Goal: Task Accomplishment & Management: Manage account settings

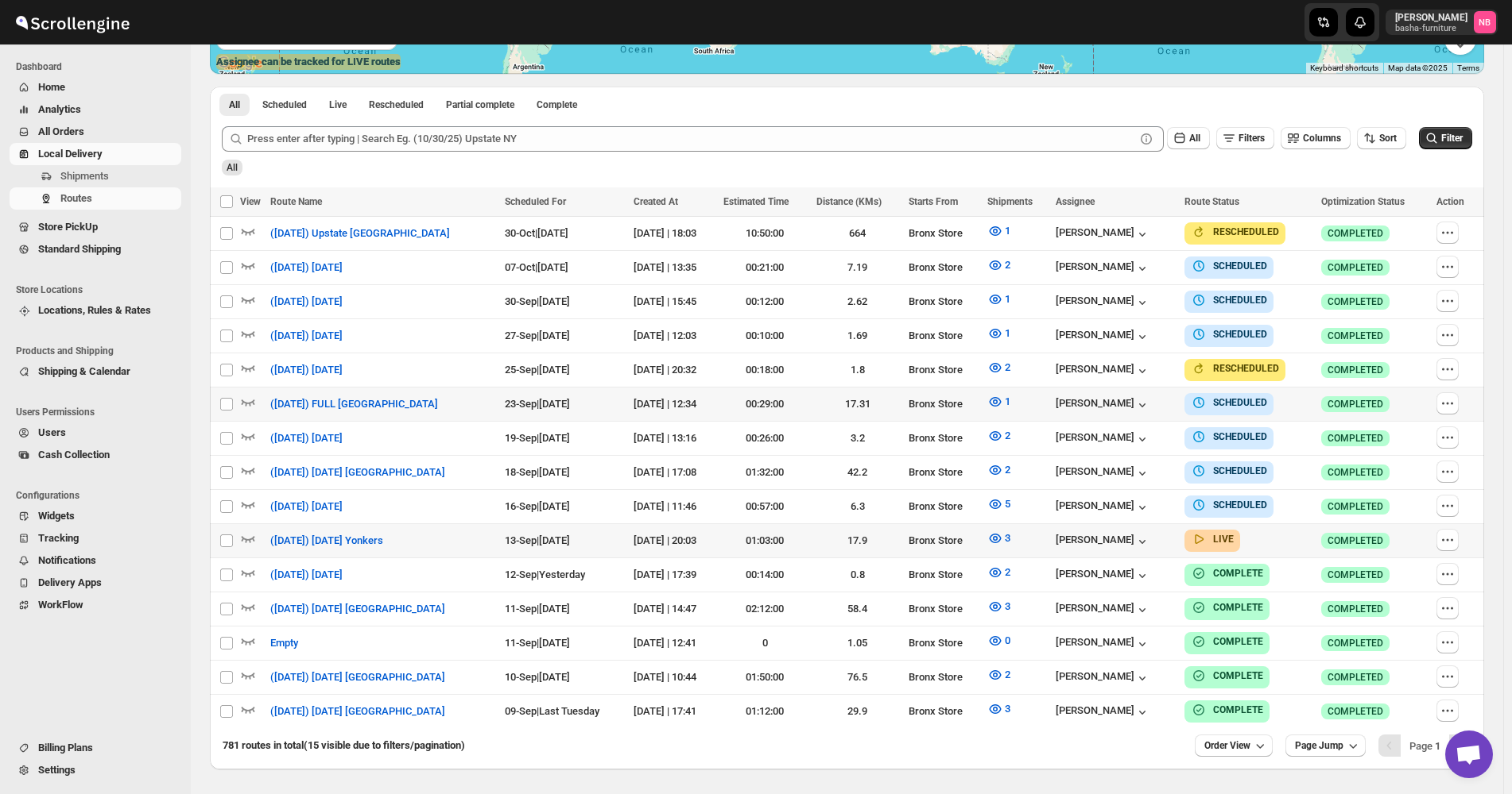
scroll to position [397, 0]
click at [1009, 526] on button "3" at bounding box center [999, 538] width 42 height 26
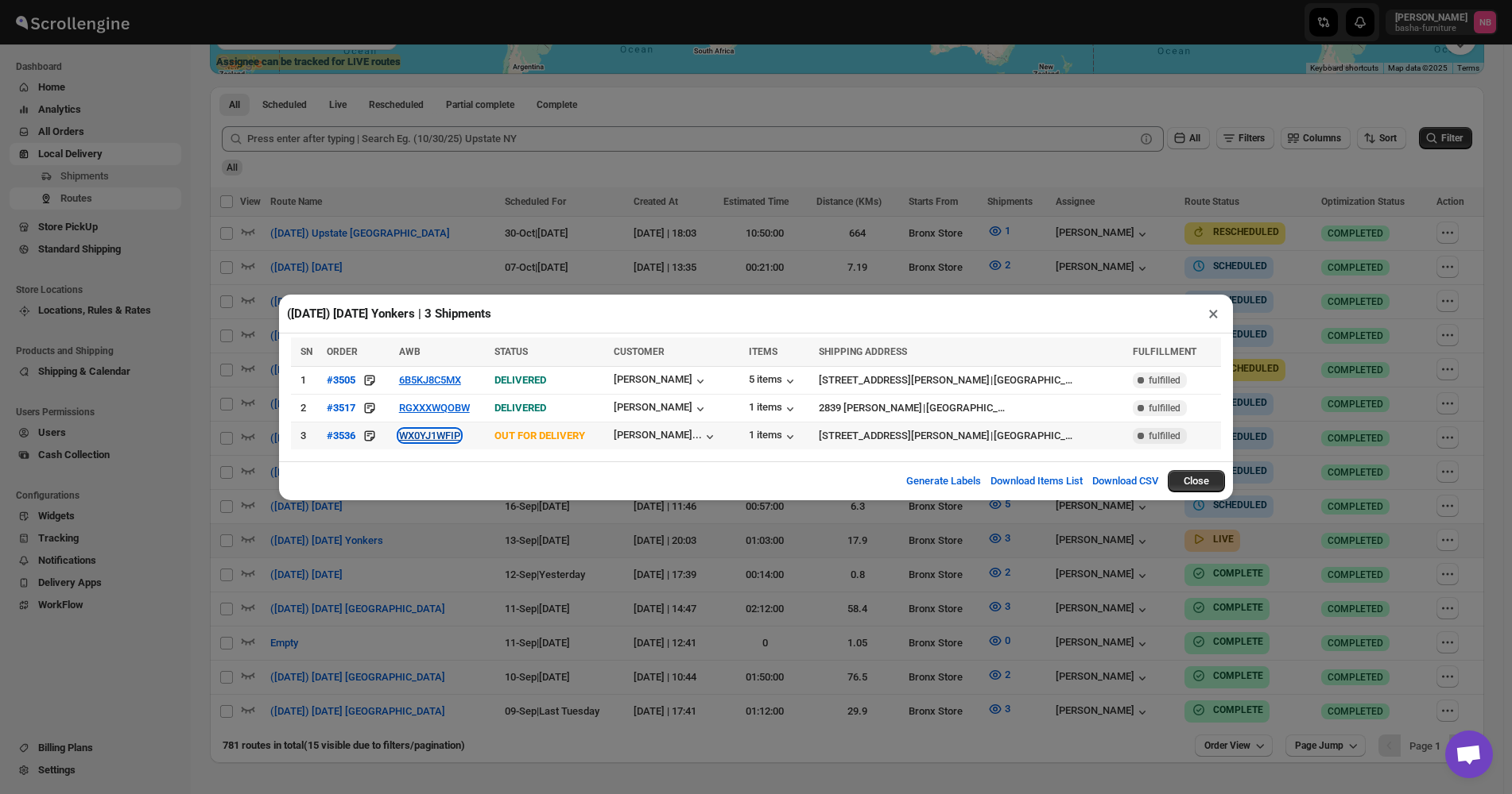
click at [438, 437] on button "WX0YJ1WFIP" at bounding box center [429, 435] width 61 height 11
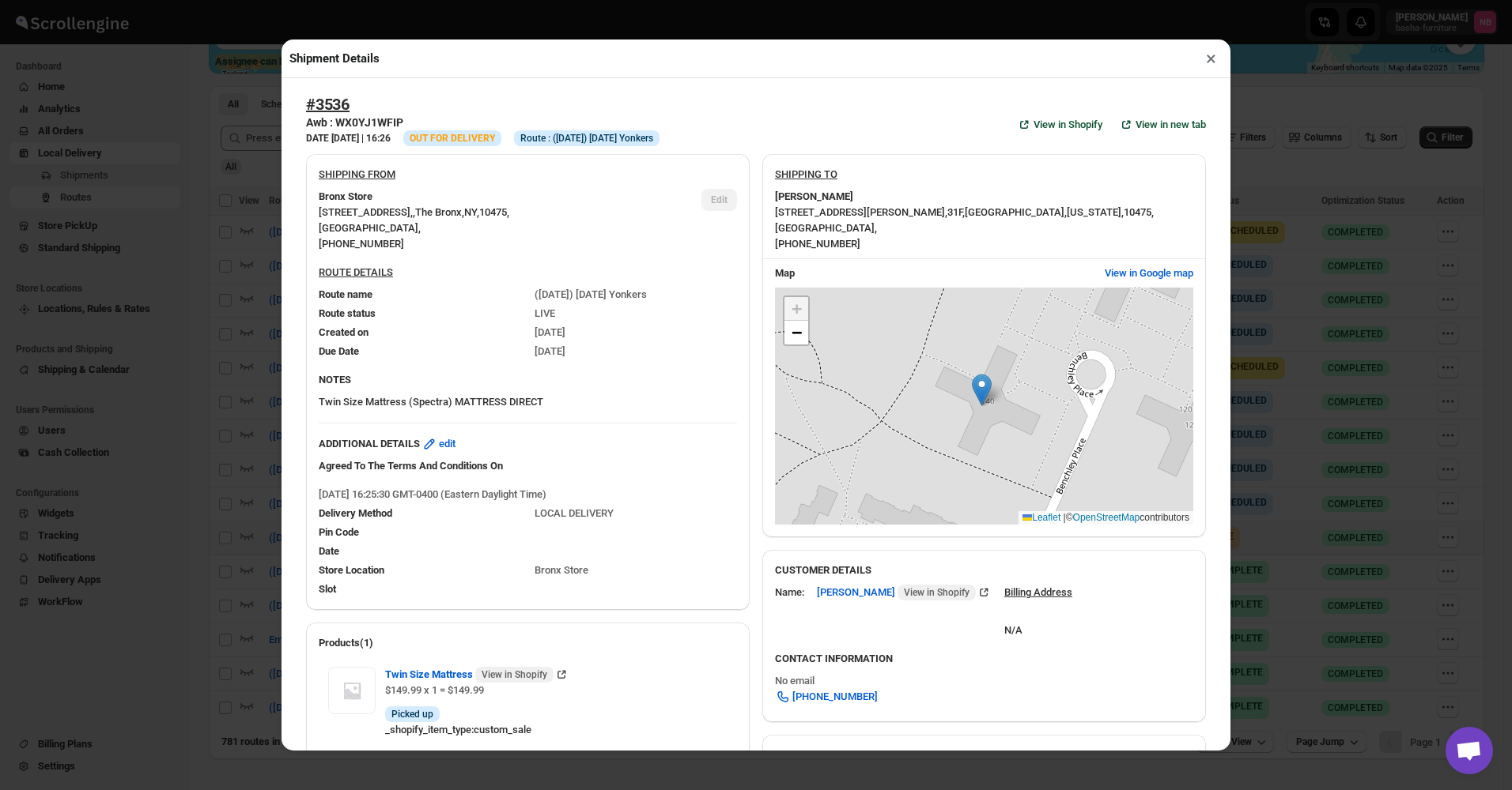
click at [254, 331] on div "Shipment Details × #3536 Awb : WX0YJ1WFIP DATE 12-Sep-25 | 16:26 Info OUT FOR D…" at bounding box center [756, 395] width 1512 height 790
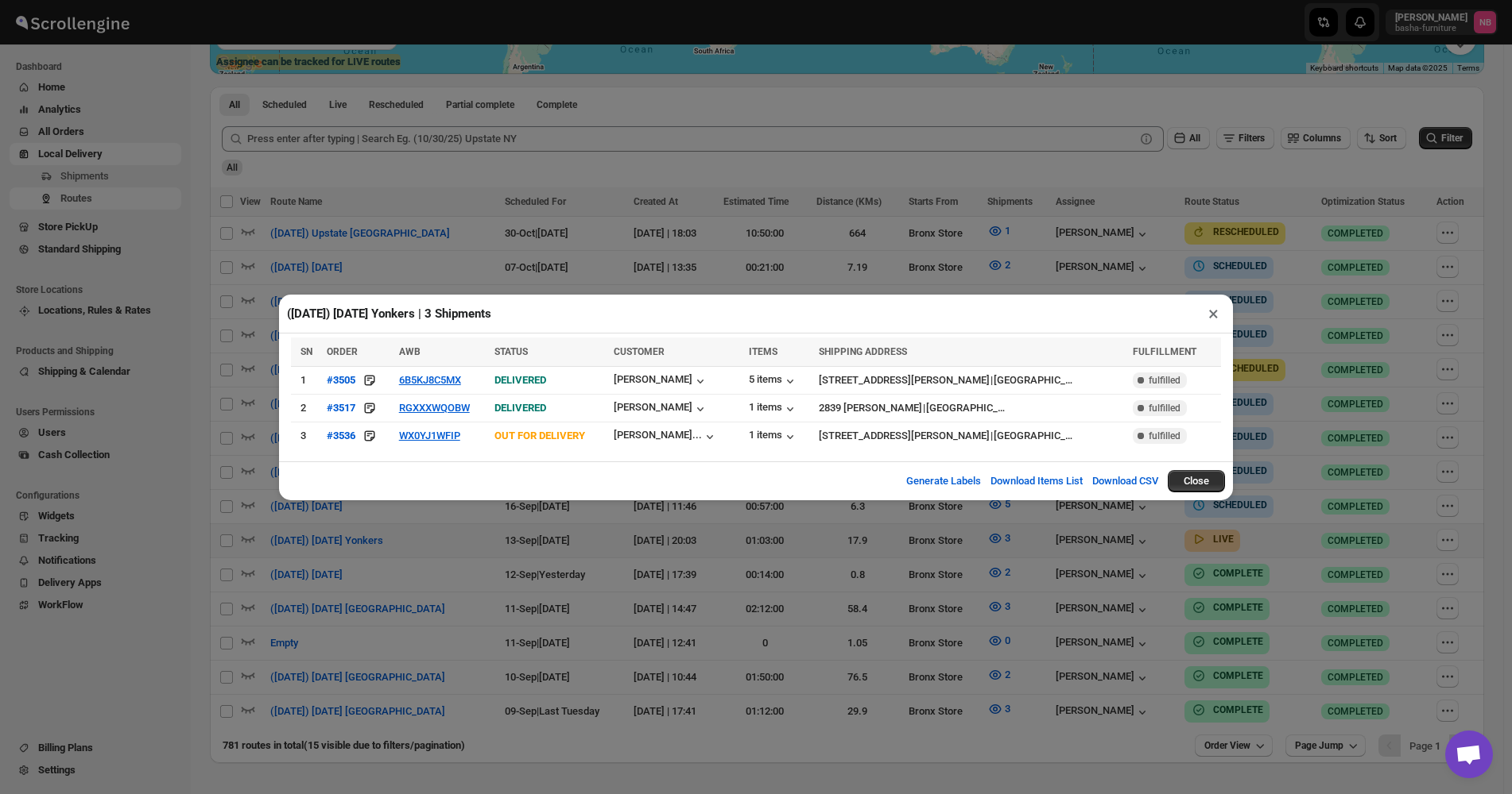
click at [917, 536] on div "(9/13/25) Saturday Yonkers | 3 Shipments × SN ORDER AWB STATUS CUSTOMER ITEMS S…" at bounding box center [756, 397] width 1512 height 794
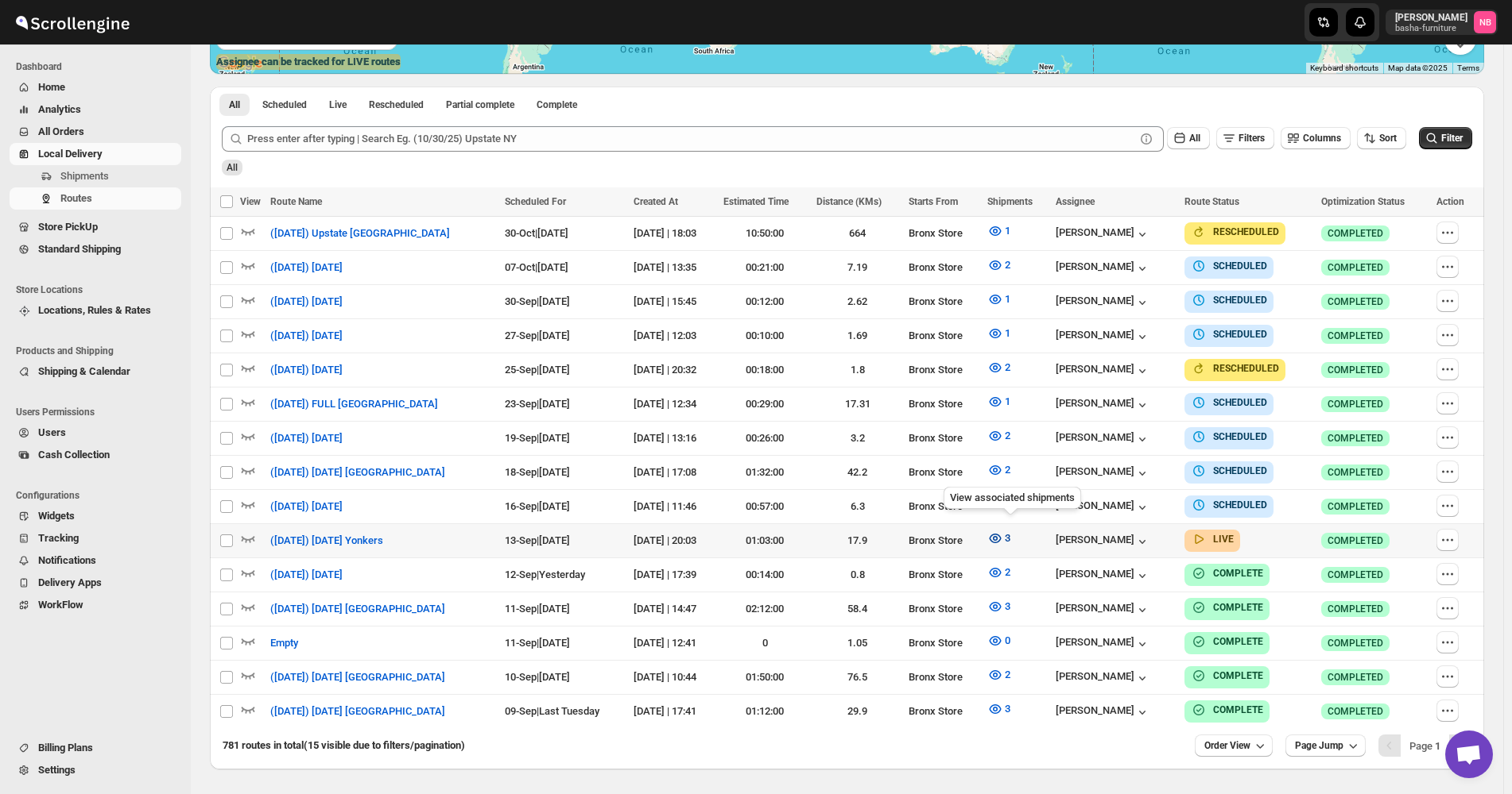
click at [1002, 534] on icon "button" at bounding box center [994, 538] width 12 height 10
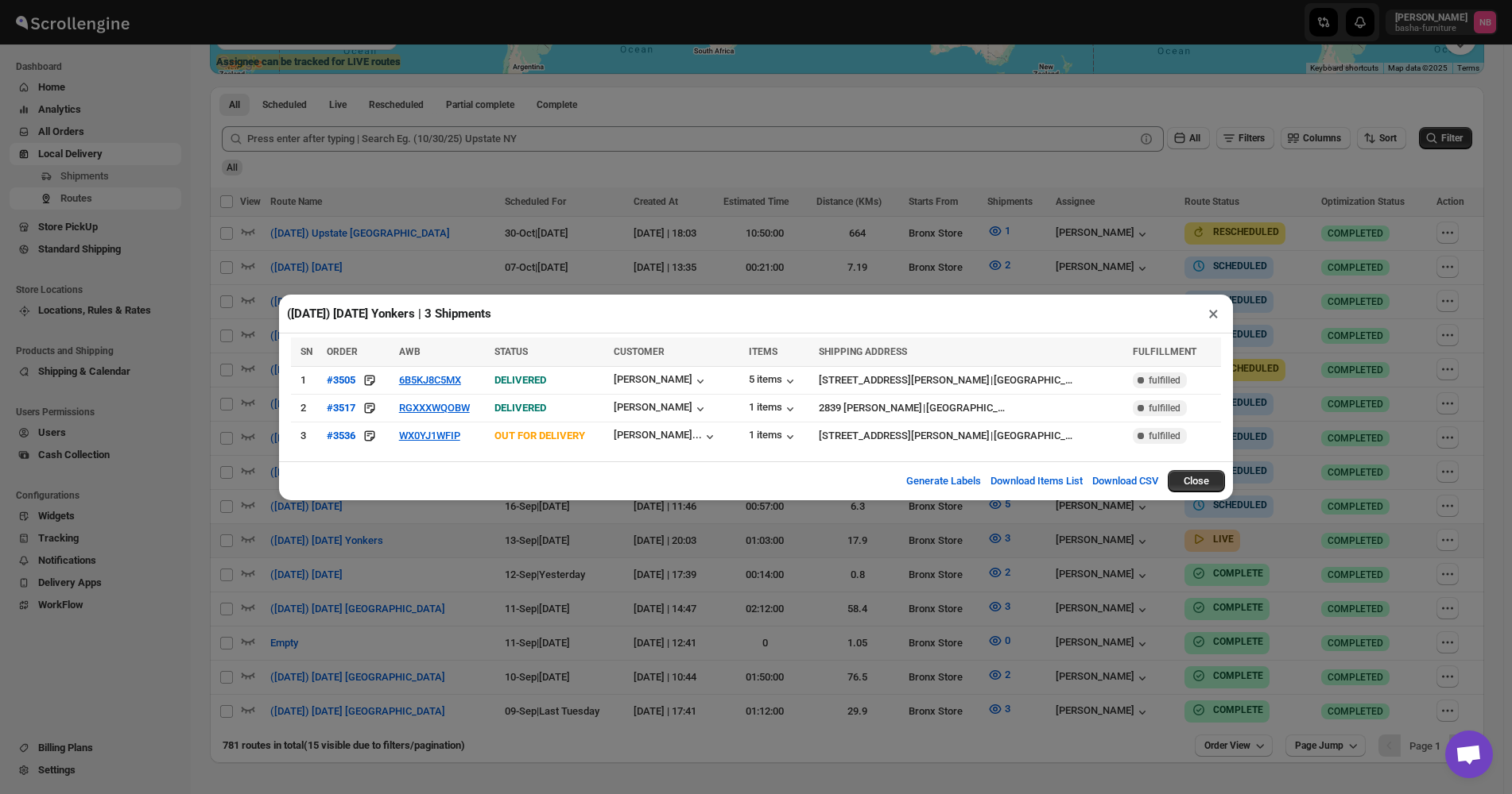
click at [735, 531] on div "(9/13/25) Saturday Yonkers | 3 Shipments × SN ORDER AWB STATUS CUSTOMER ITEMS S…" at bounding box center [756, 397] width 1512 height 794
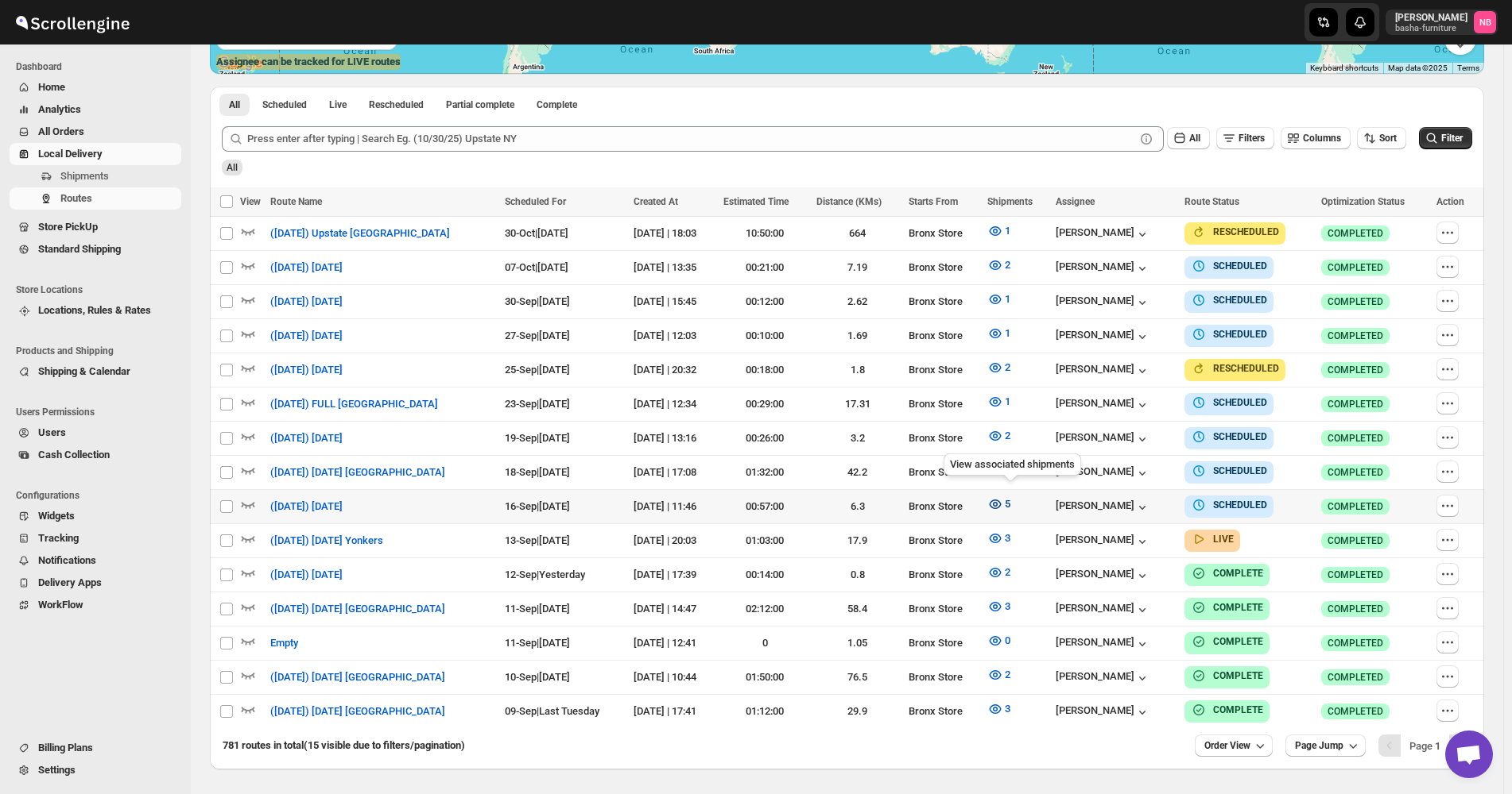
click at [1003, 499] on icon "button" at bounding box center [995, 504] width 16 height 16
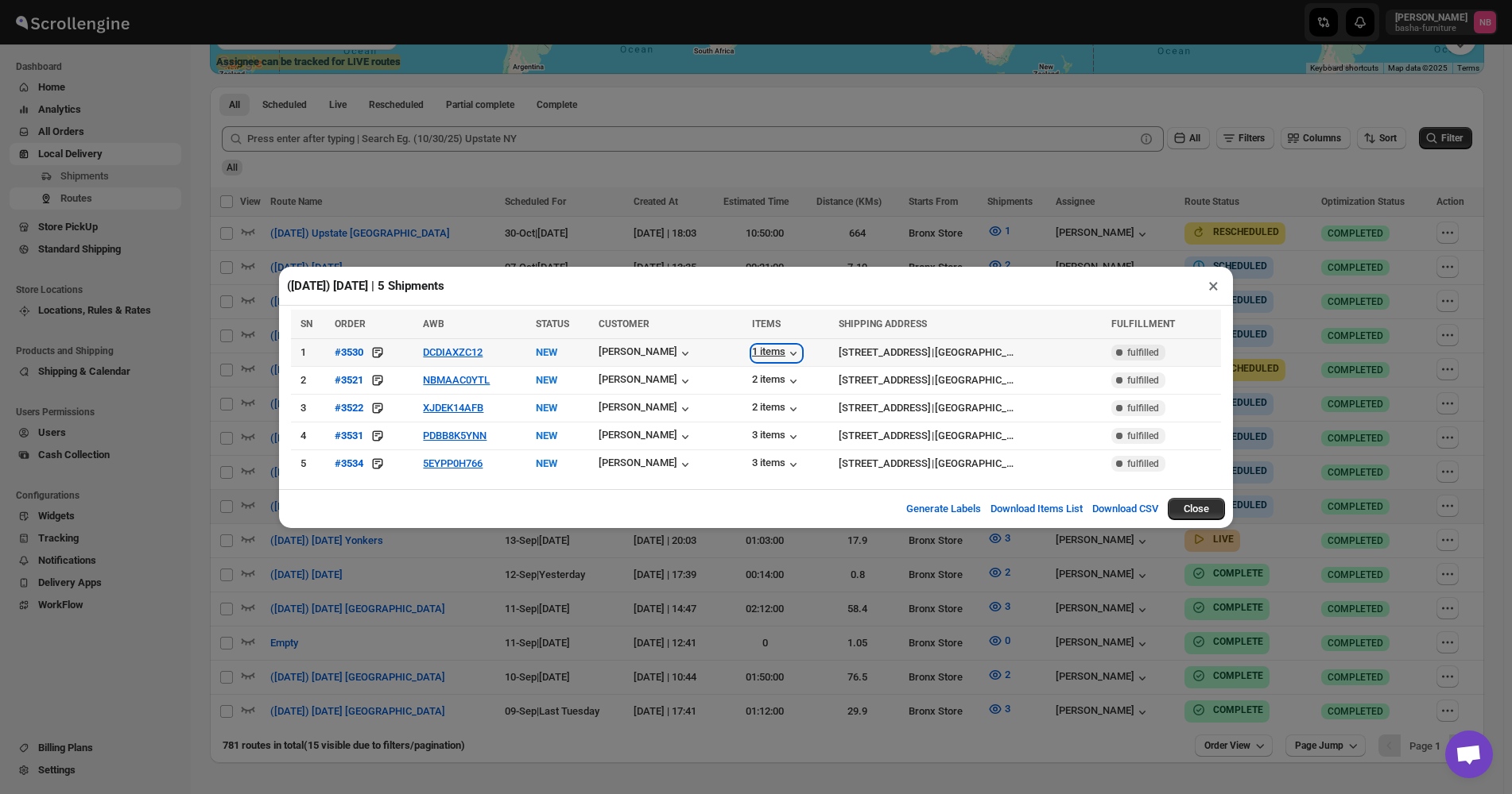
click at [752, 361] on div "1 items" at bounding box center [777, 354] width 50 height 16
click at [747, 371] on td "2 items" at bounding box center [790, 379] width 87 height 27
click at [752, 380] on div "2 items" at bounding box center [777, 381] width 50 height 16
click at [752, 401] on div "2 items" at bounding box center [790, 408] width 77 height 18
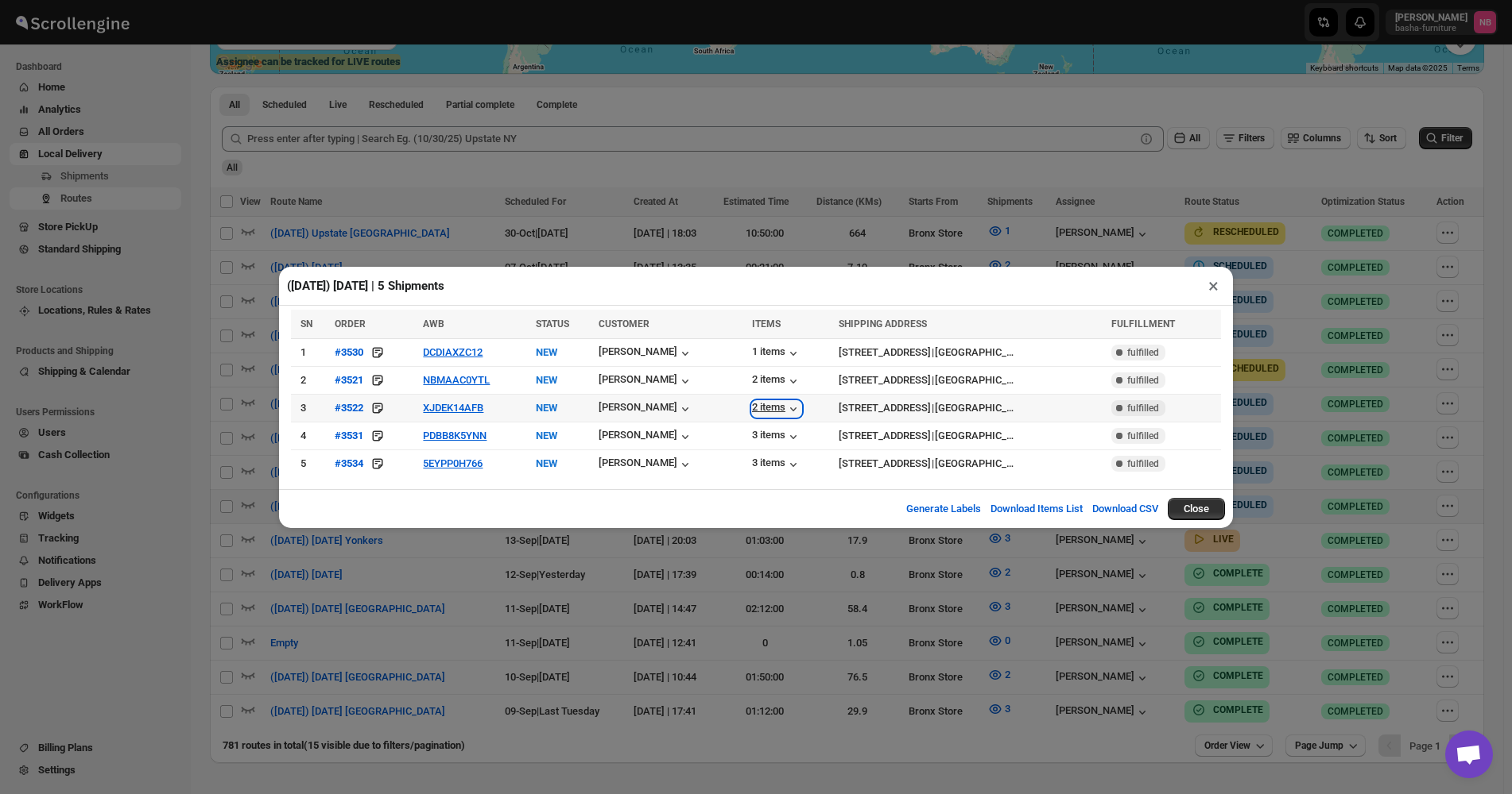
click at [752, 404] on div "2 items" at bounding box center [777, 409] width 50 height 16
click at [752, 432] on div "3 items" at bounding box center [777, 437] width 50 height 16
click at [752, 462] on div "3 items" at bounding box center [777, 465] width 50 height 16
click at [524, 614] on div "(9/16/25) Tuesday | 5 Shipments × SN ORDER AWB STATUS CUSTOMER ITEMS SHIPPING A…" at bounding box center [756, 397] width 1512 height 794
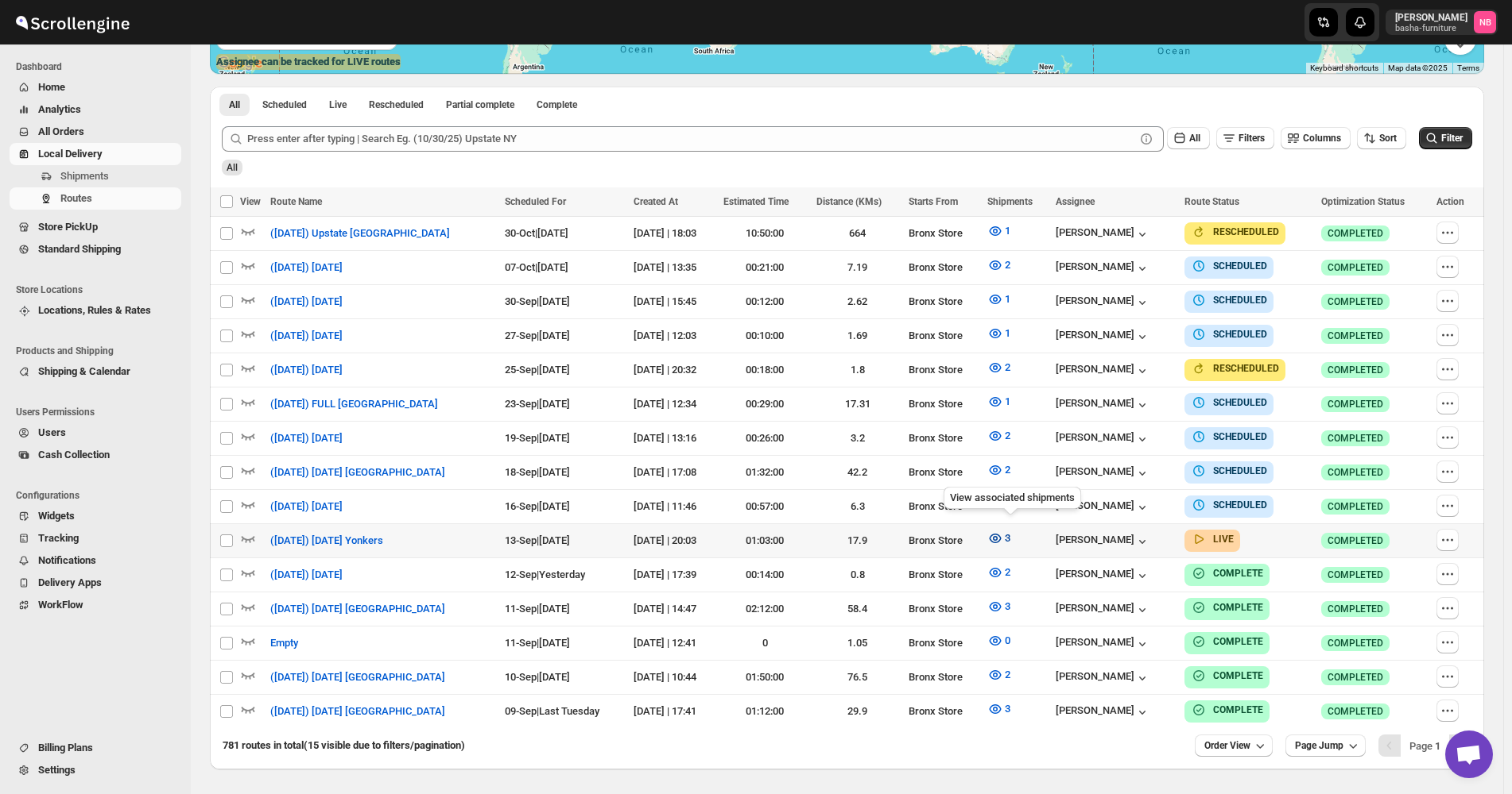
click at [1003, 531] on icon "button" at bounding box center [995, 538] width 16 height 16
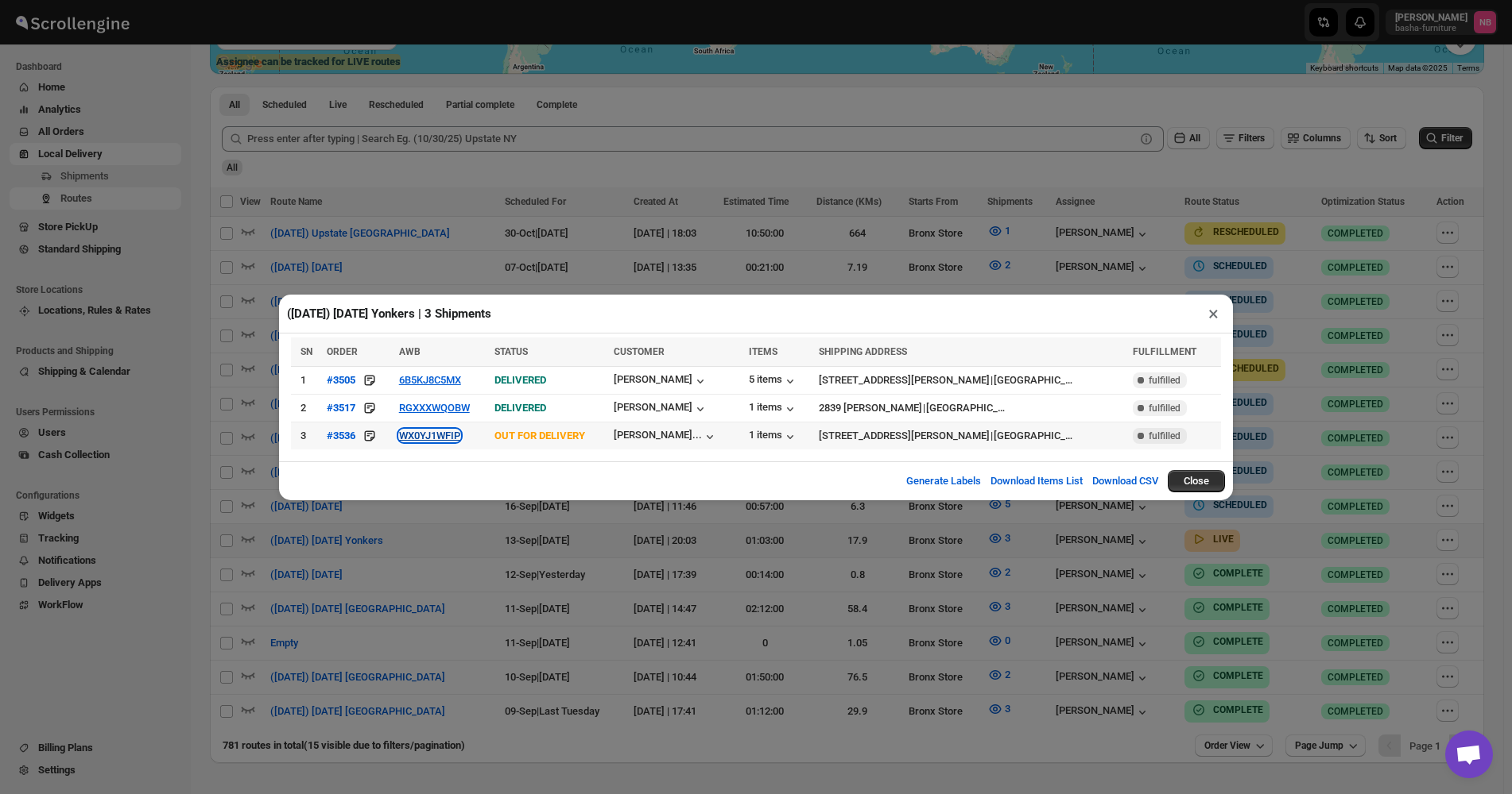
click at [434, 438] on button "WX0YJ1WFIP" at bounding box center [429, 435] width 61 height 11
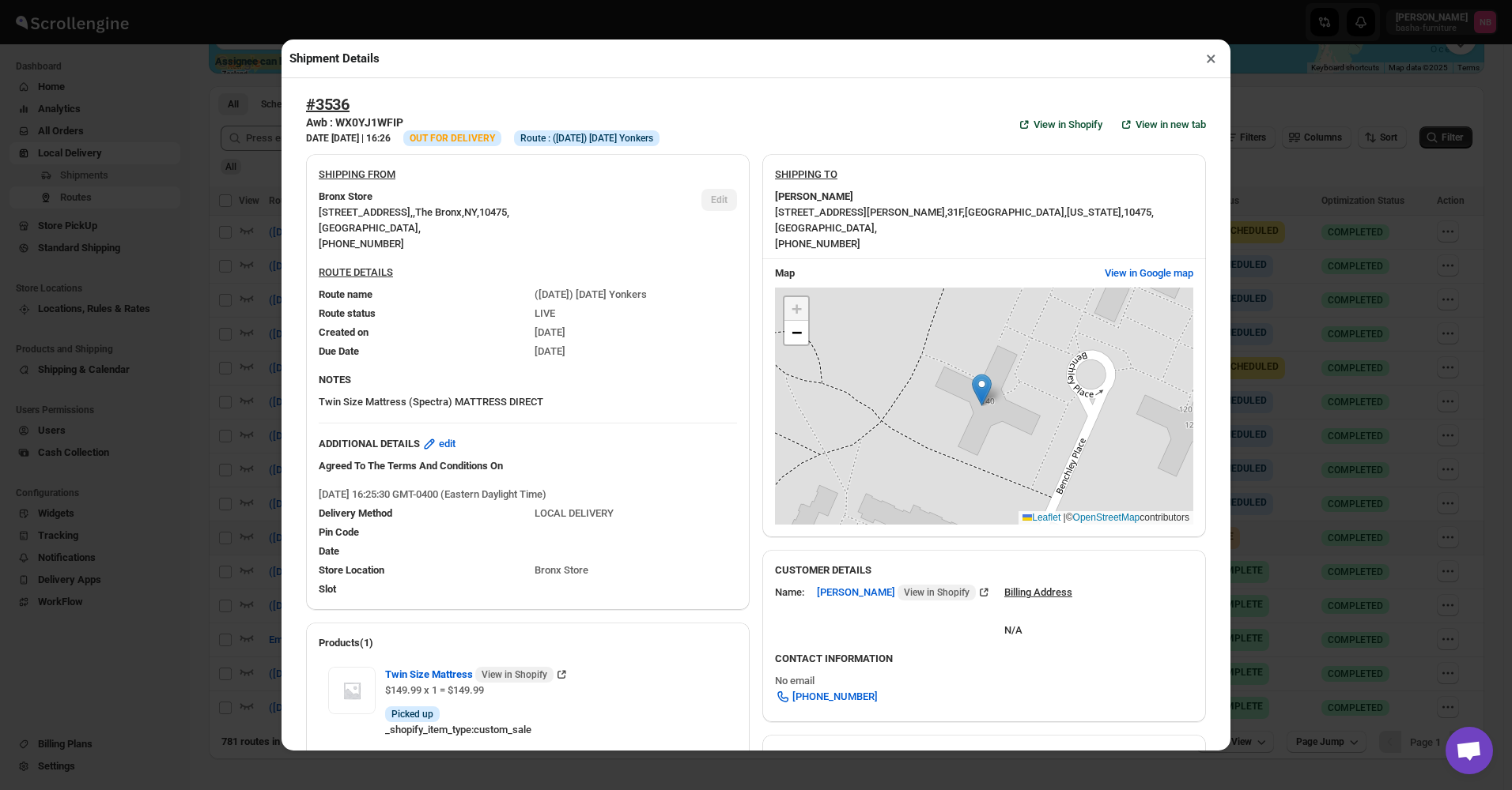
click at [251, 282] on div "Shipment Details × #3536 Awb : WX0YJ1WFIP DATE [DATE] | 16:26 Info OUT FOR DELI…" at bounding box center [756, 395] width 1512 height 790
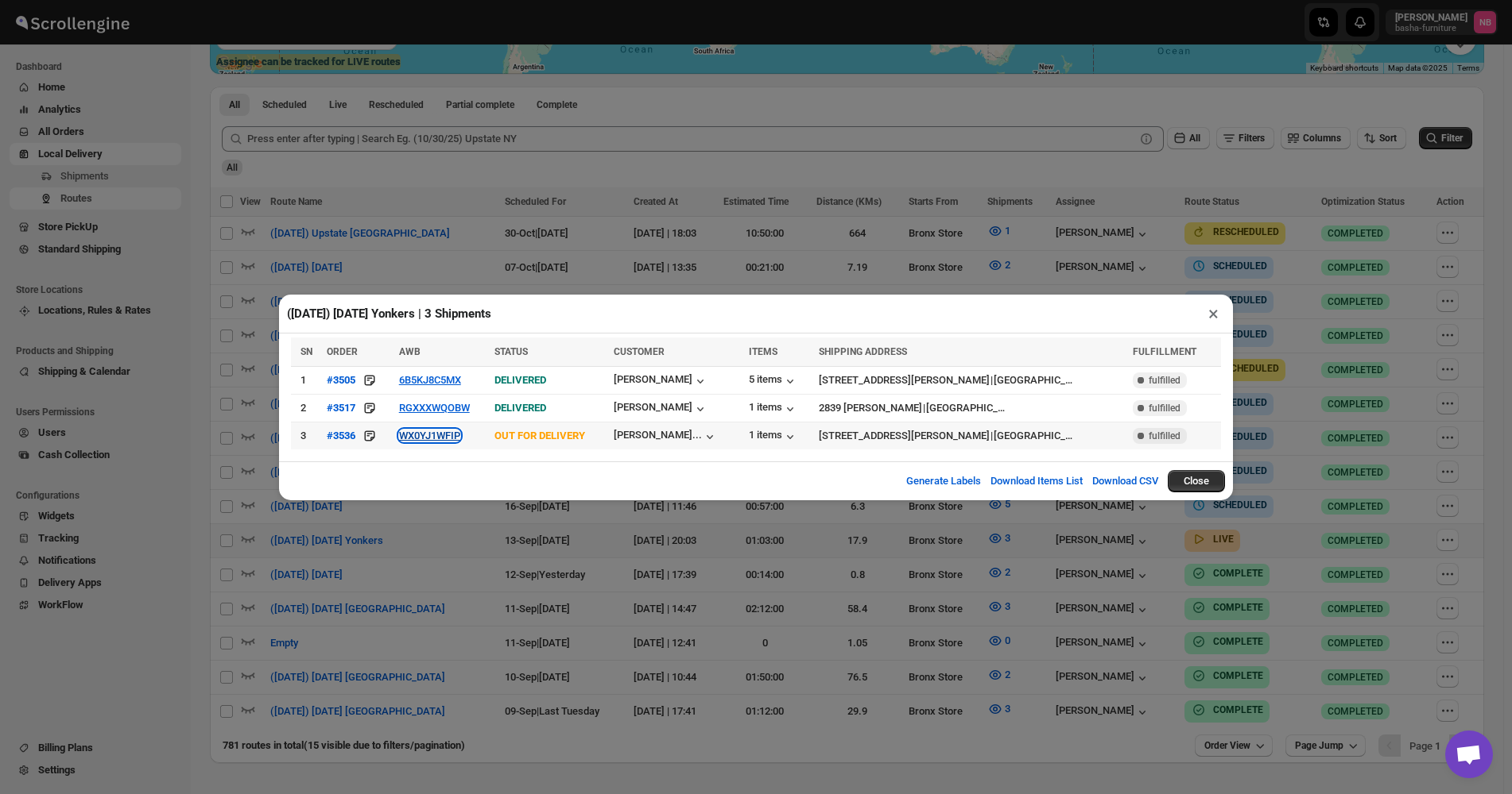
click at [434, 439] on button "WX0YJ1WFIP" at bounding box center [429, 435] width 61 height 11
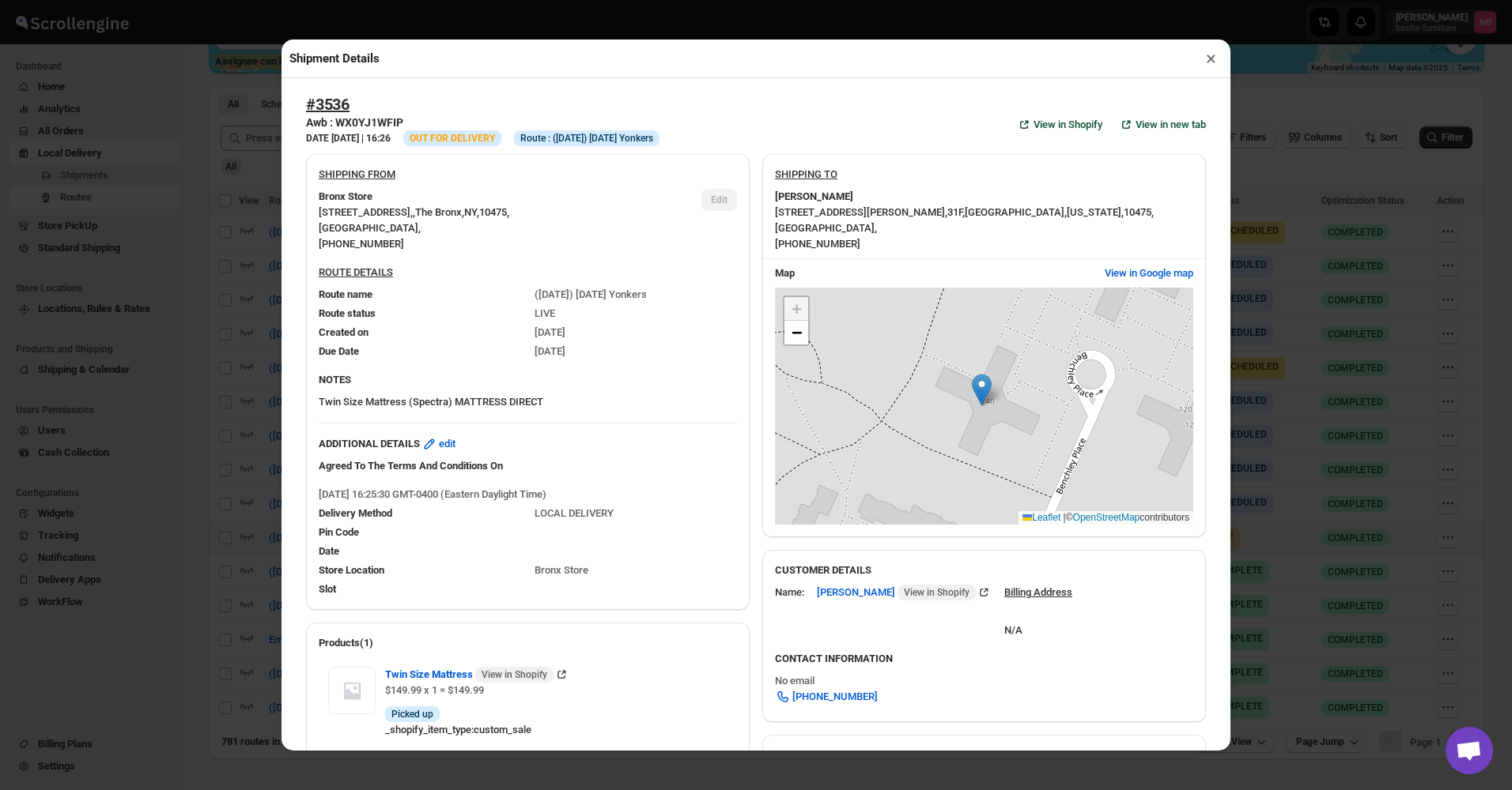
click at [195, 284] on div "Shipment Details × #3536 Awb : WX0YJ1WFIP DATE [DATE] | 16:26 Info OUT FOR DELI…" at bounding box center [756, 395] width 1512 height 790
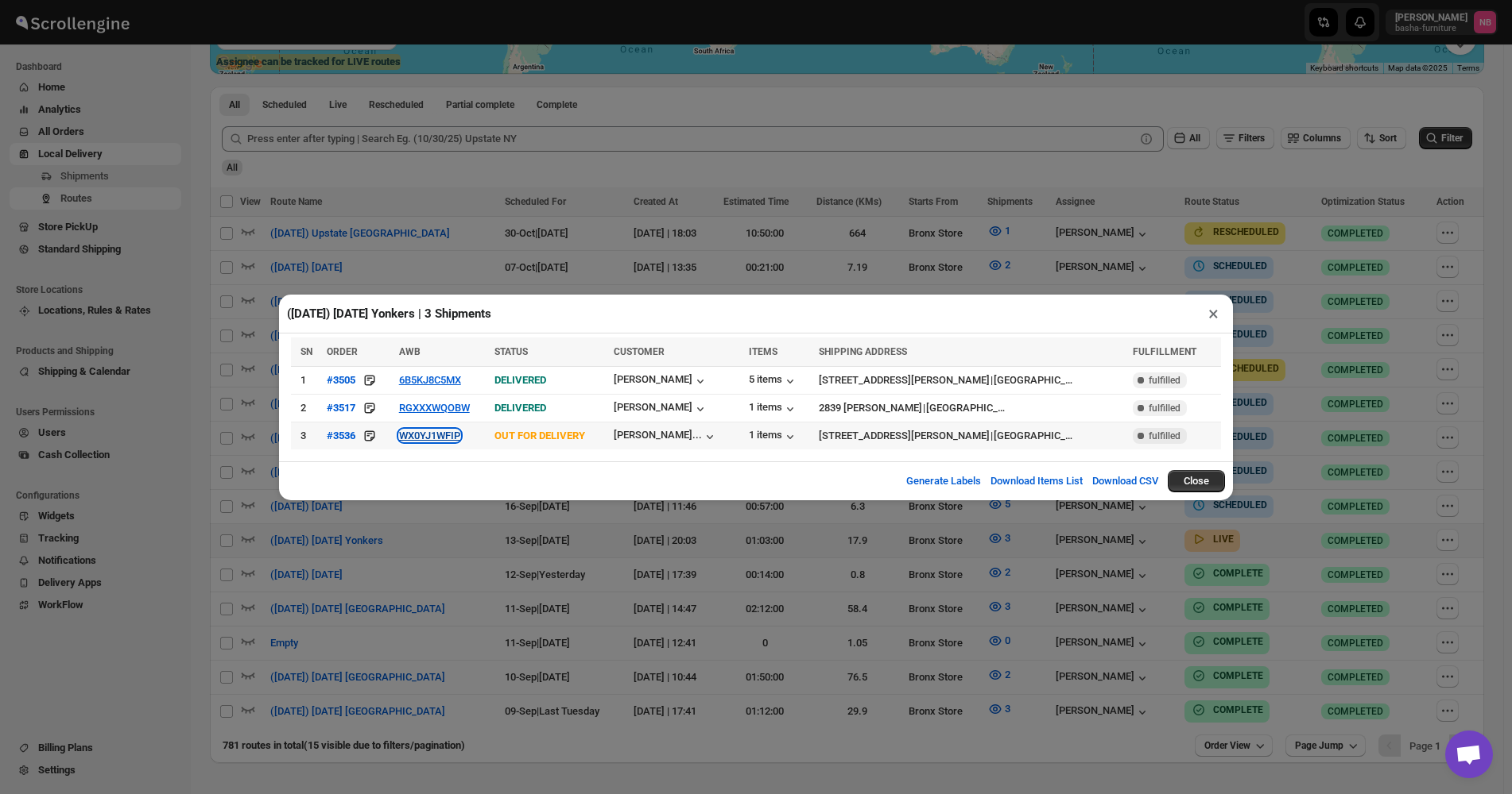
click at [438, 436] on button "WX0YJ1WFIP" at bounding box center [429, 435] width 61 height 11
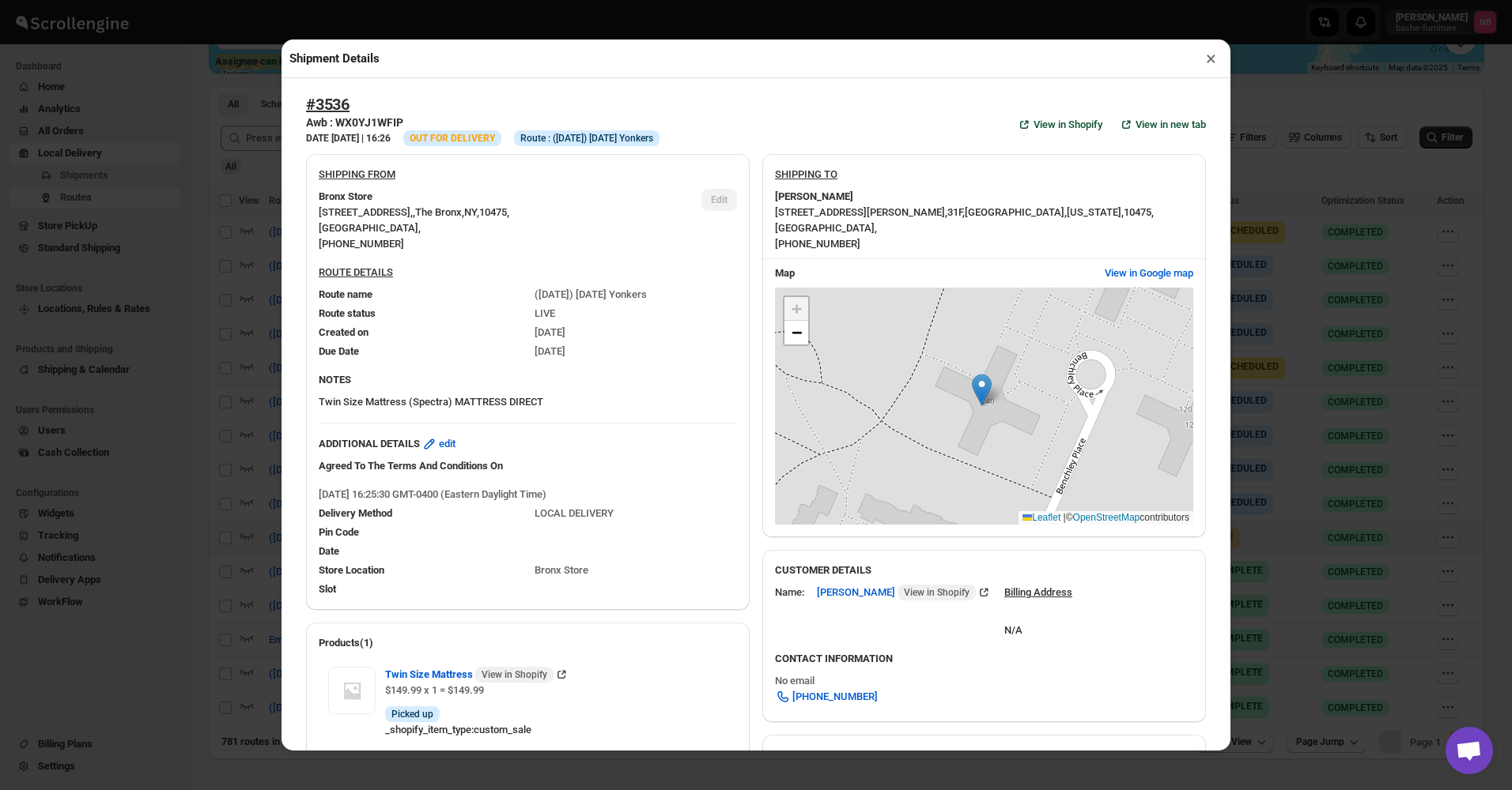
click at [197, 375] on div "Shipment Details × #3536 Awb : WX0YJ1WFIP DATE [DATE] | 16:26 Info OUT FOR DELI…" at bounding box center [756, 395] width 1512 height 790
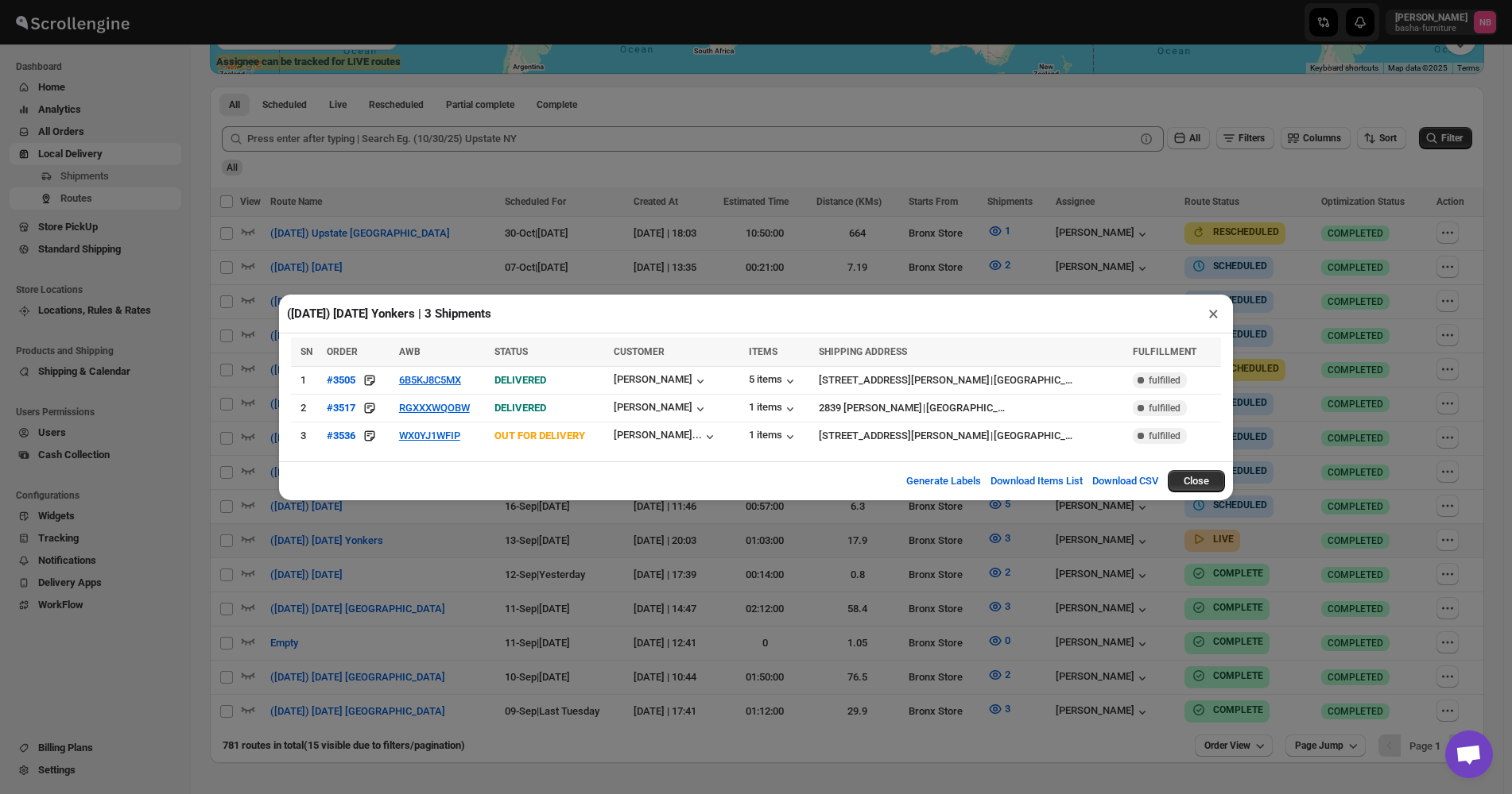
click at [970, 183] on div "(9/13/25) Saturday Yonkers | 3 Shipments × SN ORDER AWB STATUS CUSTOMER ITEMS S…" at bounding box center [756, 397] width 1512 height 794
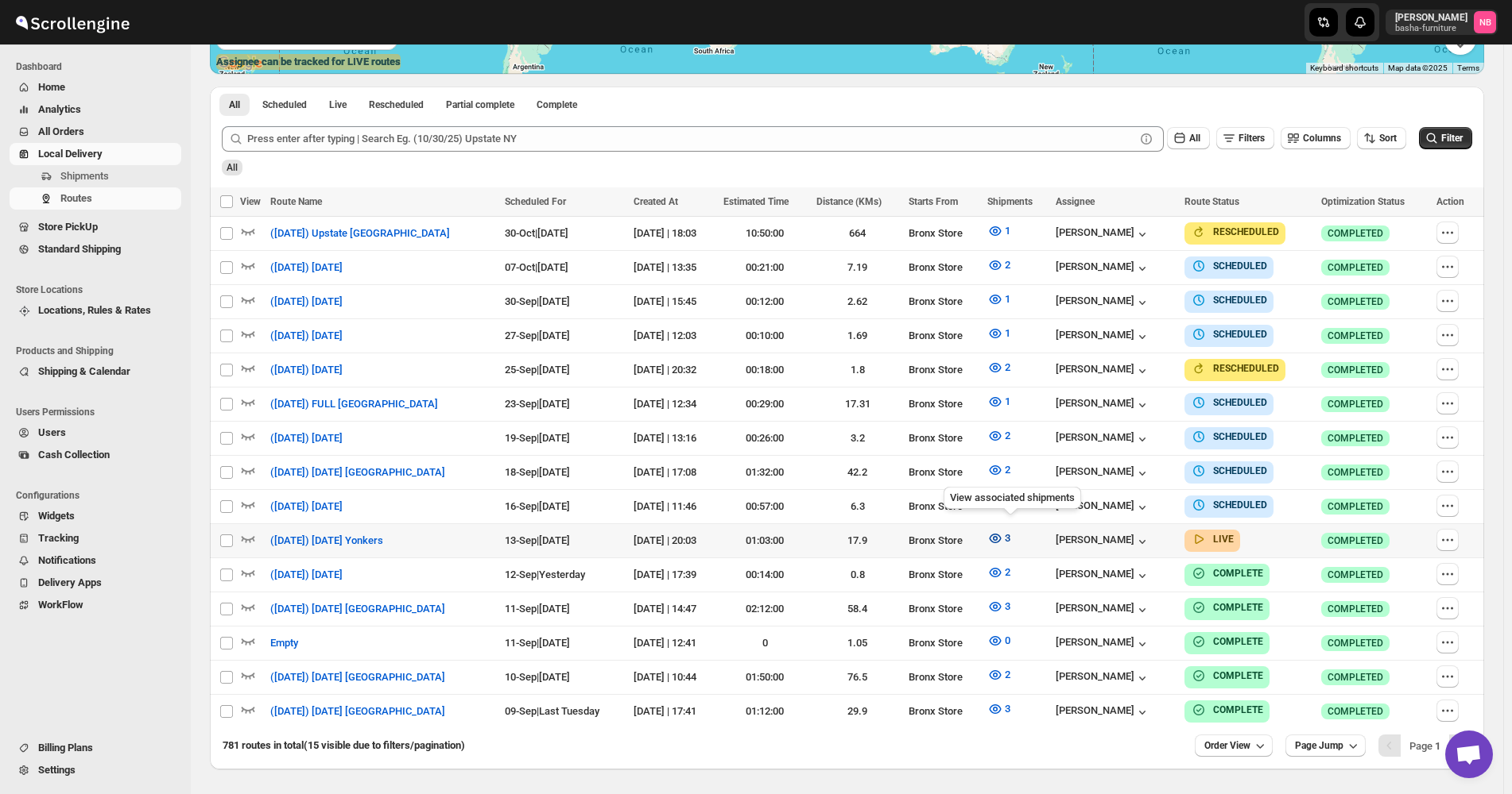
click at [1002, 534] on icon "button" at bounding box center [995, 538] width 16 height 16
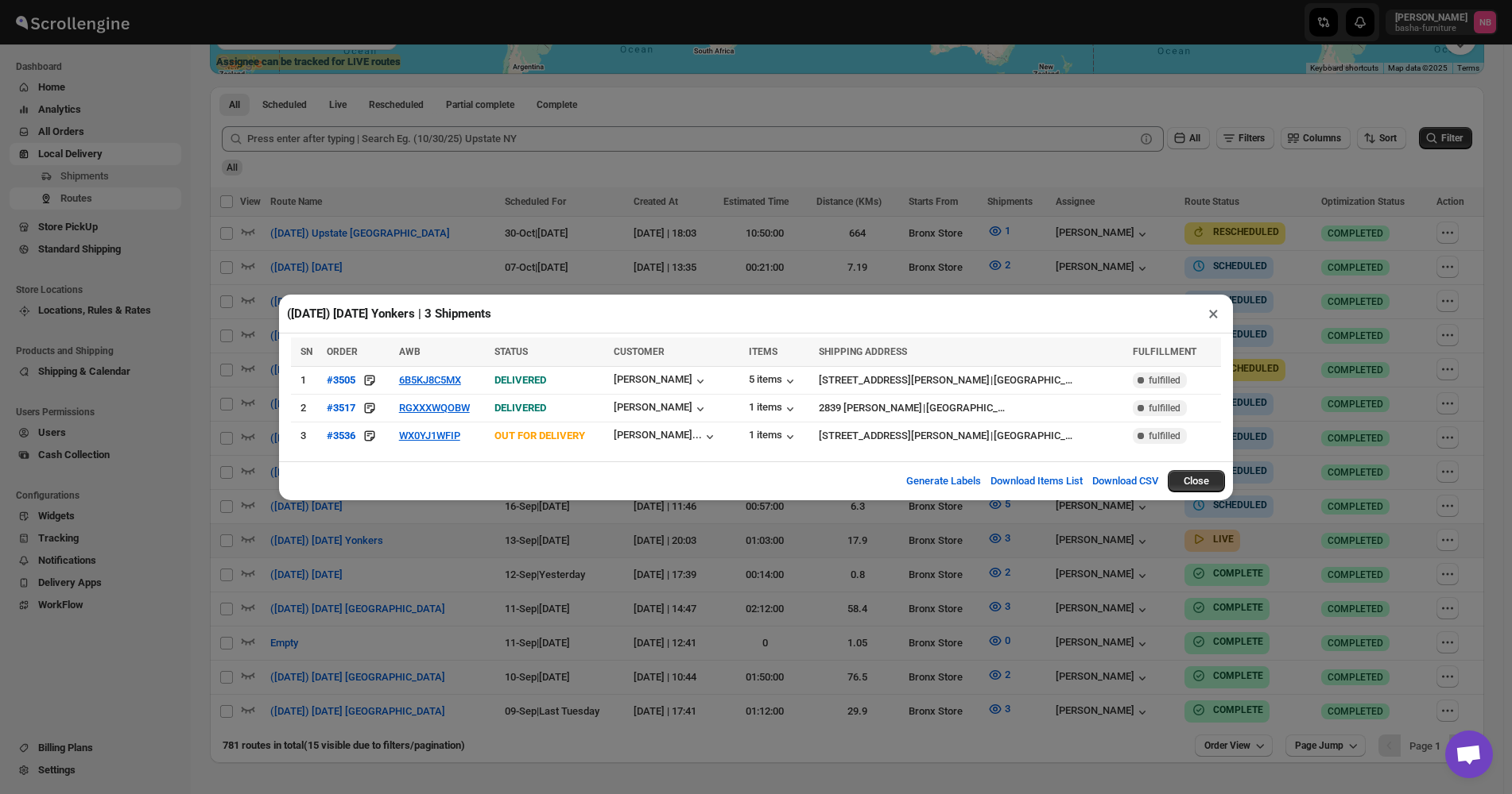
click at [724, 277] on div "(9/13/25) Saturday Yonkers | 3 Shipments × SN ORDER AWB STATUS CUSTOMER ITEMS S…" at bounding box center [756, 397] width 1512 height 794
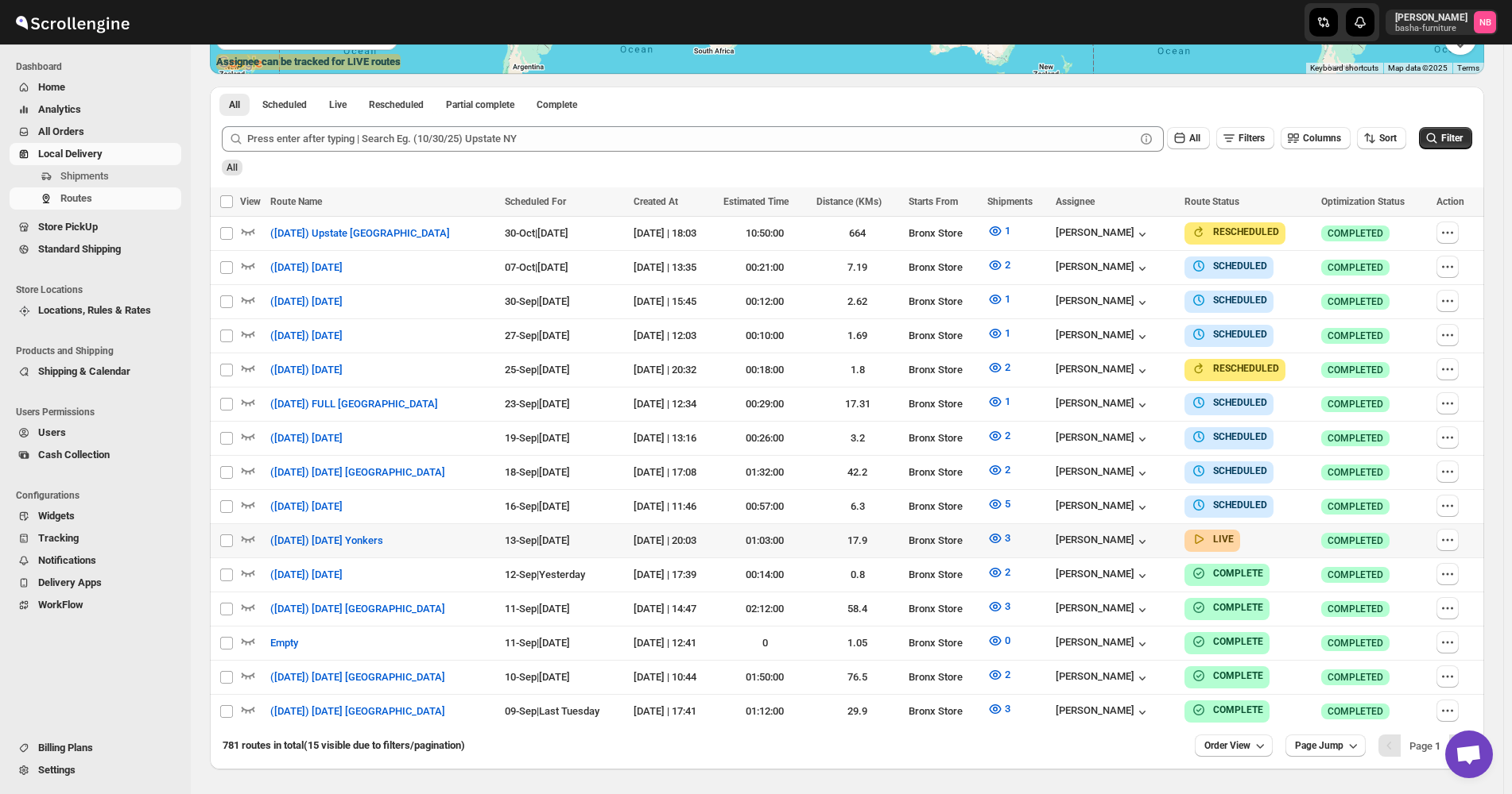
click at [108, 131] on span "All Orders" at bounding box center [108, 132] width 140 height 16
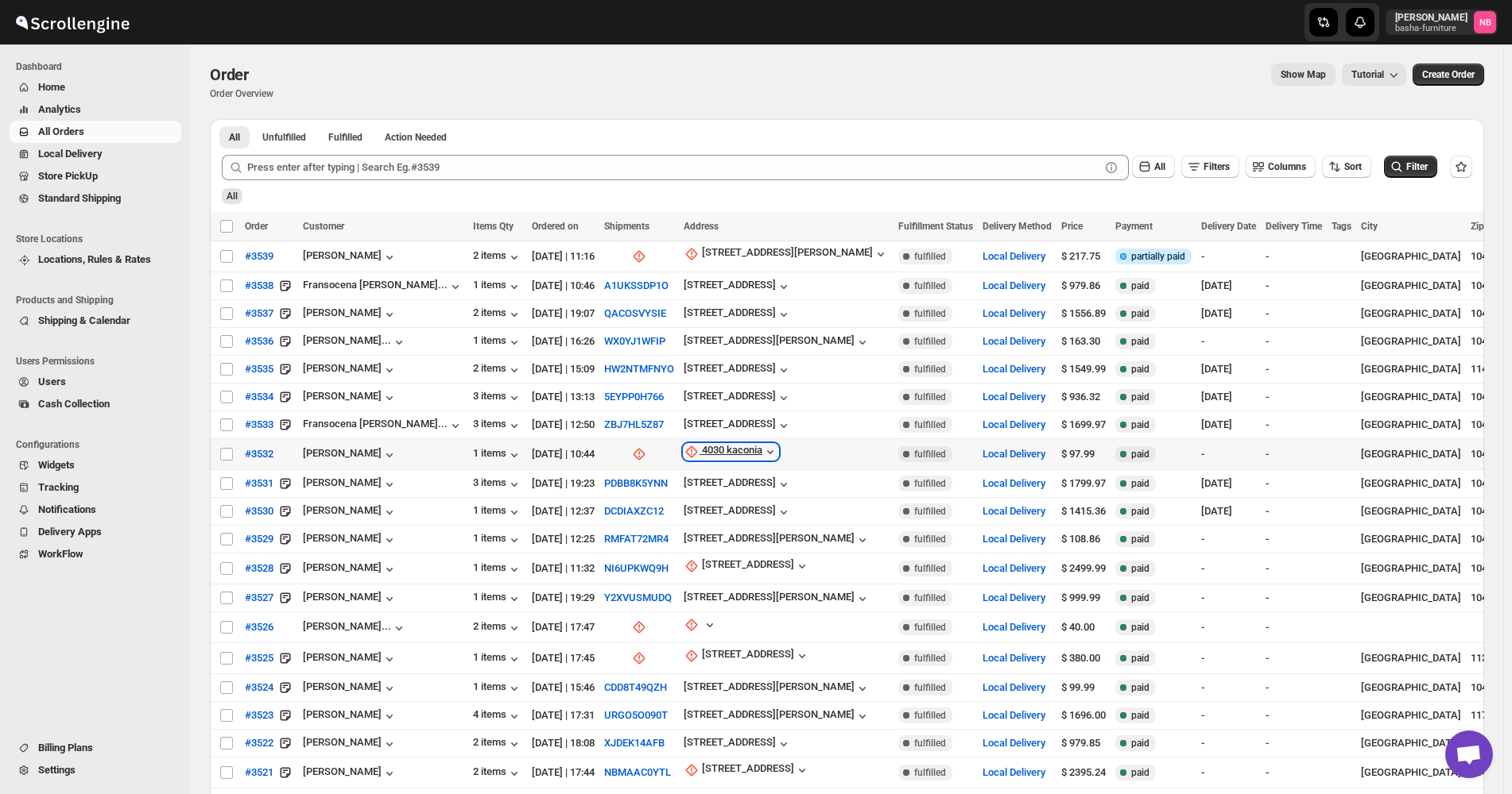
click at [702, 447] on div "4030 kaconia" at bounding box center [732, 452] width 60 height 16
click at [679, 534] on span "Update manually" at bounding box center [702, 531] width 75 height 11
select select "US"
select select "[US_STATE]"
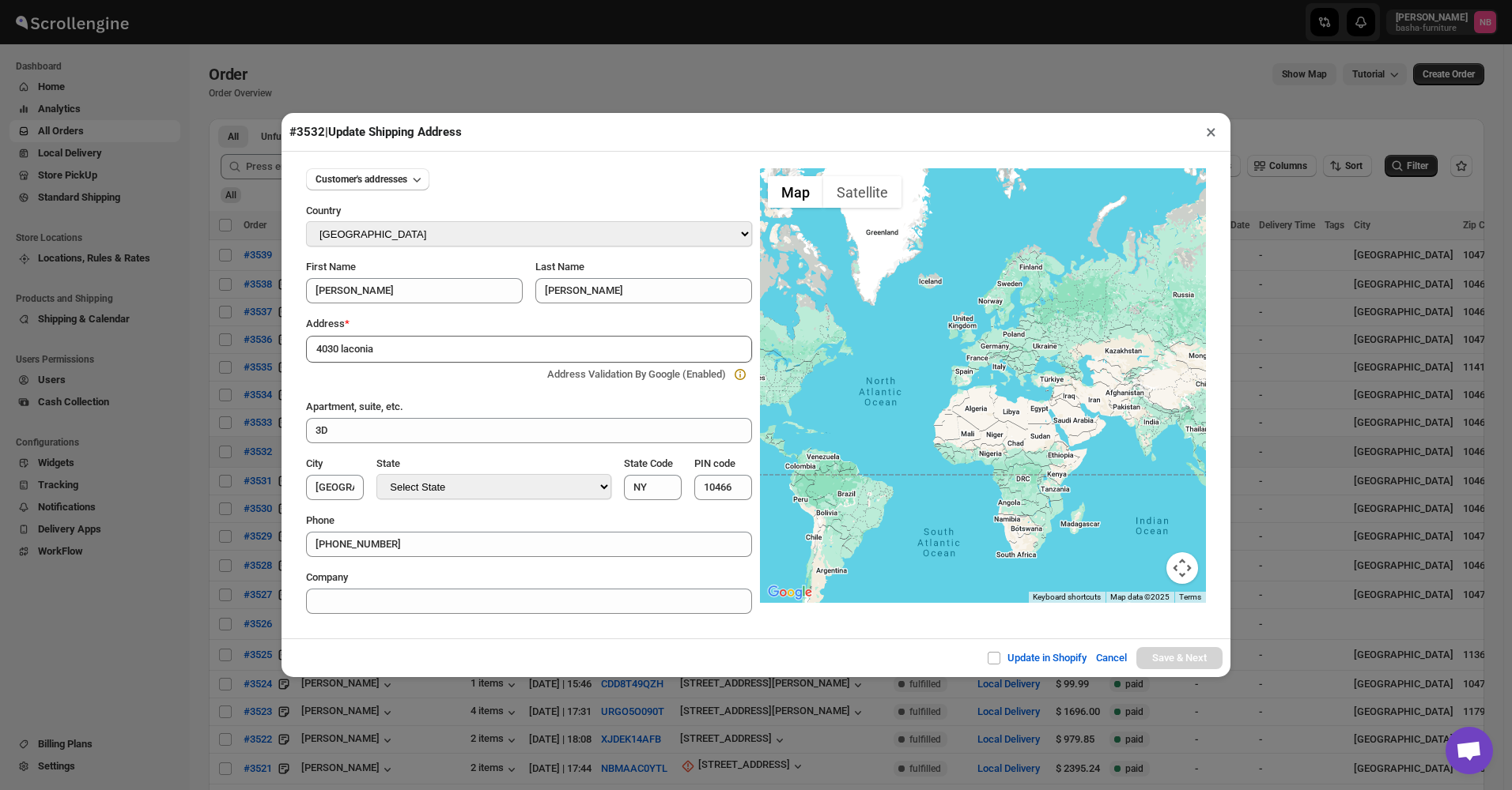
type input "4030 laconia"
click at [1206, 140] on button "×" at bounding box center [1211, 131] width 23 height 22
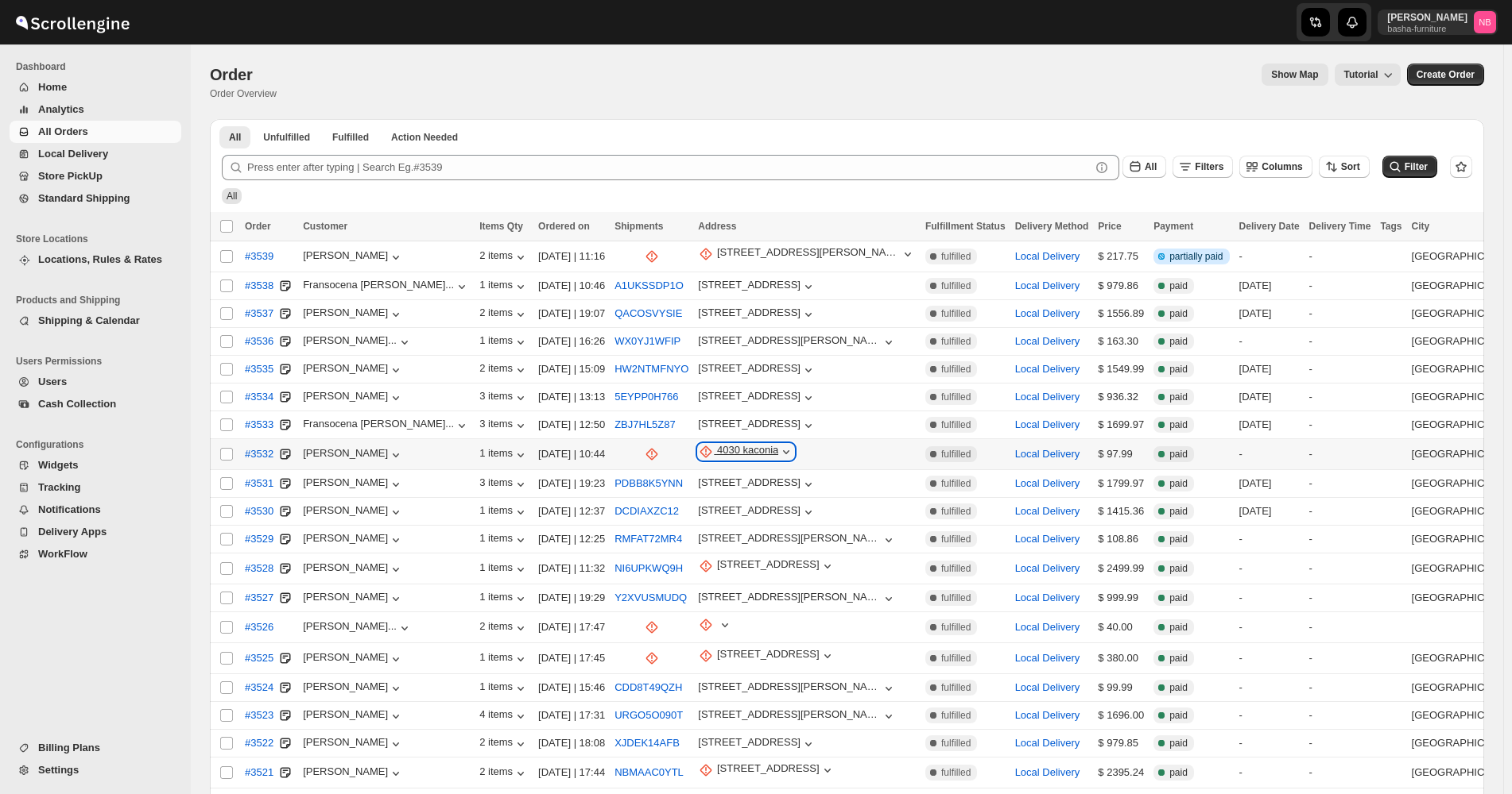
click at [717, 444] on div "4030 kaconia" at bounding box center [747, 452] width 61 height 16
click at [670, 529] on span "Update manually" at bounding box center [704, 531] width 78 height 11
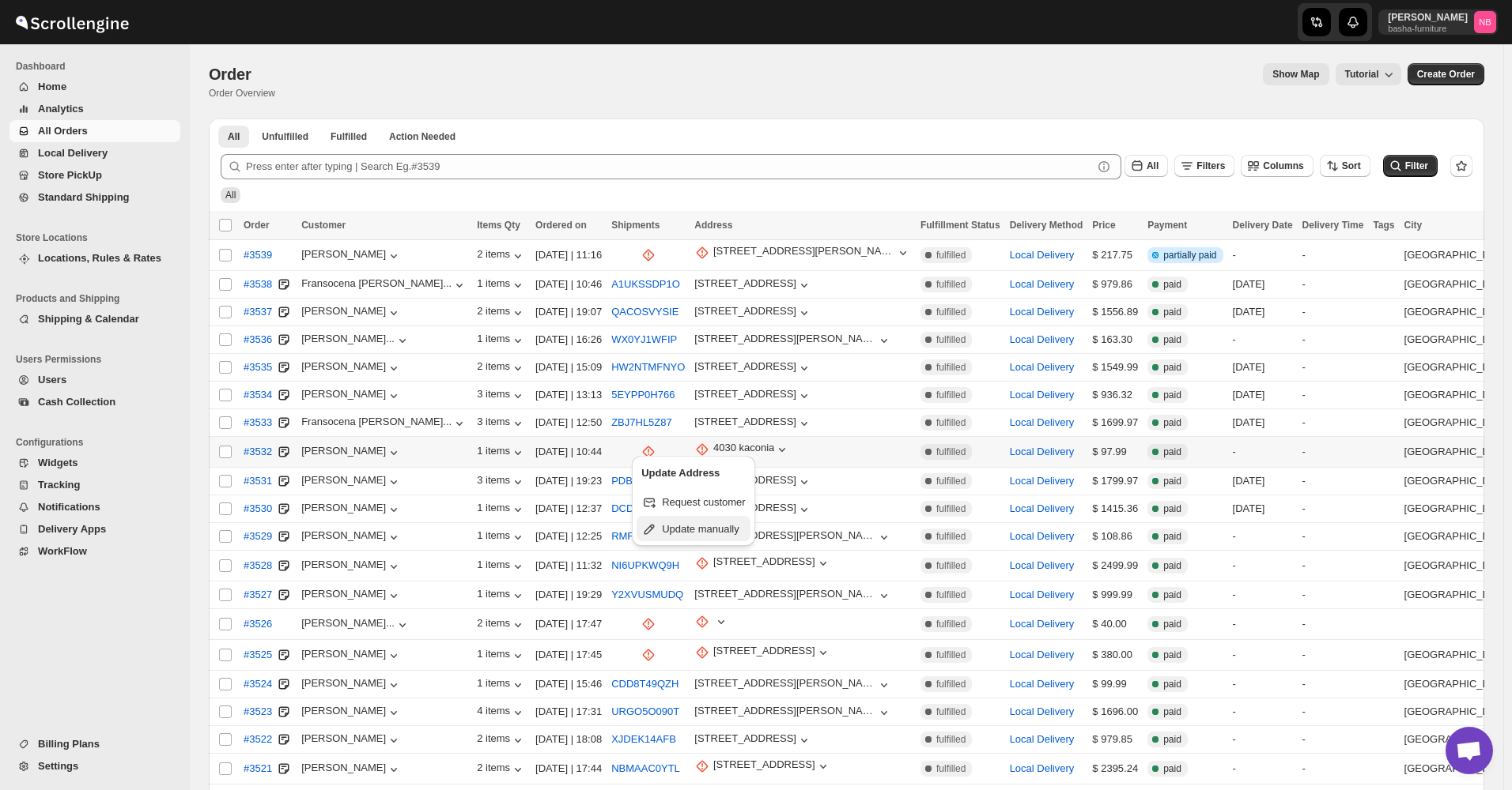
select select "US"
select select "[US_STATE]"
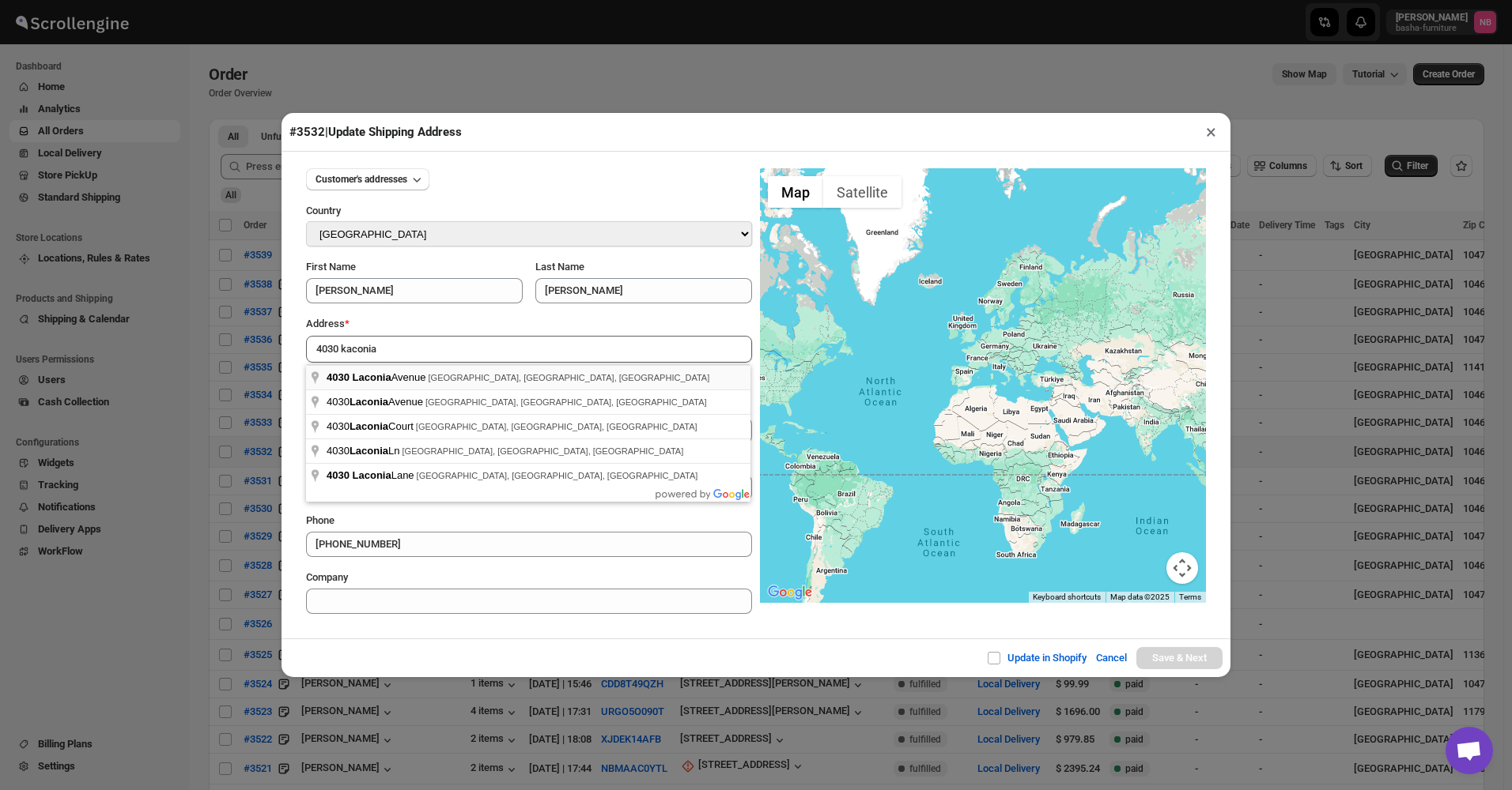
type input "4030 Laconia Avenue, The Bronx, NY, USA"
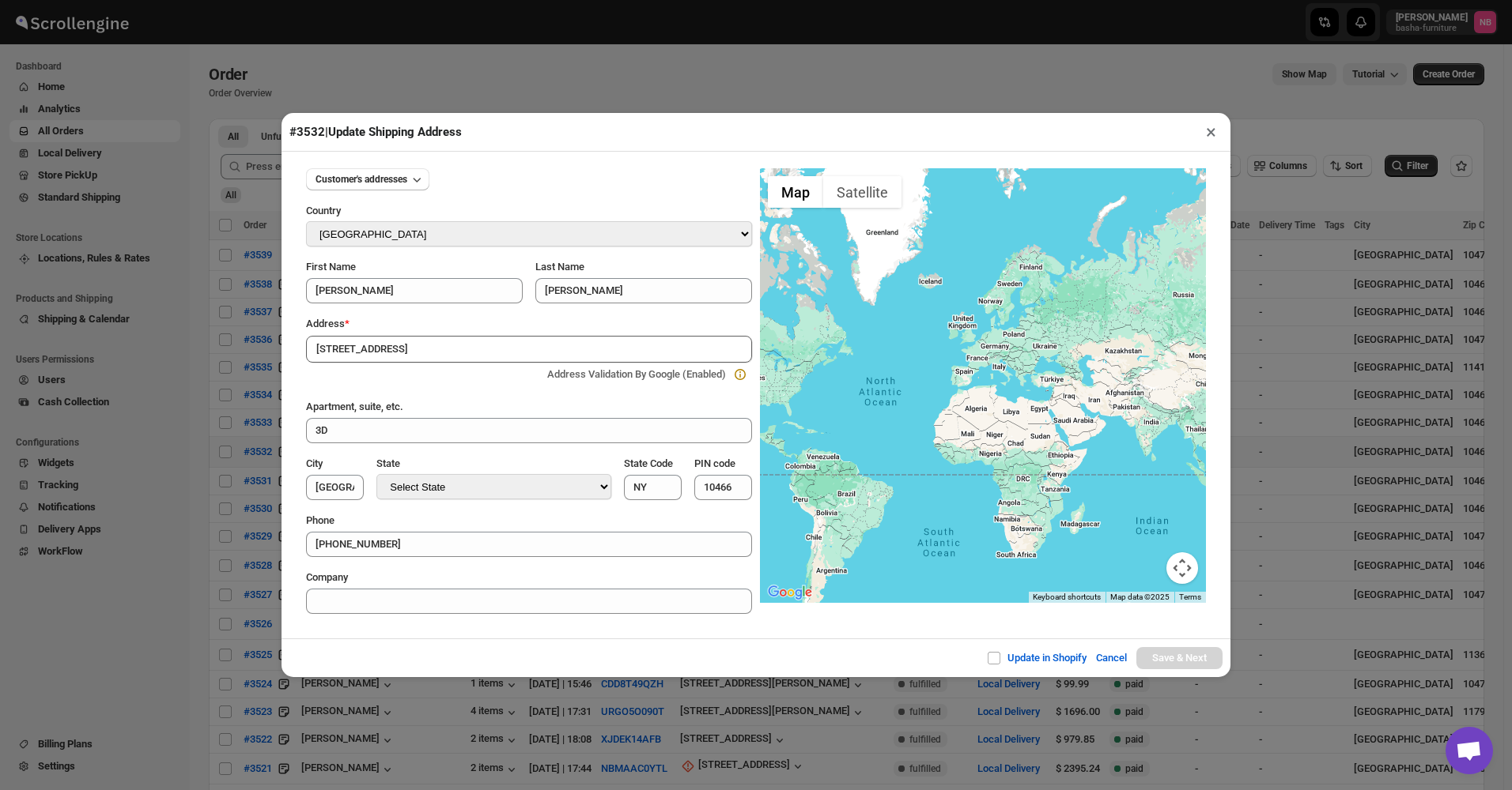
drag, startPoint x: 359, startPoint y: 374, endPoint x: 397, endPoint y: 388, distance: 40.5
type input "[GEOGRAPHIC_DATA]"
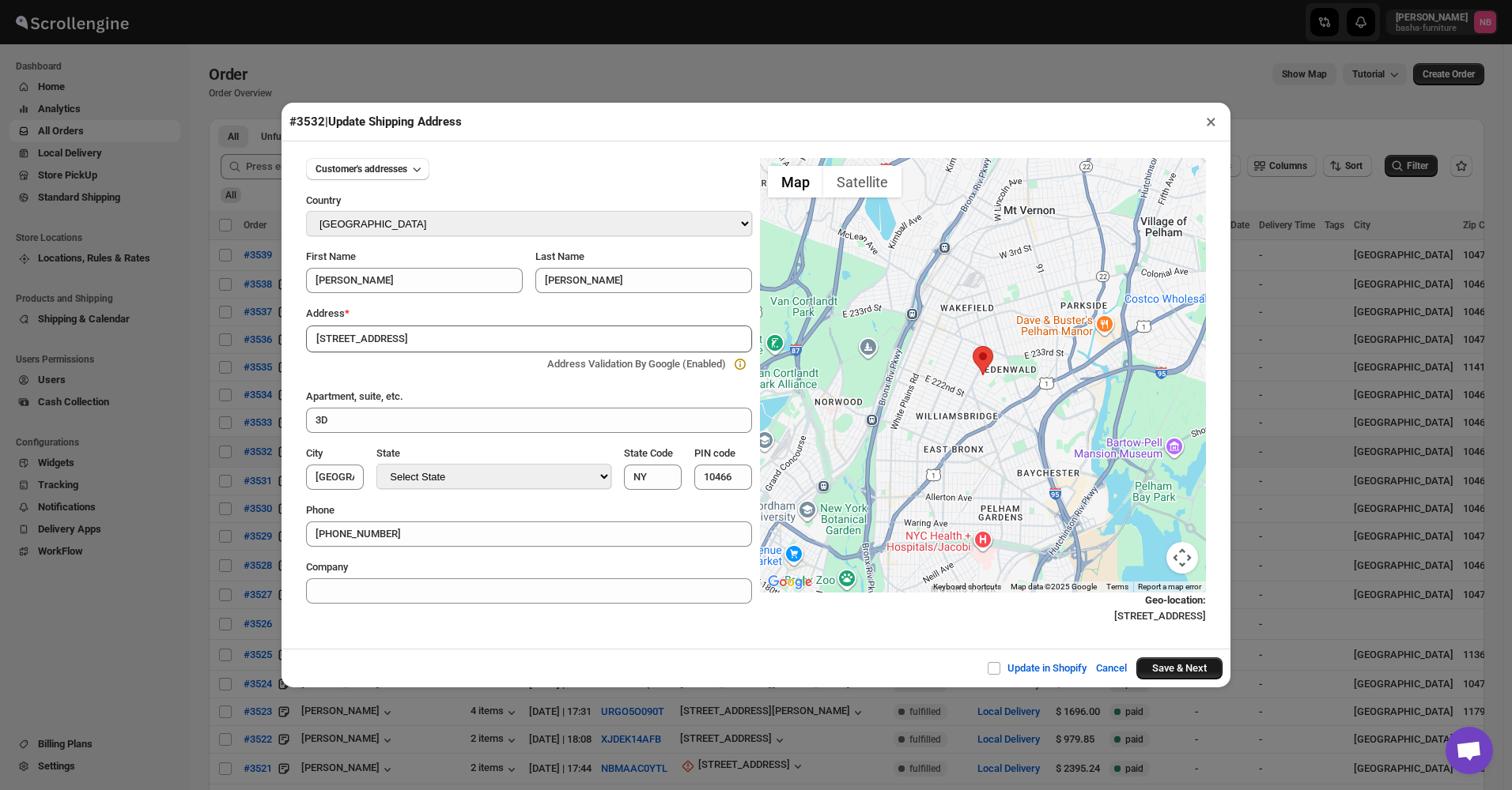
click at [1173, 669] on button "Save & Next" at bounding box center [1179, 668] width 86 height 22
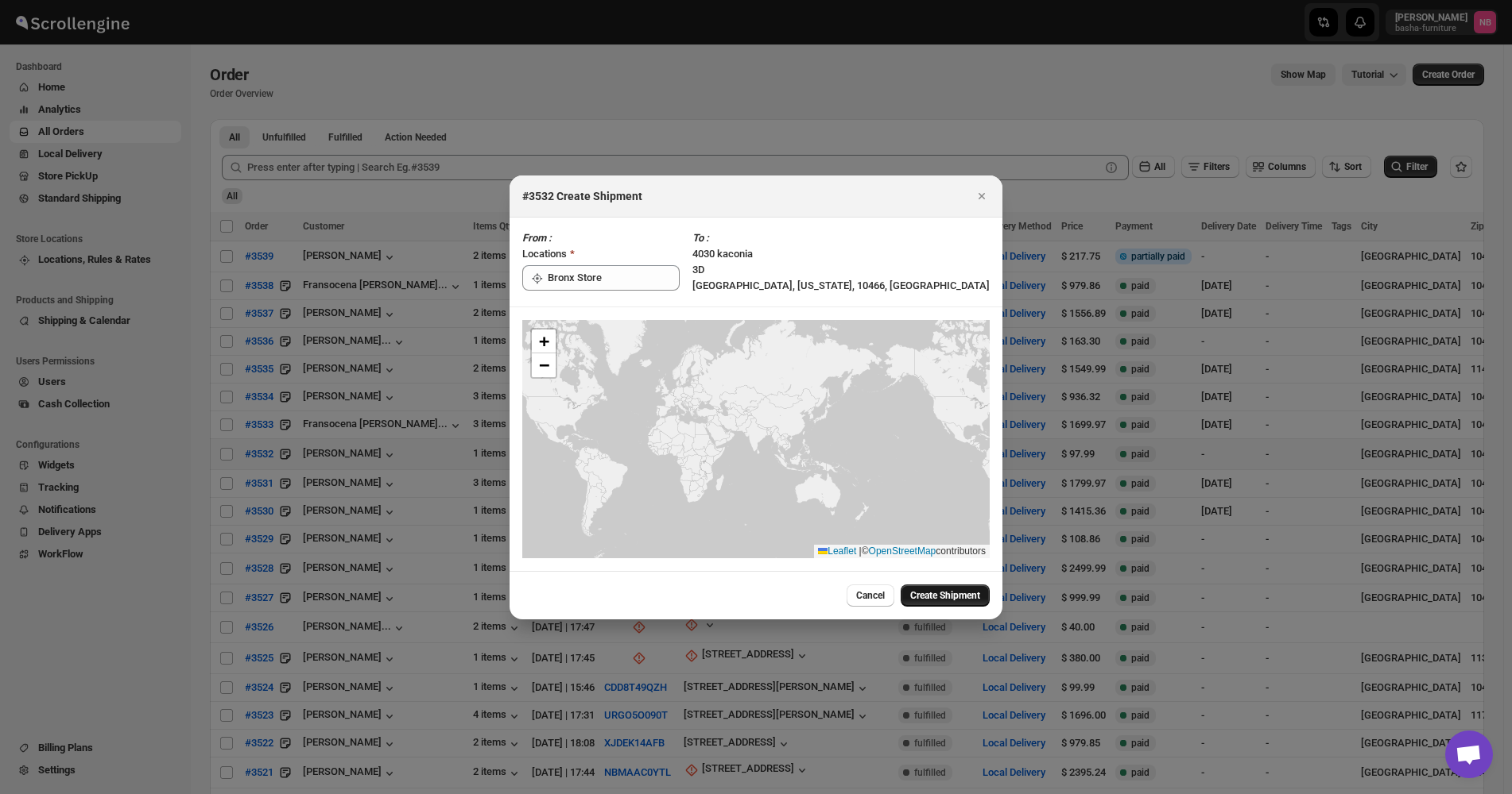
click at [958, 590] on span "Create Shipment" at bounding box center [945, 596] width 70 height 12
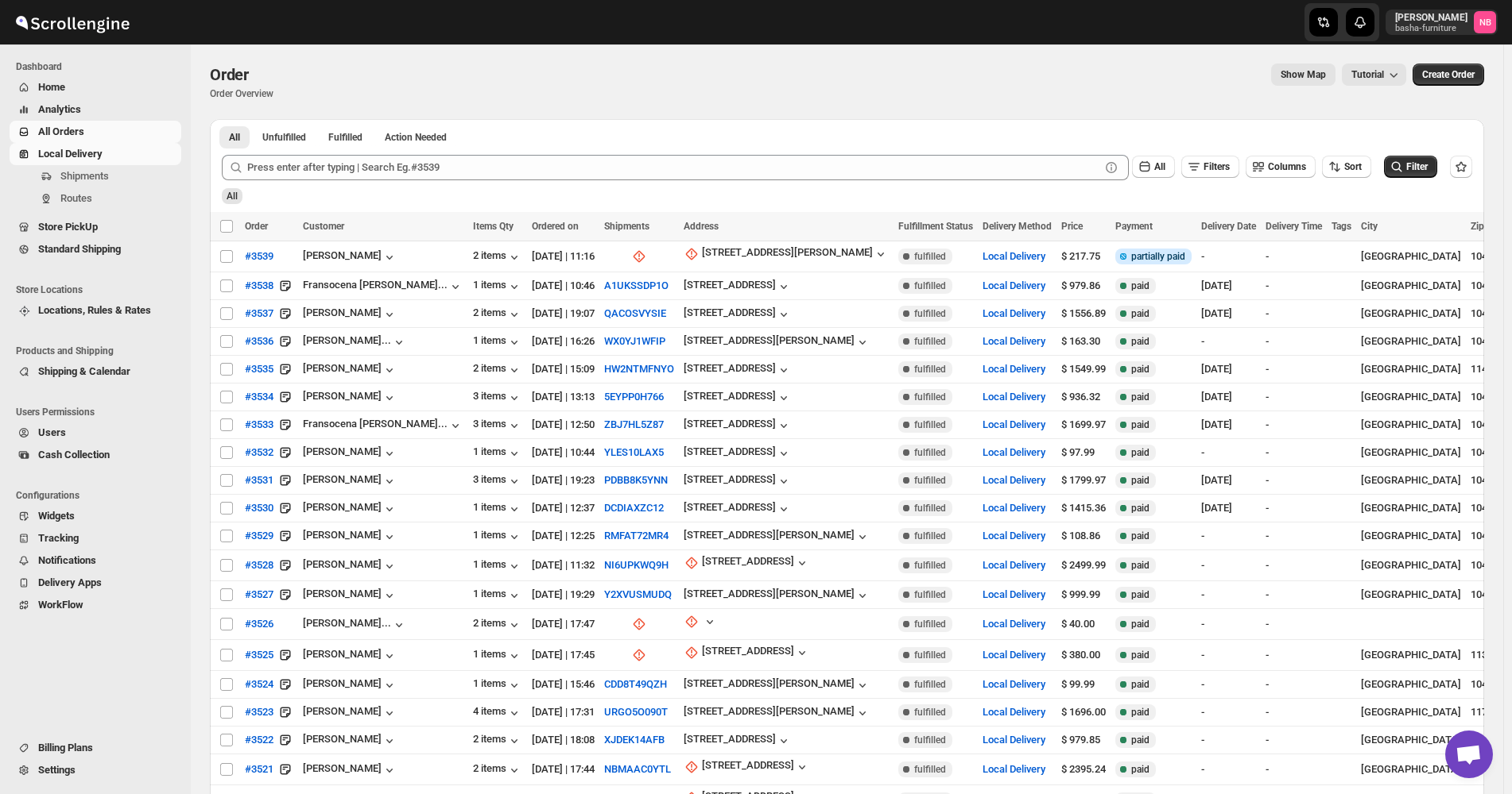
click at [82, 210] on div "Shipments Routes" at bounding box center [91, 190] width 183 height 50
click at [85, 198] on span "Routes" at bounding box center [76, 197] width 32 height 11
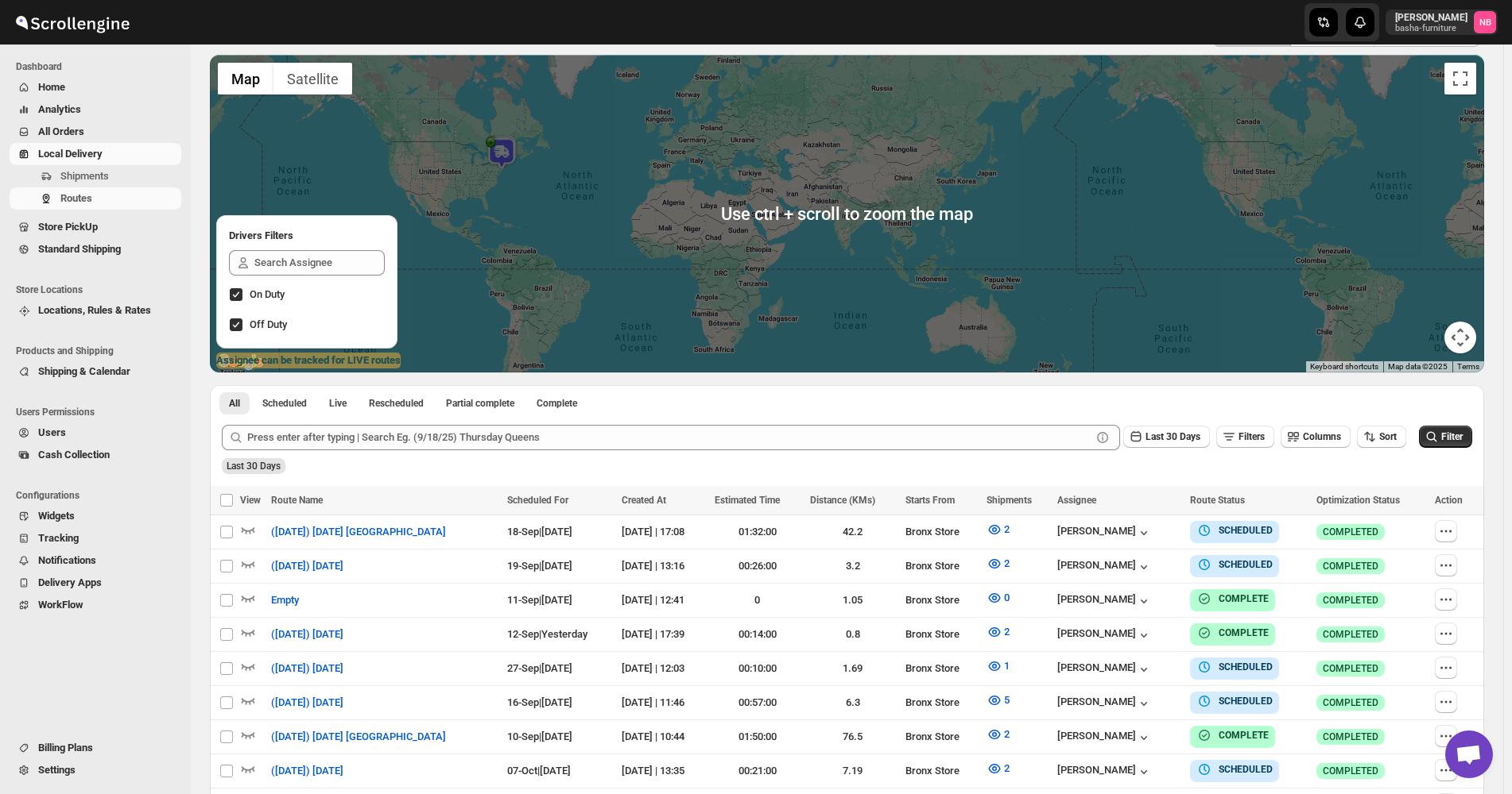
scroll to position [273, 0]
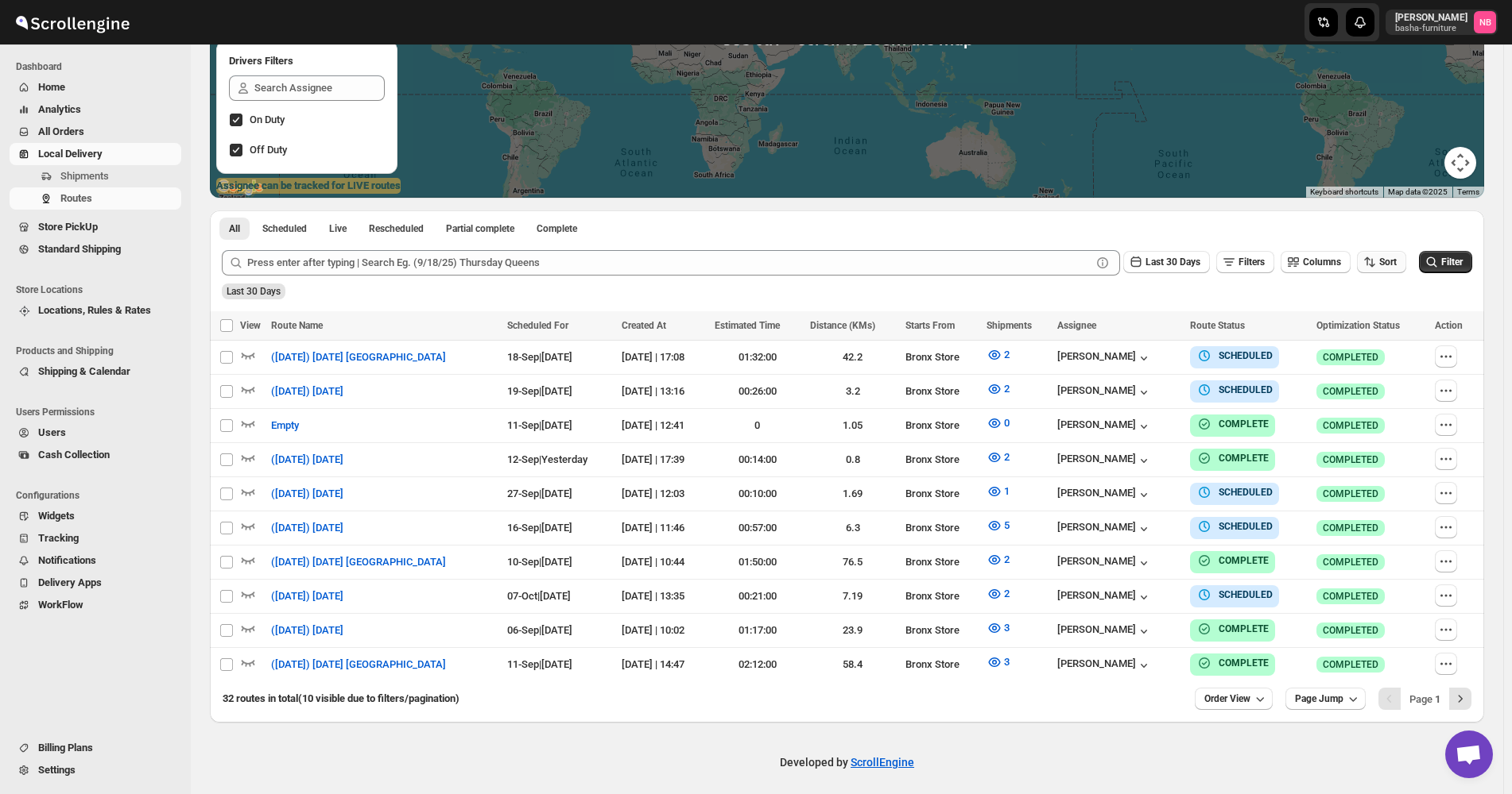
click at [1387, 262] on span "Sort" at bounding box center [1388, 262] width 18 height 11
click at [1380, 347] on div "Due Date" at bounding box center [1362, 347] width 42 height 16
click at [1185, 273] on button "Last 30 Days" at bounding box center [1166, 262] width 87 height 22
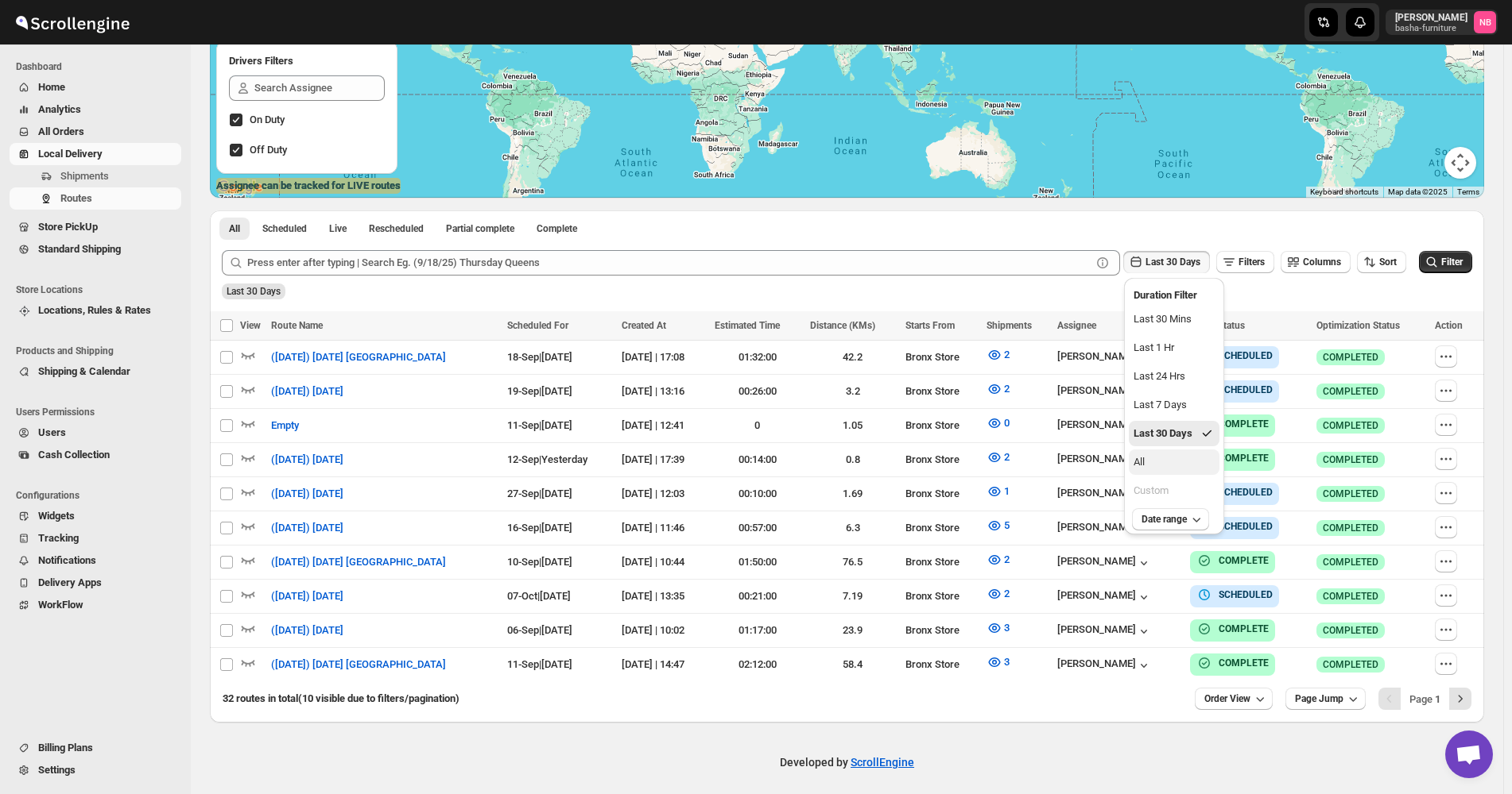
click at [1162, 449] on button "All" at bounding box center [1174, 462] width 90 height 26
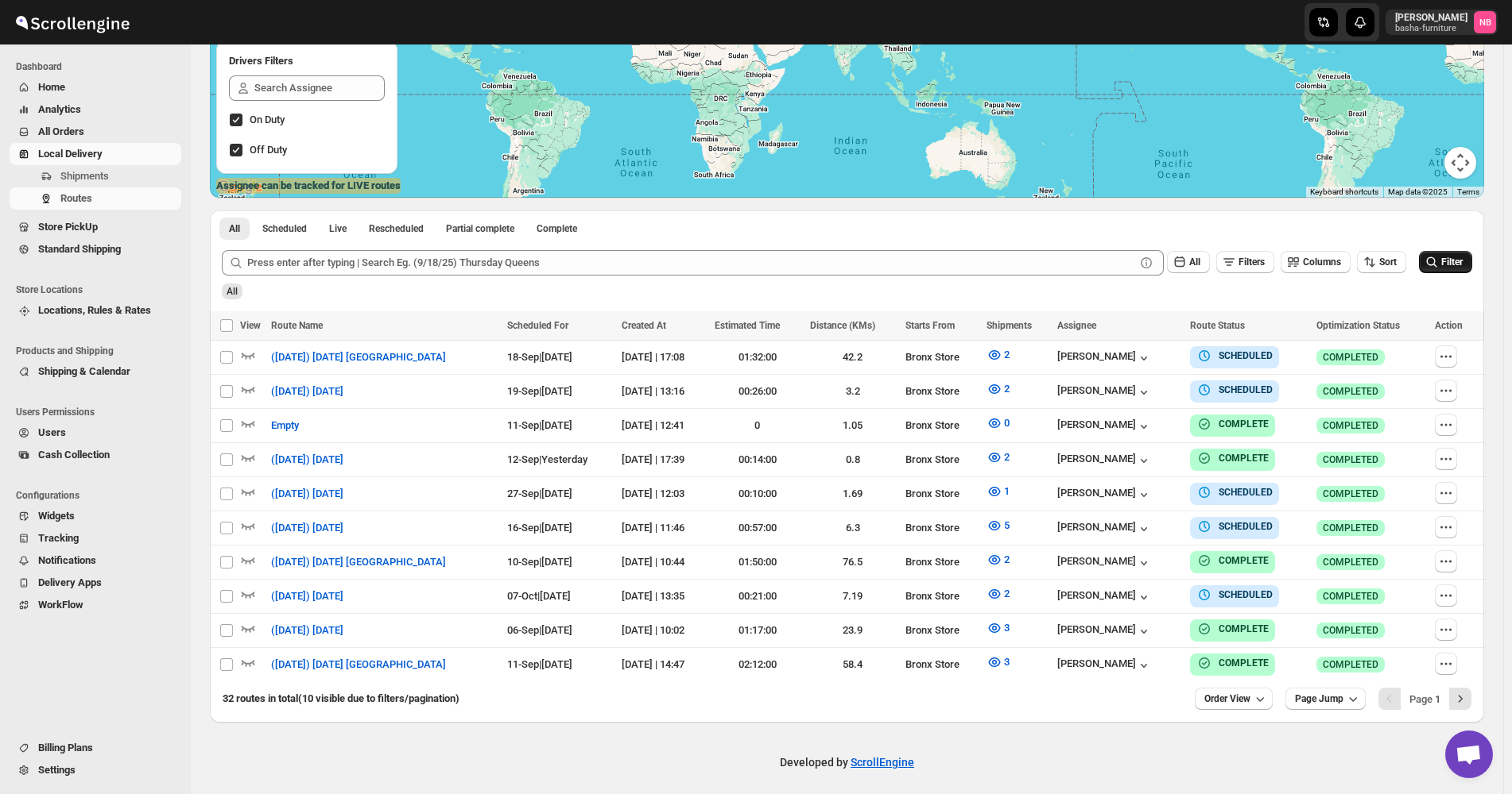
click at [1462, 267] on span "Filter" at bounding box center [1452, 262] width 21 height 11
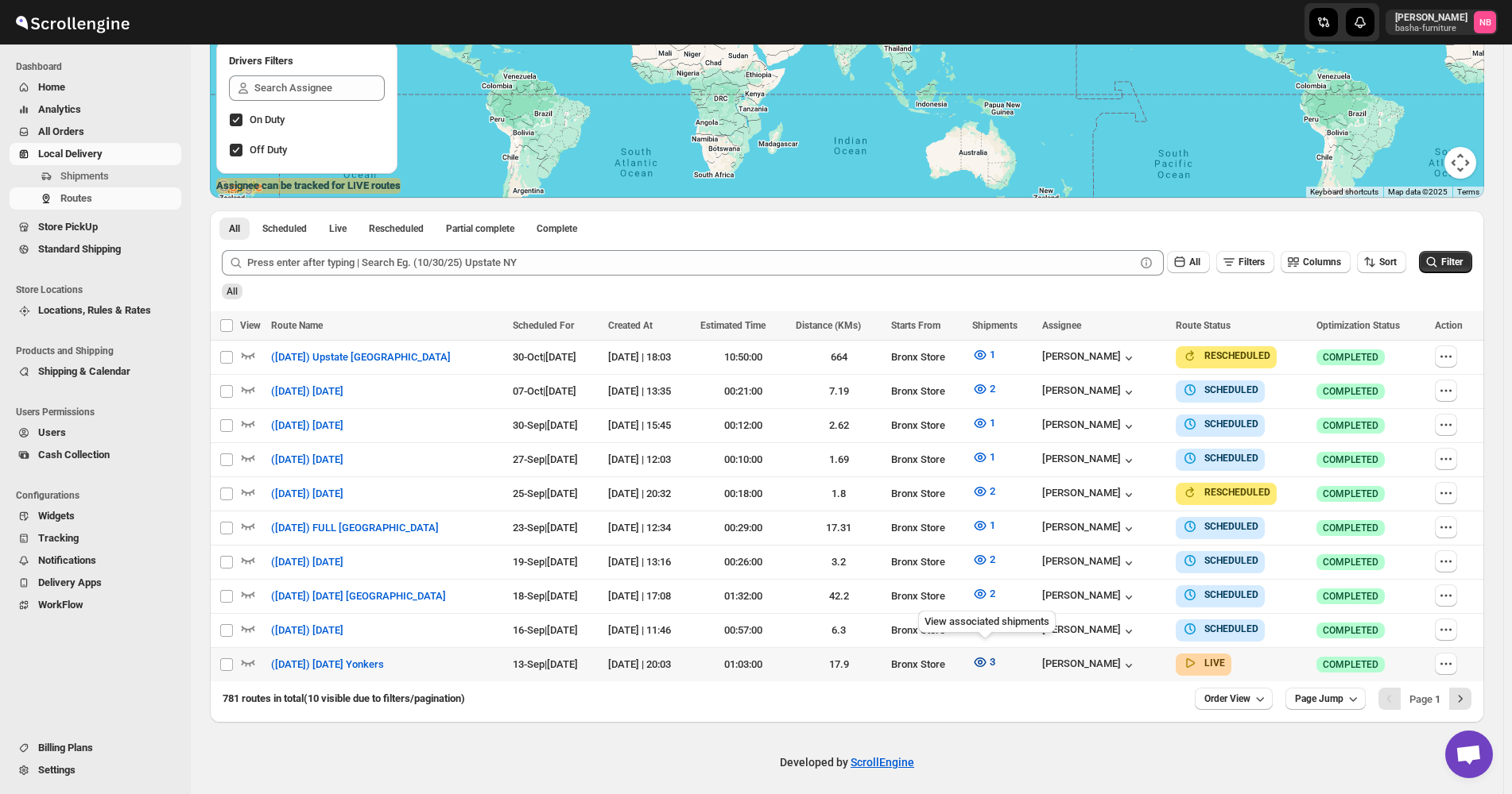
click at [980, 654] on icon "button" at bounding box center [980, 662] width 16 height 16
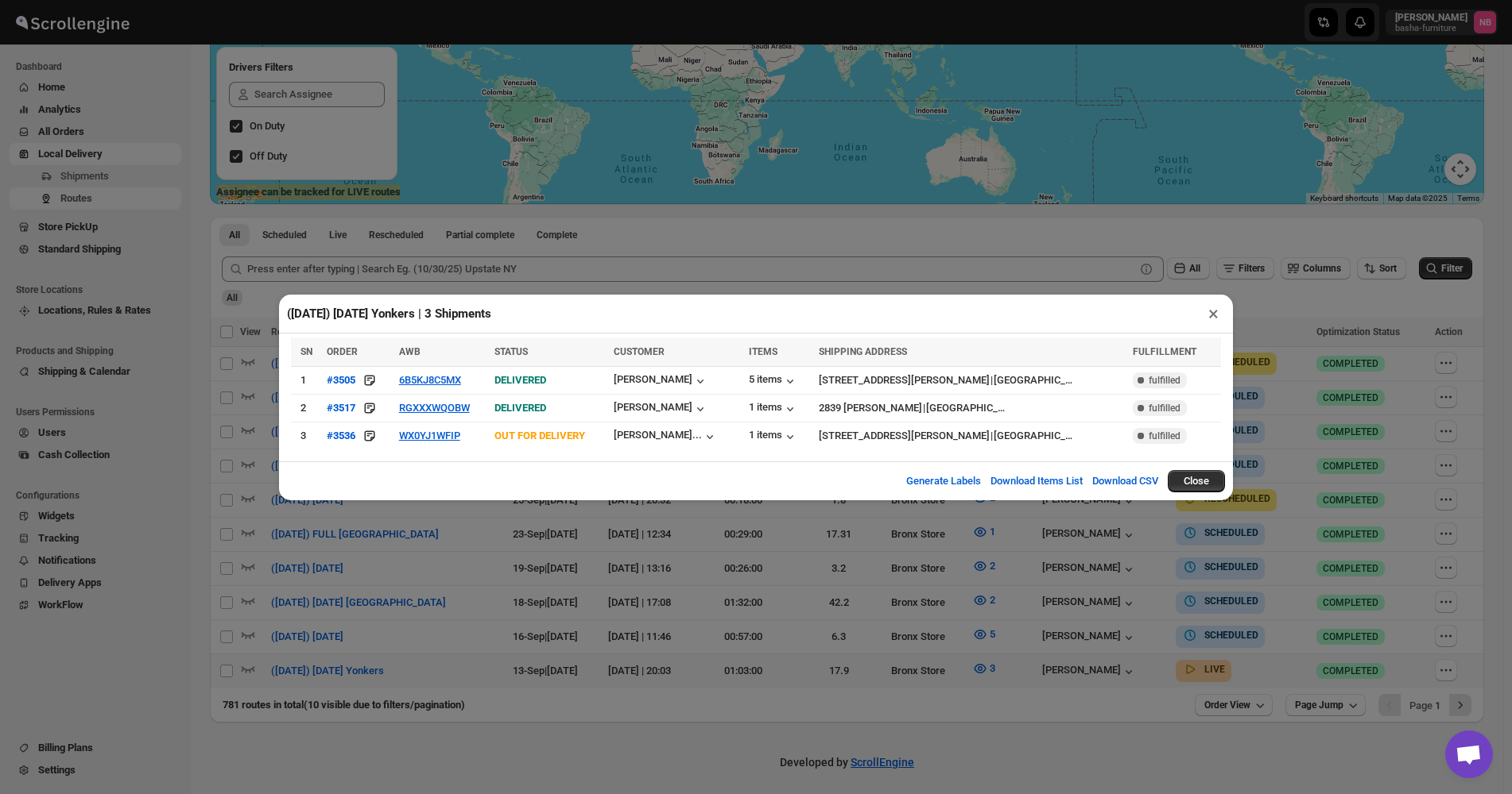
click at [1005, 631] on div "(9/13/25) Saturday Yonkers | 3 Shipments × SN ORDER AWB STATUS CUSTOMER ITEMS S…" at bounding box center [756, 397] width 1512 height 794
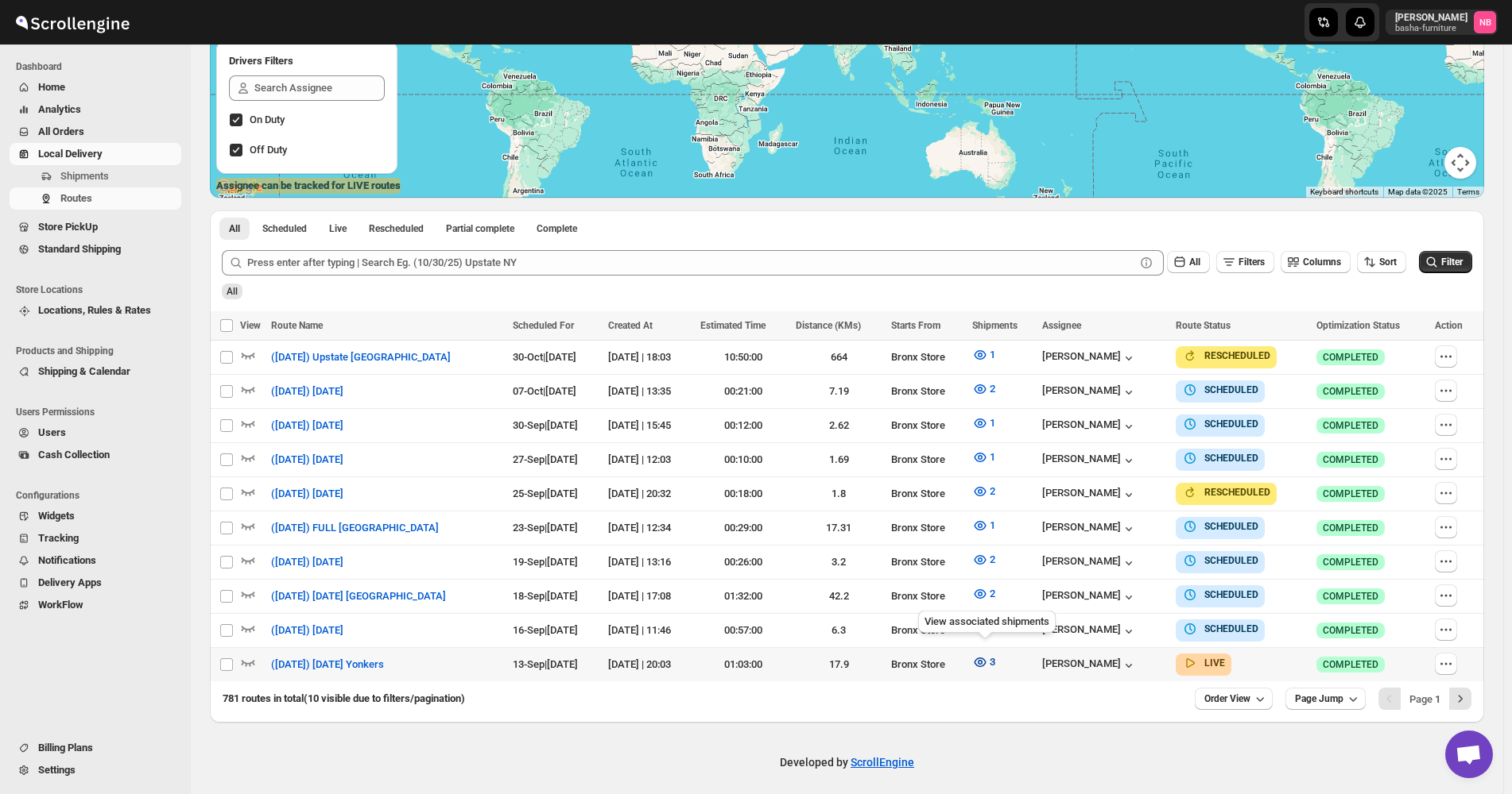
click at [979, 654] on icon "button" at bounding box center [980, 662] width 16 height 16
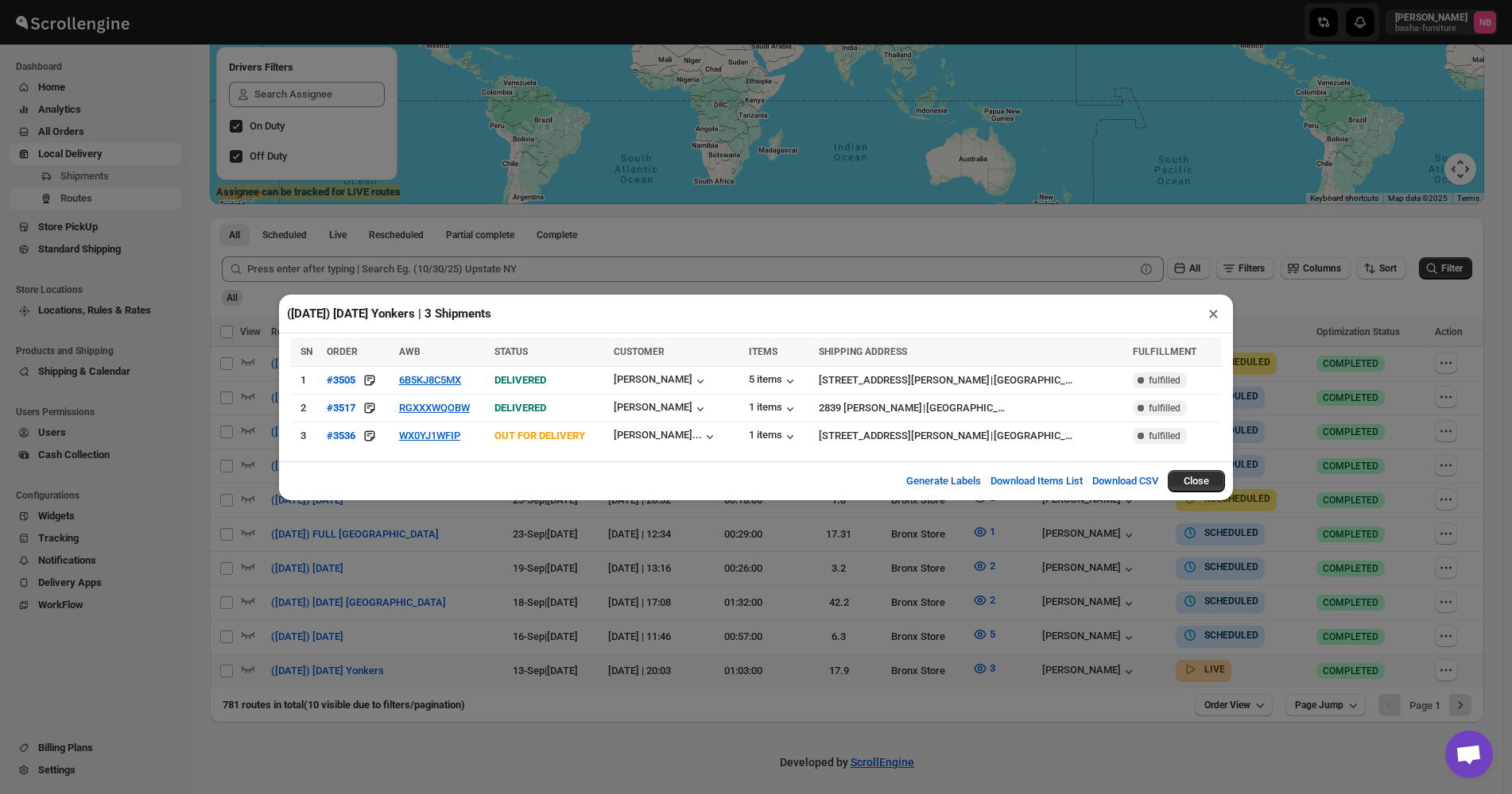
click at [619, 547] on div "(9/13/25) Saturday Yonkers | 3 Shipments × SN ORDER AWB STATUS CUSTOMER ITEMS S…" at bounding box center [756, 397] width 1512 height 794
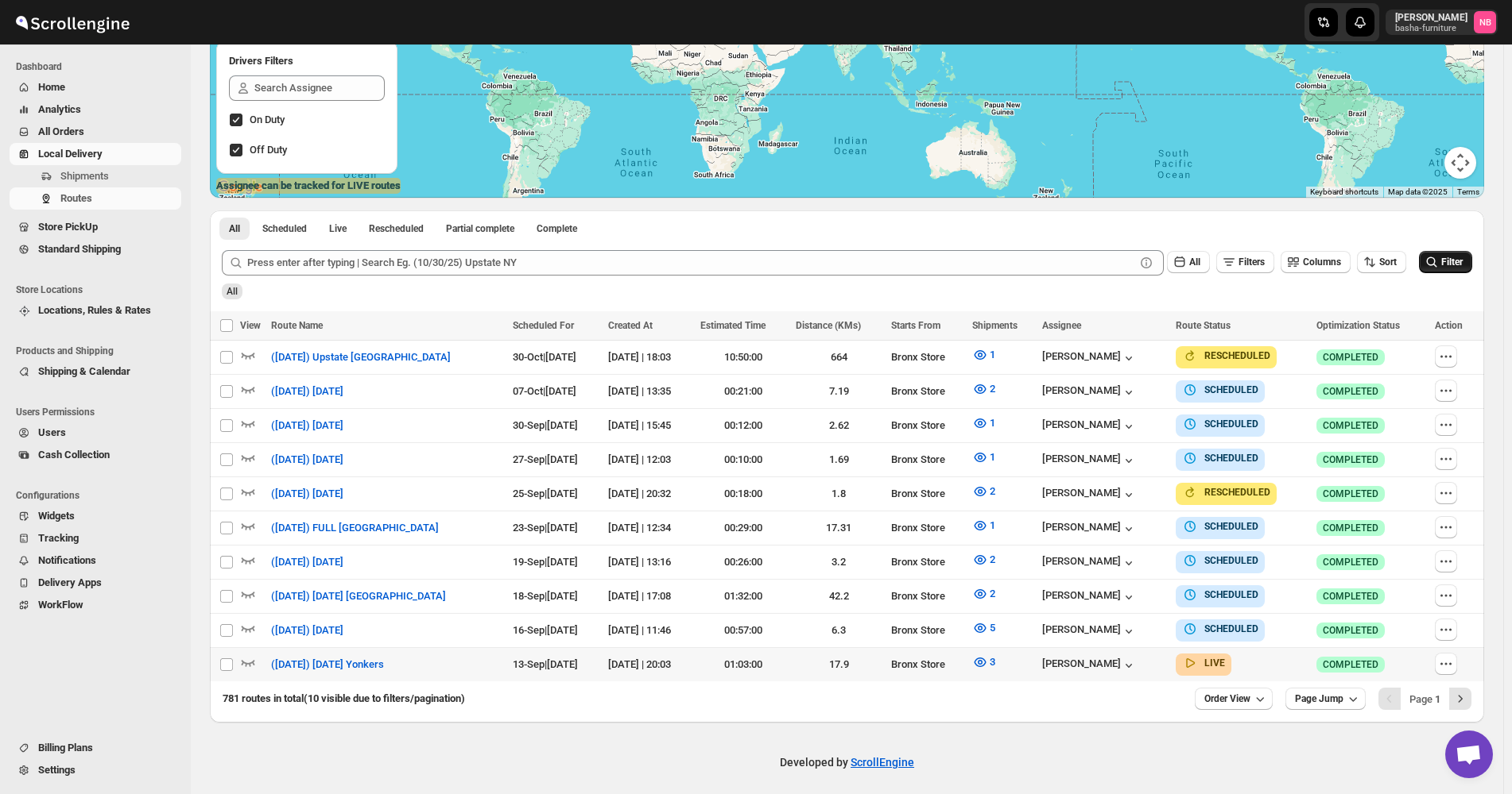
click at [1464, 271] on button "Filter" at bounding box center [1445, 262] width 53 height 22
click at [1454, 667] on button "button" at bounding box center [1445, 663] width 22 height 22
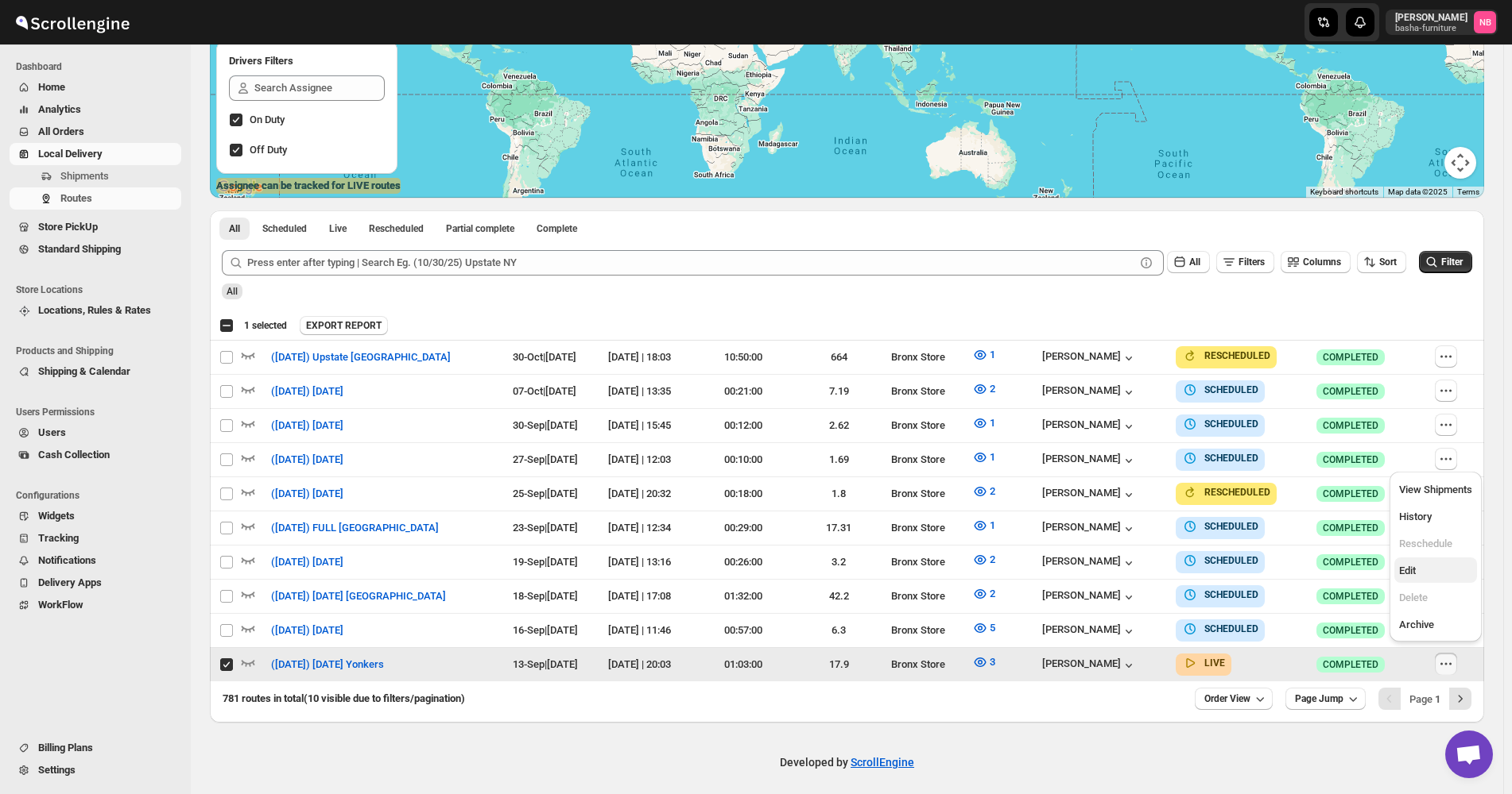
click at [1429, 573] on span "Edit" at bounding box center [1435, 571] width 73 height 16
checkbox input "false"
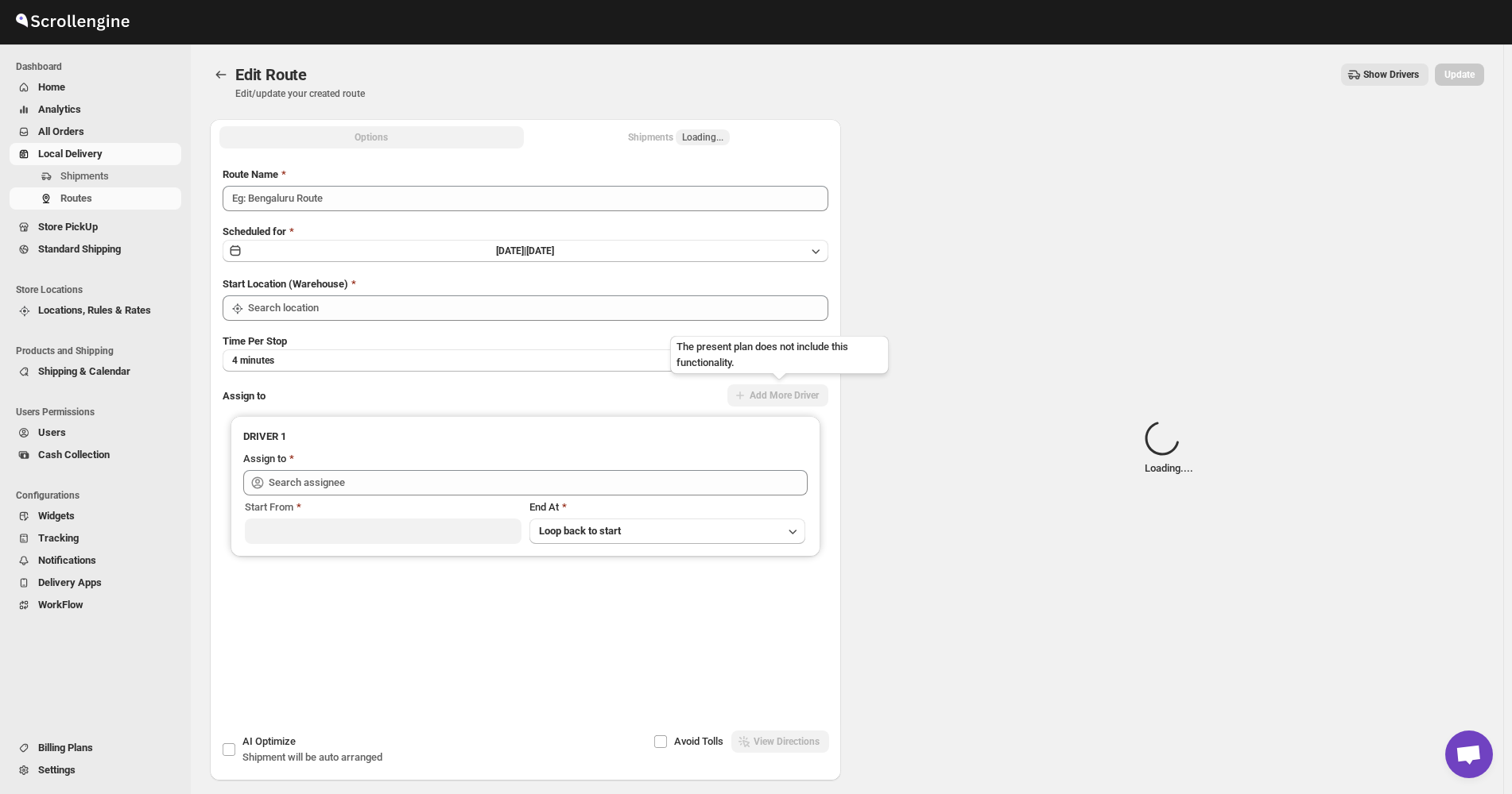
type input "([DATE]) [DATE] Yonkers"
type input "Bronx Store"
type input "Kumar Budhram (kumar16ld@gmail.com)"
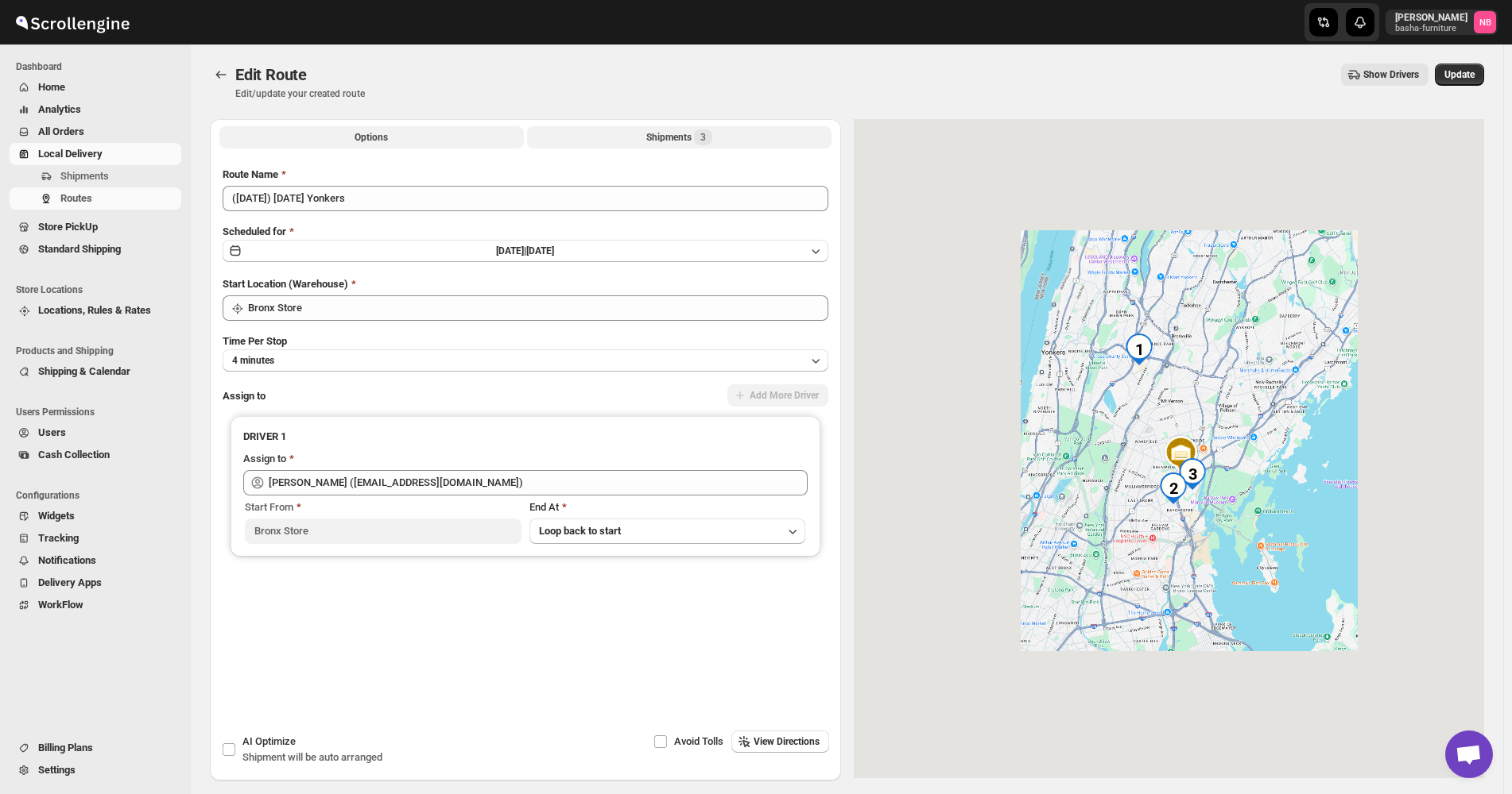
click at [639, 143] on button "Shipments 3" at bounding box center [679, 137] width 304 height 22
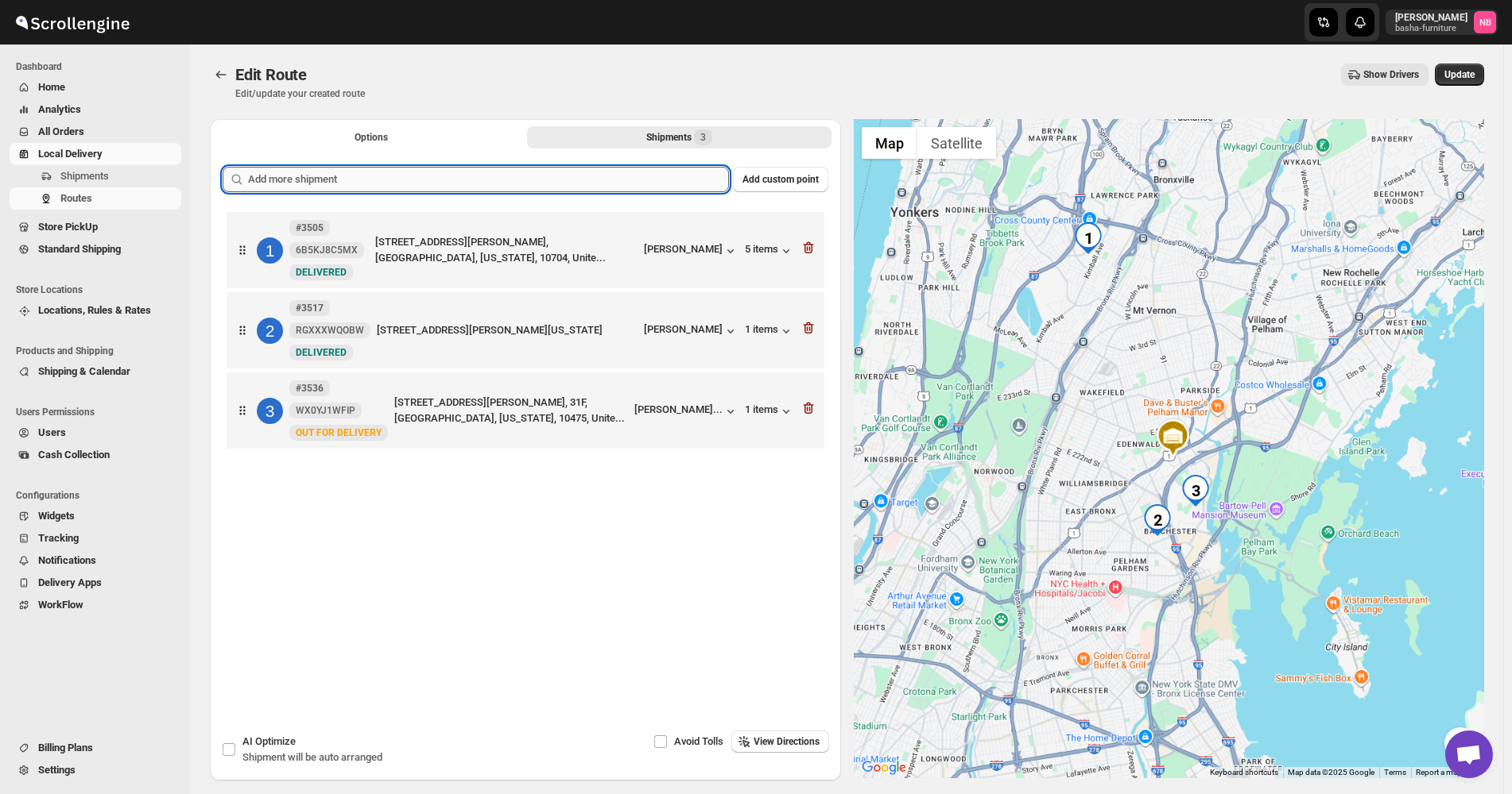
click at [608, 171] on input "text" at bounding box center [487, 179] width 480 height 26
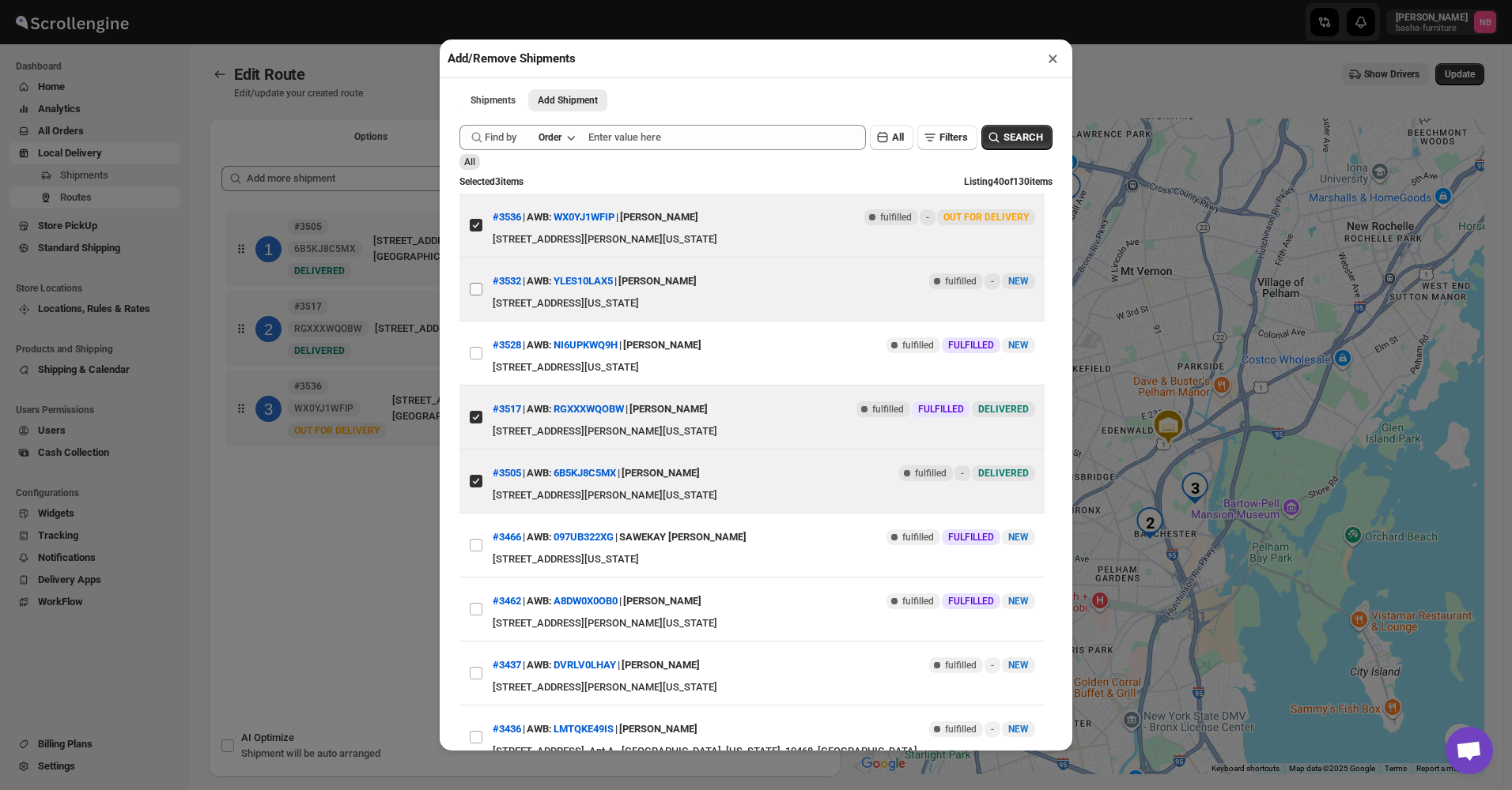
click at [475, 288] on input "View details for 68c5c4b18f29d9ce0beda221" at bounding box center [476, 289] width 12 height 12
checkbox input "true"
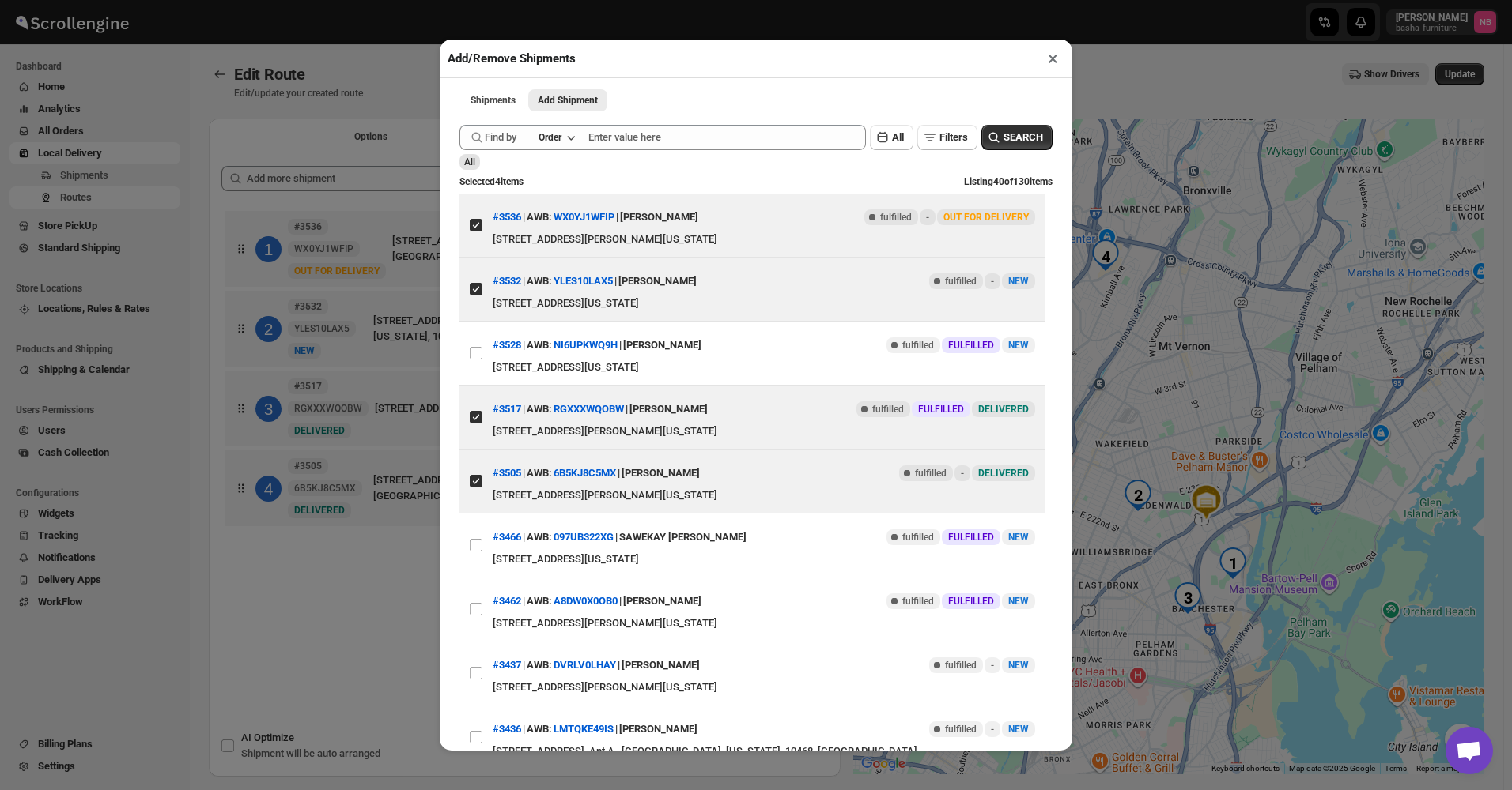
click at [330, 600] on div "Add/Remove Shipments × Shipments Add Shipment More views Shipments Add Shipment…" at bounding box center [756, 395] width 1512 height 790
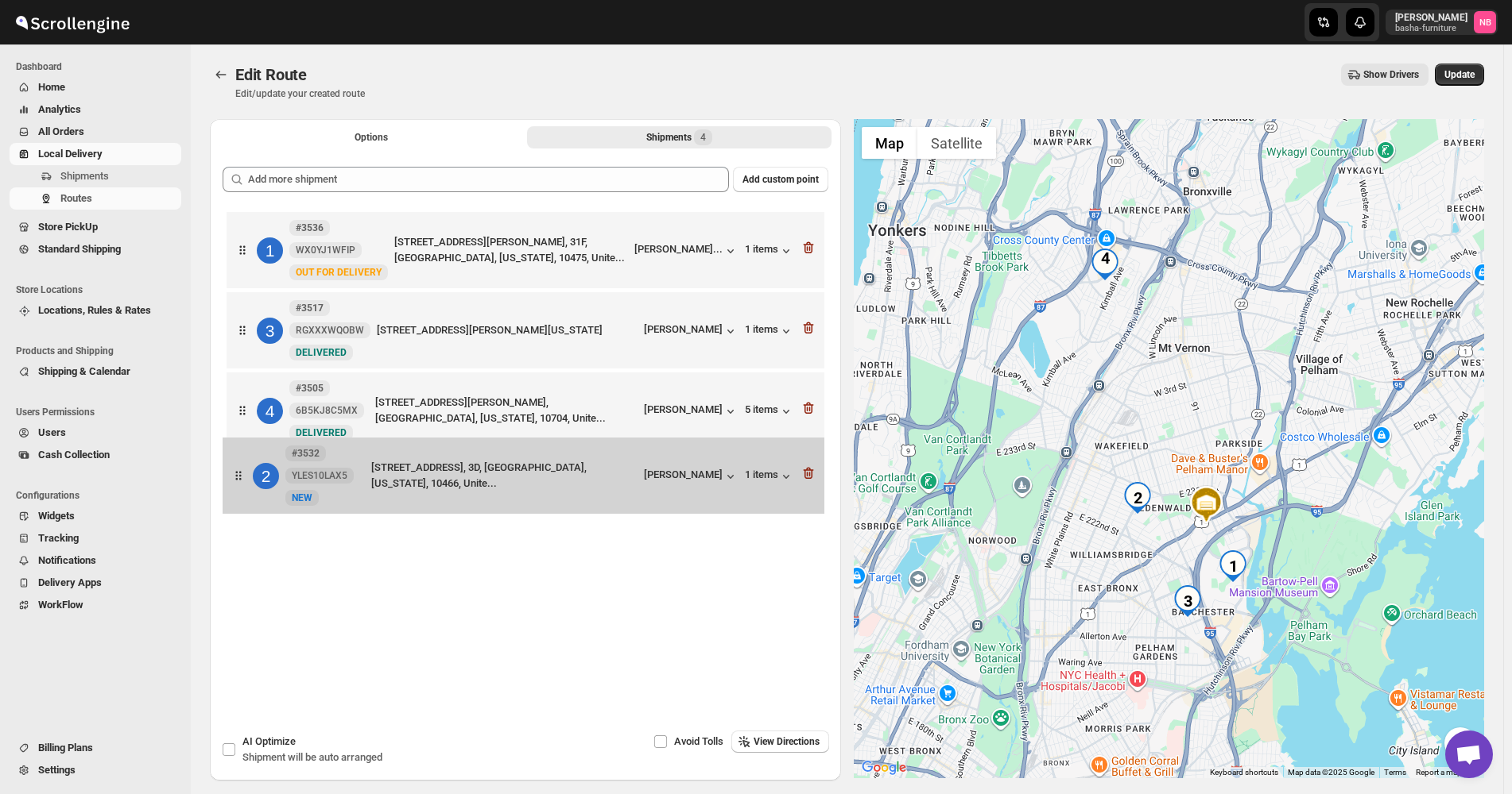
drag, startPoint x: 541, startPoint y: 343, endPoint x: 539, endPoint y: 533, distance: 190.0
click at [539, 533] on div "1 #3536 WX0YJ1WFIP New OUT FOR DELIVERY 140 Benchley Pl, Bronx, NY 10475, USA, …" at bounding box center [526, 372] width 605 height 329
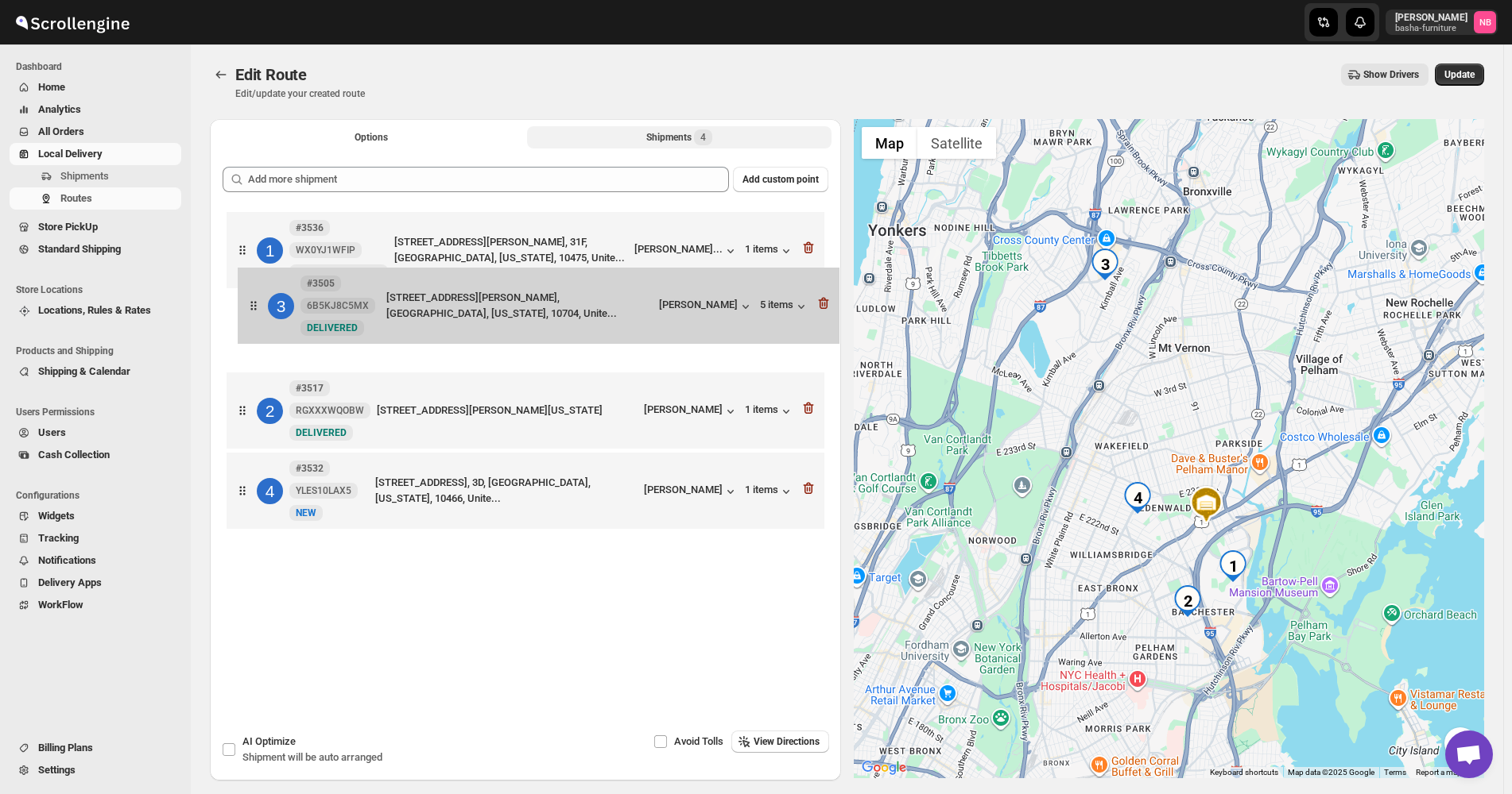
drag, startPoint x: 579, startPoint y: 422, endPoint x: 591, endPoint y: 268, distance: 154.5
click at [591, 268] on div "1 #3536 WX0YJ1WFIP New OUT FOR DELIVERY 140 Benchley Pl, Bronx, NY 10475, USA, …" at bounding box center [526, 372] width 605 height 329
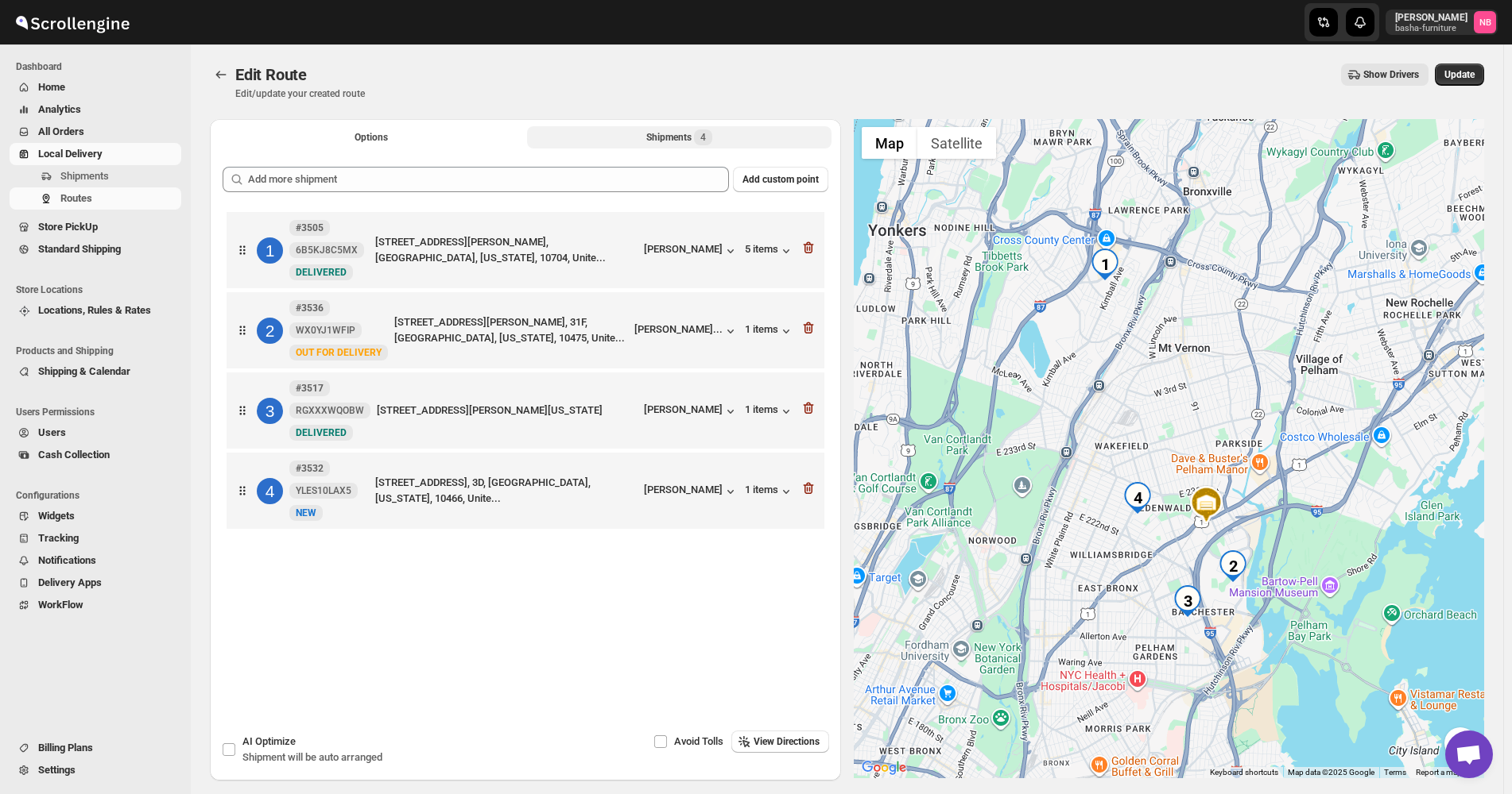
drag, startPoint x: 594, startPoint y: 425, endPoint x: 605, endPoint y: 335, distance: 90.7
click at [604, 341] on div "1 #3505 6B5KJ8C5MX New DELIVERED 90 Byron Ave, Yonkers, NY 10704, USA, Westches…" at bounding box center [526, 372] width 605 height 329
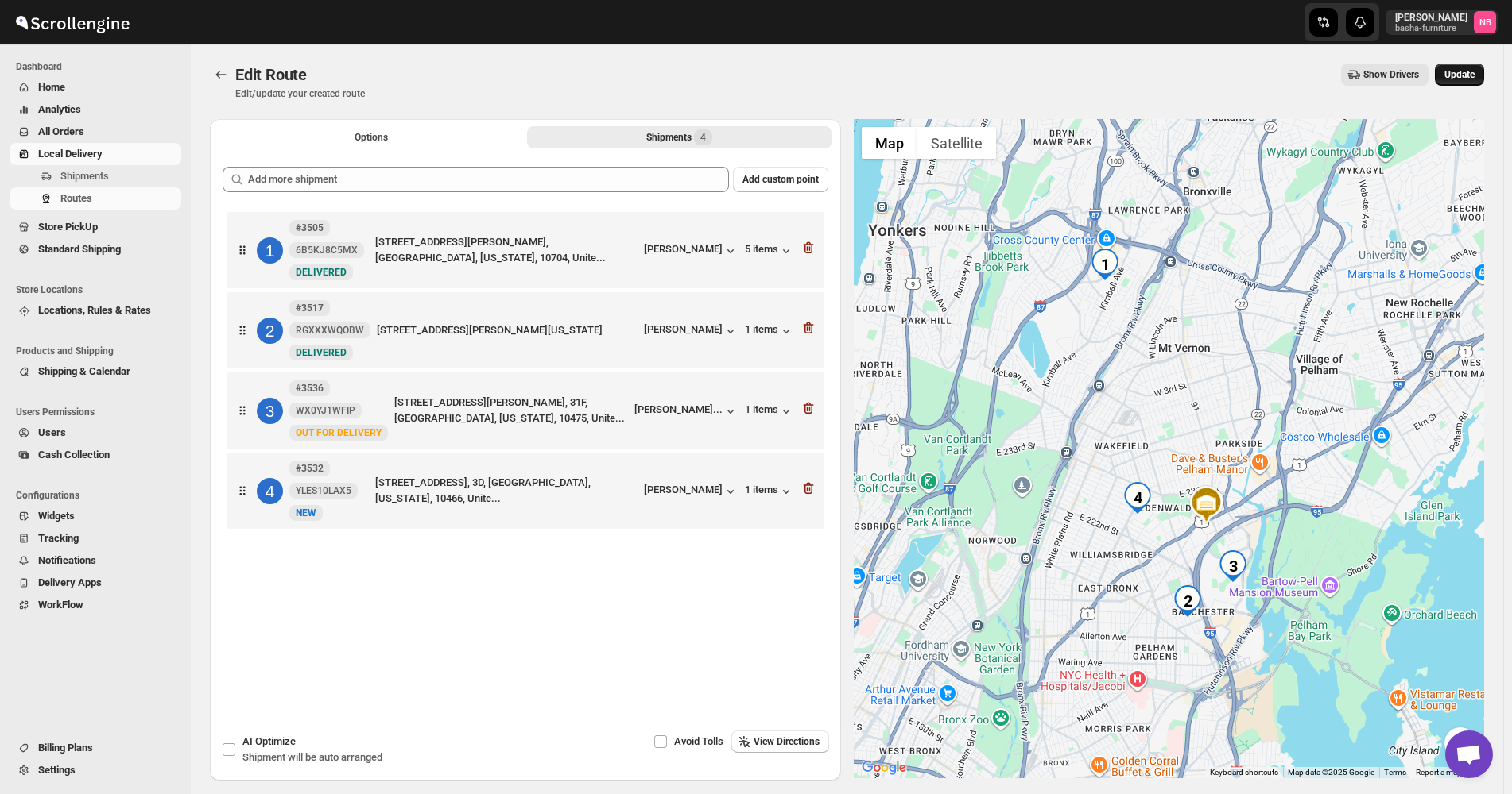
click at [1474, 77] on span "Update" at bounding box center [1459, 74] width 30 height 12
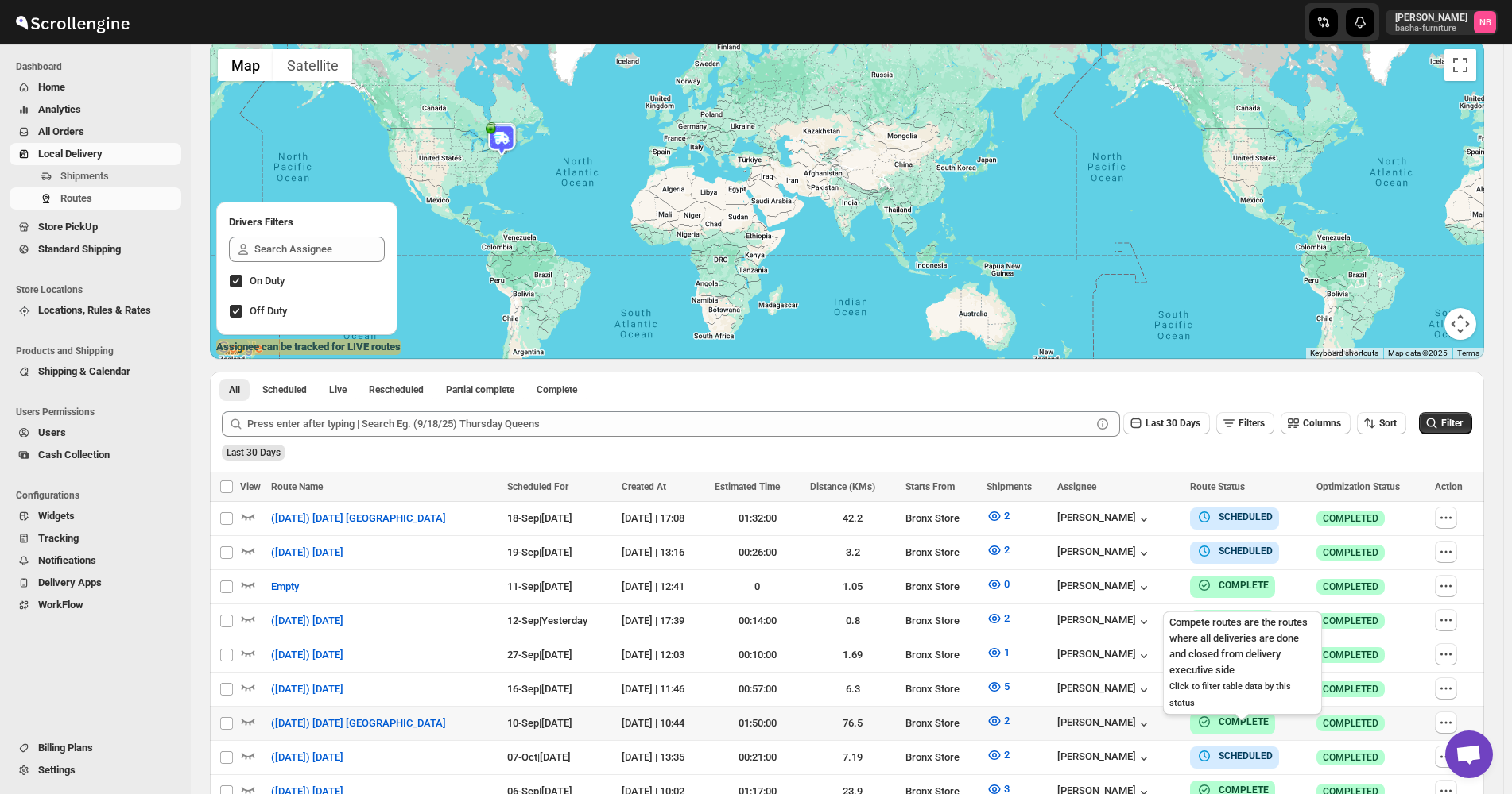
scroll to position [273, 0]
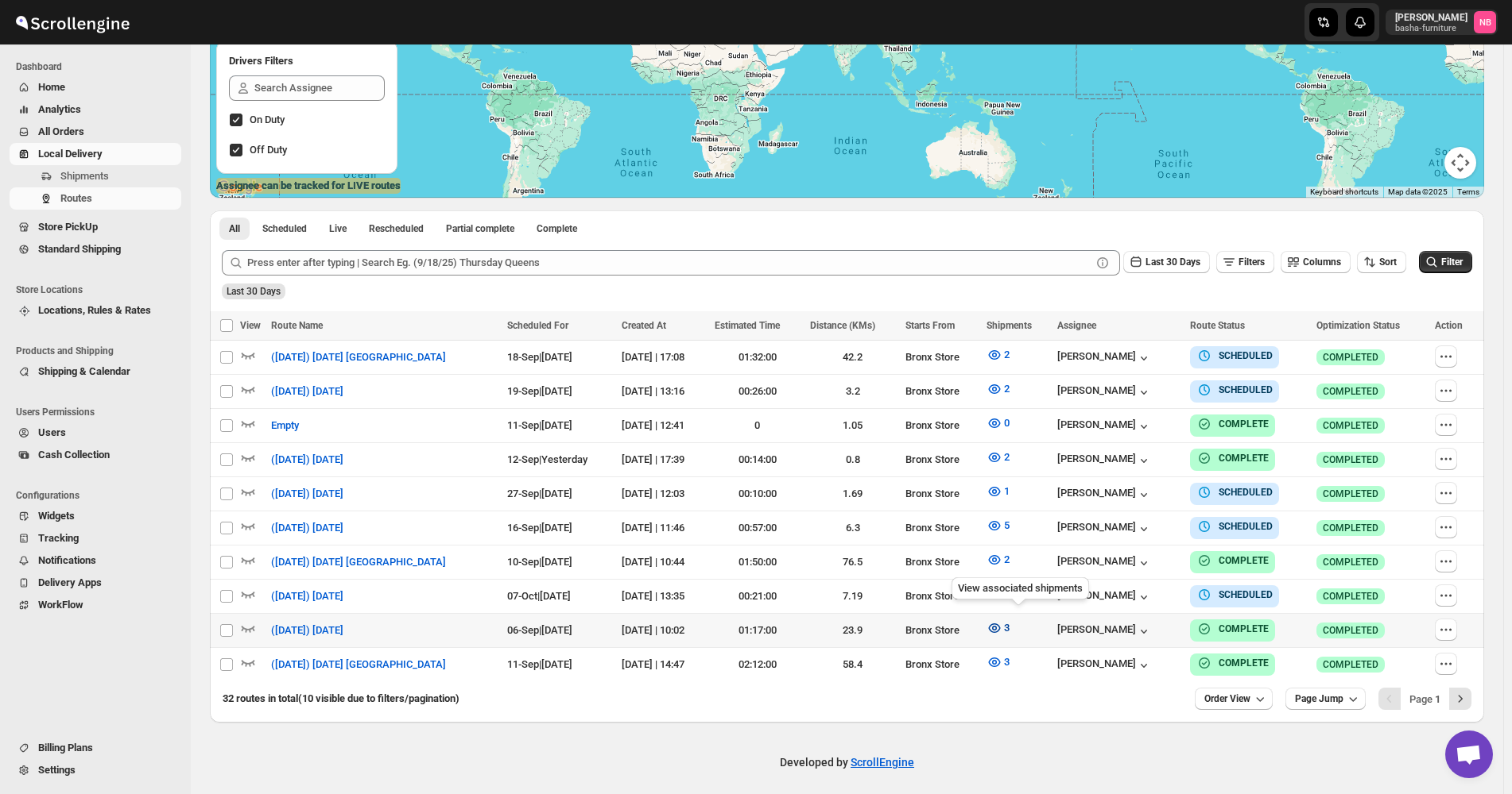
click at [1002, 622] on icon "button" at bounding box center [994, 629] width 16 height 16
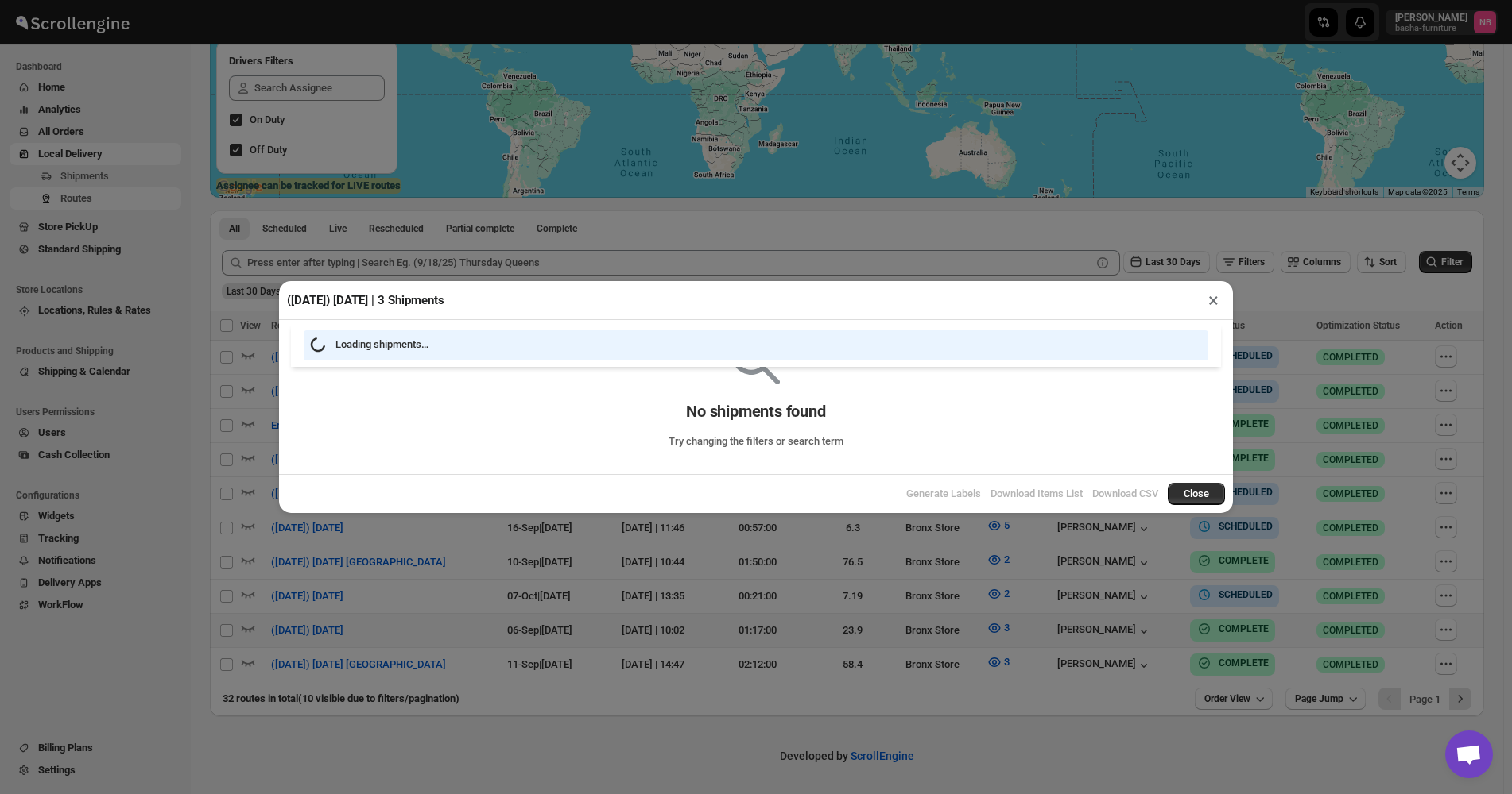
scroll to position [267, 0]
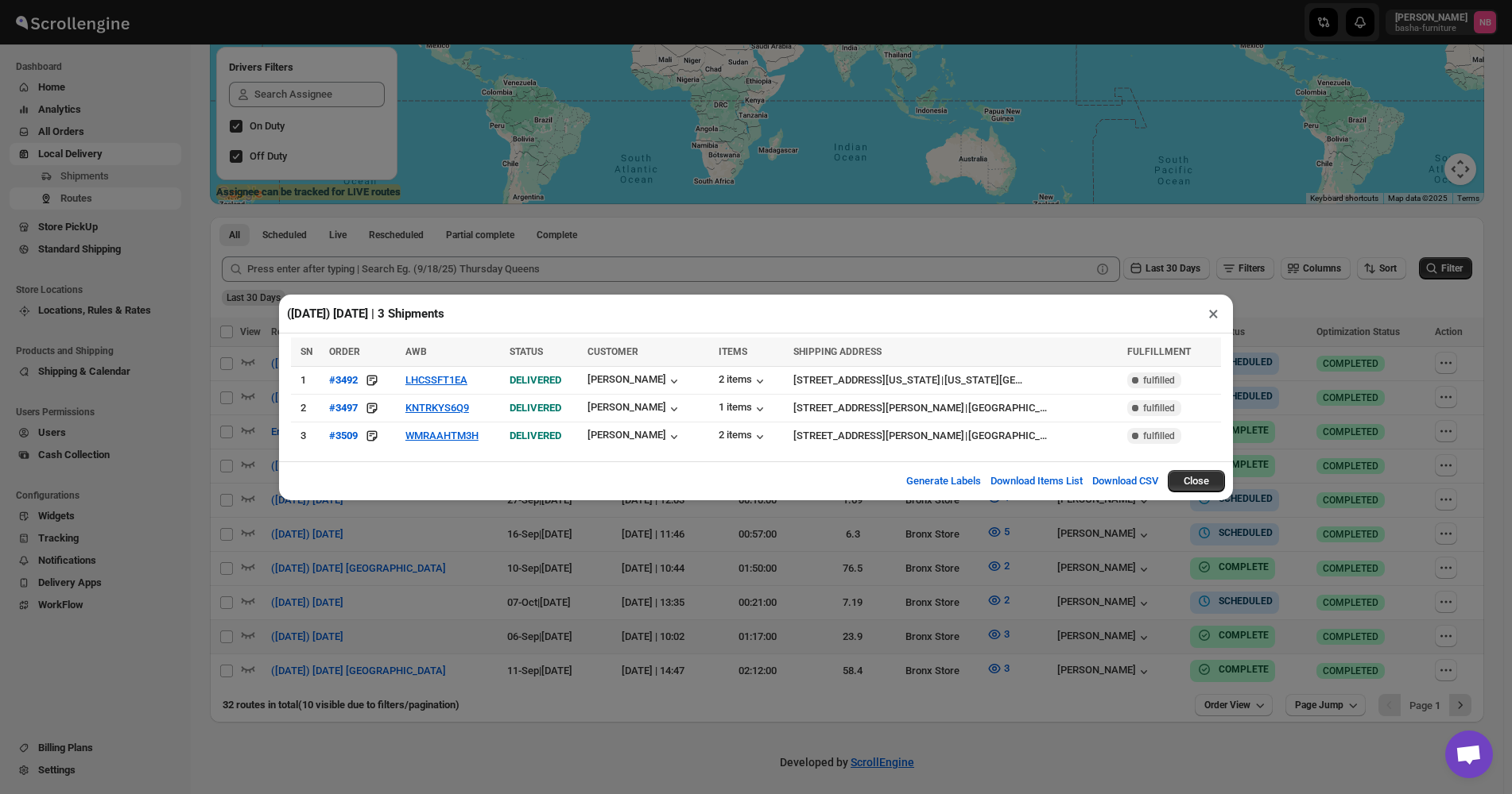
click at [597, 602] on div "(9/6/25) Saturday | 3 Shipments × SN ORDER AWB STATUS CUSTOMER ITEMS SHIPPING A…" at bounding box center [756, 397] width 1512 height 794
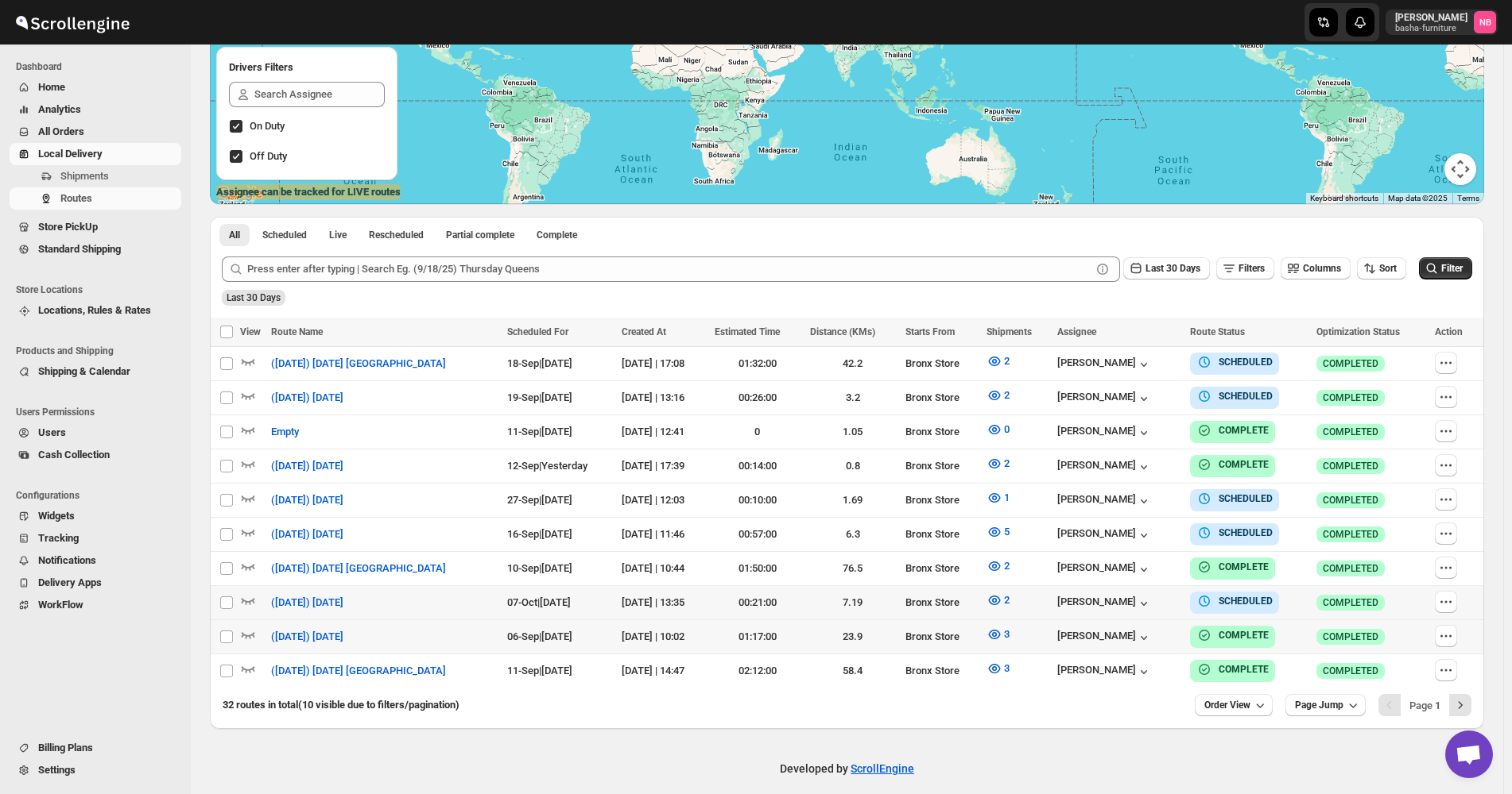
scroll to position [273, 0]
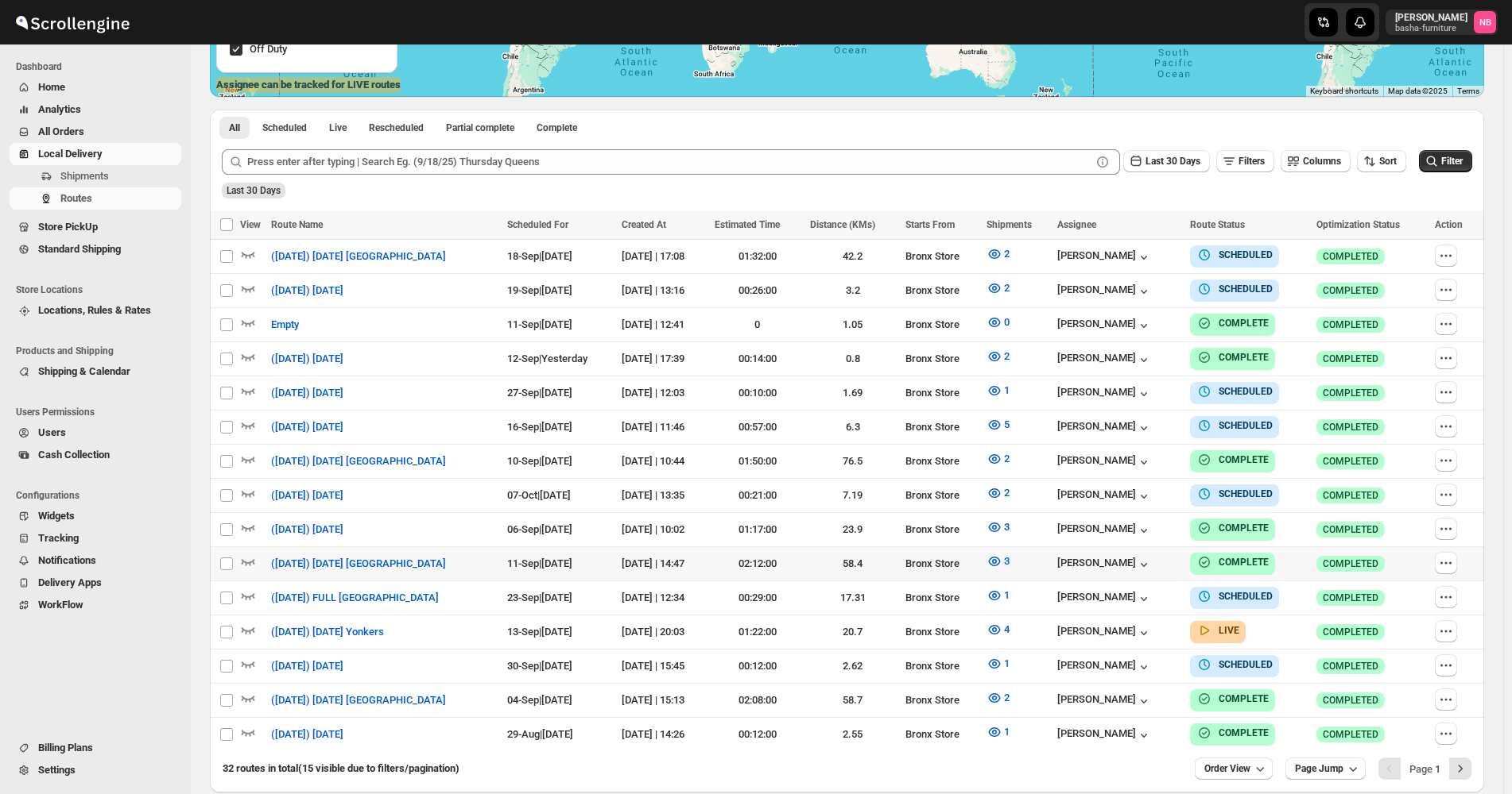
scroll to position [440, 0]
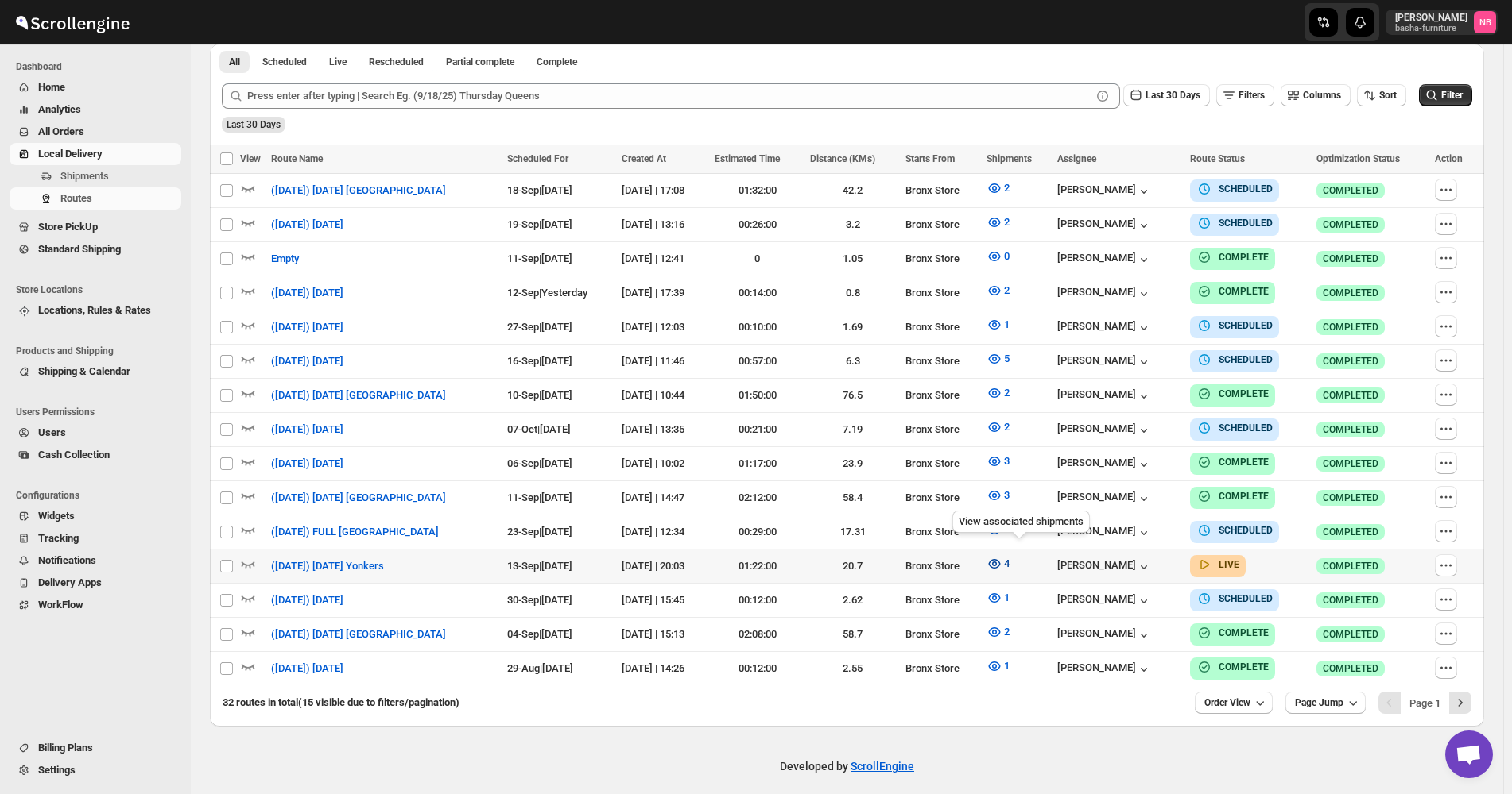
click at [1002, 556] on icon "button" at bounding box center [994, 564] width 16 height 16
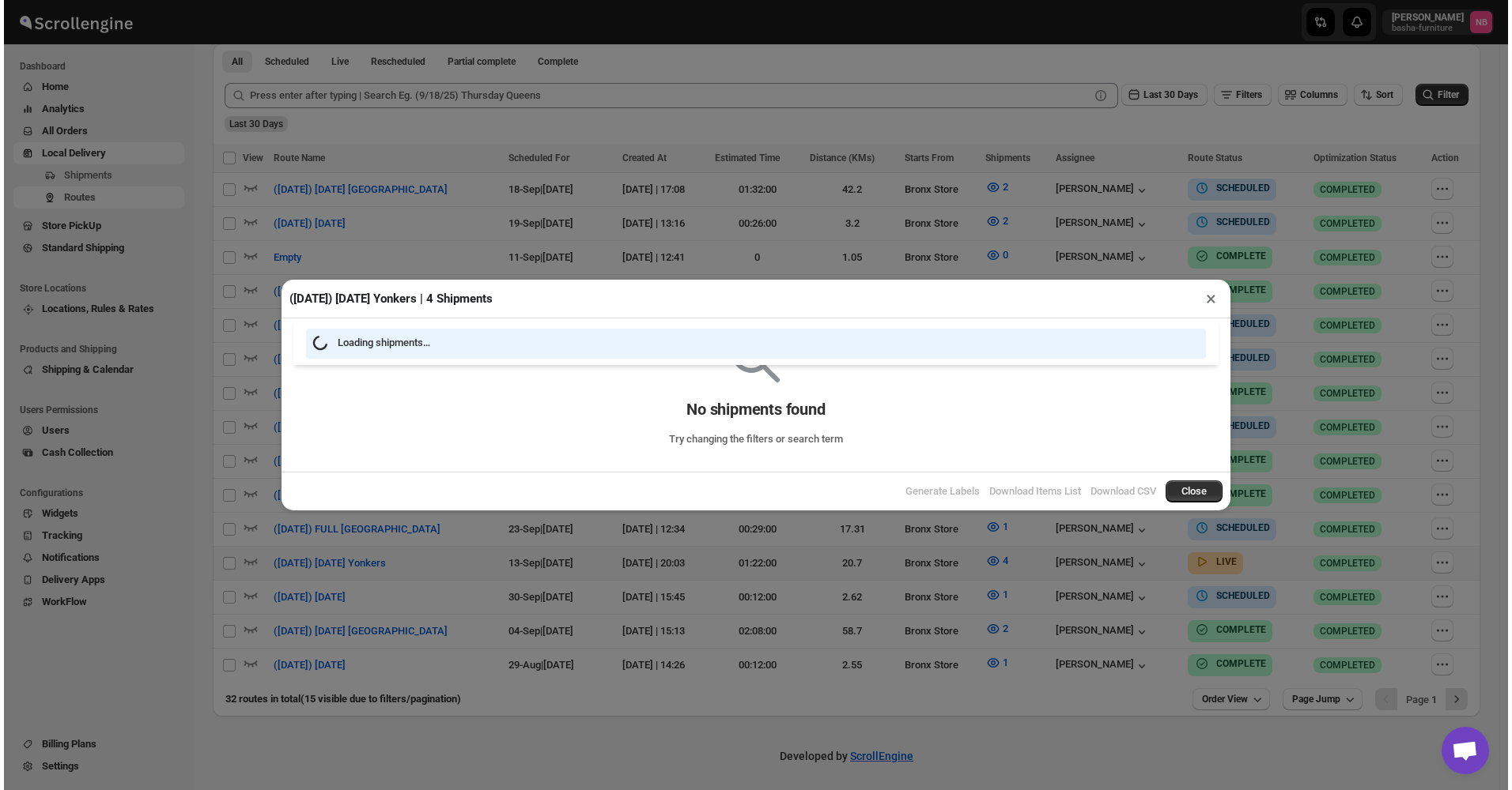
scroll to position [431, 0]
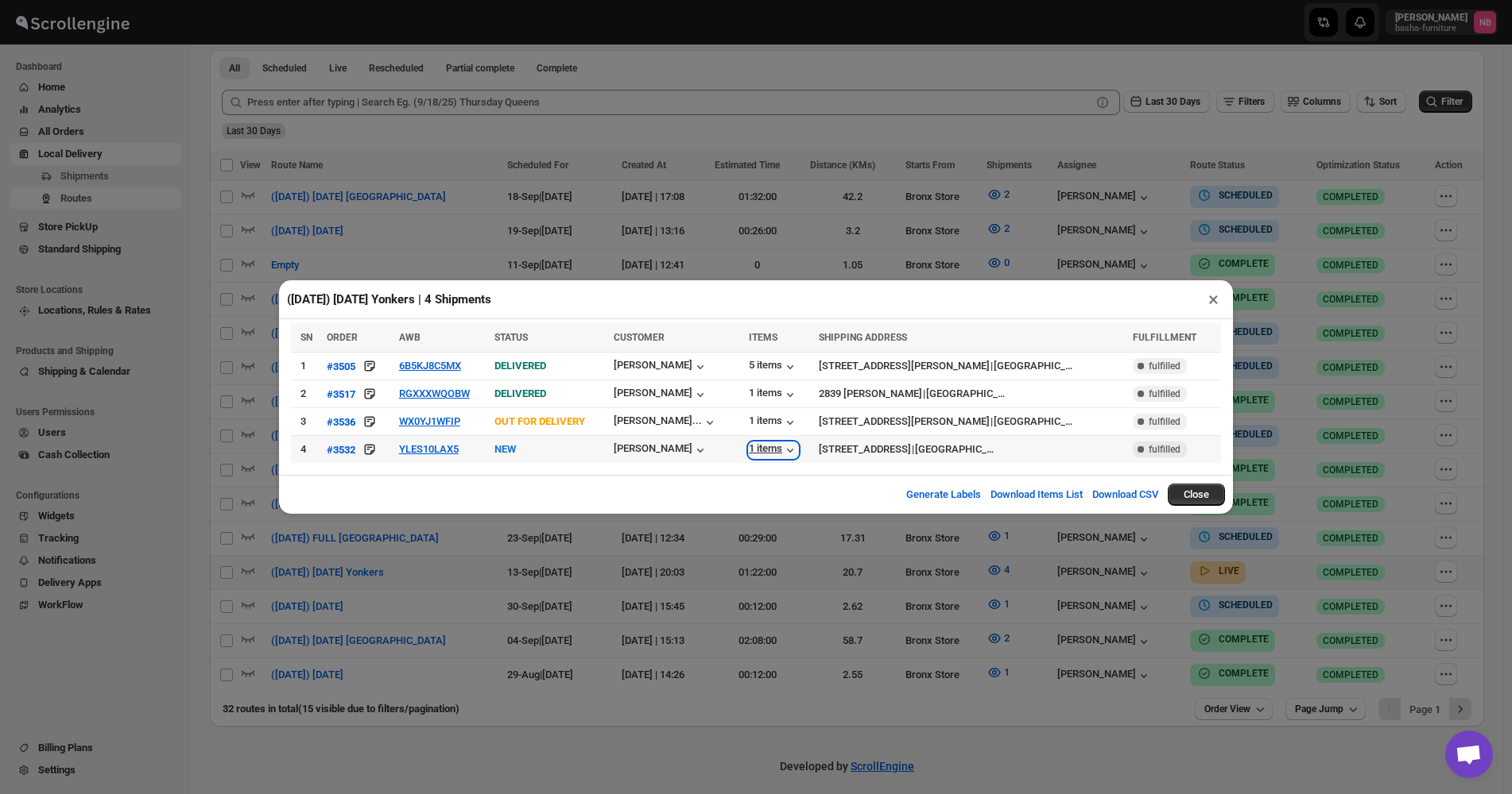
click at [774, 449] on div "1 items" at bounding box center [773, 450] width 50 height 16
click at [430, 418] on button "WX0YJ1WFIP" at bounding box center [429, 421] width 61 height 11
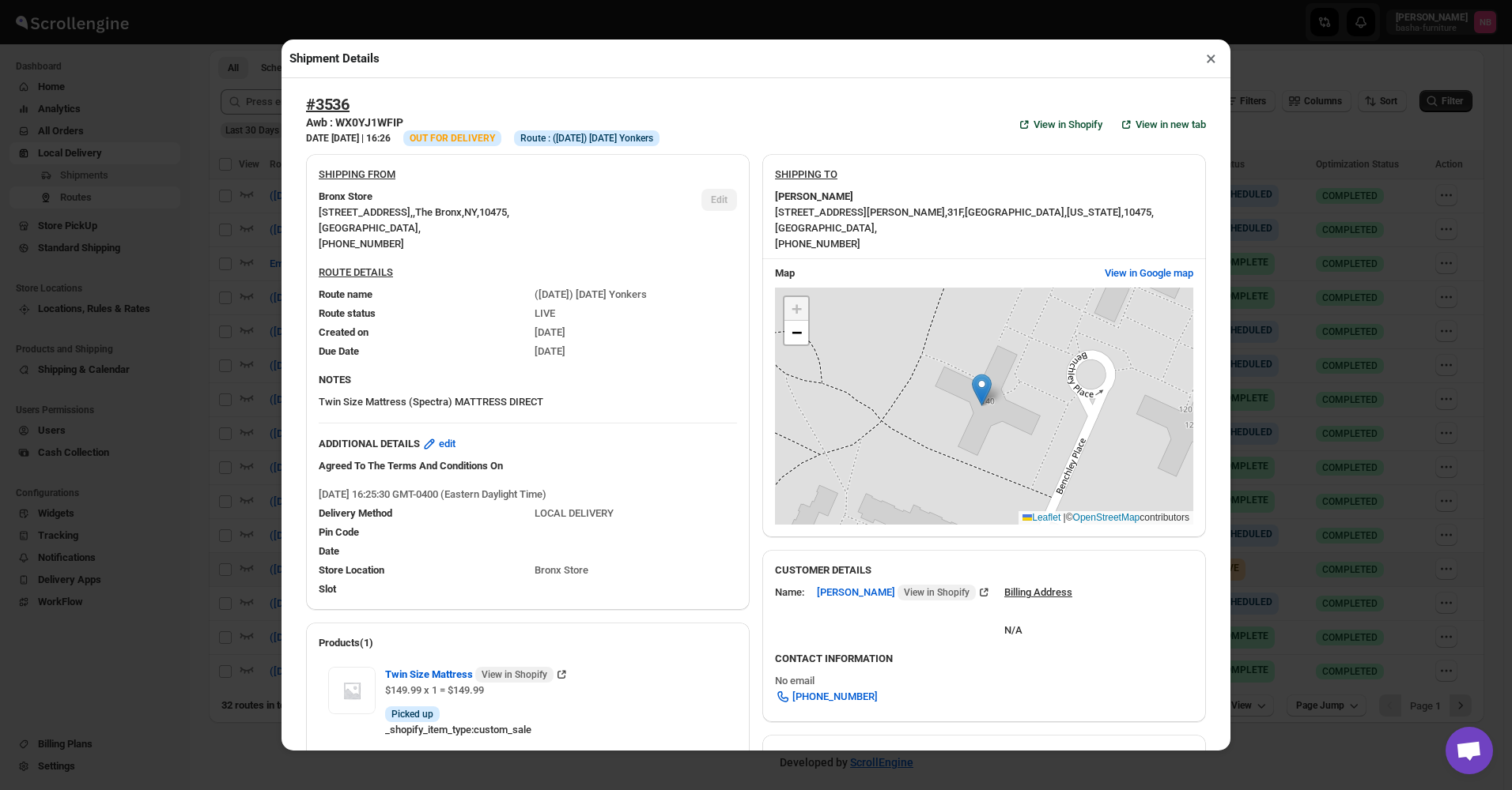
click at [214, 326] on div "Shipment Details × #3536 Awb : WX0YJ1WFIP DATE 12-Sep-25 | 16:26 Info OUT FOR D…" at bounding box center [756, 395] width 1512 height 790
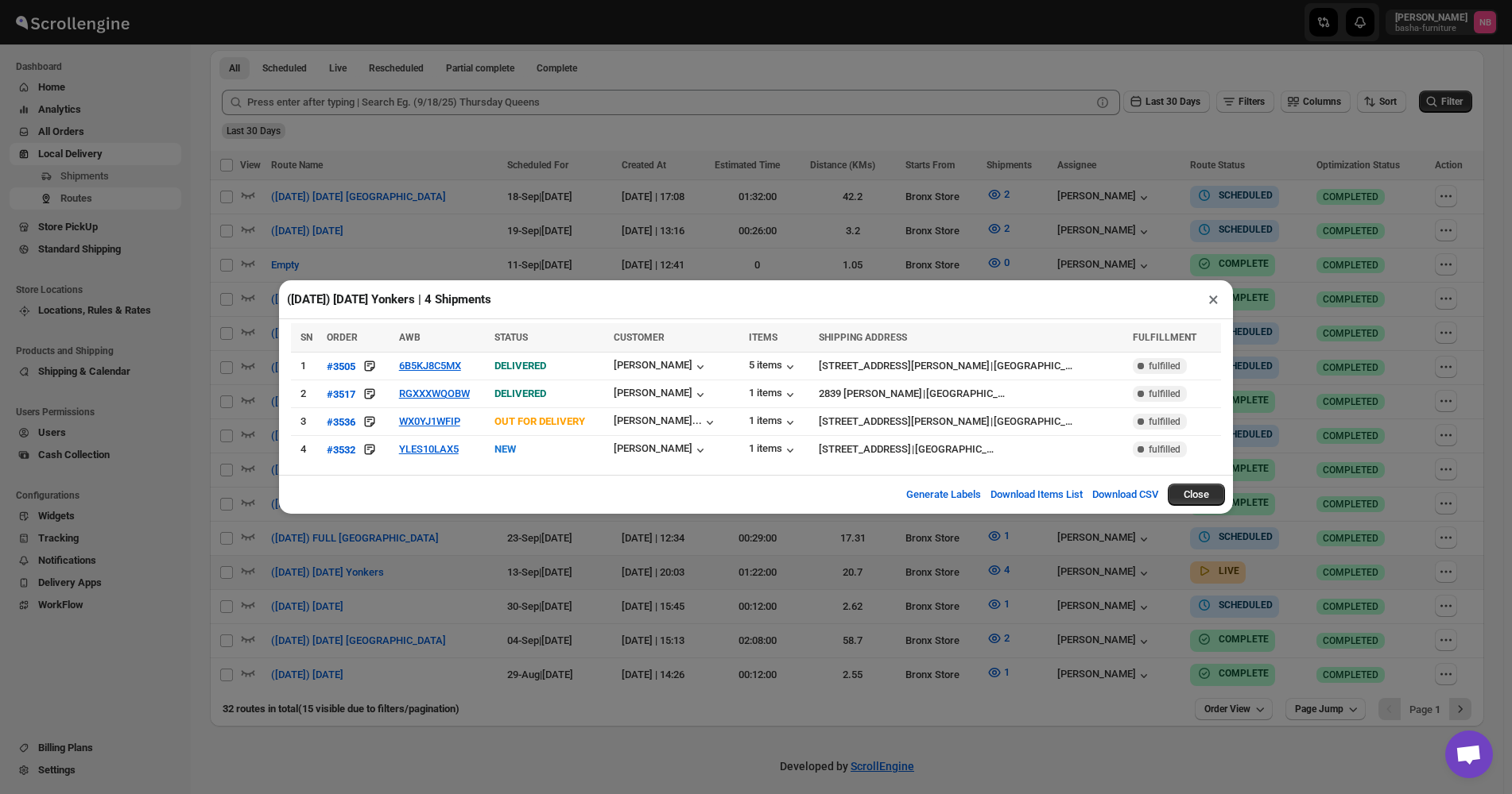
click at [976, 590] on div "(9/13/25) Saturday Yonkers | 4 Shipments × SN ORDER AWB STATUS CUSTOMER ITEMS S…" at bounding box center [756, 397] width 1512 height 794
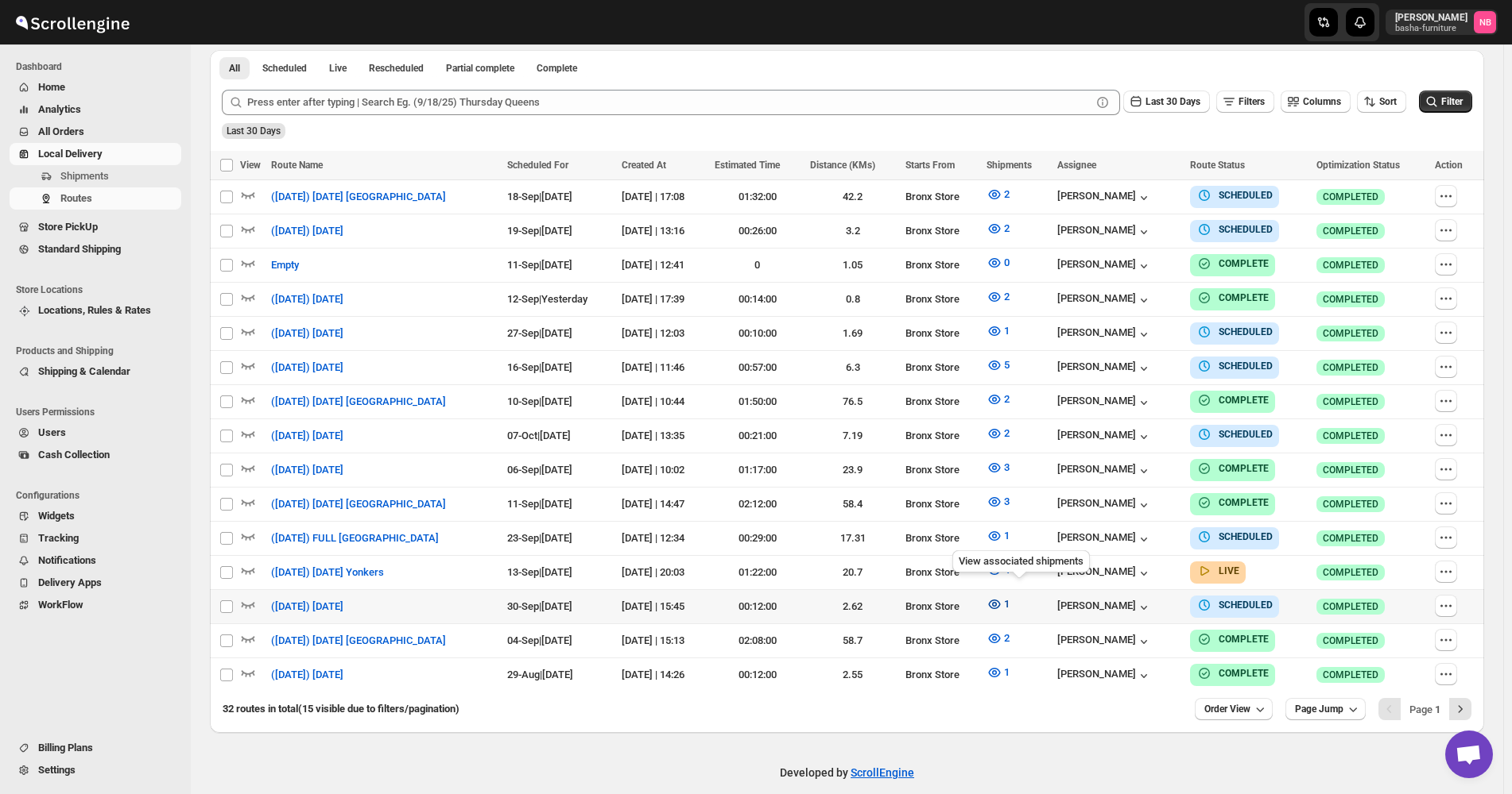
click at [1002, 598] on icon "button" at bounding box center [994, 605] width 16 height 16
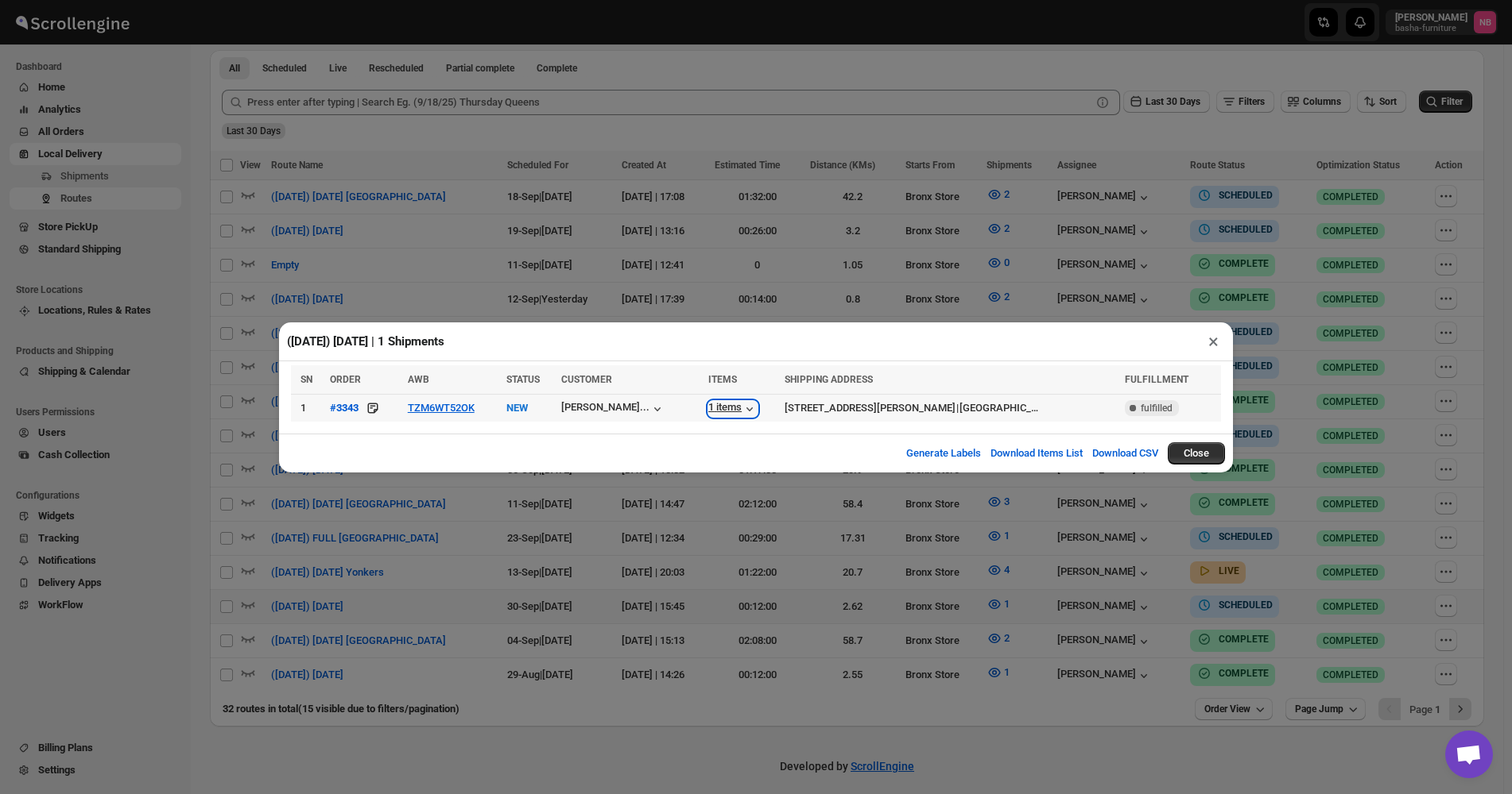
click at [718, 410] on div "1 items" at bounding box center [733, 409] width 50 height 16
click at [700, 280] on div "(9/30/25) Tuesday | 1 Shipments × SN ORDER AWB STATUS CUSTOMER ITEMS SHIPPING A…" at bounding box center [756, 397] width 1512 height 794
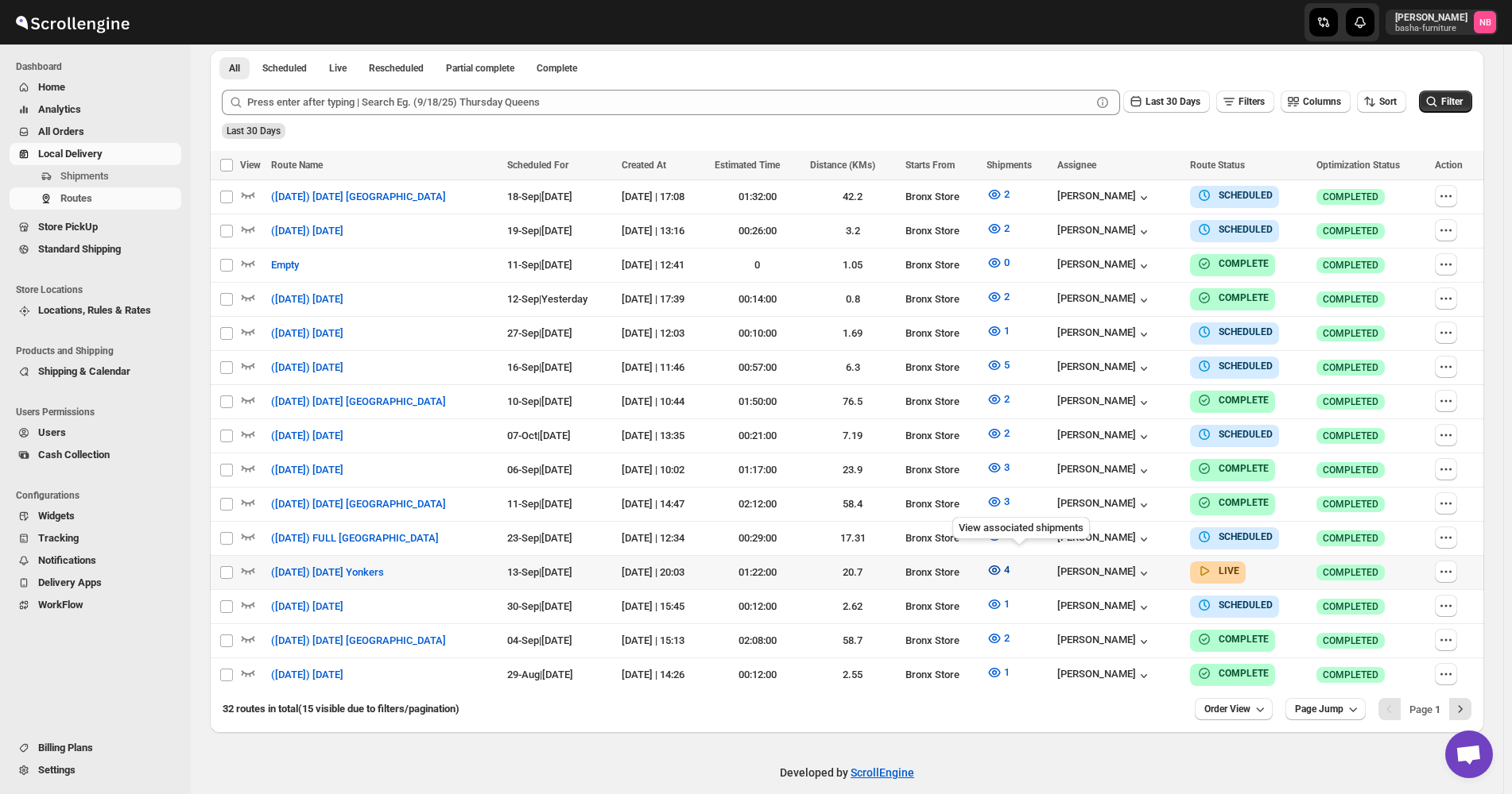
click at [1009, 564] on span "4" at bounding box center [1007, 569] width 5 height 11
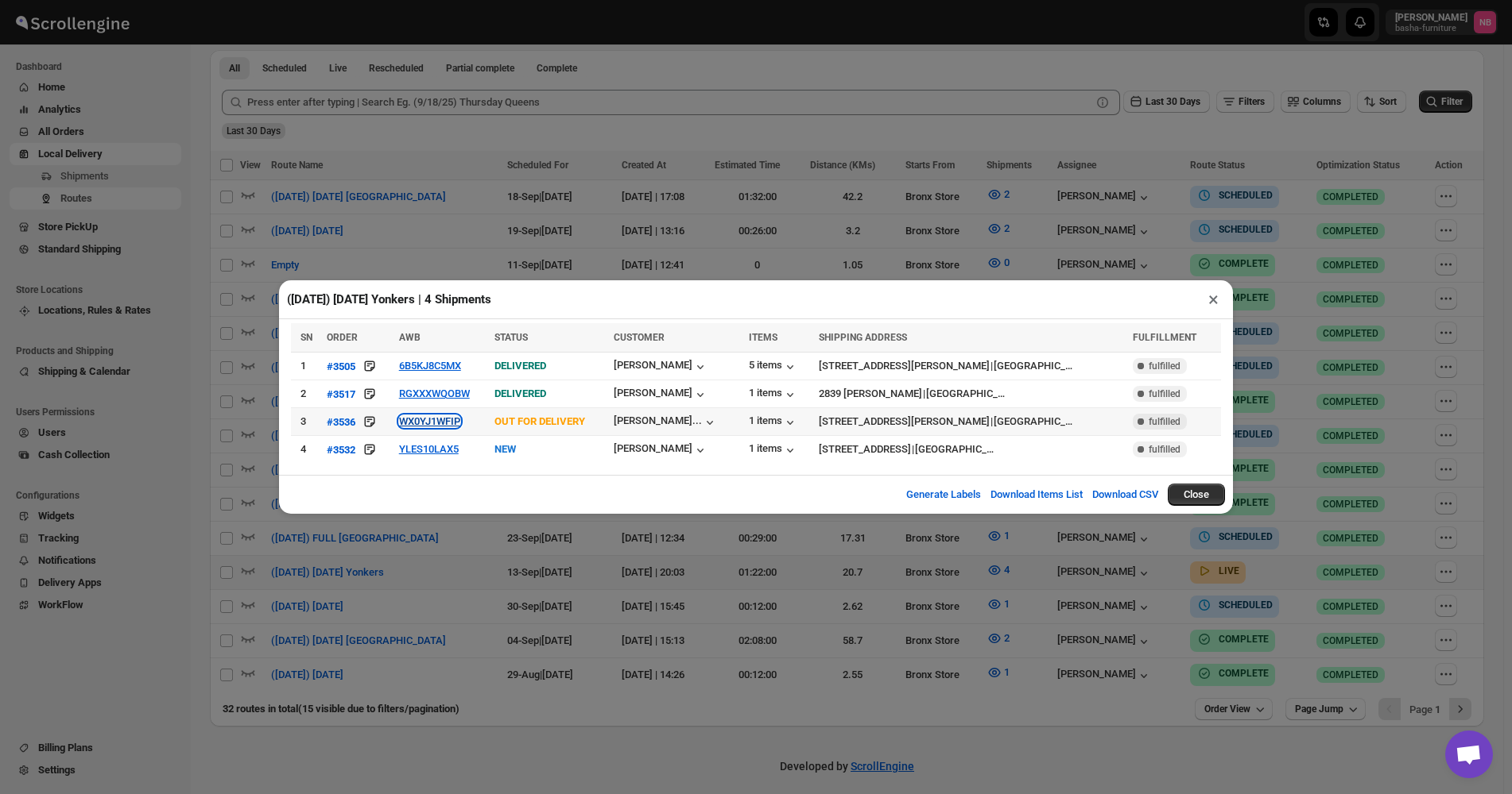
click at [424, 419] on button "WX0YJ1WFIP" at bounding box center [429, 421] width 61 height 11
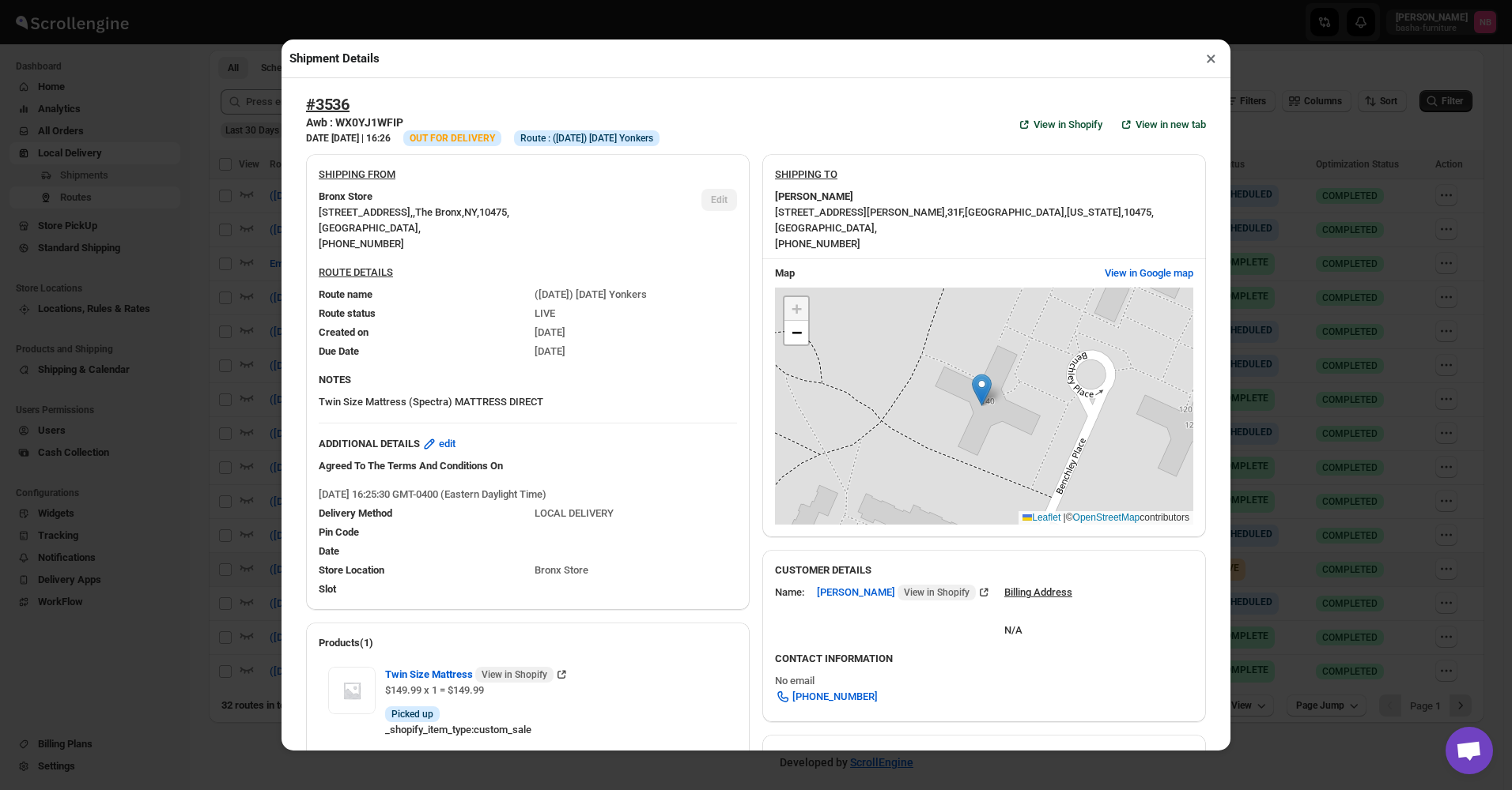
click at [231, 351] on div "Shipment Details × #3536 Awb : WX0YJ1WFIP DATE [DATE] | 16:26 Info OUT FOR DELI…" at bounding box center [756, 395] width 1512 height 790
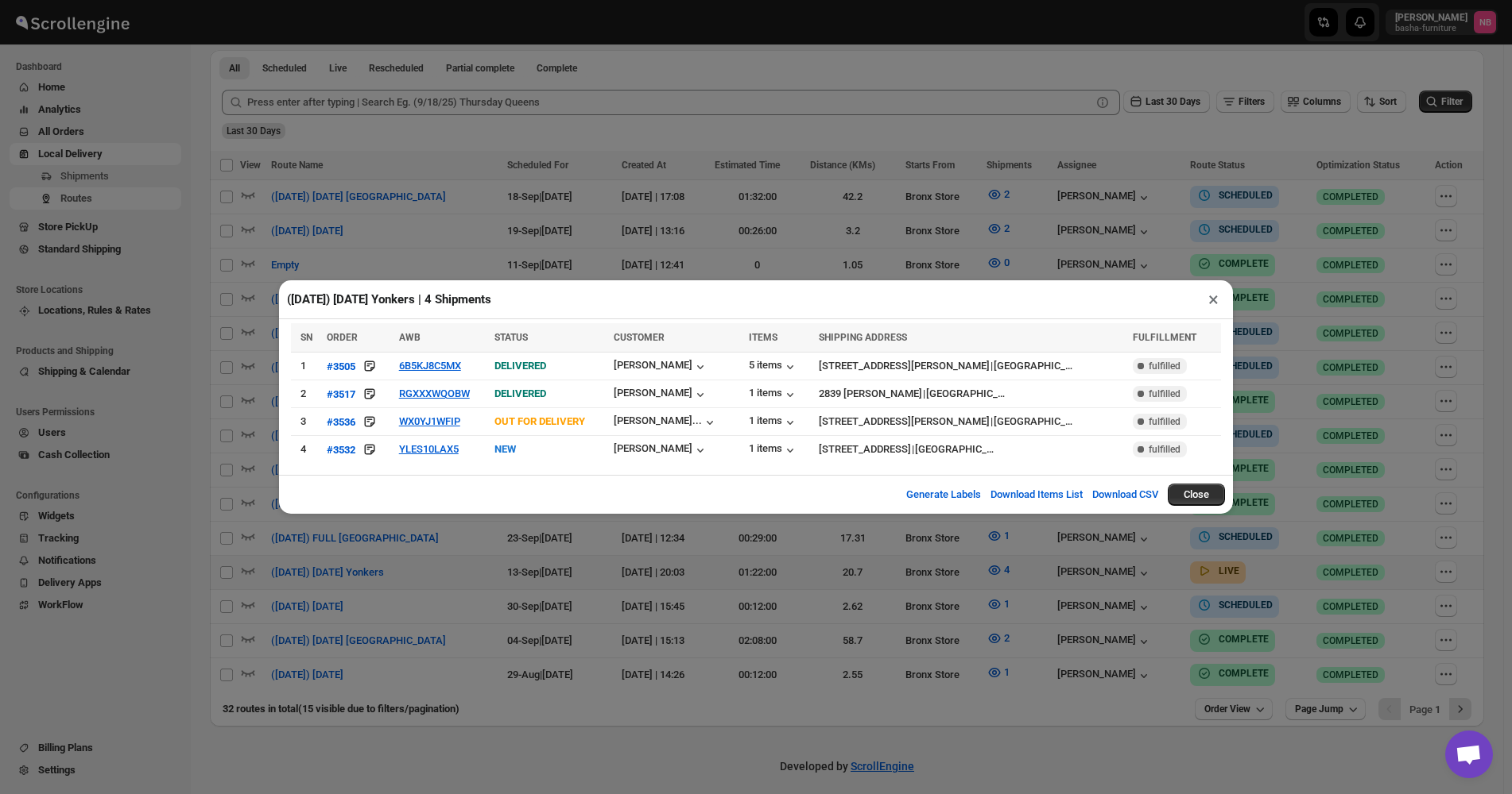
click at [754, 562] on div "(9/13/25) Saturday Yonkers | 4 Shipments × SN ORDER AWB STATUS CUSTOMER ITEMS S…" at bounding box center [756, 397] width 1512 height 794
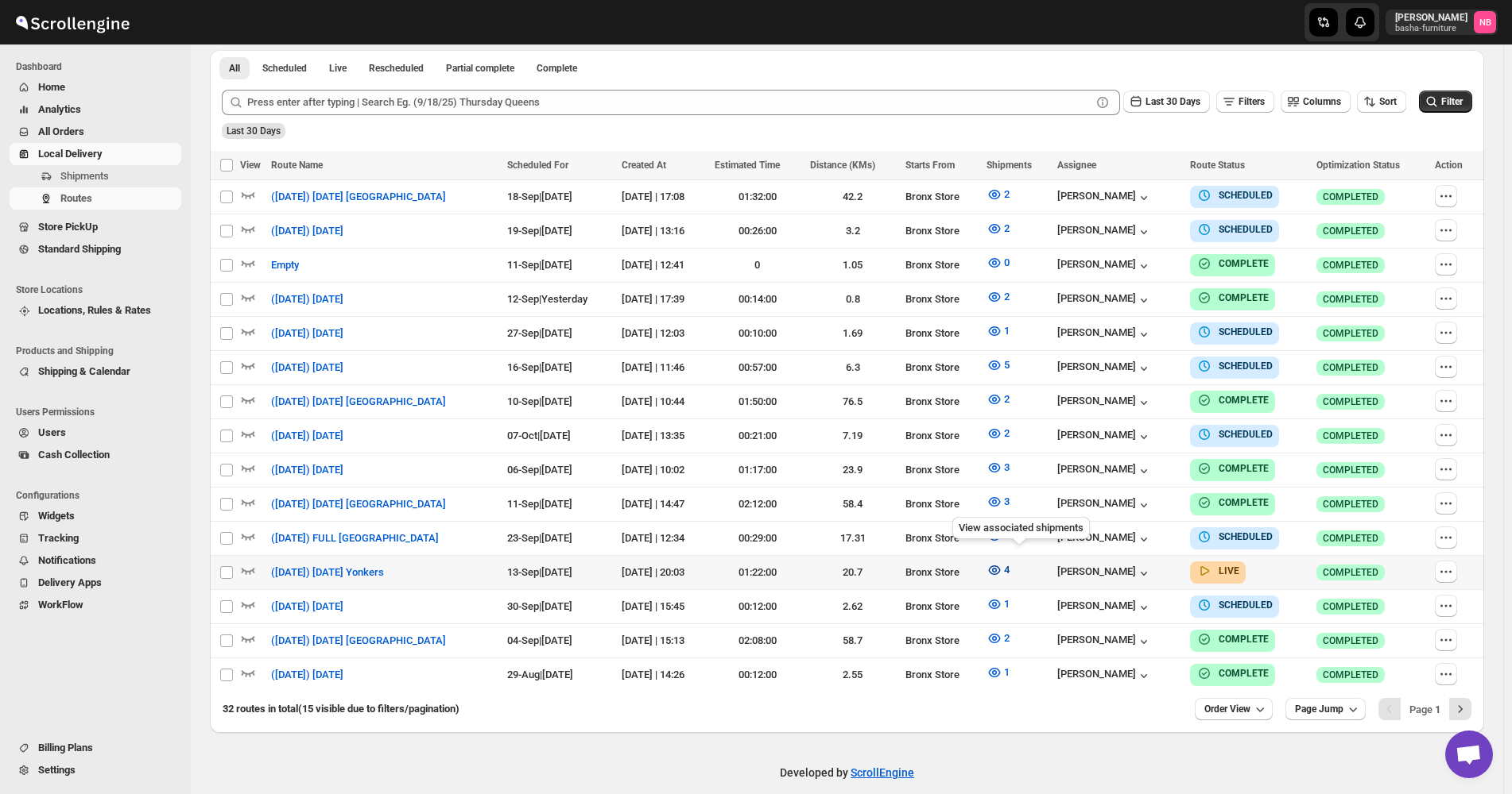
click at [1002, 568] on icon "button" at bounding box center [994, 570] width 16 height 16
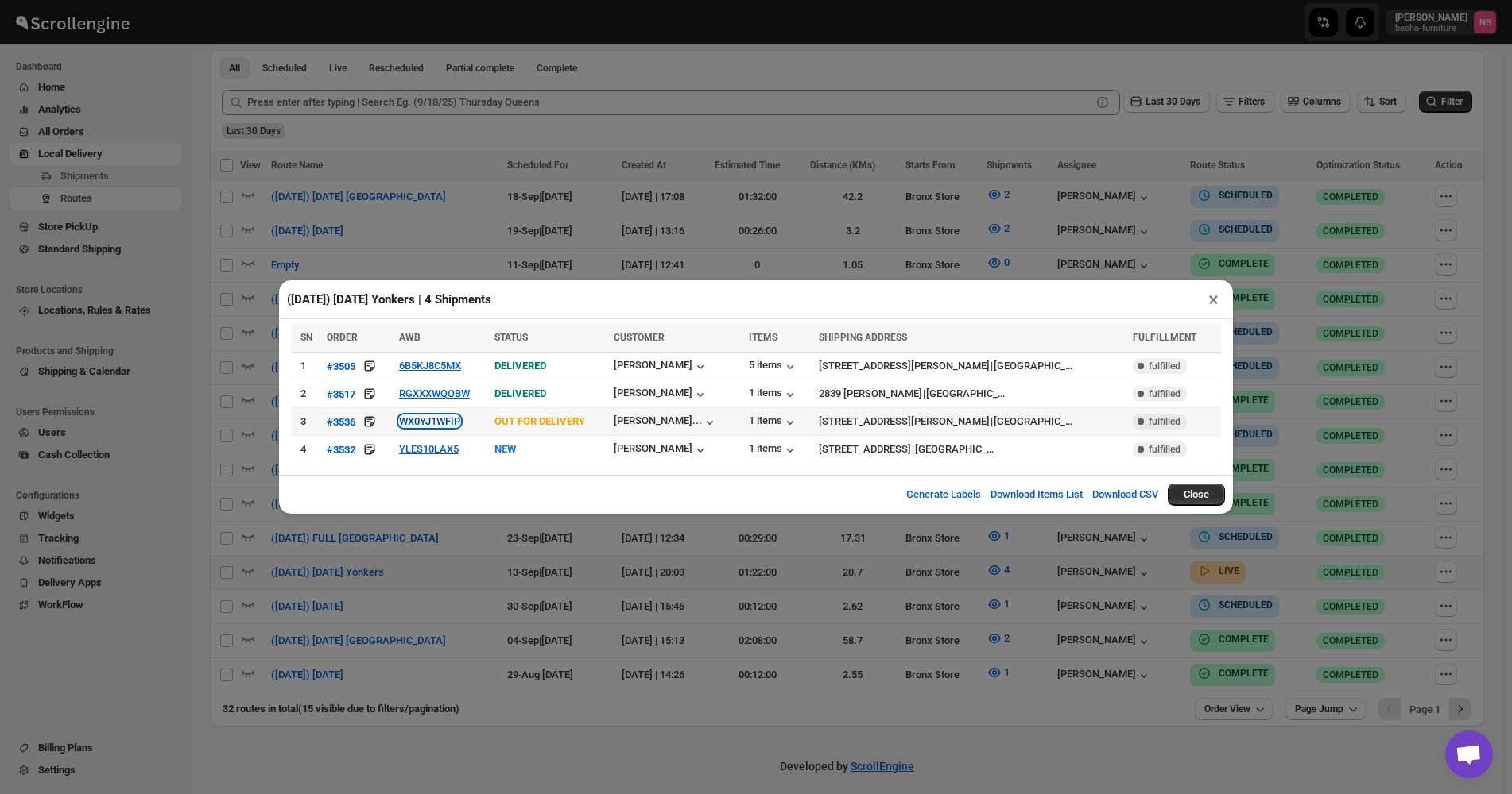
click at [420, 425] on button "WX0YJ1WFIP" at bounding box center [429, 421] width 61 height 11
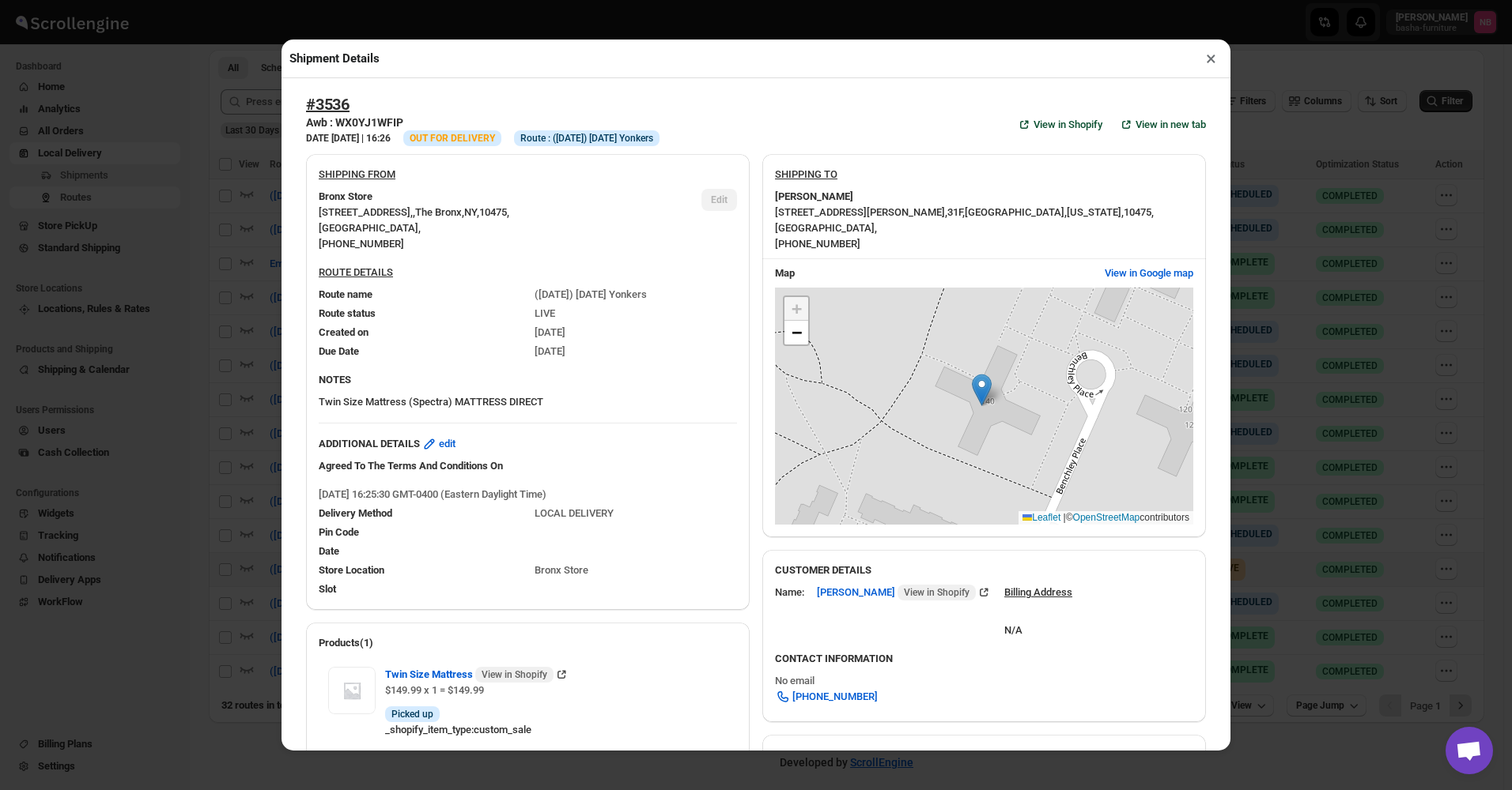
click at [195, 371] on div "Shipment Details × #3536 Awb : WX0YJ1WFIP DATE [DATE] | 16:26 Info OUT FOR DELI…" at bounding box center [756, 395] width 1512 height 790
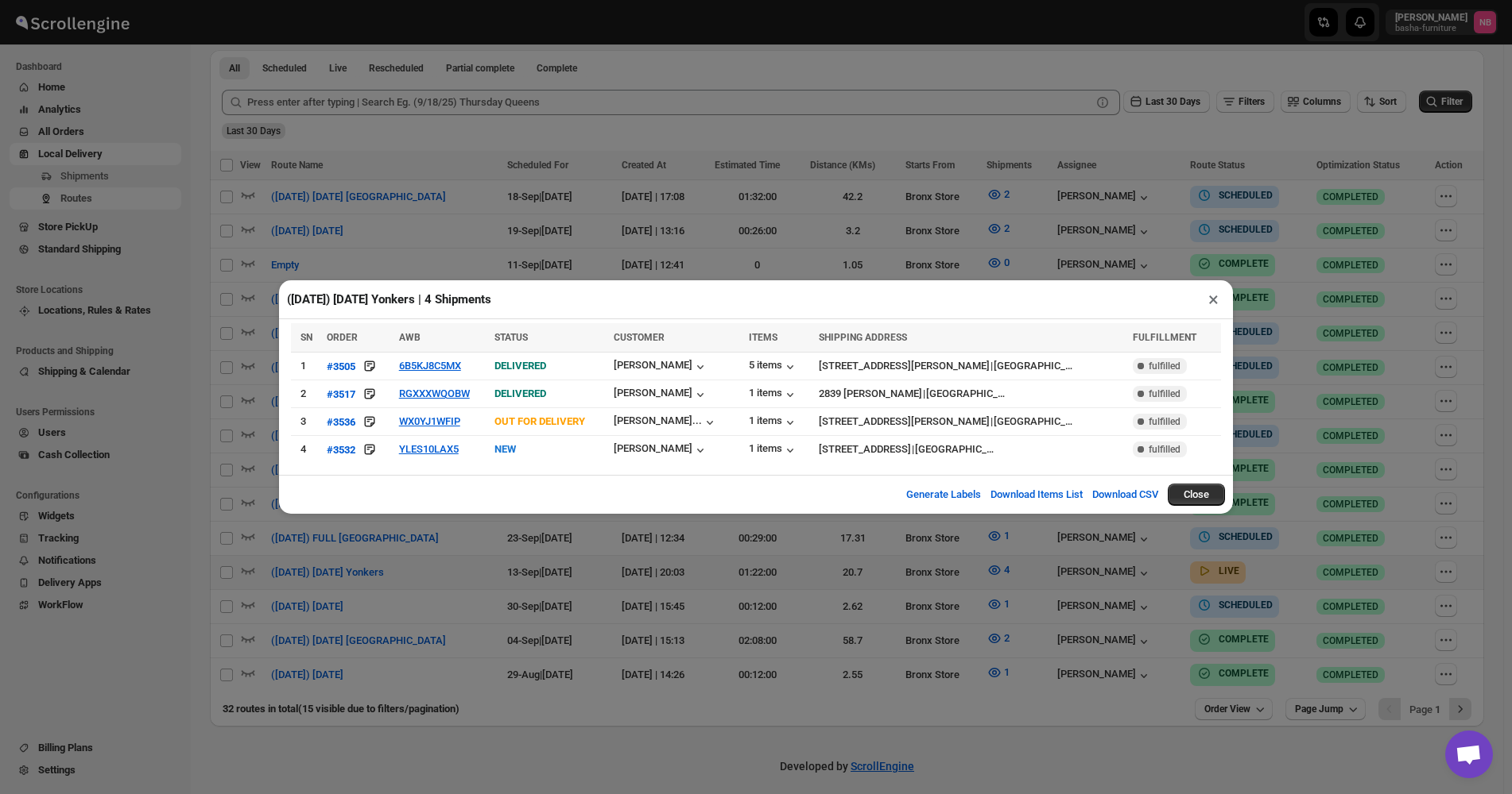
click at [926, 600] on div "(9/13/25) Saturday Yonkers | 4 Shipments × SN ORDER AWB STATUS CUSTOMER ITEMS S…" at bounding box center [756, 397] width 1512 height 794
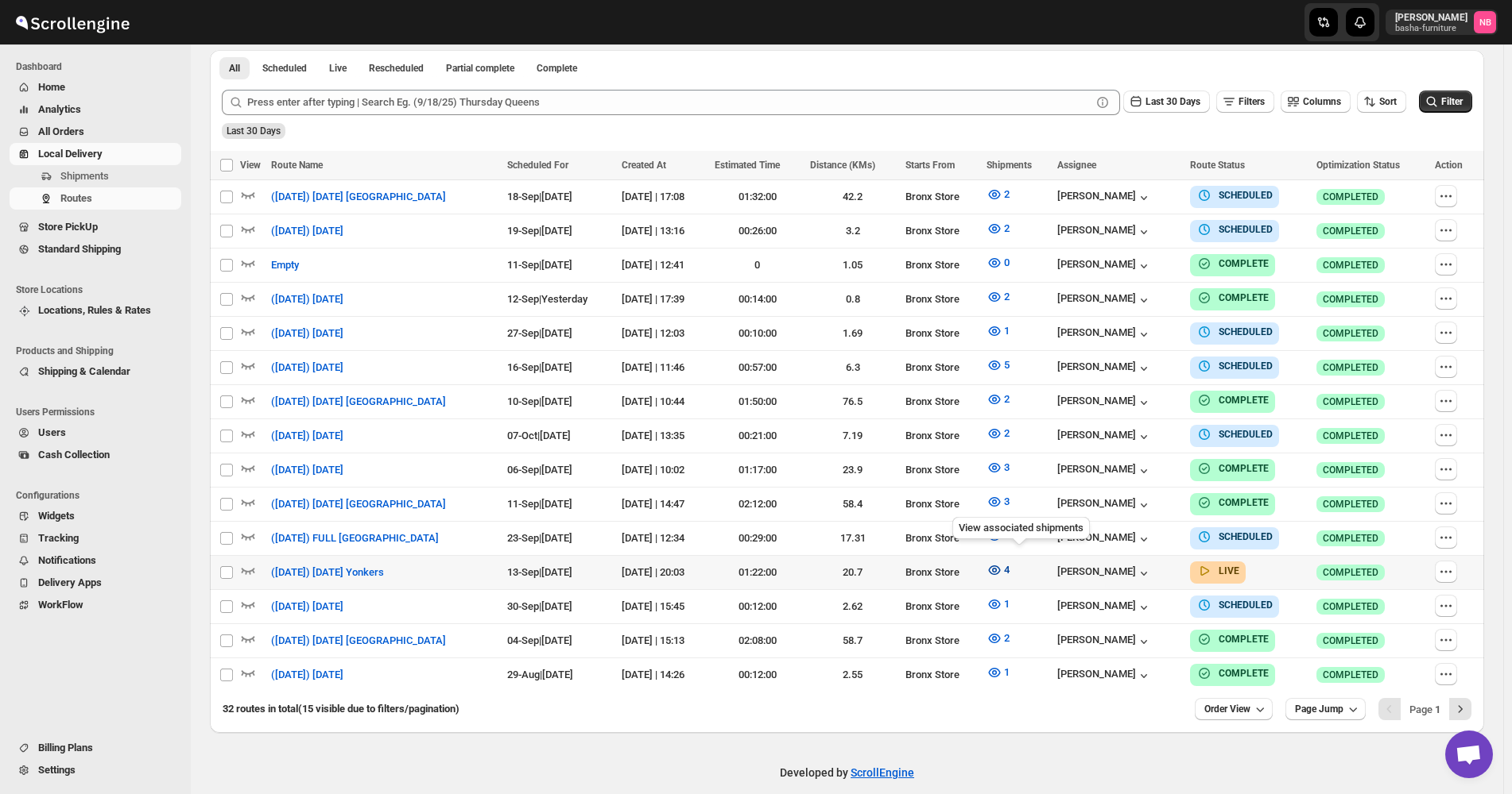
click at [1002, 562] on icon "button" at bounding box center [994, 570] width 16 height 16
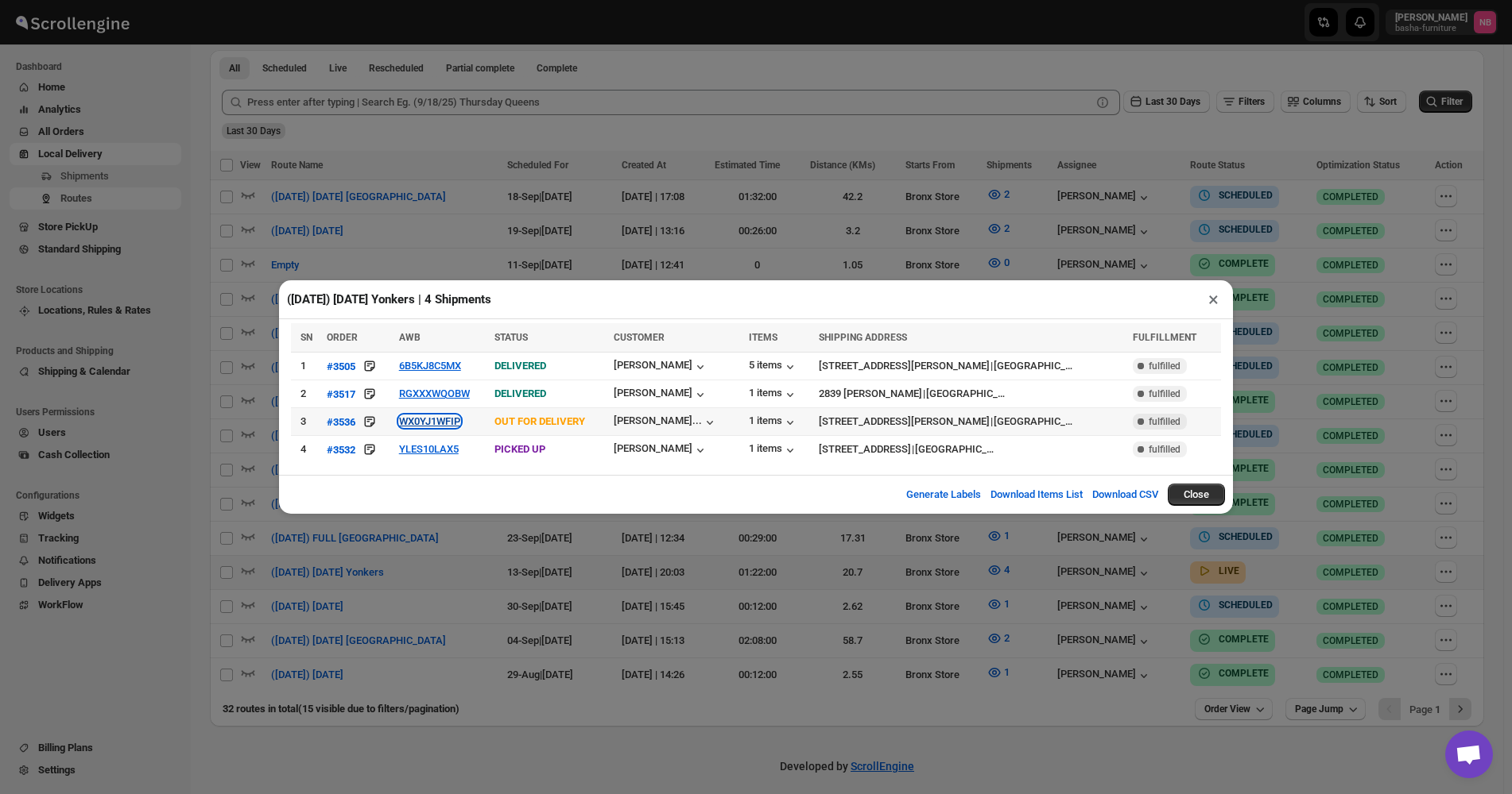
click at [456, 420] on button "WX0YJ1WFIP" at bounding box center [429, 421] width 61 height 11
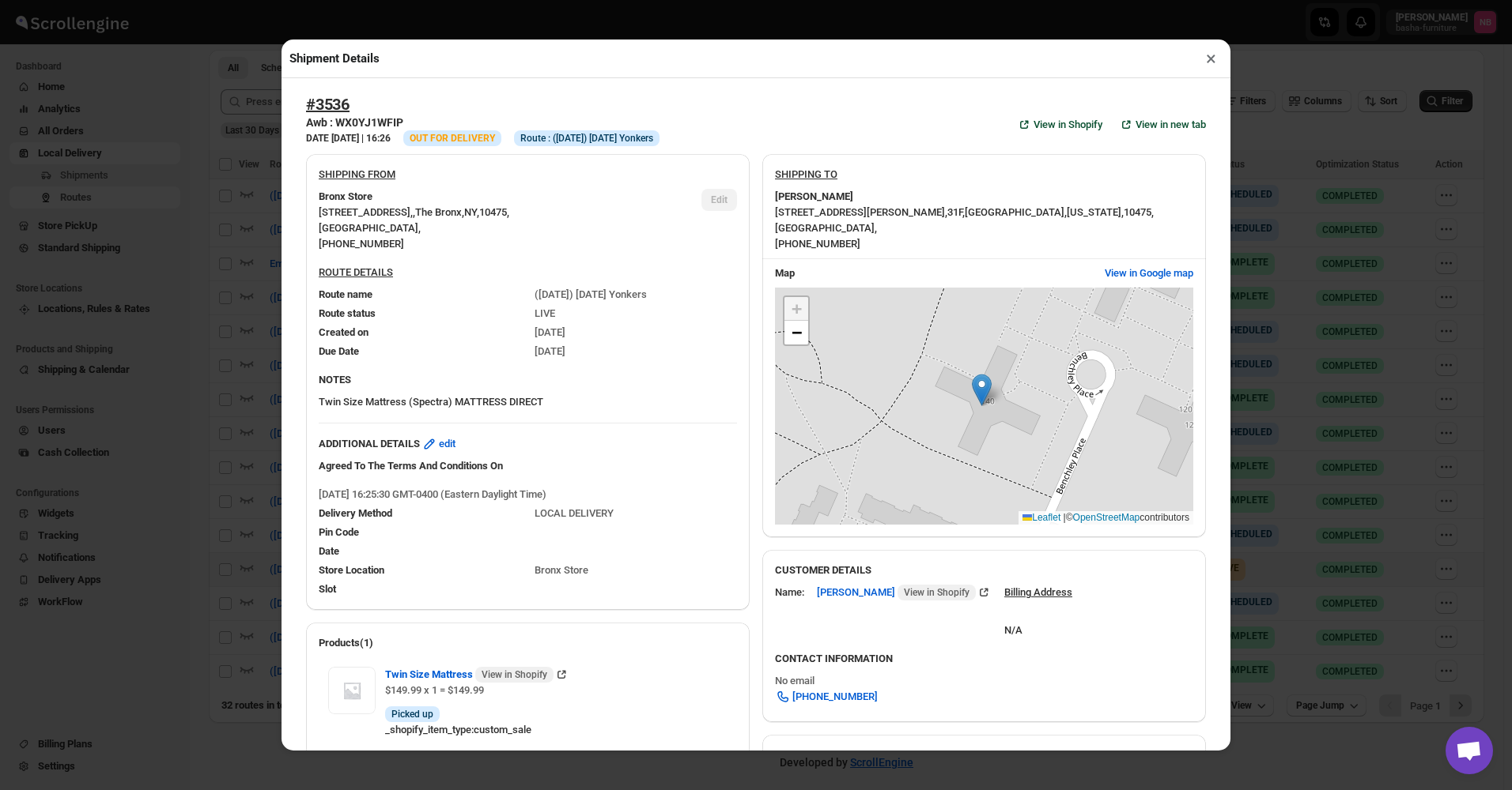
click at [263, 369] on div "Shipment Details × #3536 Awb : WX0YJ1WFIP DATE [DATE] | 16:26 Info OUT FOR DELI…" at bounding box center [756, 395] width 1512 height 790
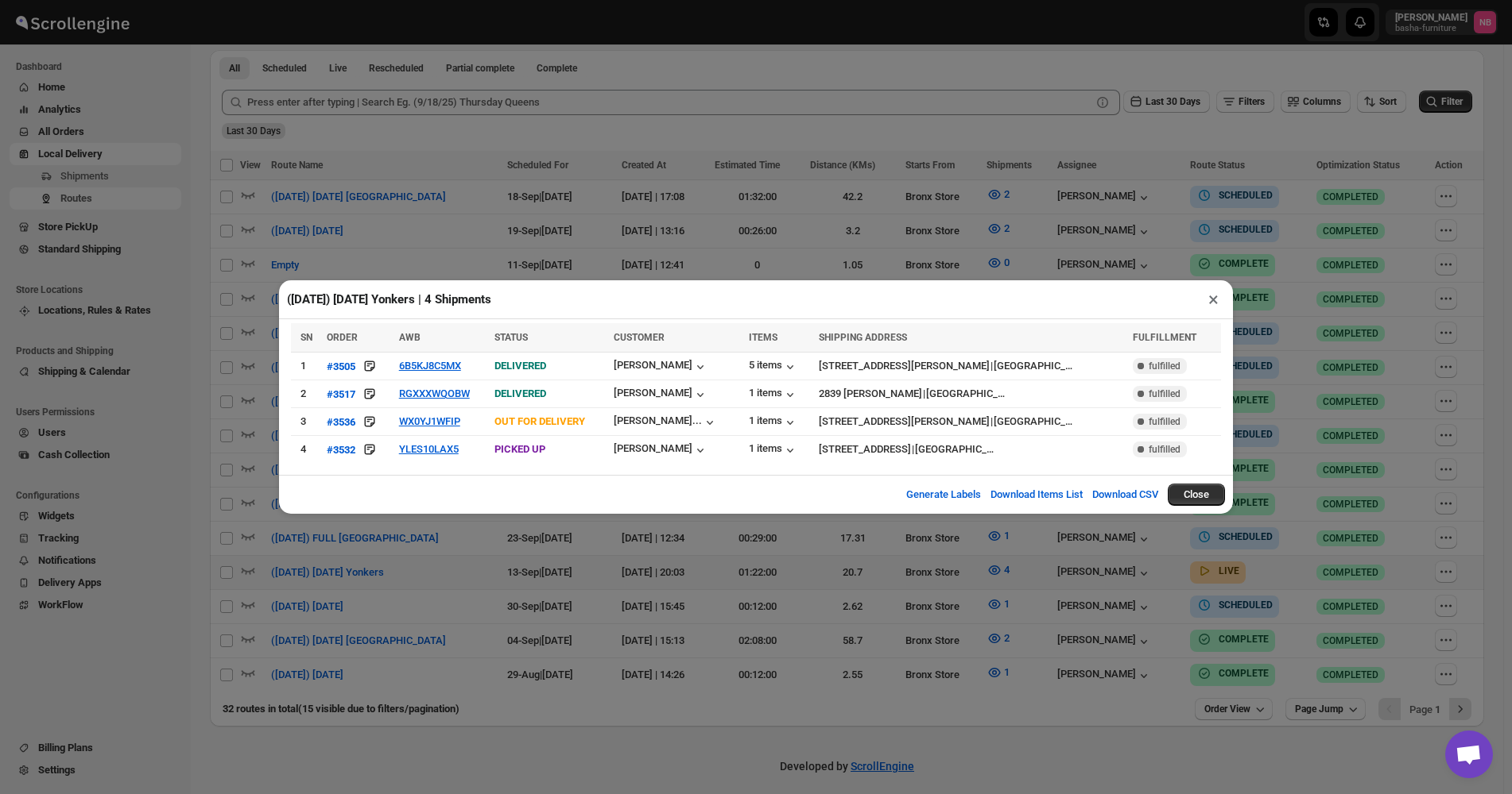
click at [793, 562] on div "(9/13/25) Saturday Yonkers | 4 Shipments × SN ORDER AWB STATUS CUSTOMER ITEMS S…" at bounding box center [756, 397] width 1512 height 794
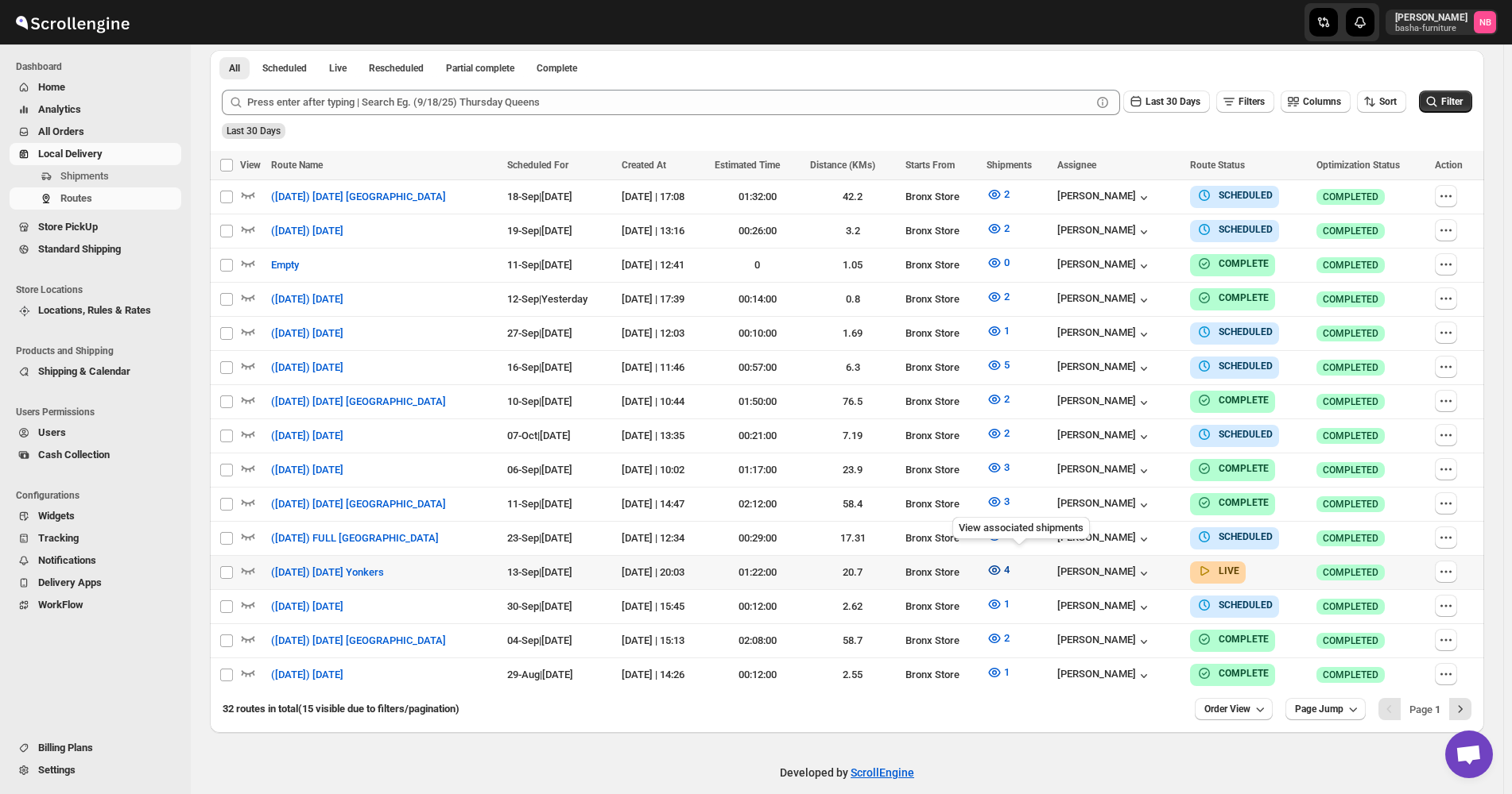
click at [1002, 562] on icon "button" at bounding box center [994, 570] width 16 height 16
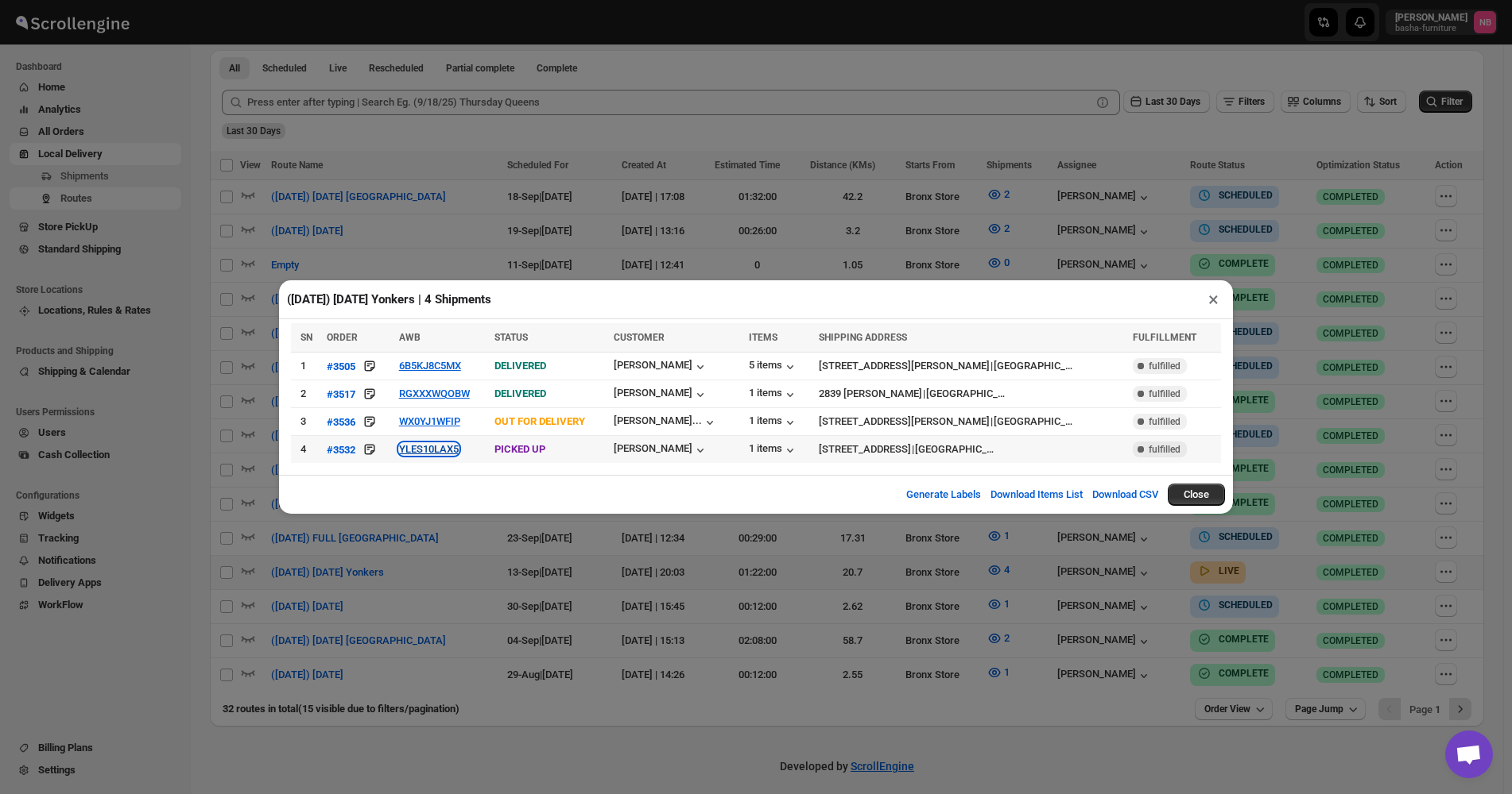
click at [418, 452] on button "YLES10LAX5" at bounding box center [428, 448] width 59 height 11
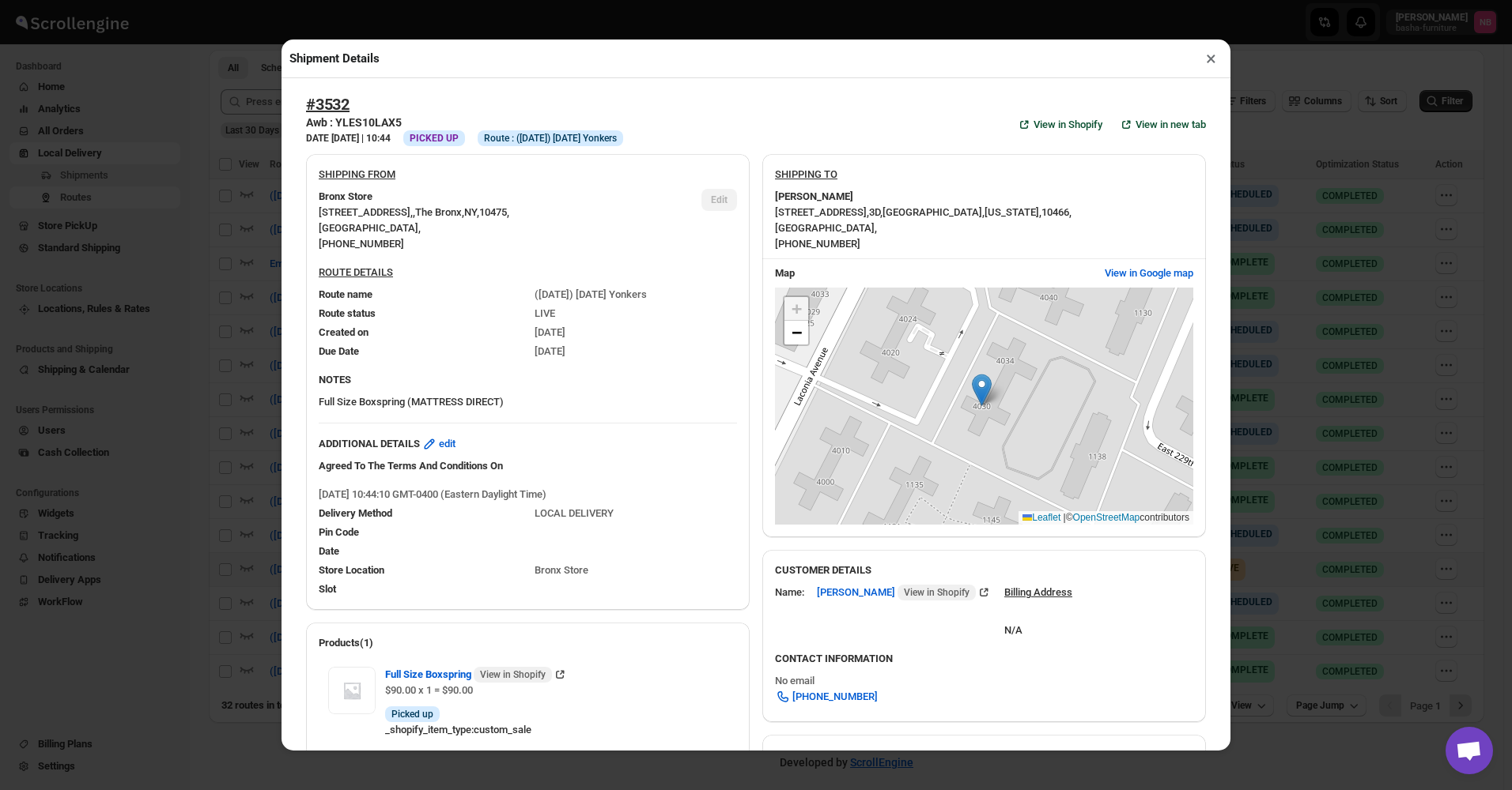
click at [250, 414] on div "Shipment Details × #3532 Awb : YLES10LAX5 DATE 12-Sep-25 | 10:44 Info PICKED UP…" at bounding box center [756, 395] width 1512 height 790
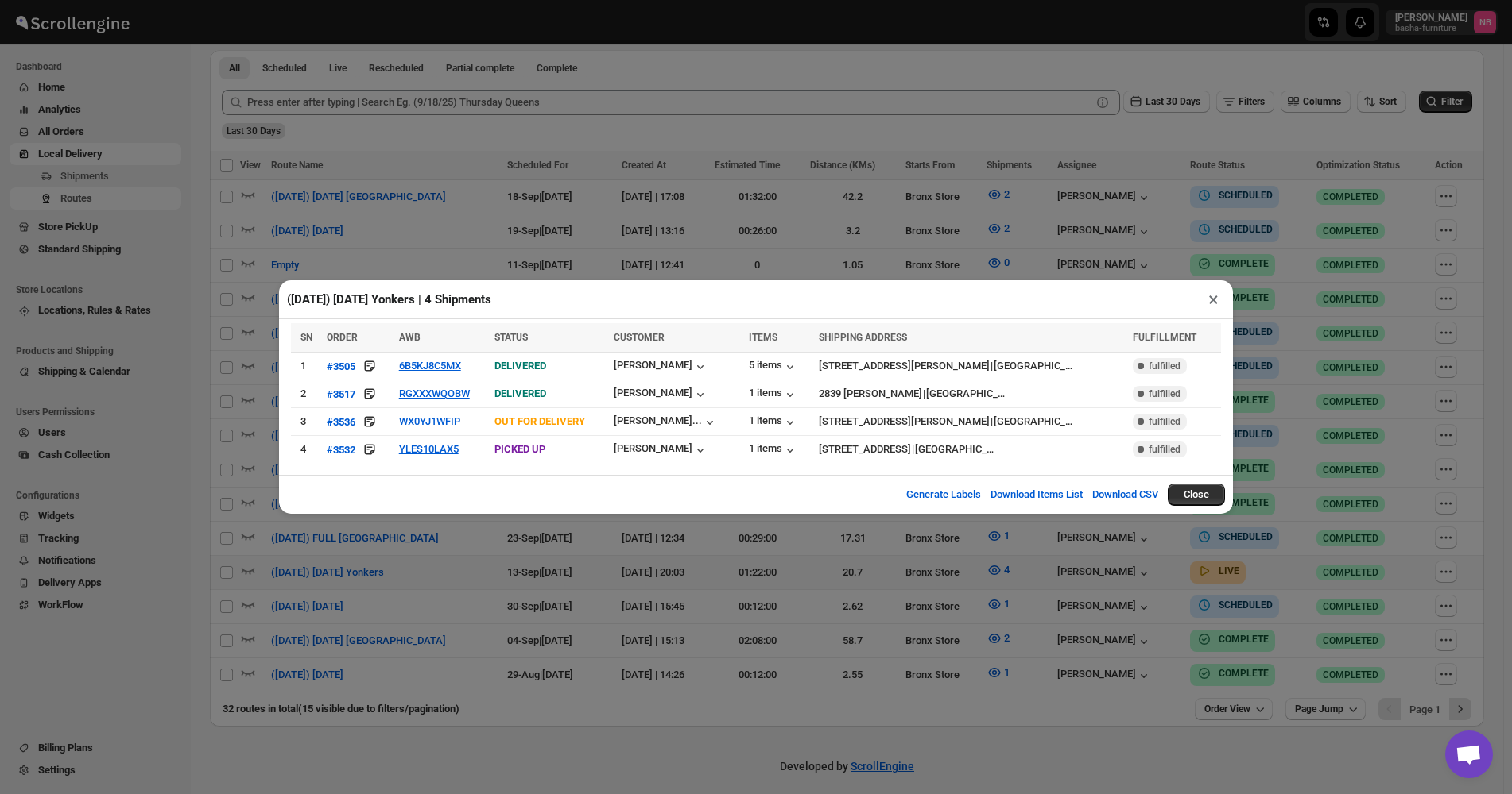
click at [940, 582] on div "(9/13/25) Saturday Yonkers | 4 Shipments × SN ORDER AWB STATUS CUSTOMER ITEMS S…" at bounding box center [756, 397] width 1512 height 794
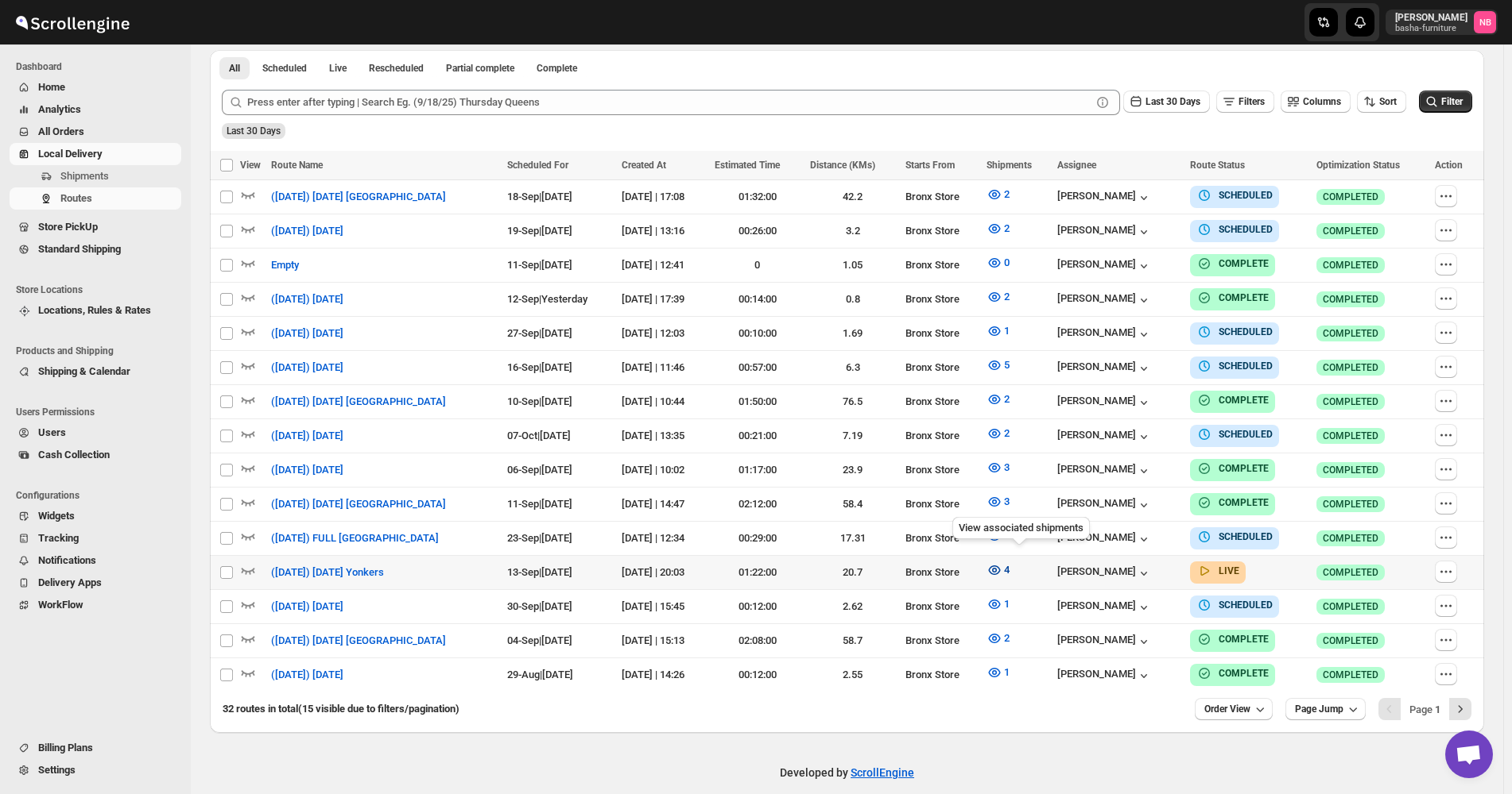
drag, startPoint x: 1021, startPoint y: 561, endPoint x: 1010, endPoint y: 557, distance: 11.7
click at [1002, 562] on icon "button" at bounding box center [994, 570] width 16 height 16
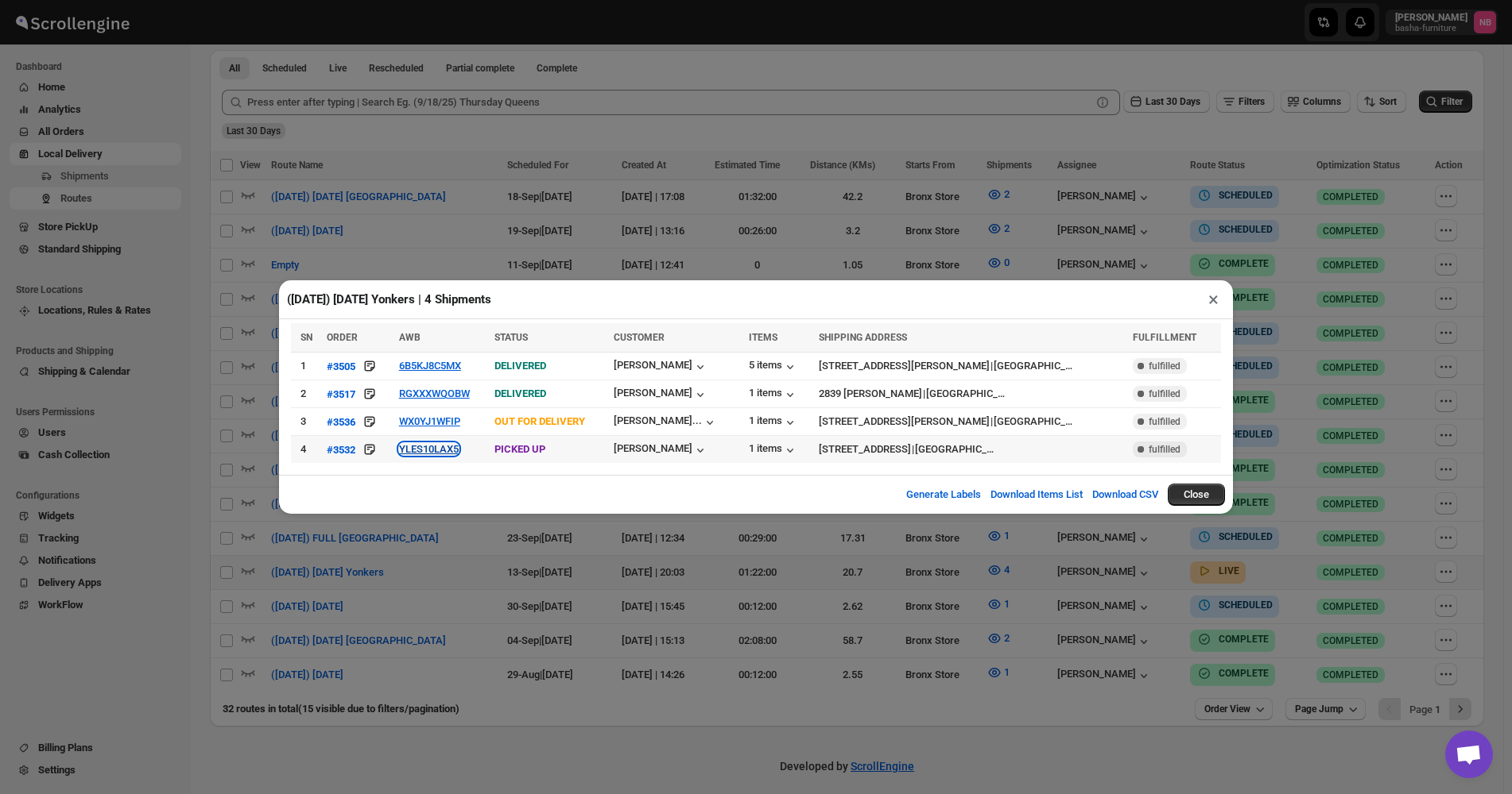
click at [441, 451] on button "YLES10LAX5" at bounding box center [428, 448] width 59 height 11
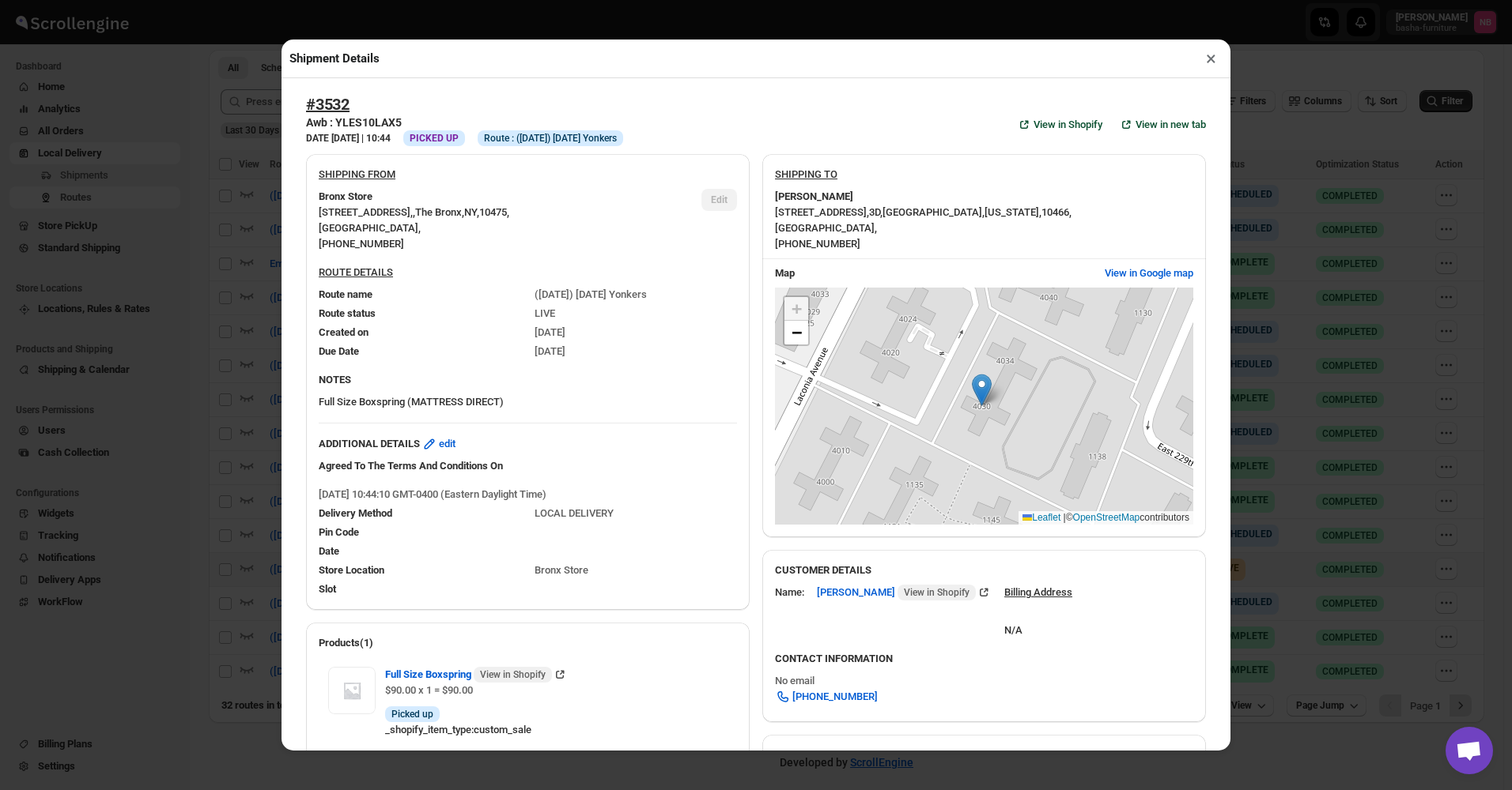
click at [190, 406] on div "Shipment Details × #3532 Awb : YLES10LAX5 DATE 12-Sep-25 | 10:44 Info PICKED UP…" at bounding box center [756, 395] width 1512 height 790
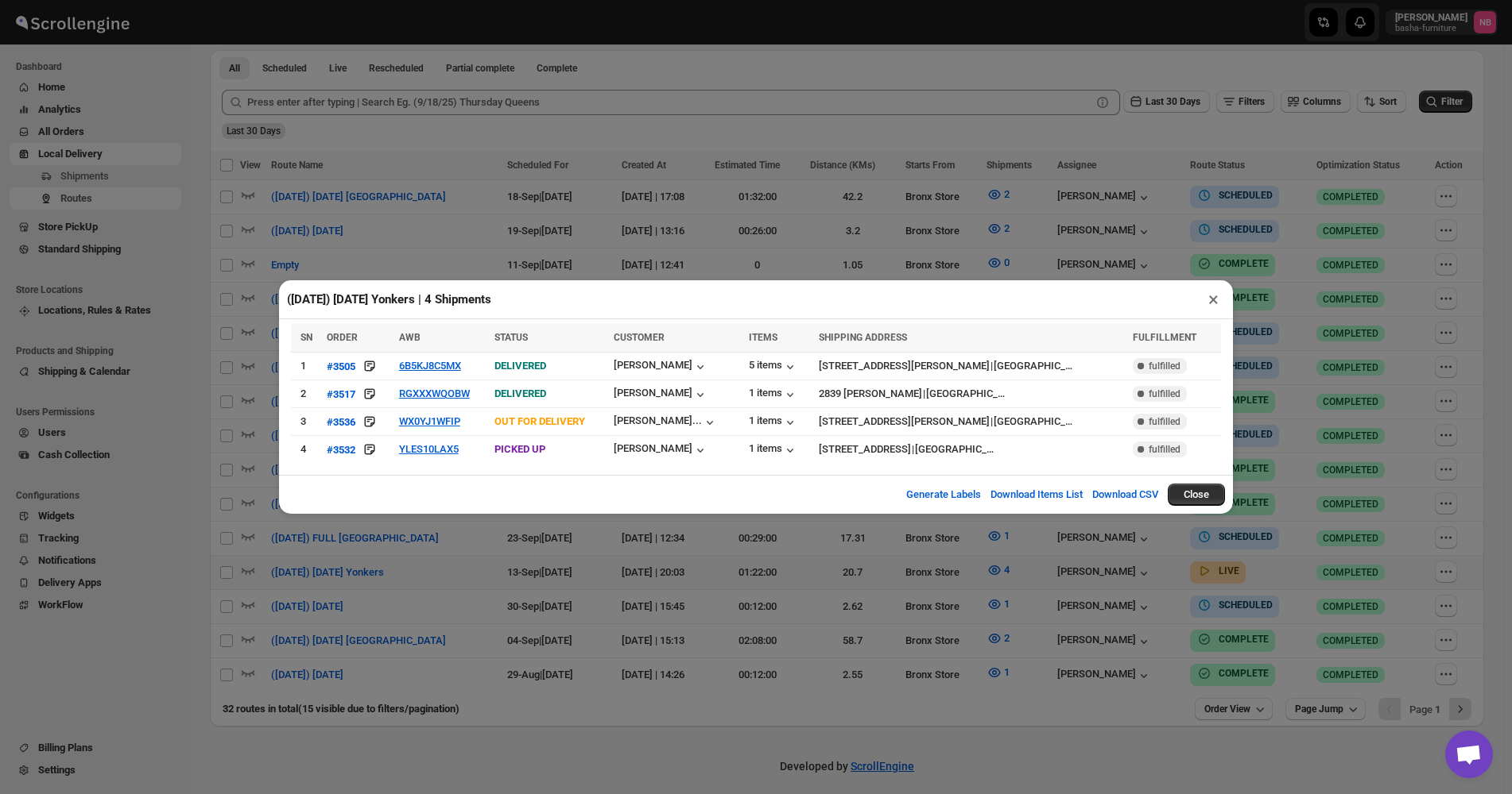
click at [766, 598] on div "(9/13/25) Saturday Yonkers | 4 Shipments × SN ORDER AWB STATUS CUSTOMER ITEMS S…" at bounding box center [756, 397] width 1512 height 794
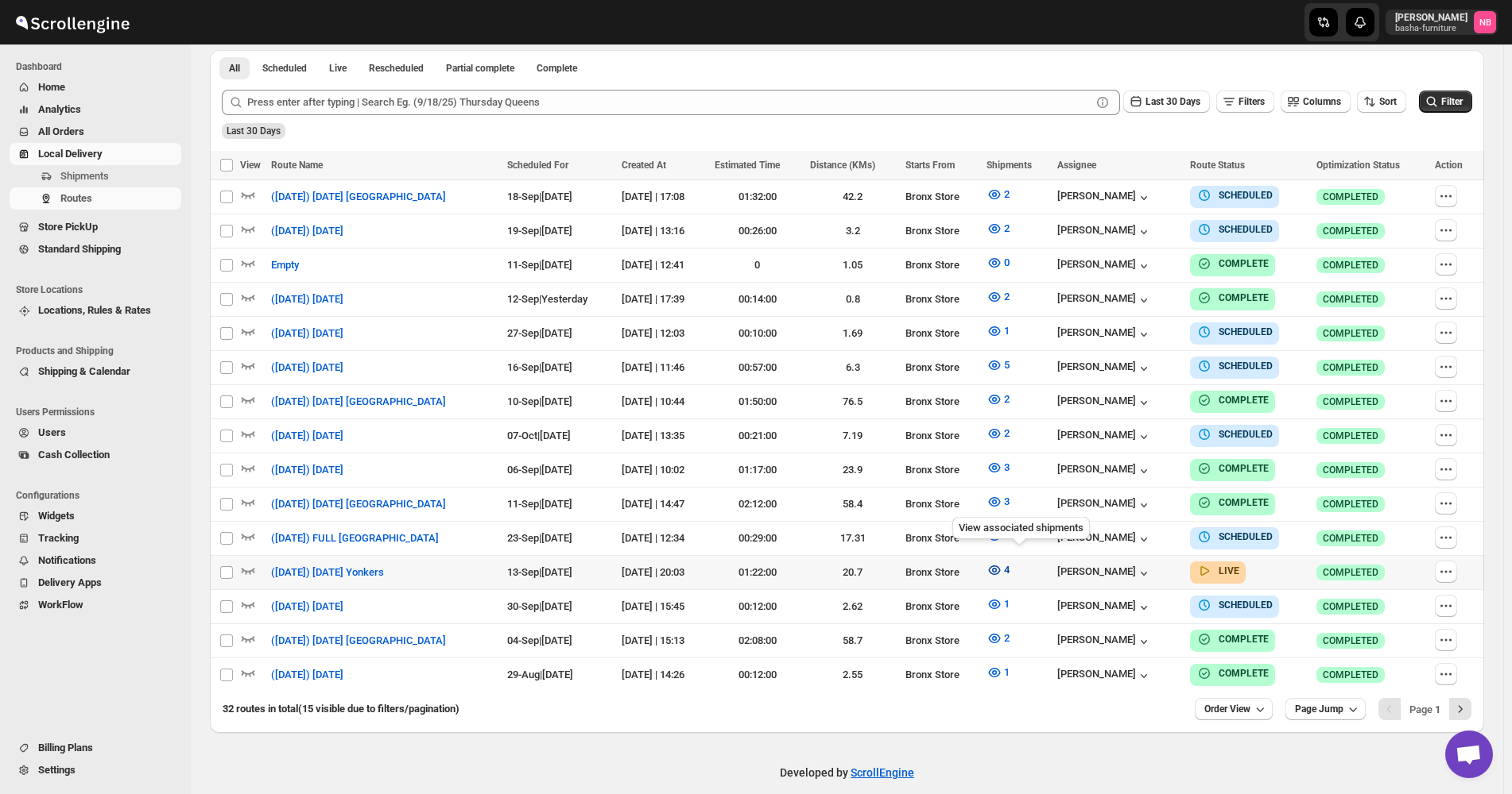
click at [1002, 566] on icon "button" at bounding box center [994, 570] width 16 height 16
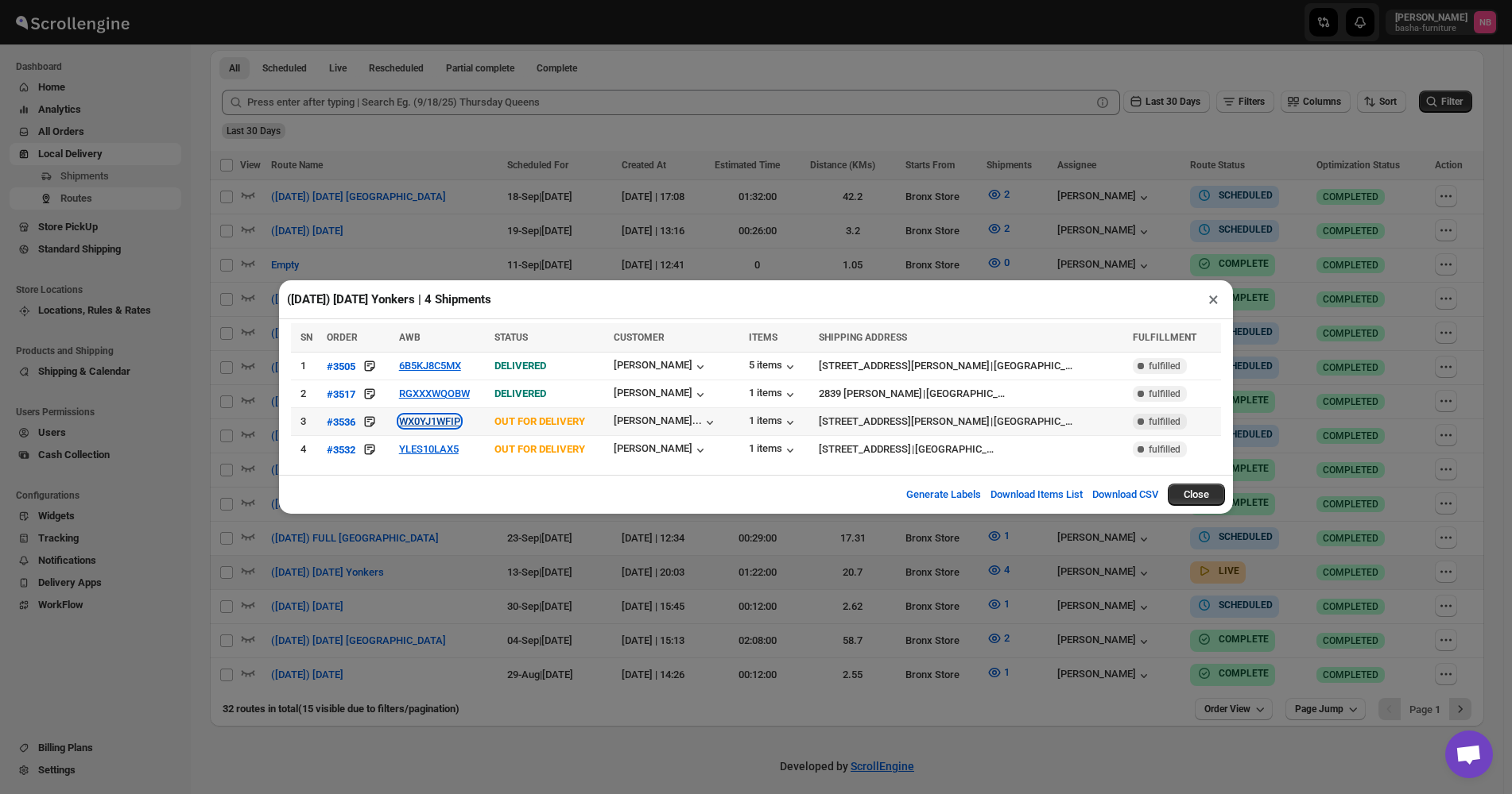
click at [417, 426] on button "WX0YJ1WFIP" at bounding box center [429, 421] width 61 height 11
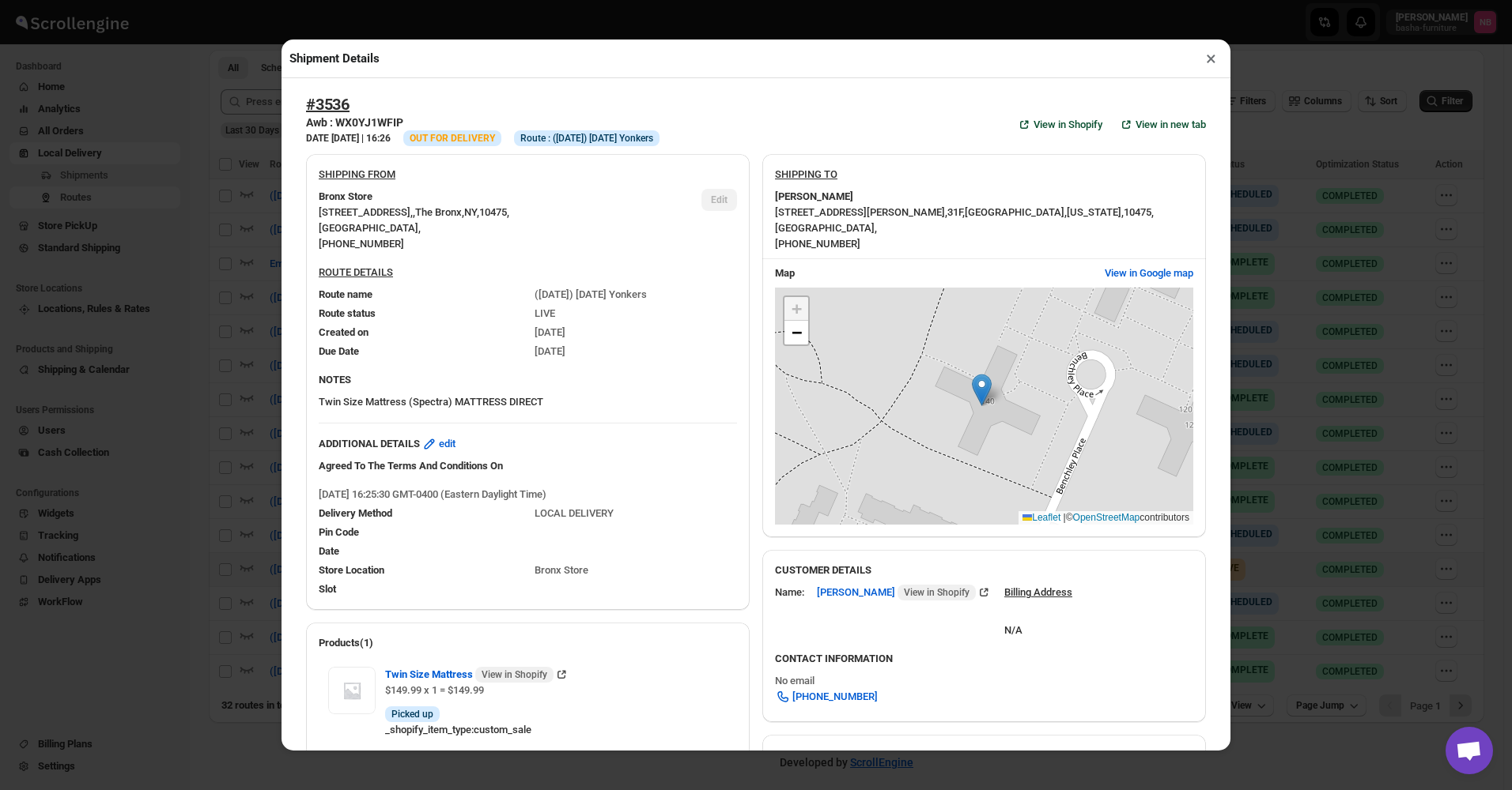
click at [218, 369] on div "Shipment Details × #3536 Awb : WX0YJ1WFIP DATE [DATE] | 16:26 Info OUT FOR DELI…" at bounding box center [756, 395] width 1512 height 790
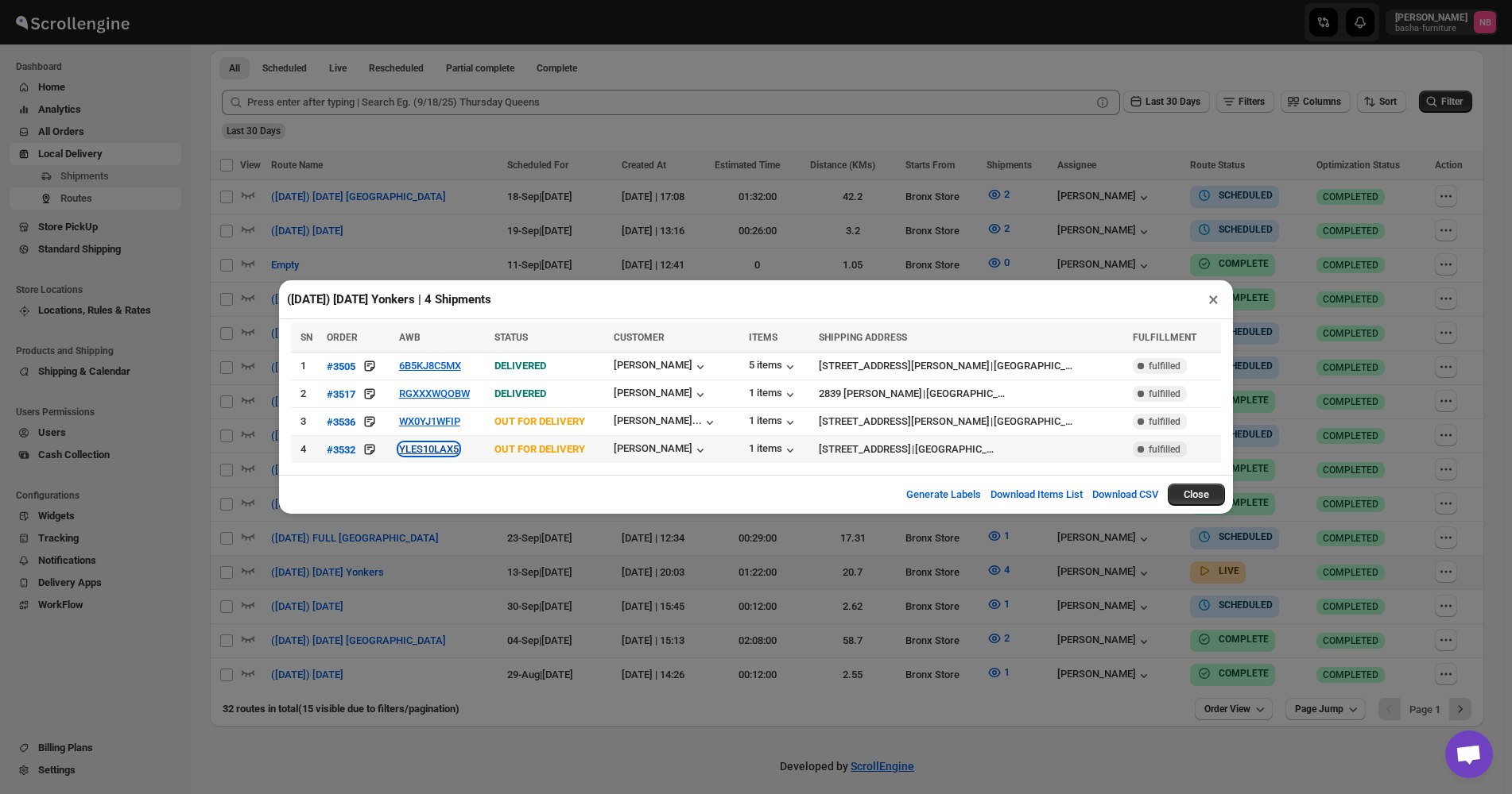
click at [419, 449] on button "YLES10LAX5" at bounding box center [428, 448] width 59 height 11
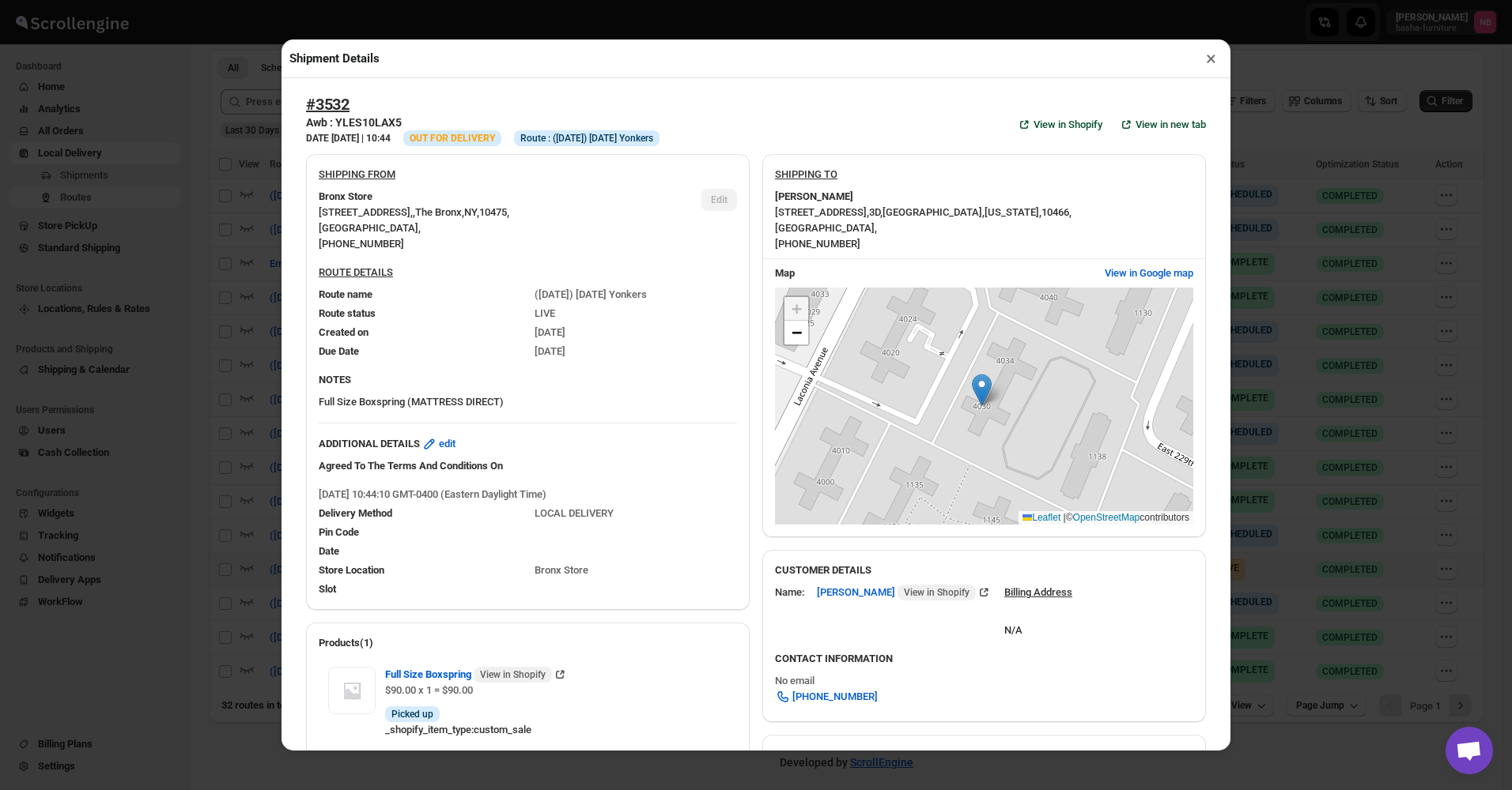
click at [224, 371] on div "Shipment Details × #3532 Awb : YLES10LAX5 DATE [DATE] | 10:44 Info OUT FOR DELI…" at bounding box center [756, 395] width 1512 height 790
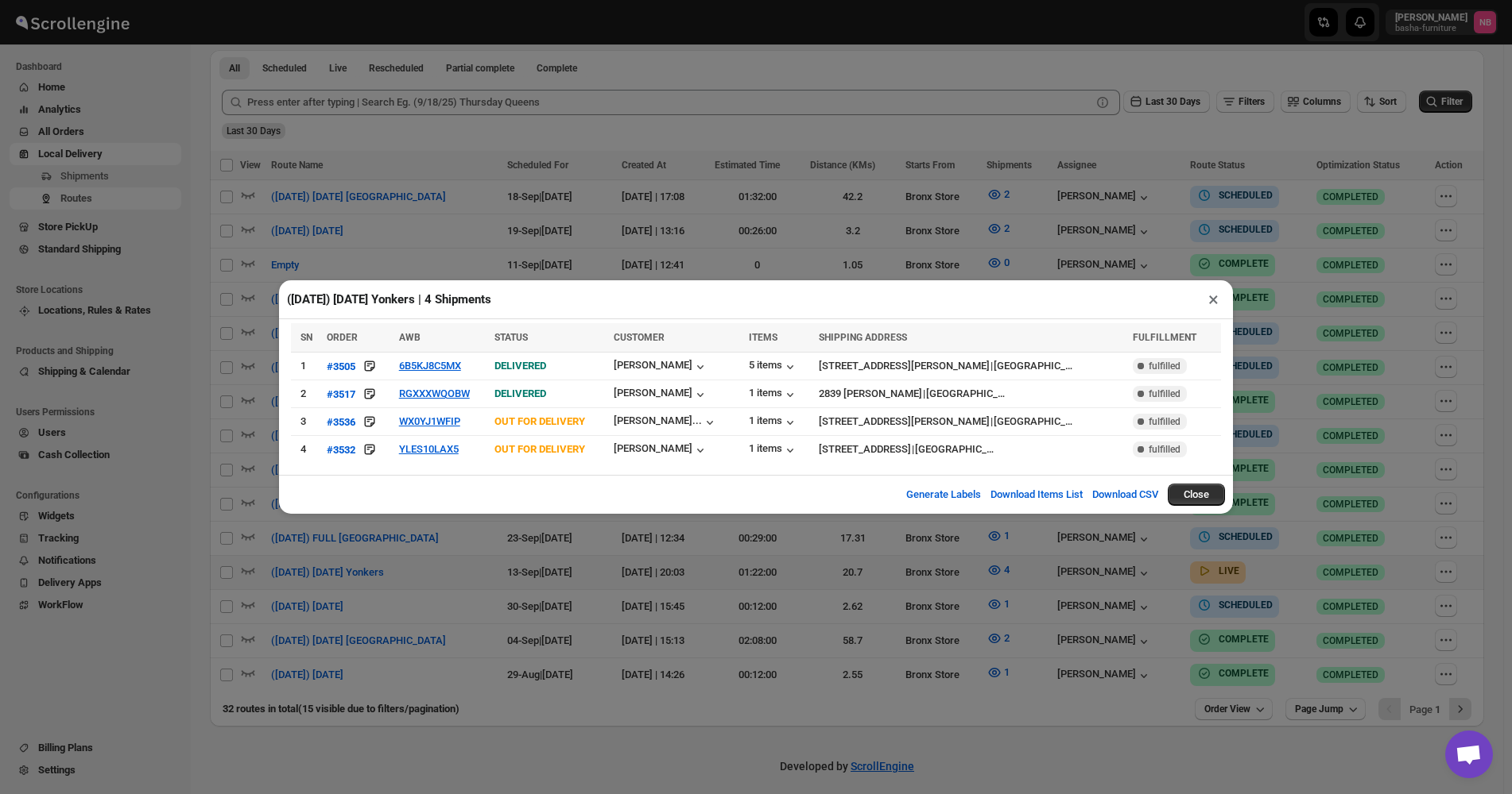
click at [535, 191] on div "([DATE]) [DATE] Yonkers | 4 Shipments × SN ORDER AWB STATUS CUSTOMER ITEMS SHIP…" at bounding box center [756, 397] width 1512 height 794
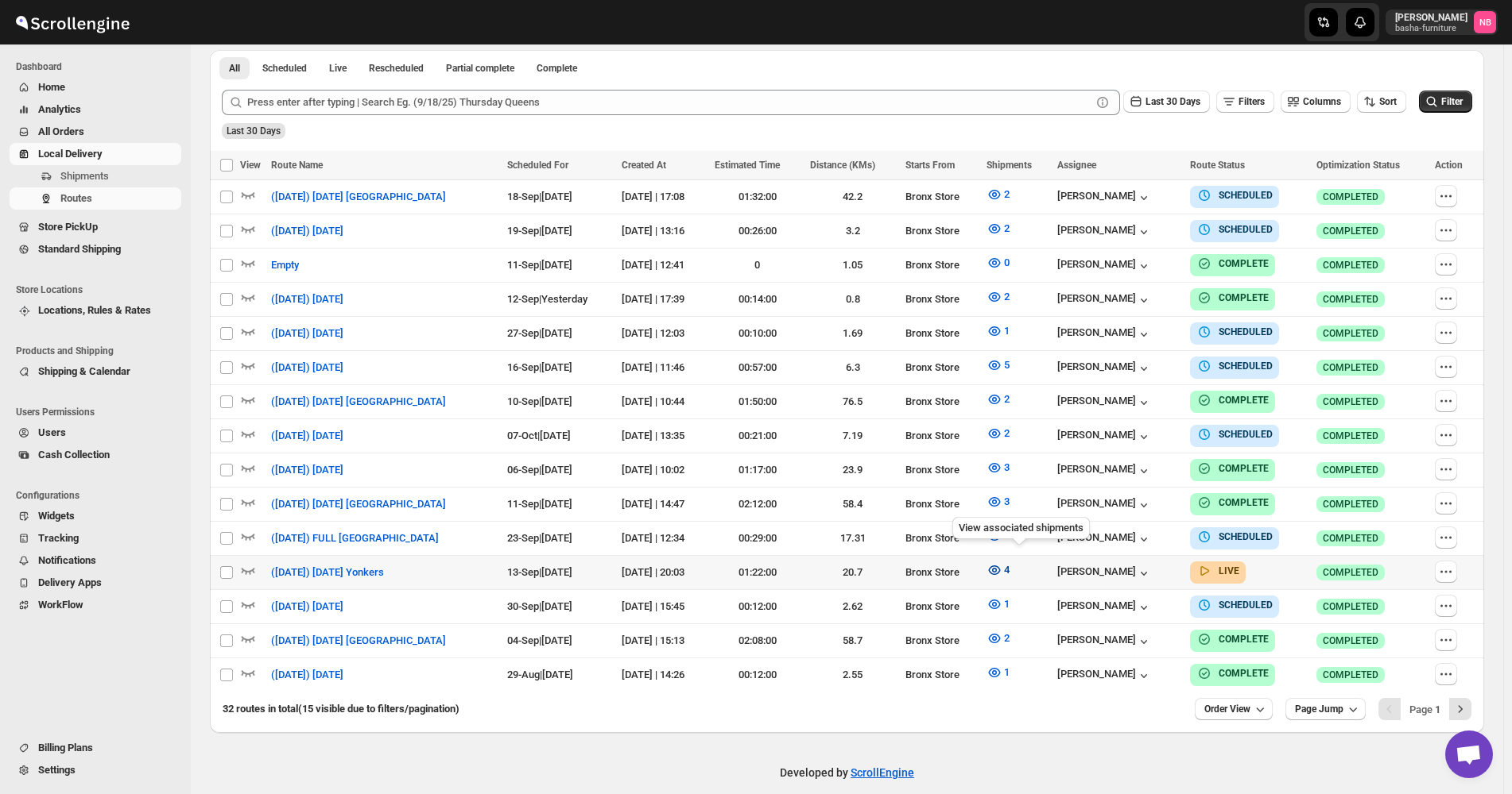
click at [1001, 558] on button "4" at bounding box center [998, 570] width 42 height 26
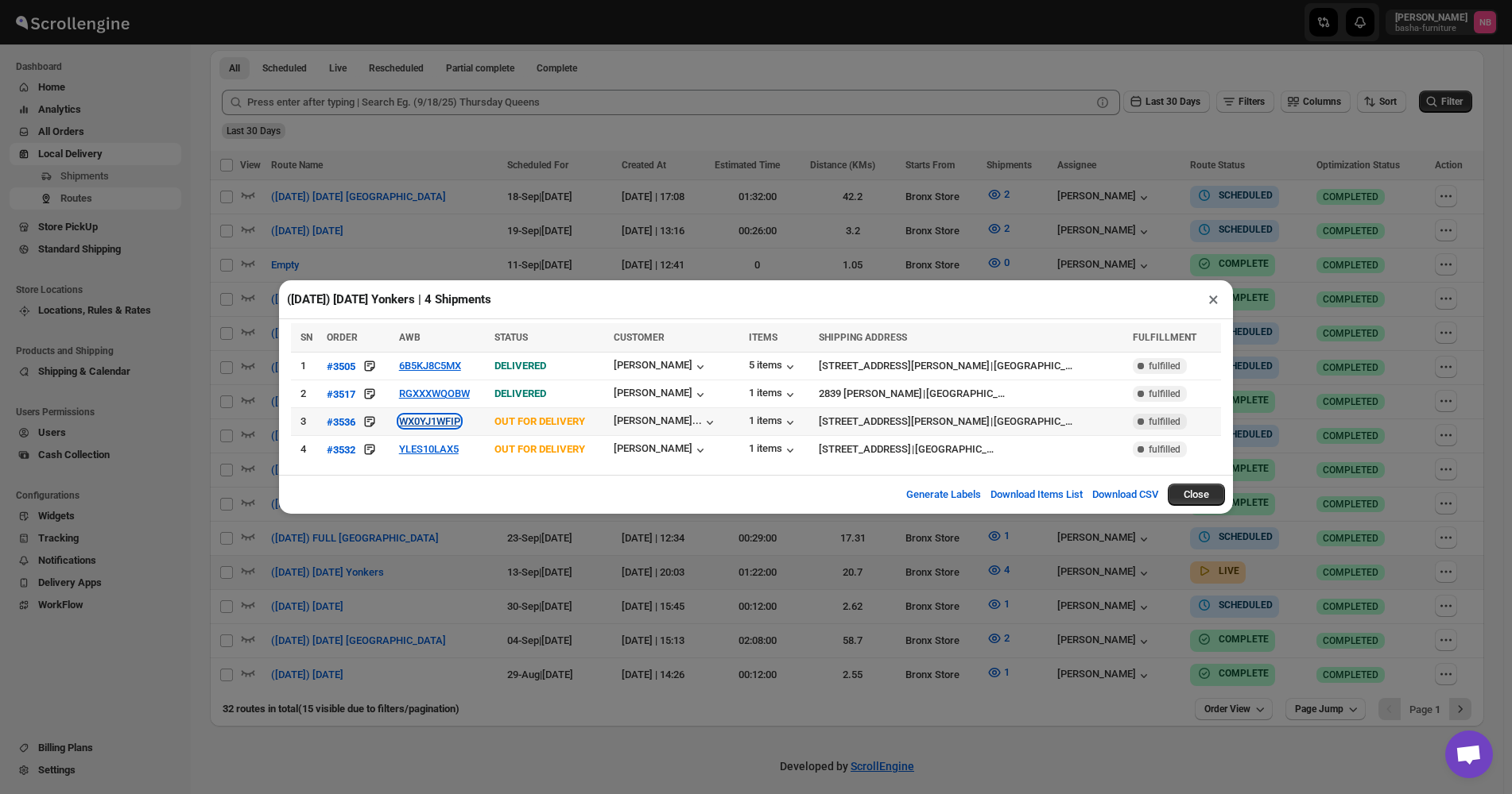
click at [416, 421] on button "WX0YJ1WFIP" at bounding box center [429, 421] width 61 height 11
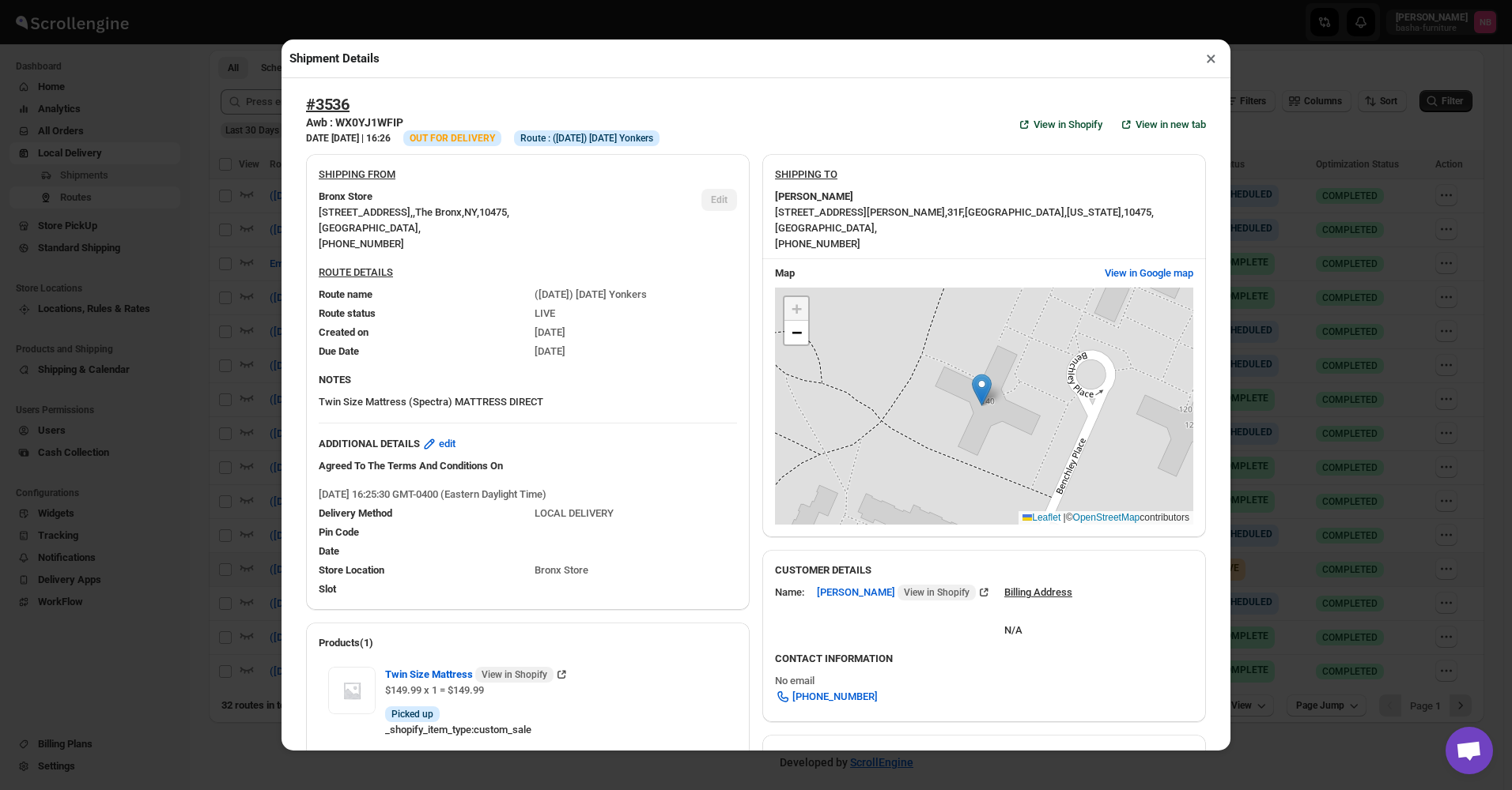
click at [259, 363] on div "Shipment Details × #3536 Awb : WX0YJ1WFIP DATE [DATE] | 16:26 Info OUT FOR DELI…" at bounding box center [756, 395] width 1512 height 790
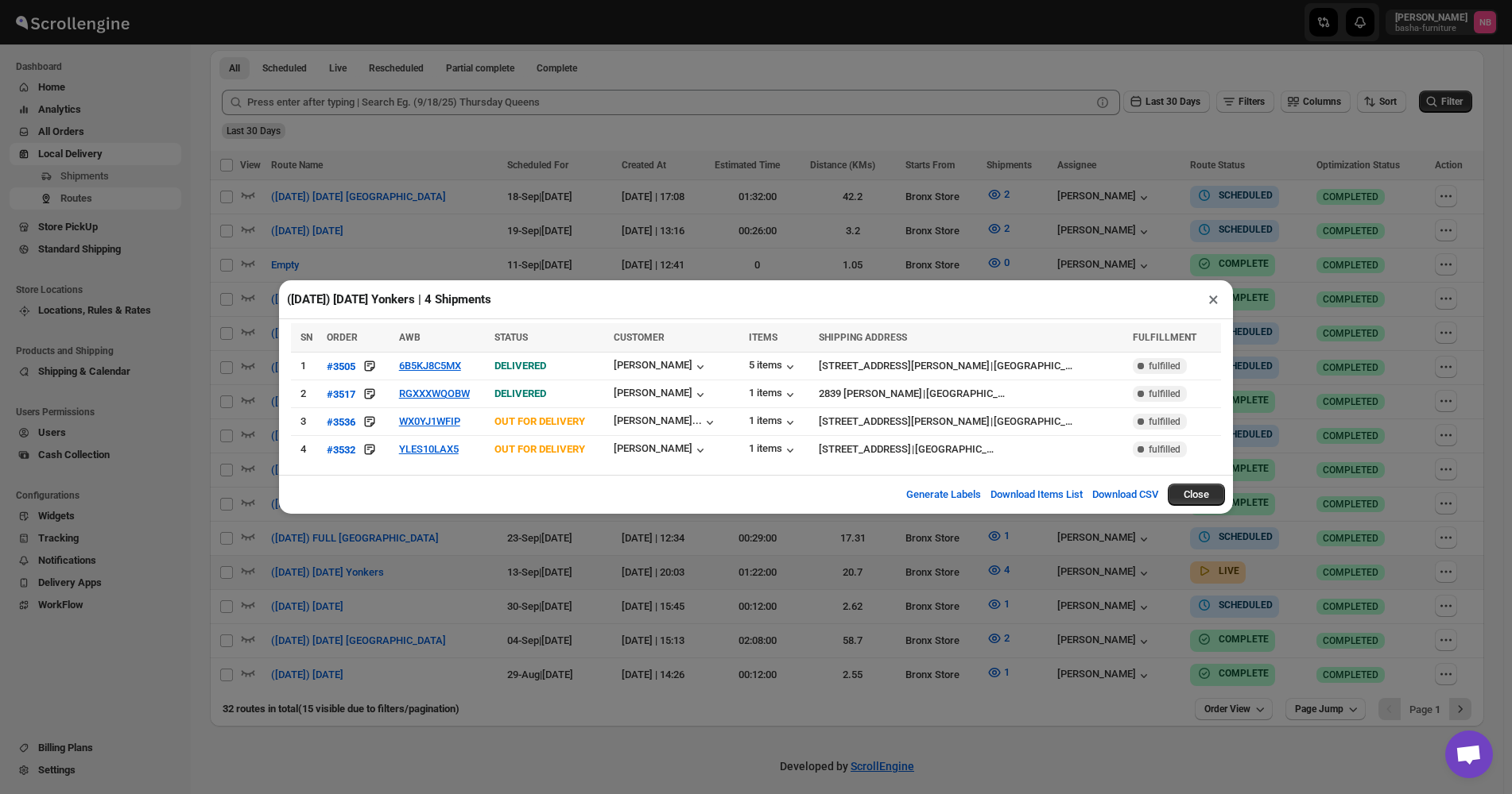
click at [721, 569] on div "([DATE]) [DATE] Yonkers | 4 Shipments × SN ORDER AWB STATUS CUSTOMER ITEMS SHIP…" at bounding box center [756, 397] width 1512 height 794
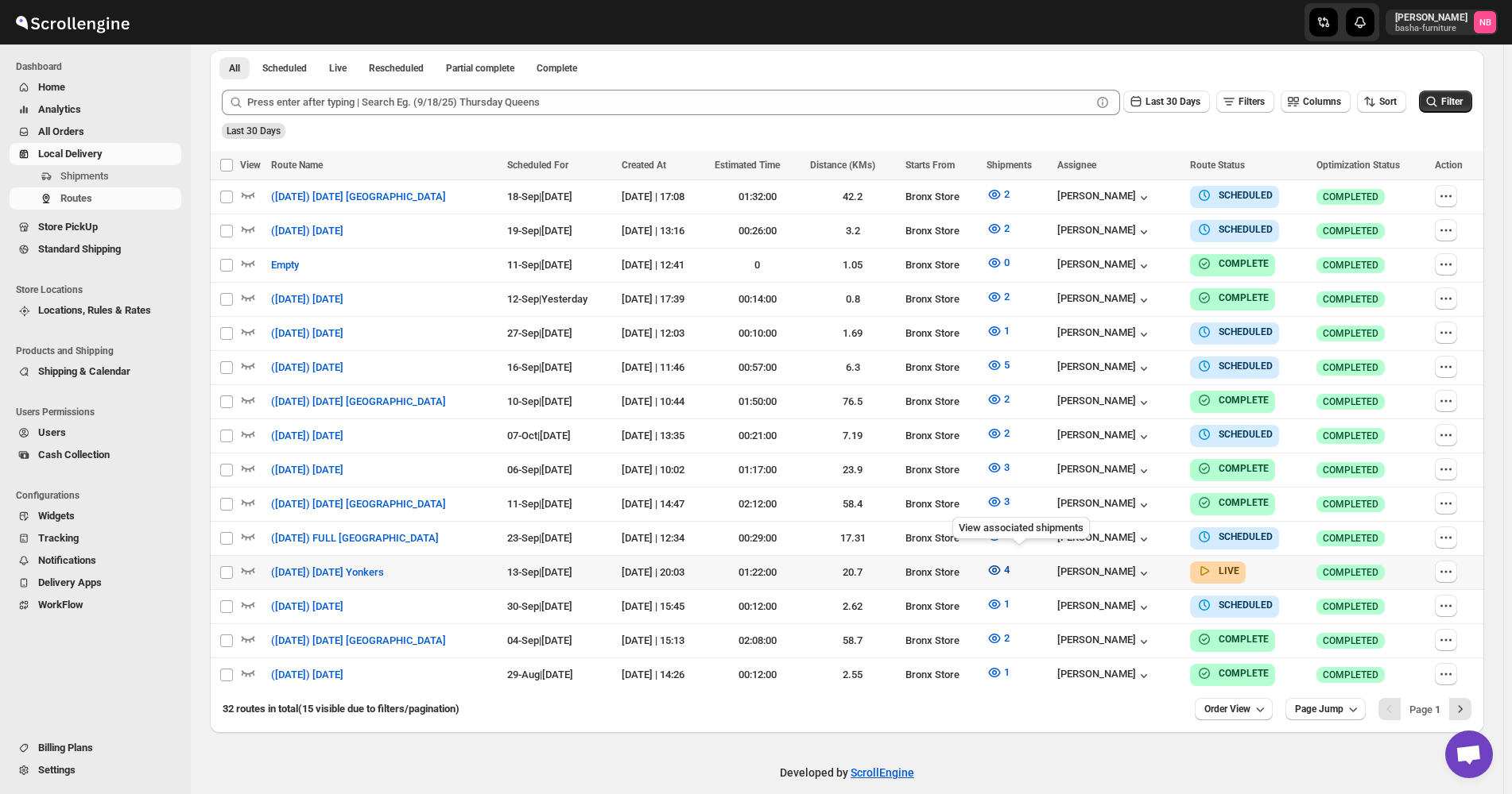
click at [1001, 566] on icon "button" at bounding box center [994, 570] width 12 height 10
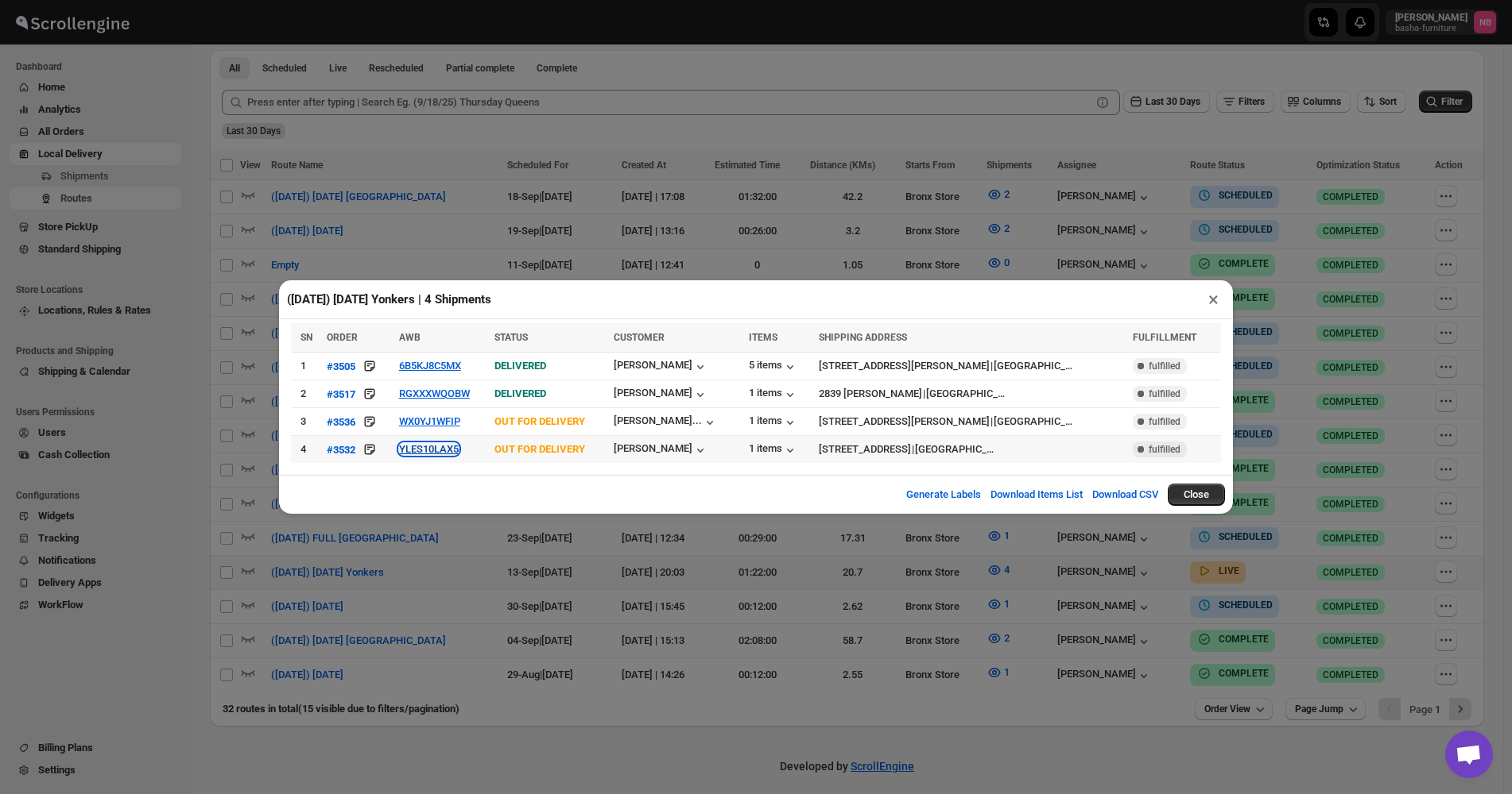
click at [439, 445] on button "YLES10LAX5" at bounding box center [428, 448] width 59 height 11
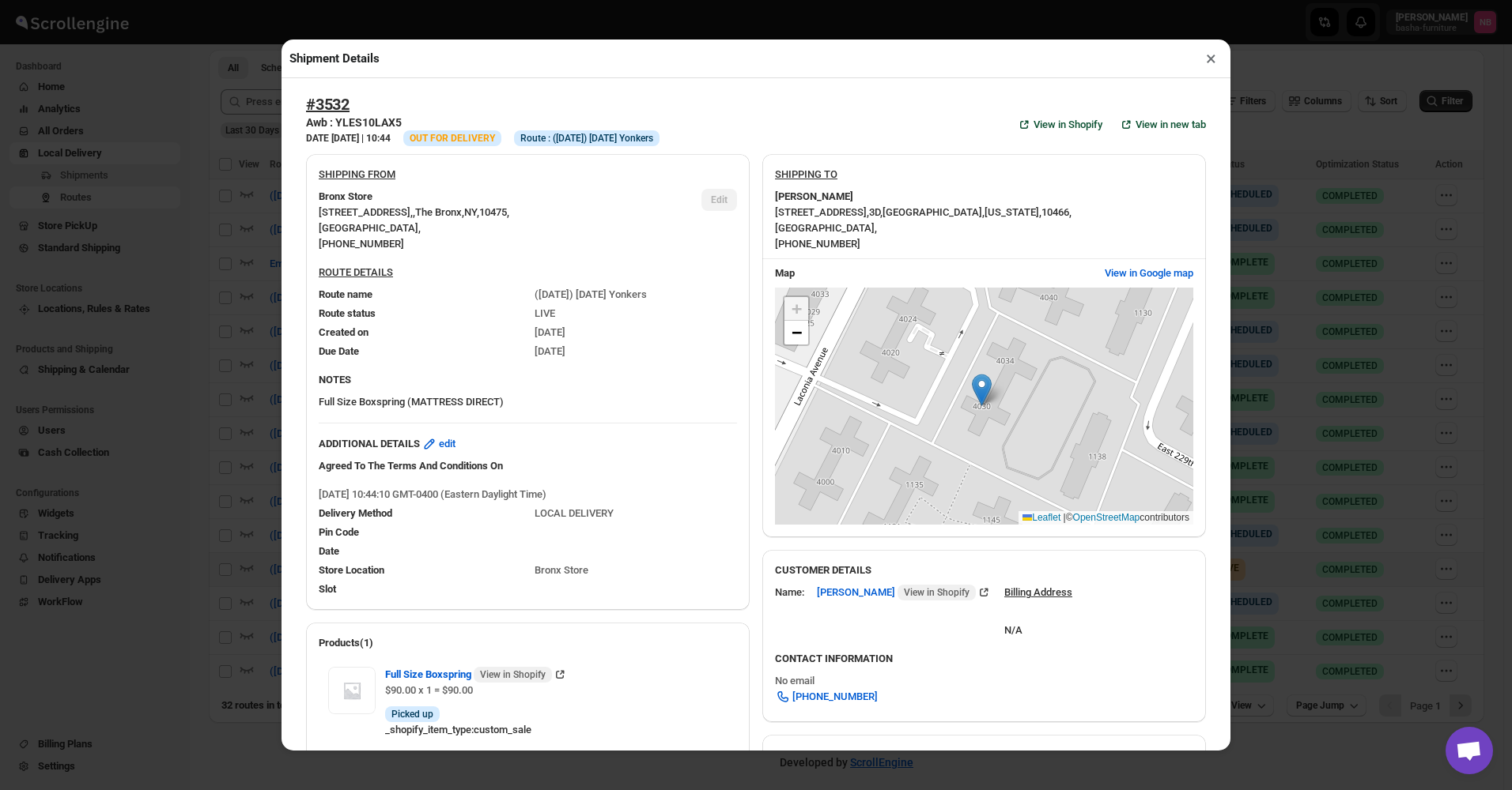
click at [245, 395] on div "Shipment Details × #3532 Awb : YLES10LAX5 DATE [DATE] | 10:44 Info OUT FOR DELI…" at bounding box center [756, 395] width 1512 height 790
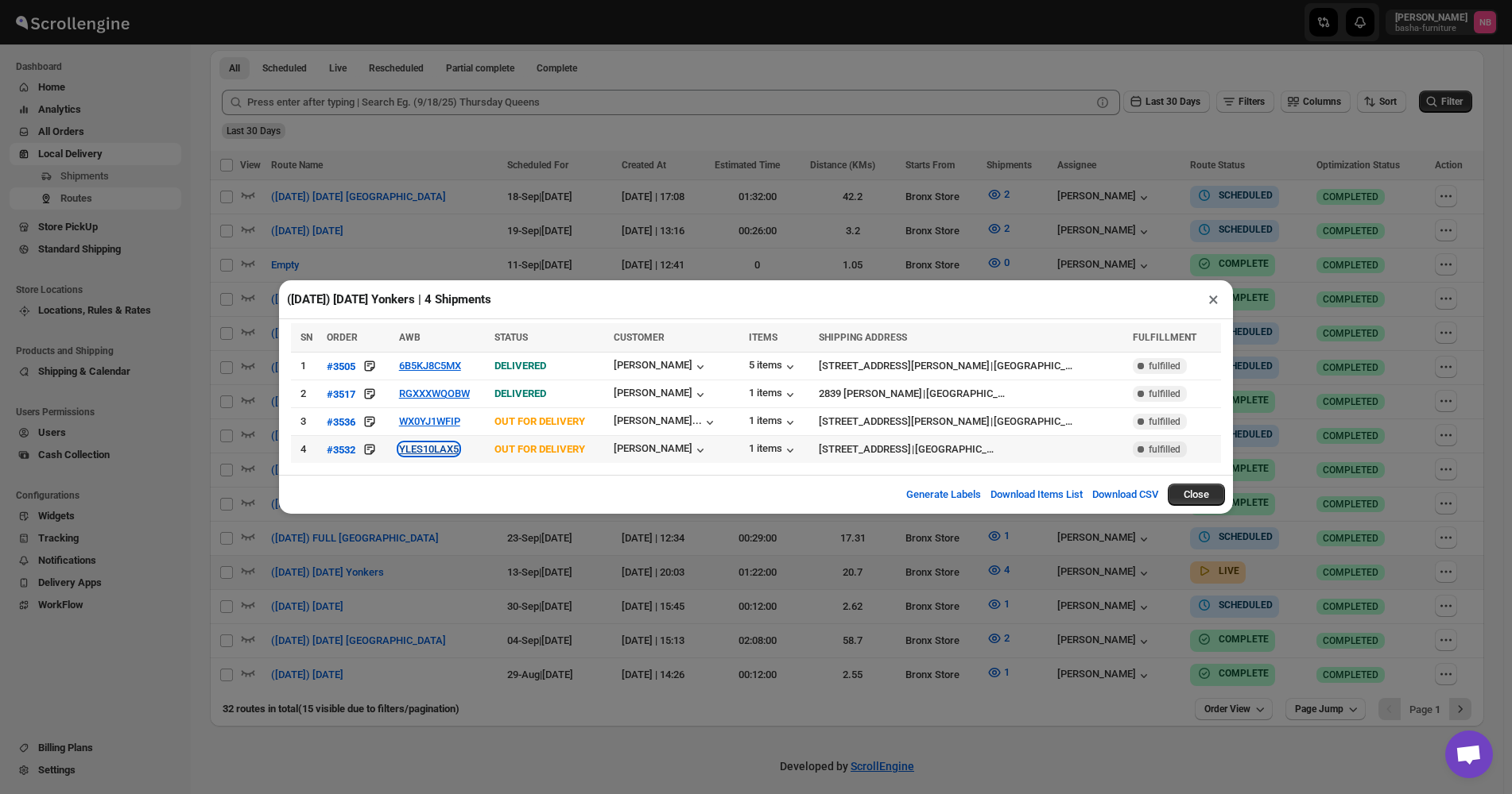
click at [426, 455] on button "YLES10LAX5" at bounding box center [428, 448] width 59 height 11
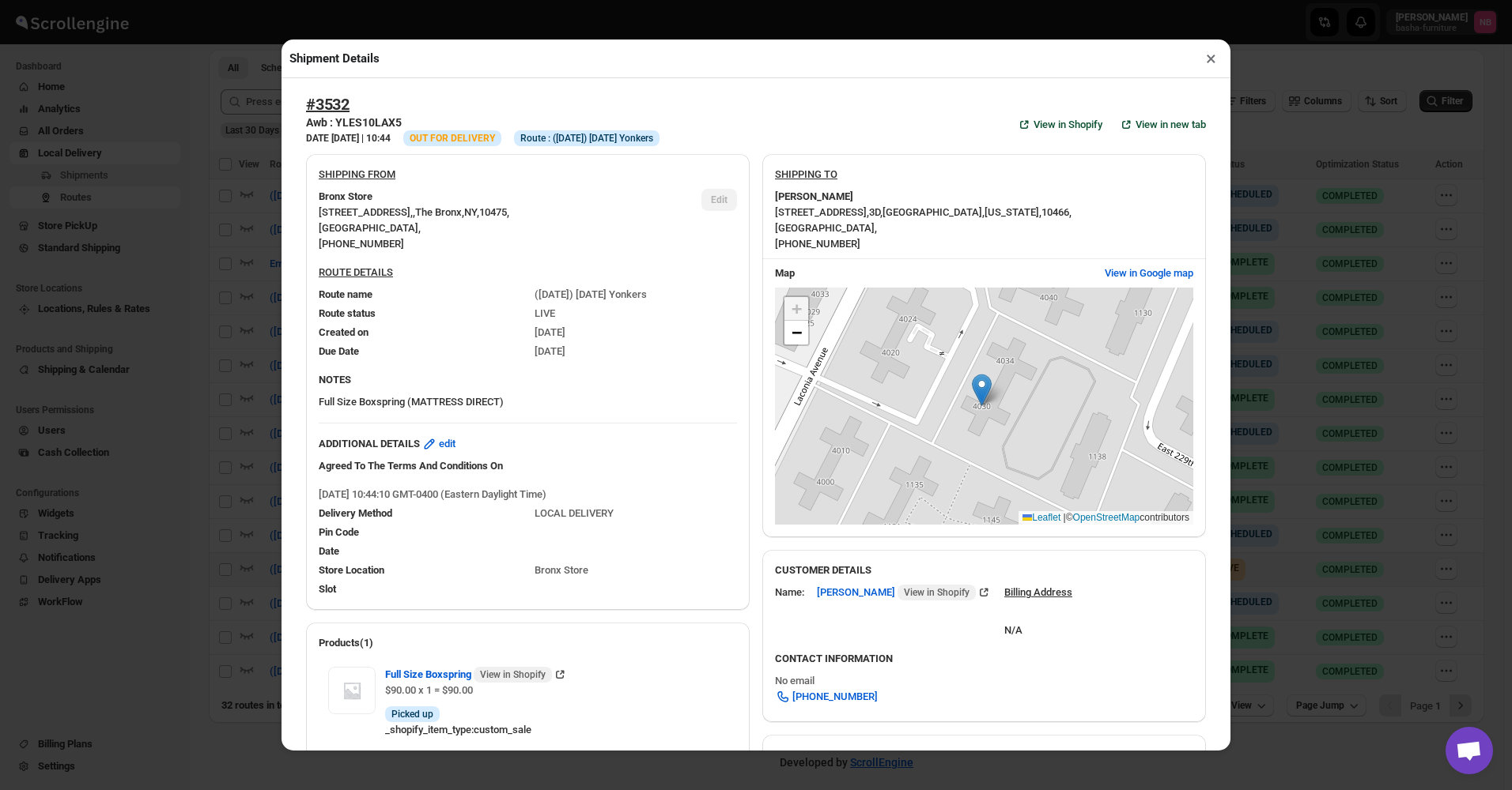
click at [253, 320] on div "Shipment Details × #3532 Awb : YLES10LAX5 DATE [DATE] | 10:44 Info OUT FOR DELI…" at bounding box center [756, 395] width 1512 height 790
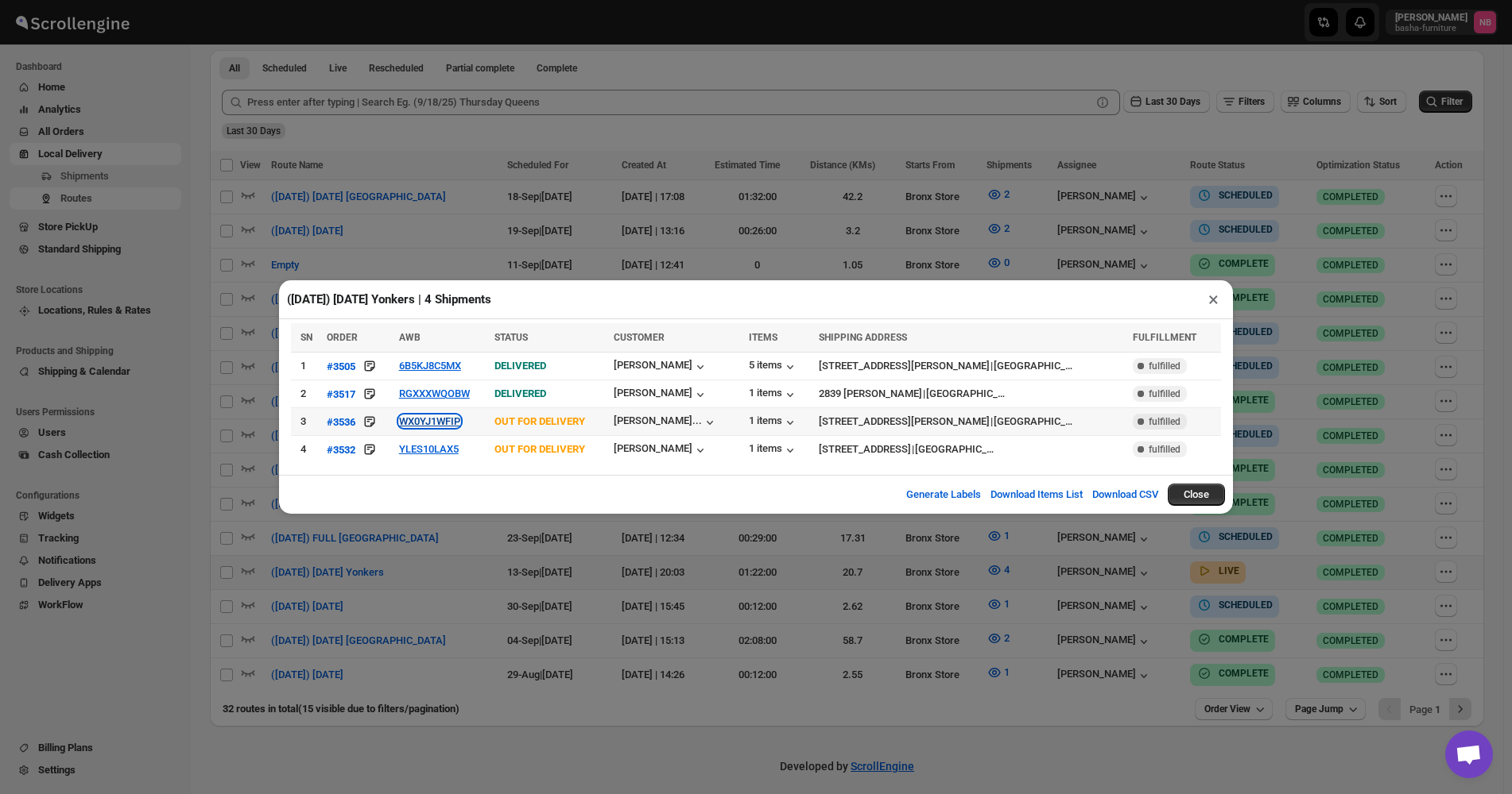
click at [441, 420] on button "WX0YJ1WFIP" at bounding box center [429, 421] width 61 height 11
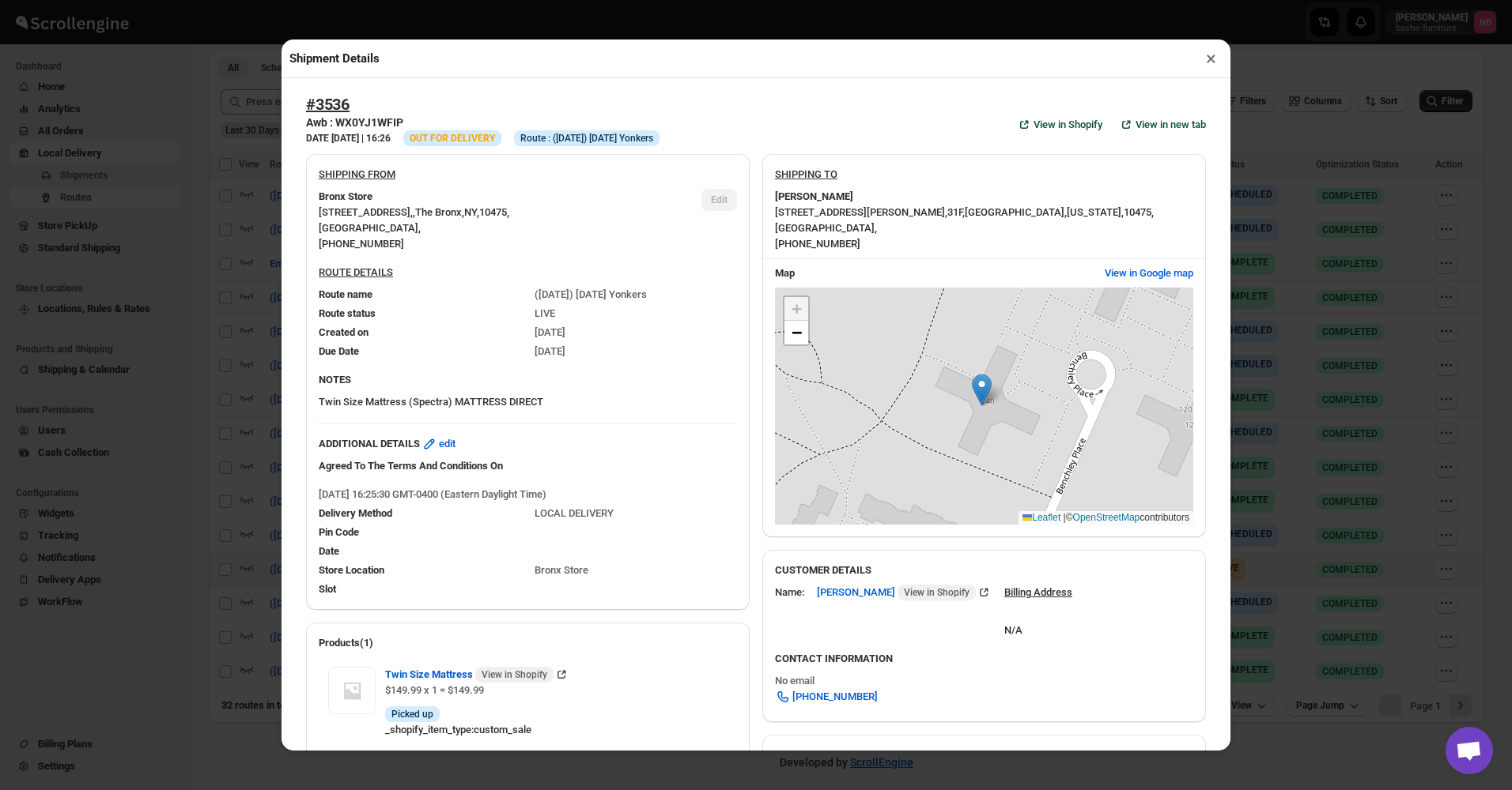
drag, startPoint x: 240, startPoint y: 186, endPoint x: 240, endPoint y: 194, distance: 8.0
click at [240, 192] on div "Shipment Details × #3536 Awb : WX0YJ1WFIP DATE [DATE] | 16:26 Info OUT FOR DELI…" at bounding box center [756, 395] width 1512 height 790
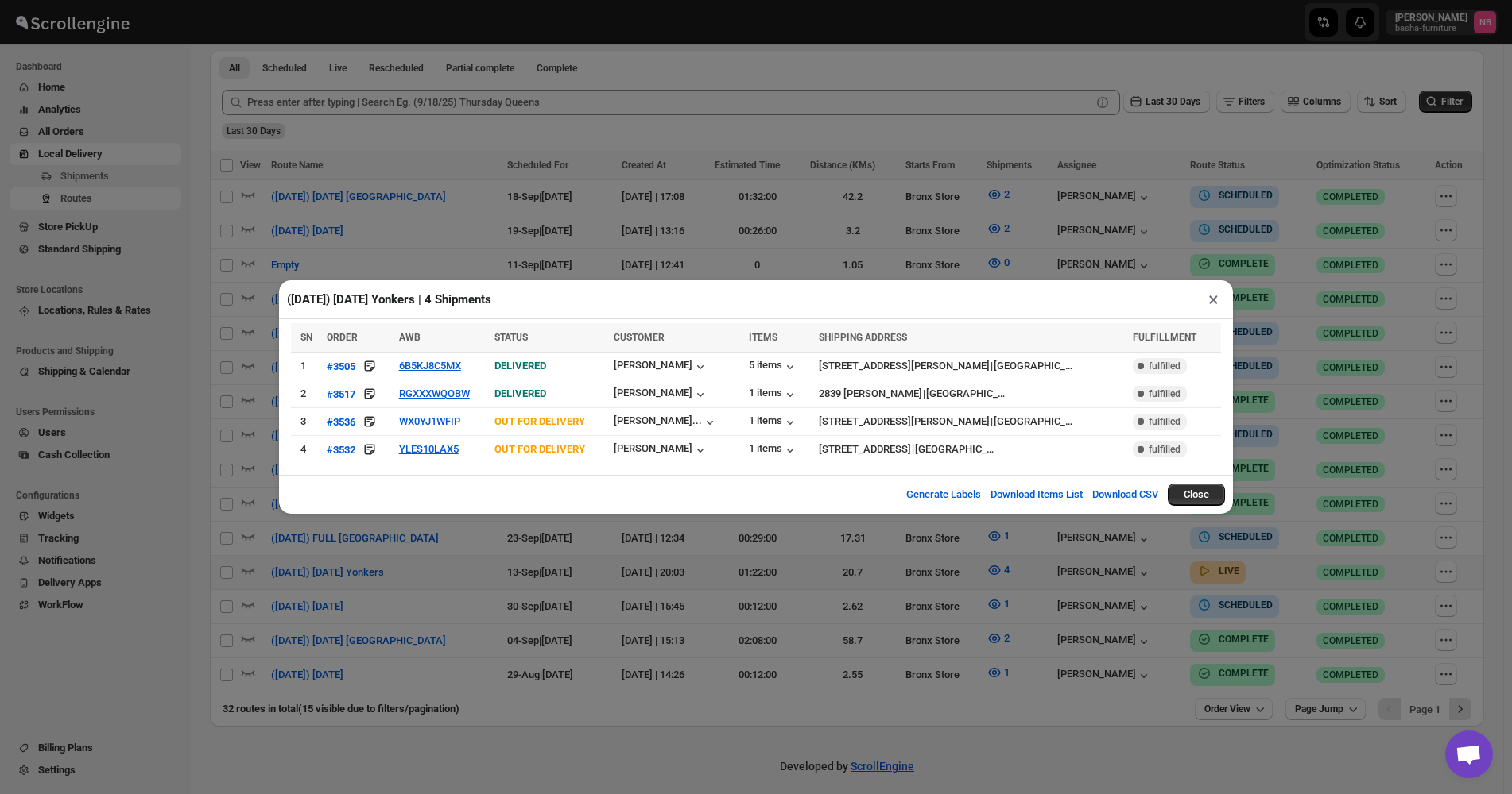
click at [638, 225] on div "([DATE]) [DATE] Yonkers | 4 Shipments × SN ORDER AWB STATUS CUSTOMER ITEMS SHIP…" at bounding box center [756, 397] width 1512 height 794
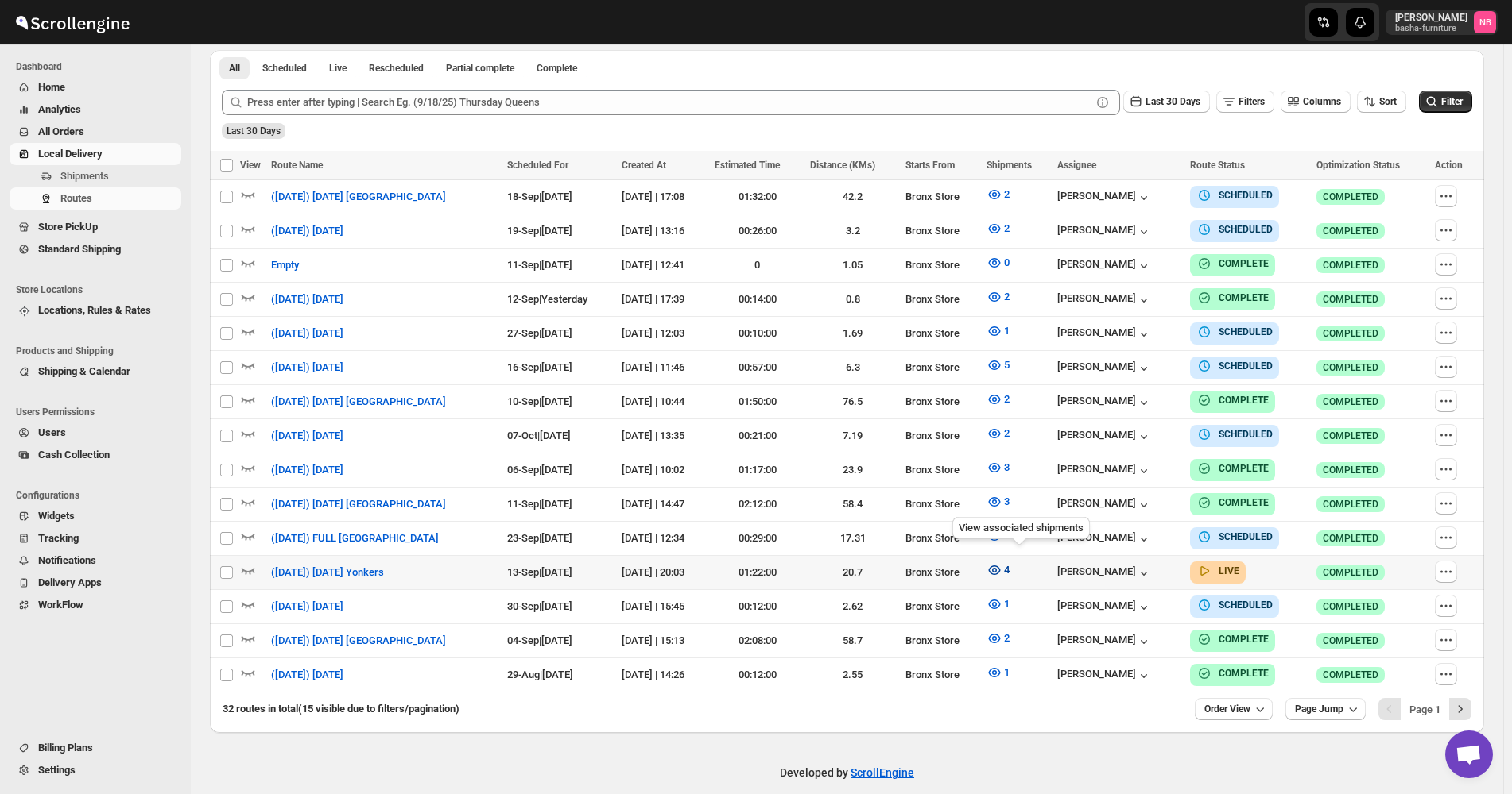
click at [1002, 566] on icon "button" at bounding box center [994, 570] width 16 height 16
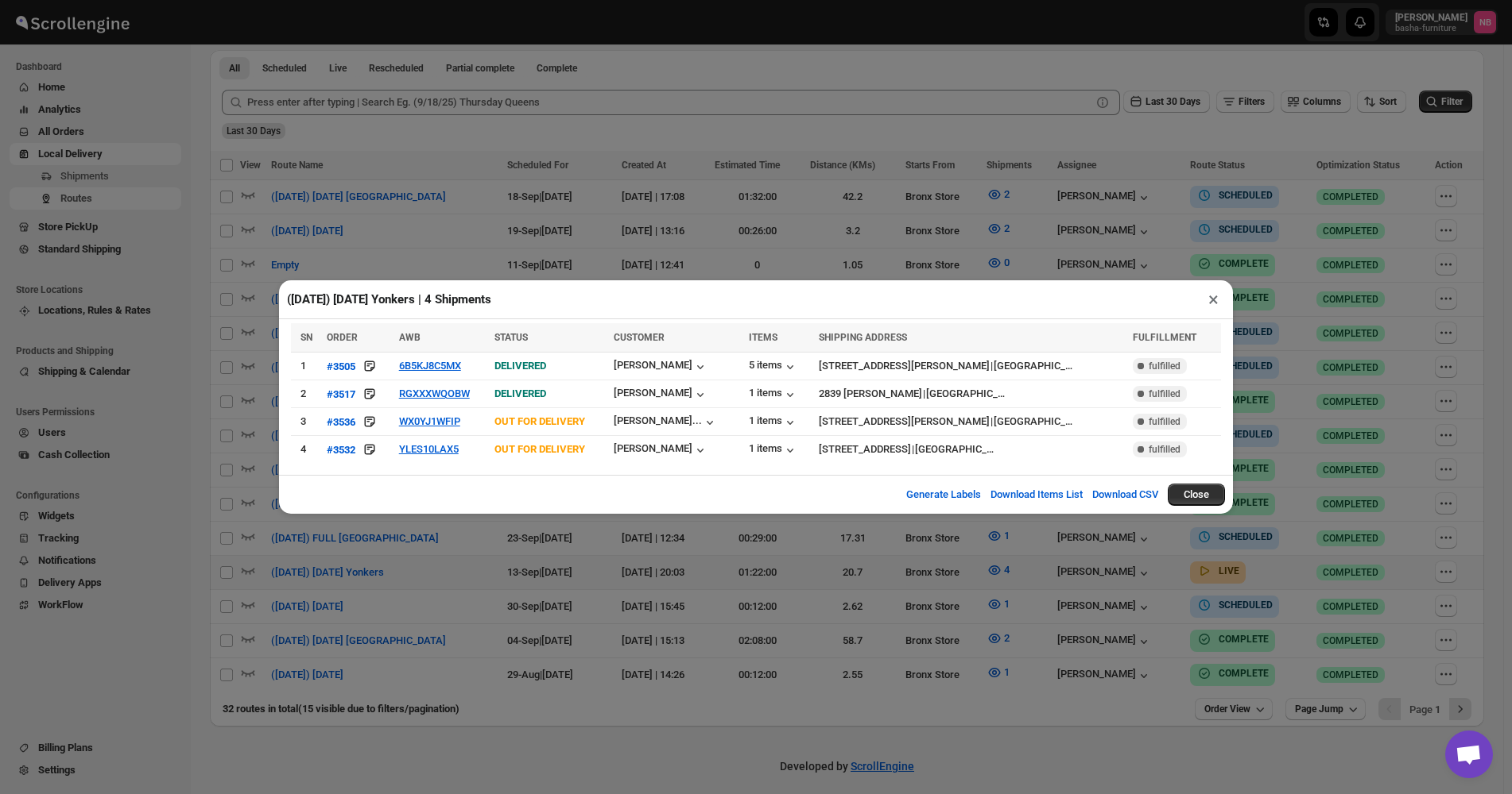
click at [711, 587] on div "([DATE]) [DATE] Yonkers | 4 Shipments × SN ORDER AWB STATUS CUSTOMER ITEMS SHIP…" at bounding box center [756, 397] width 1512 height 794
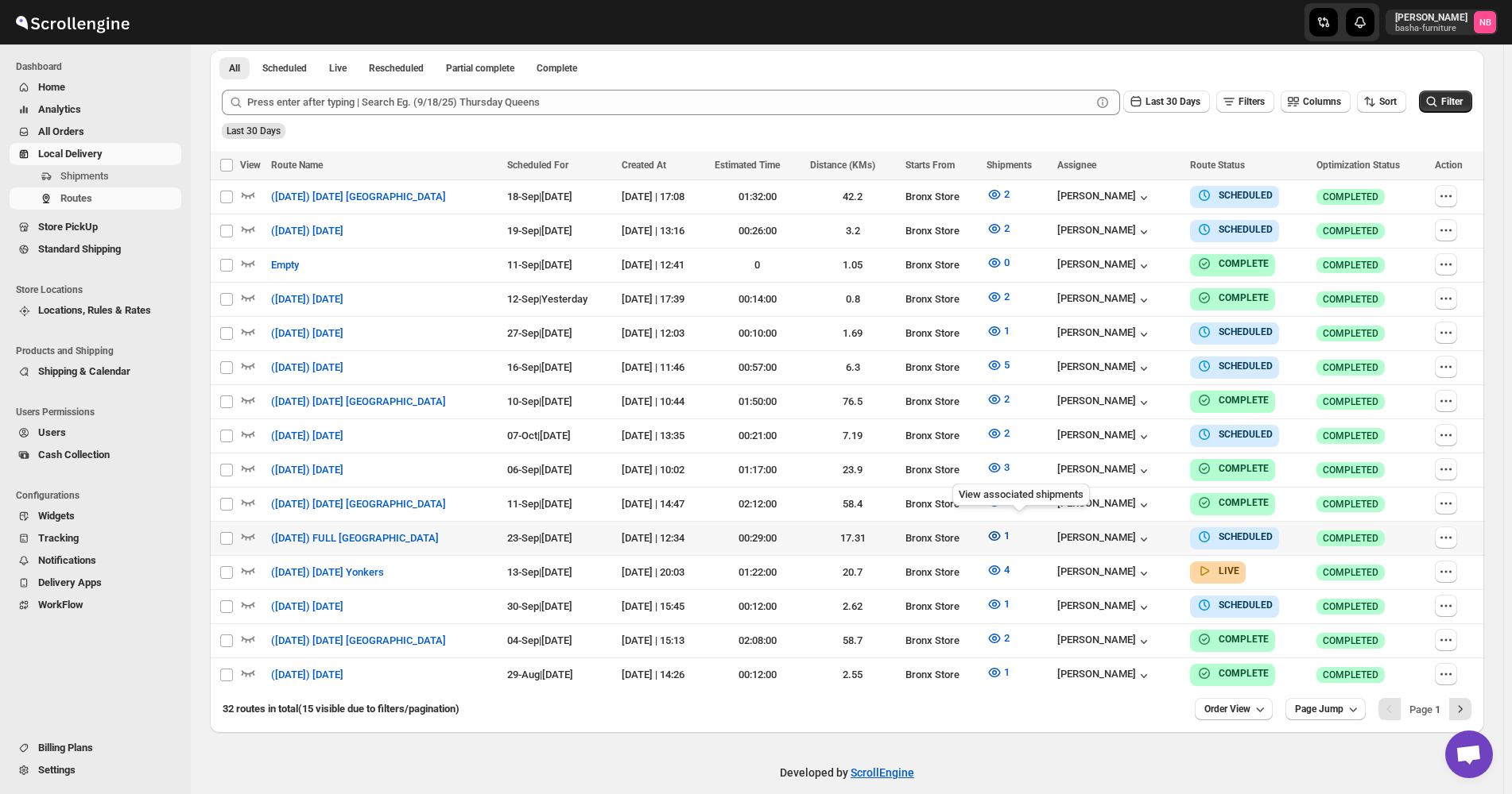
click at [1009, 533] on span "1" at bounding box center [1007, 535] width 5 height 11
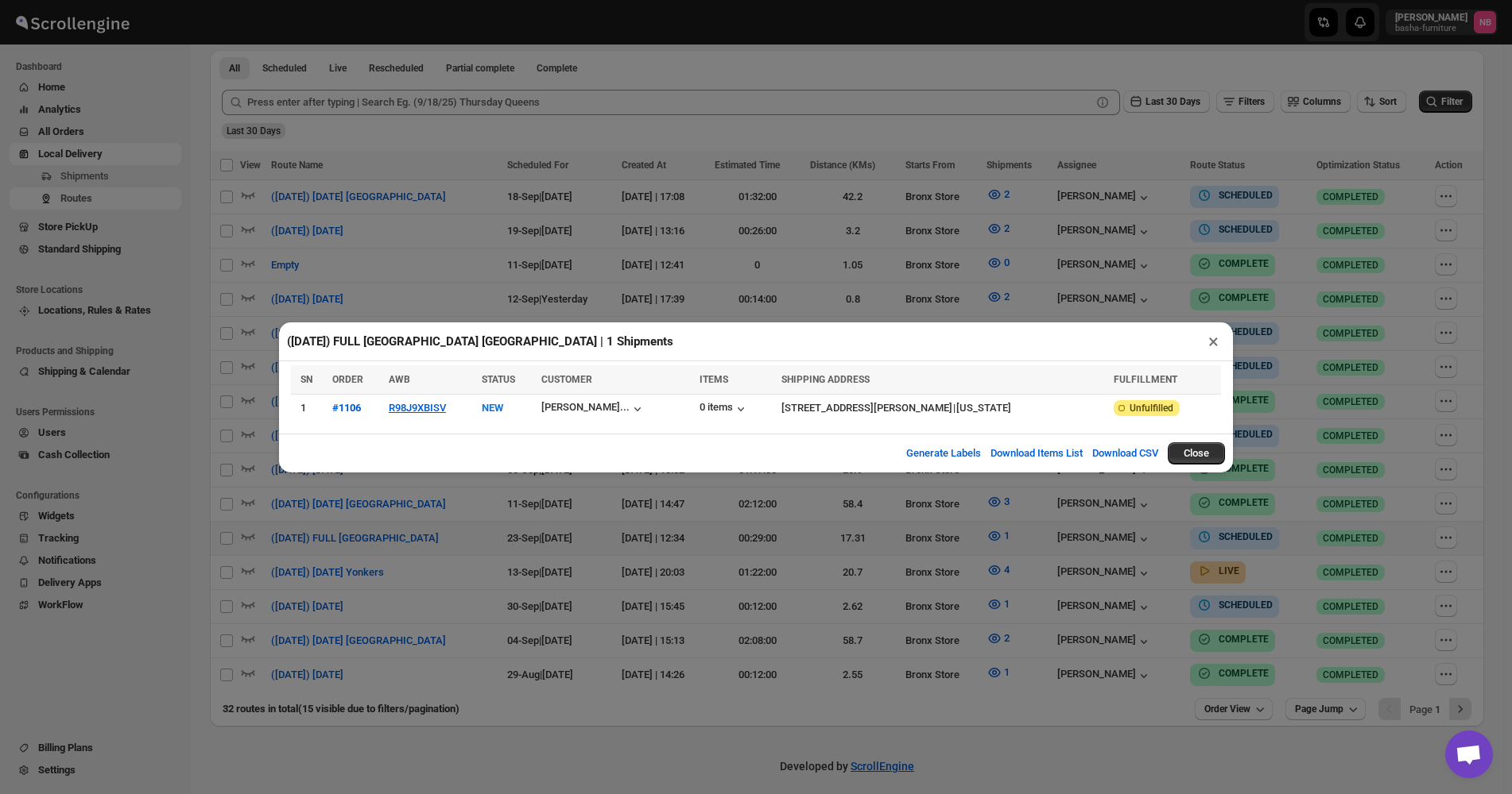
click at [809, 546] on div "(9/23/25) FULL ALBANY NY | 1 Shipments × SN ORDER AWB STATUS CUSTOMER ITEMS SHI…" at bounding box center [756, 397] width 1512 height 794
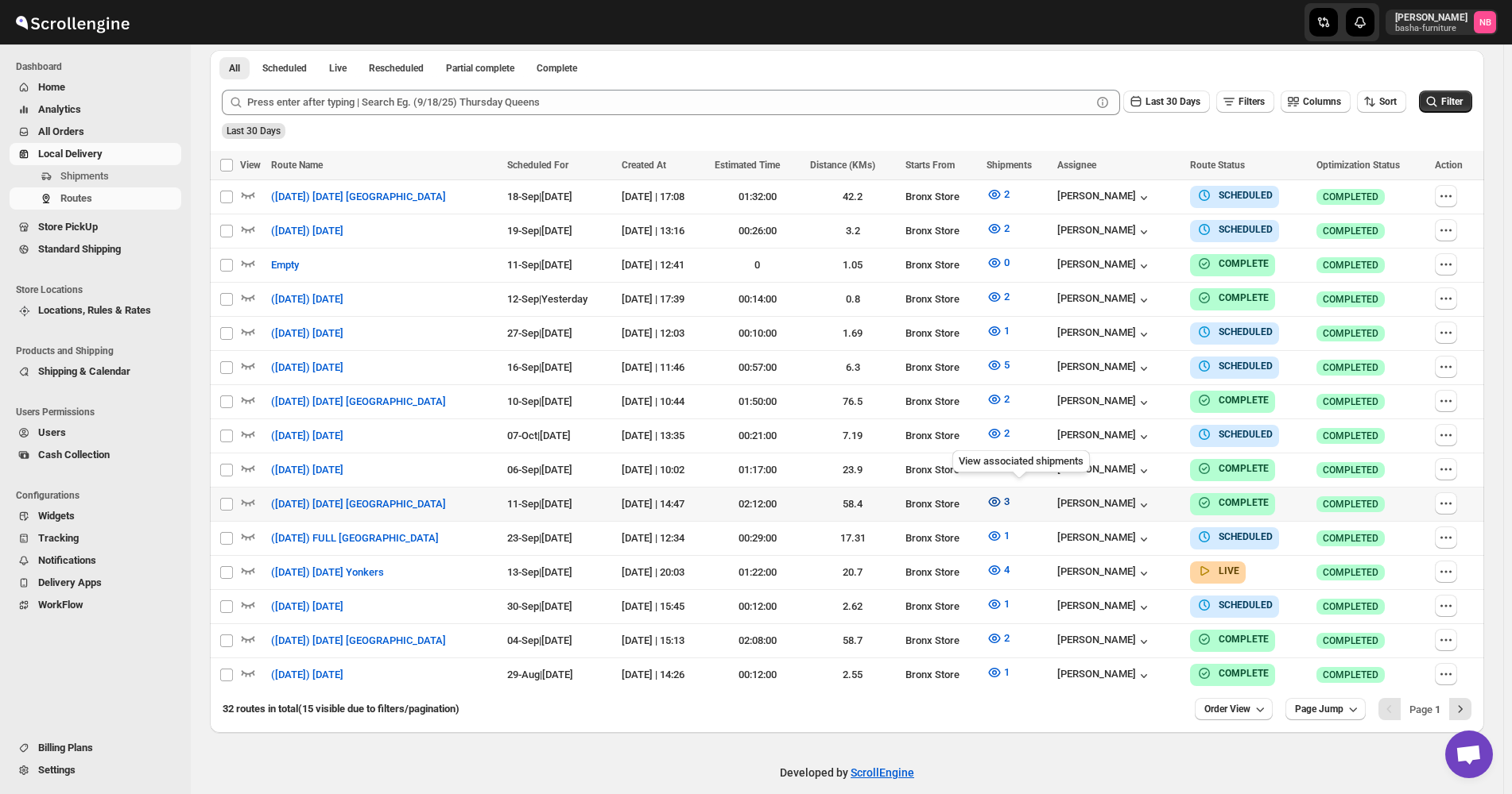
click at [1007, 496] on button "3" at bounding box center [998, 501] width 42 height 26
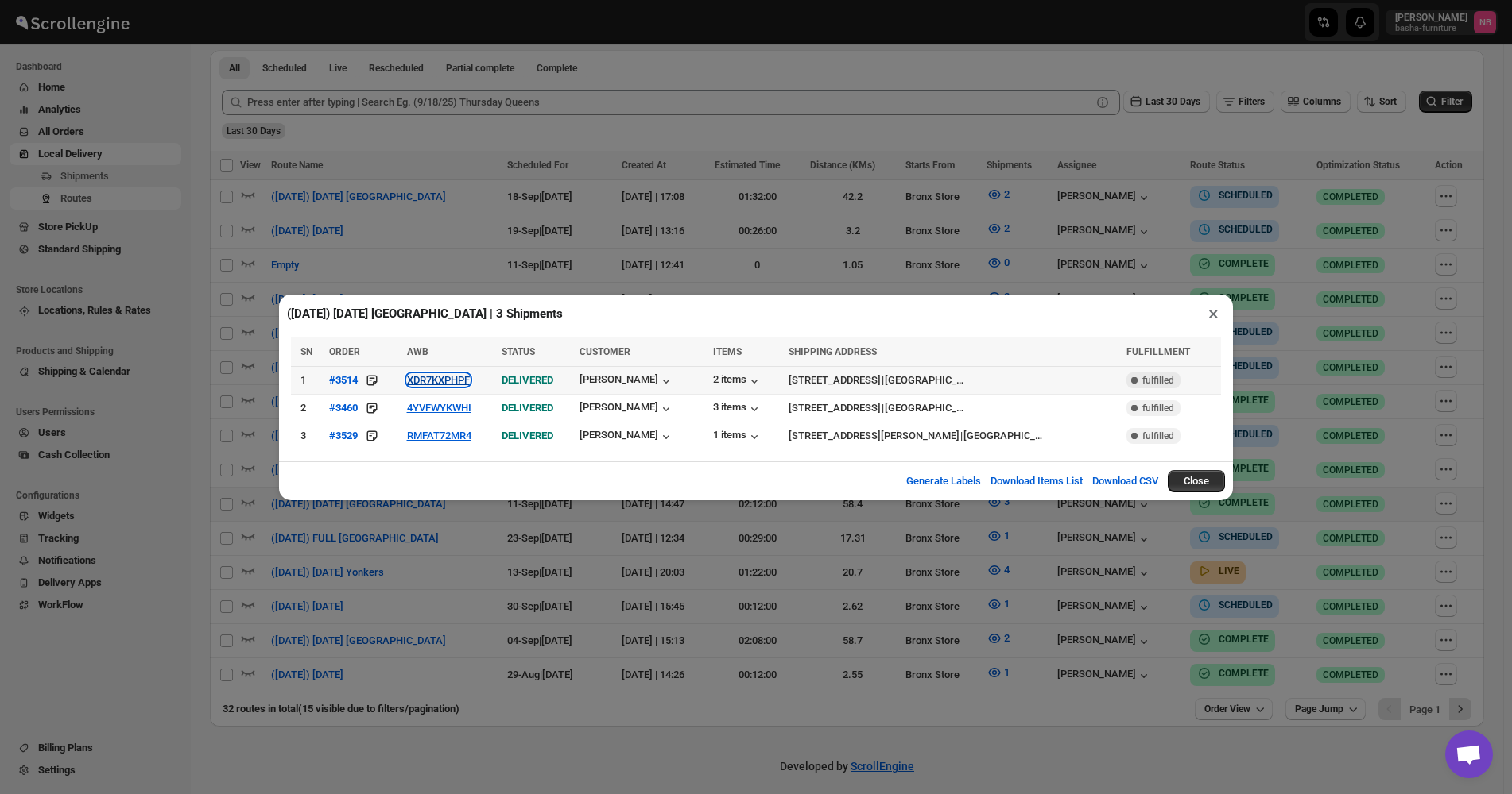
click at [448, 382] on button "XDR7KXPHPF" at bounding box center [438, 379] width 63 height 11
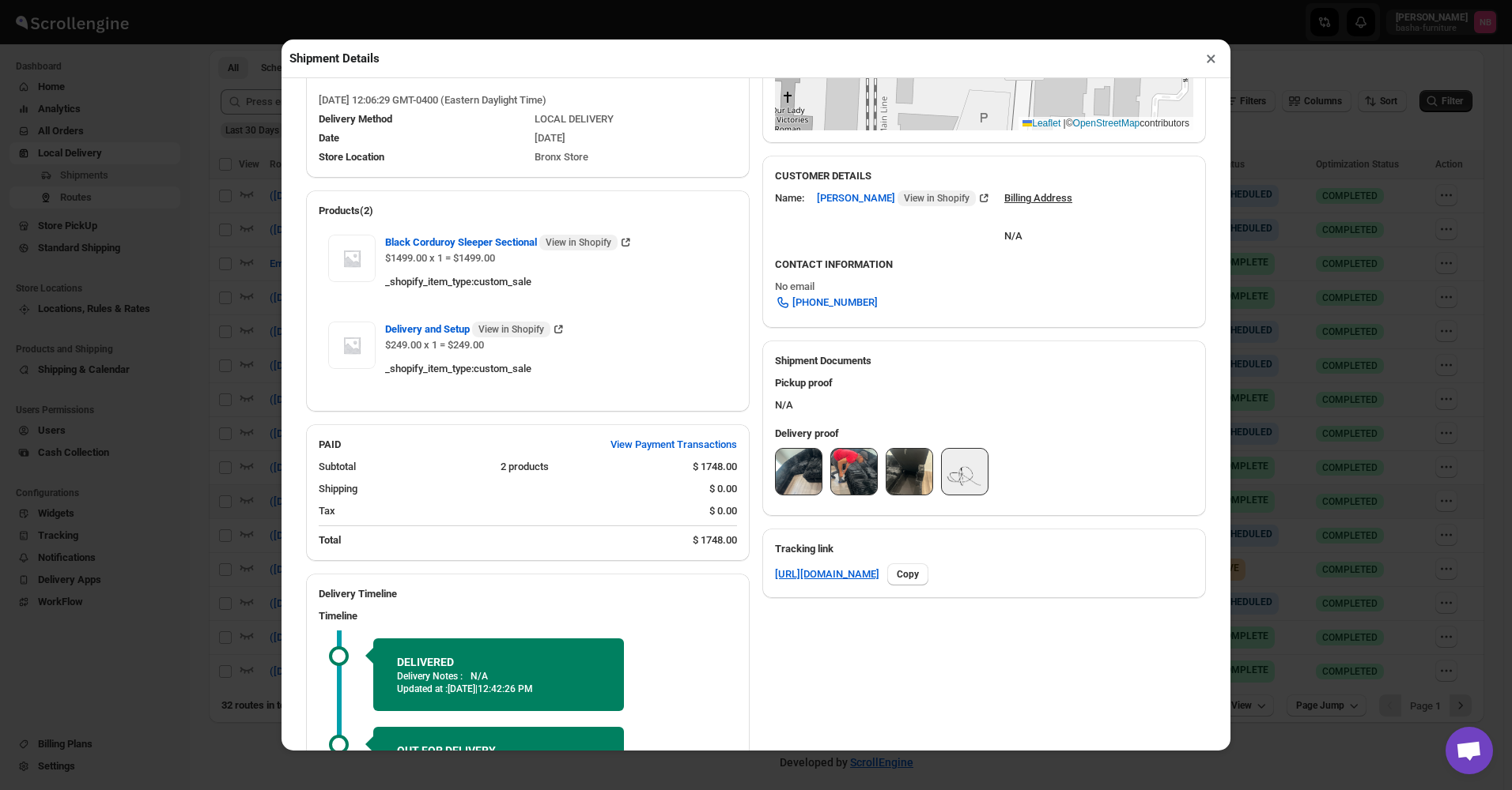
scroll to position [395, 0]
click at [169, 403] on div "Shipment Details × #3514 Awb : XDR7KXPHPF DATE 05-Sep-25 | 14:46 Success DELIVE…" at bounding box center [756, 395] width 1512 height 790
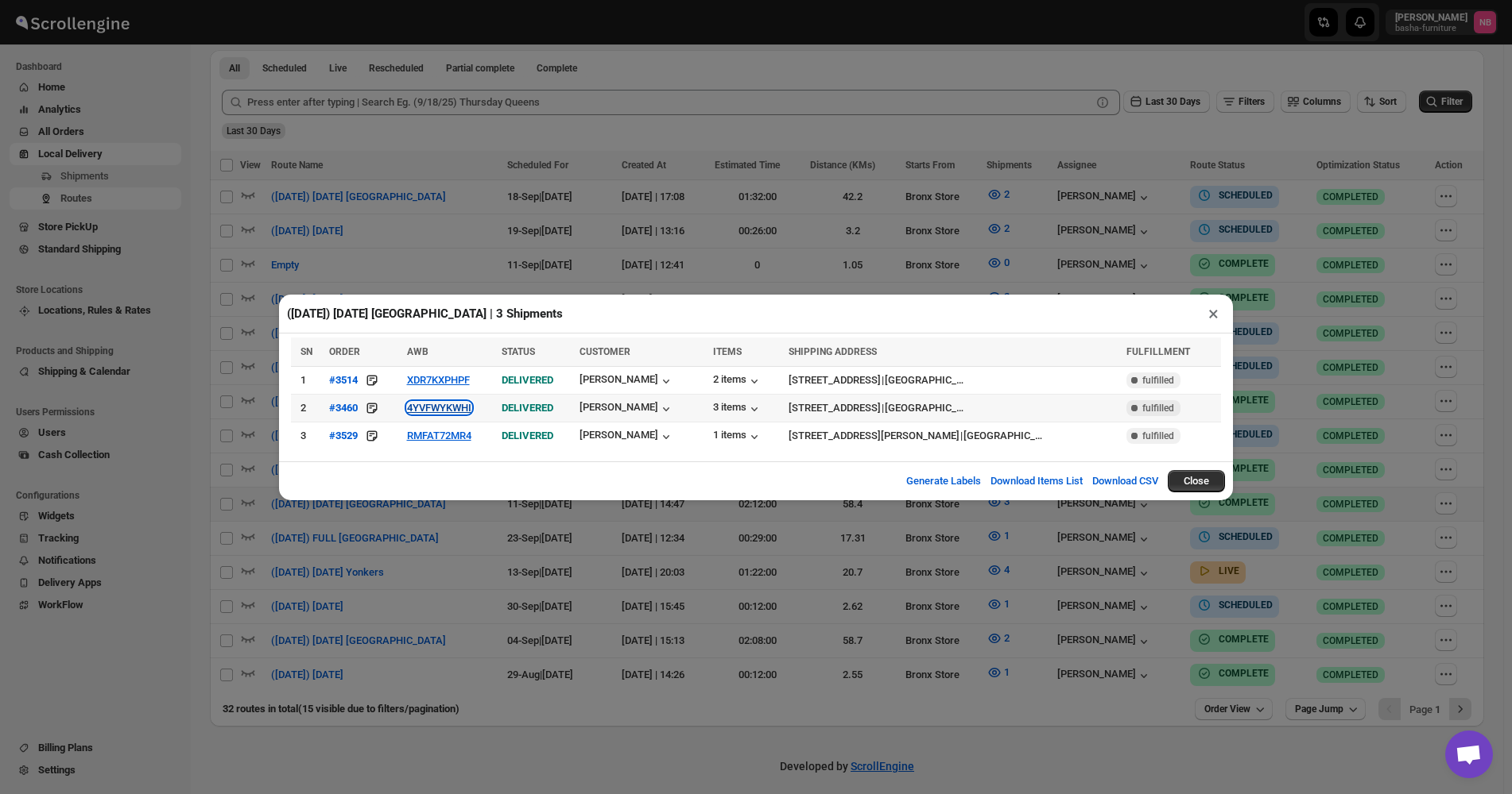
click at [440, 402] on button "4YVFWYKWHI" at bounding box center [439, 408] width 65 height 11
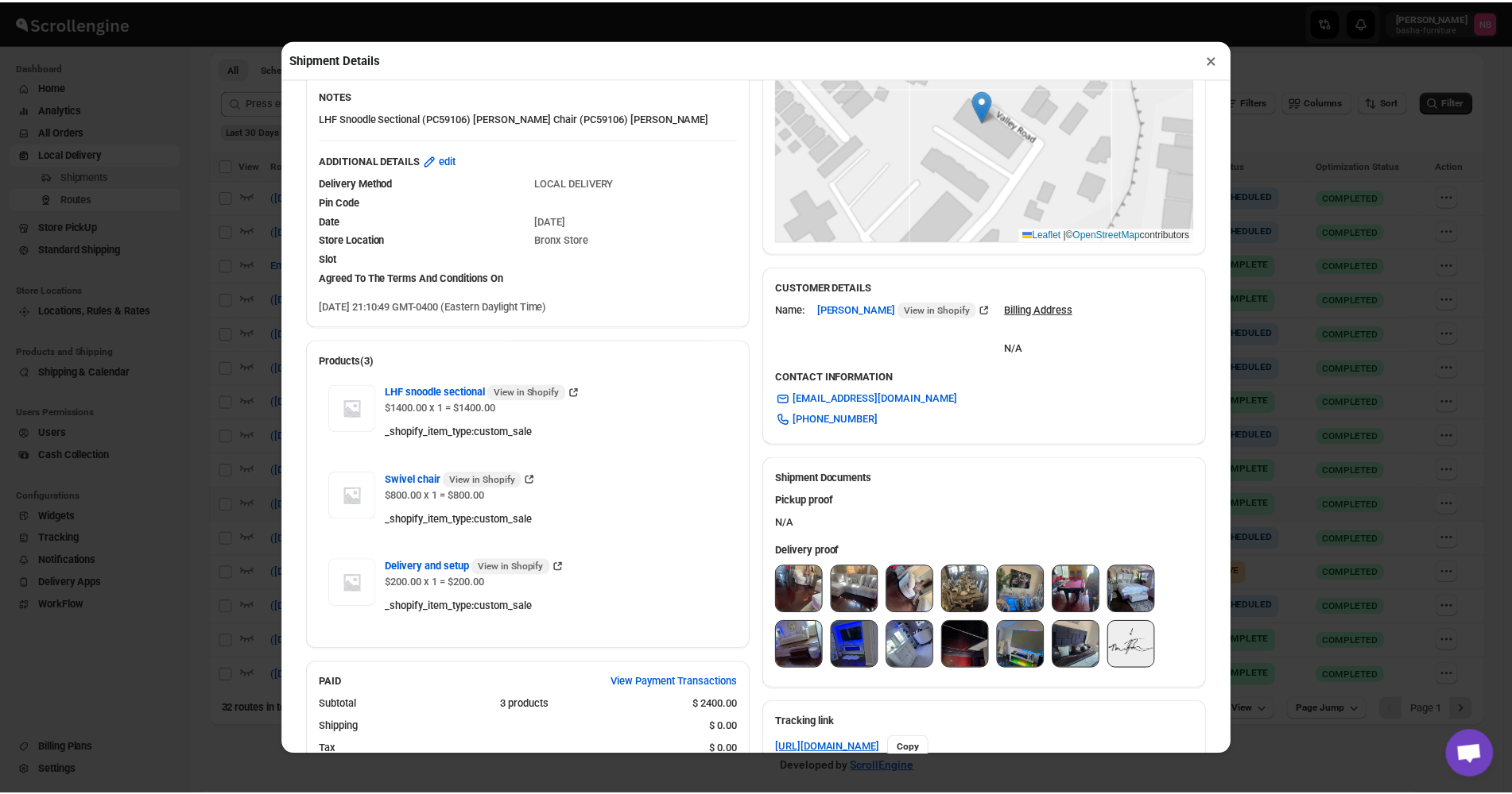
scroll to position [317, 0]
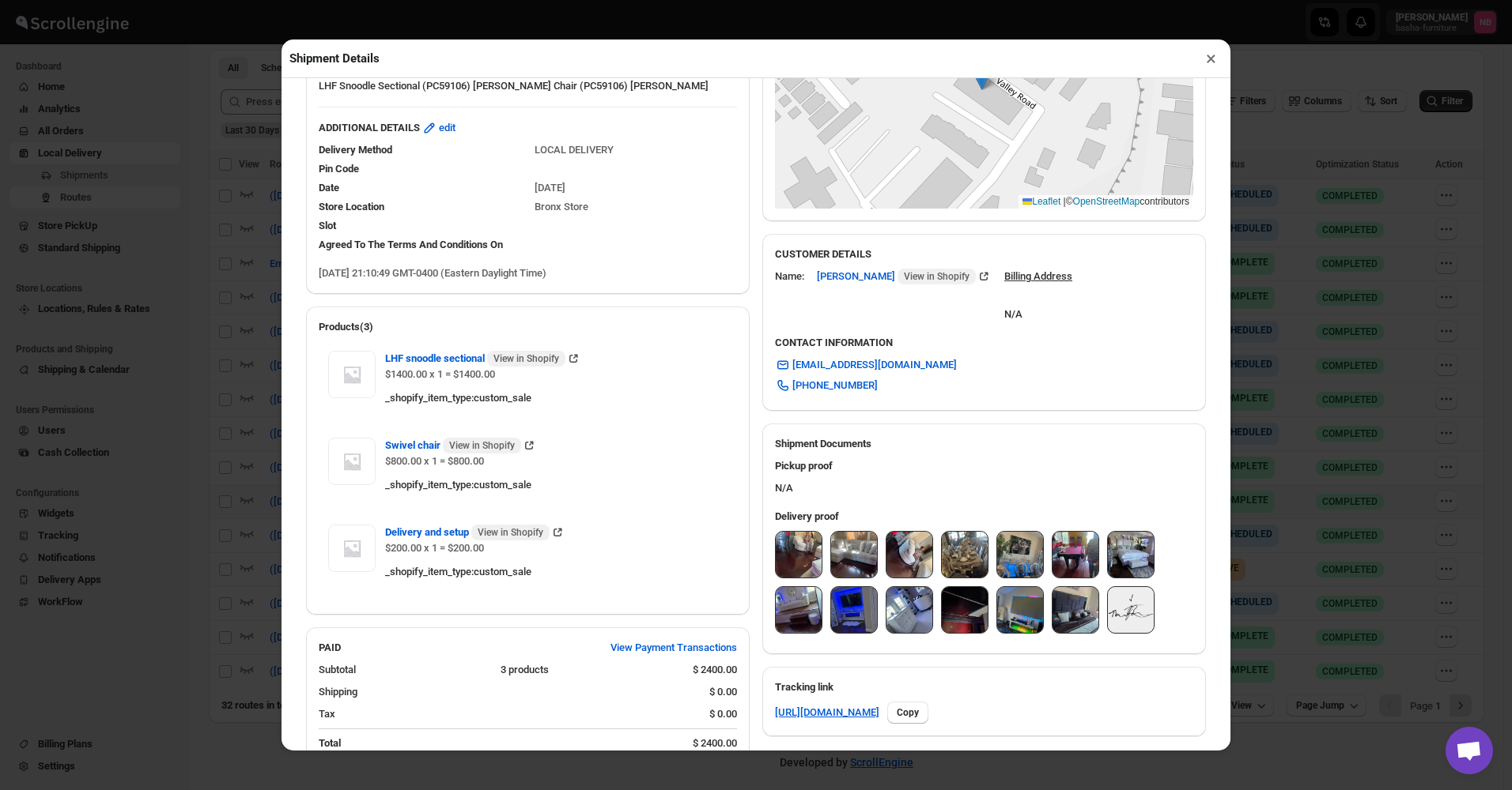
click at [208, 355] on div "Shipment Details × #3460 Awb : 4YVFWYKWHI DATE 15-Aug-25 | 21:11 Success DELIVE…" at bounding box center [756, 395] width 1512 height 790
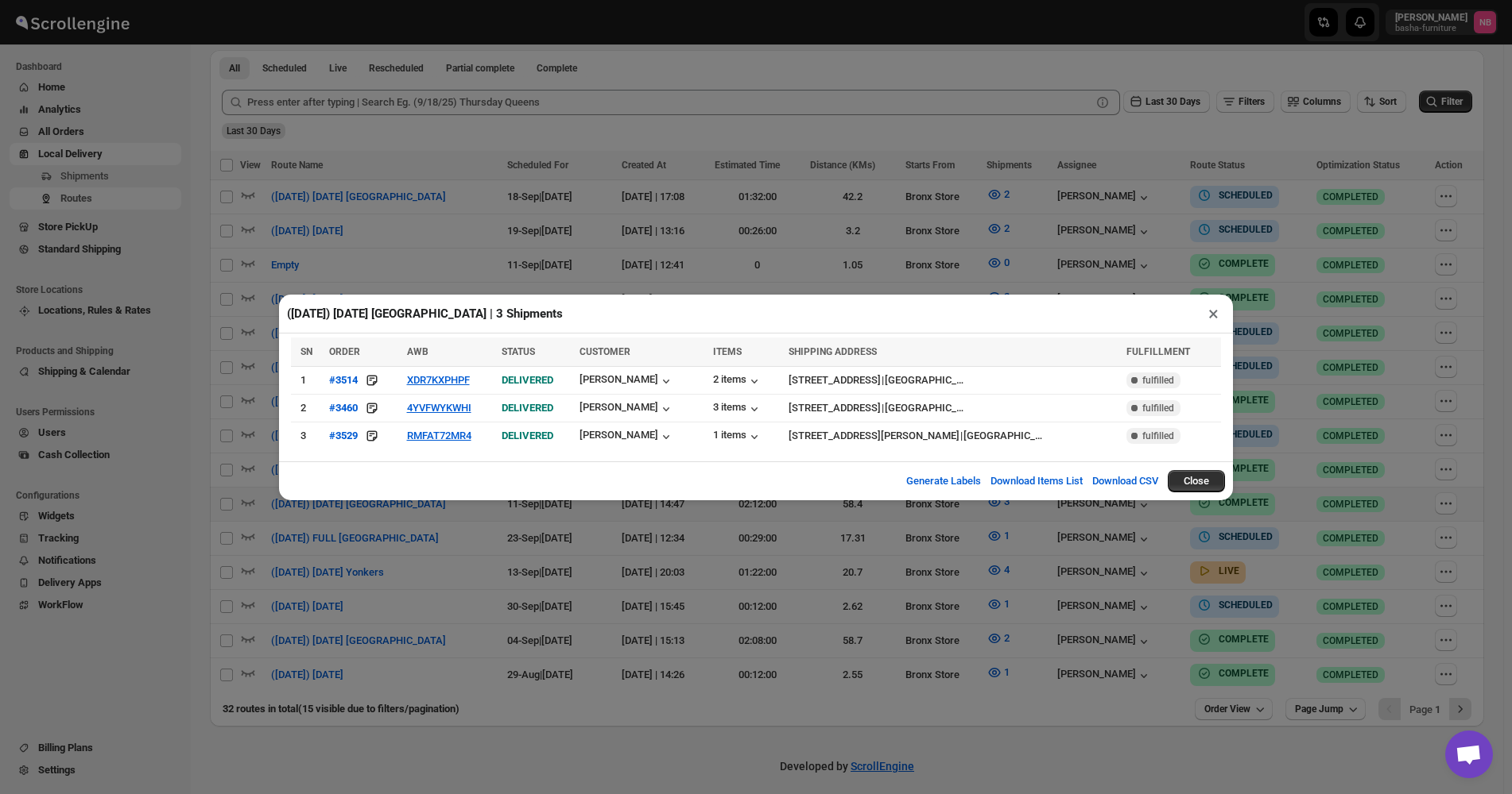
click at [792, 570] on div "(9/11/25) Thursday NJ | 3 Shipments × SN ORDER AWB STATUS CUSTOMER ITEMS SHIPPI…" at bounding box center [756, 397] width 1512 height 794
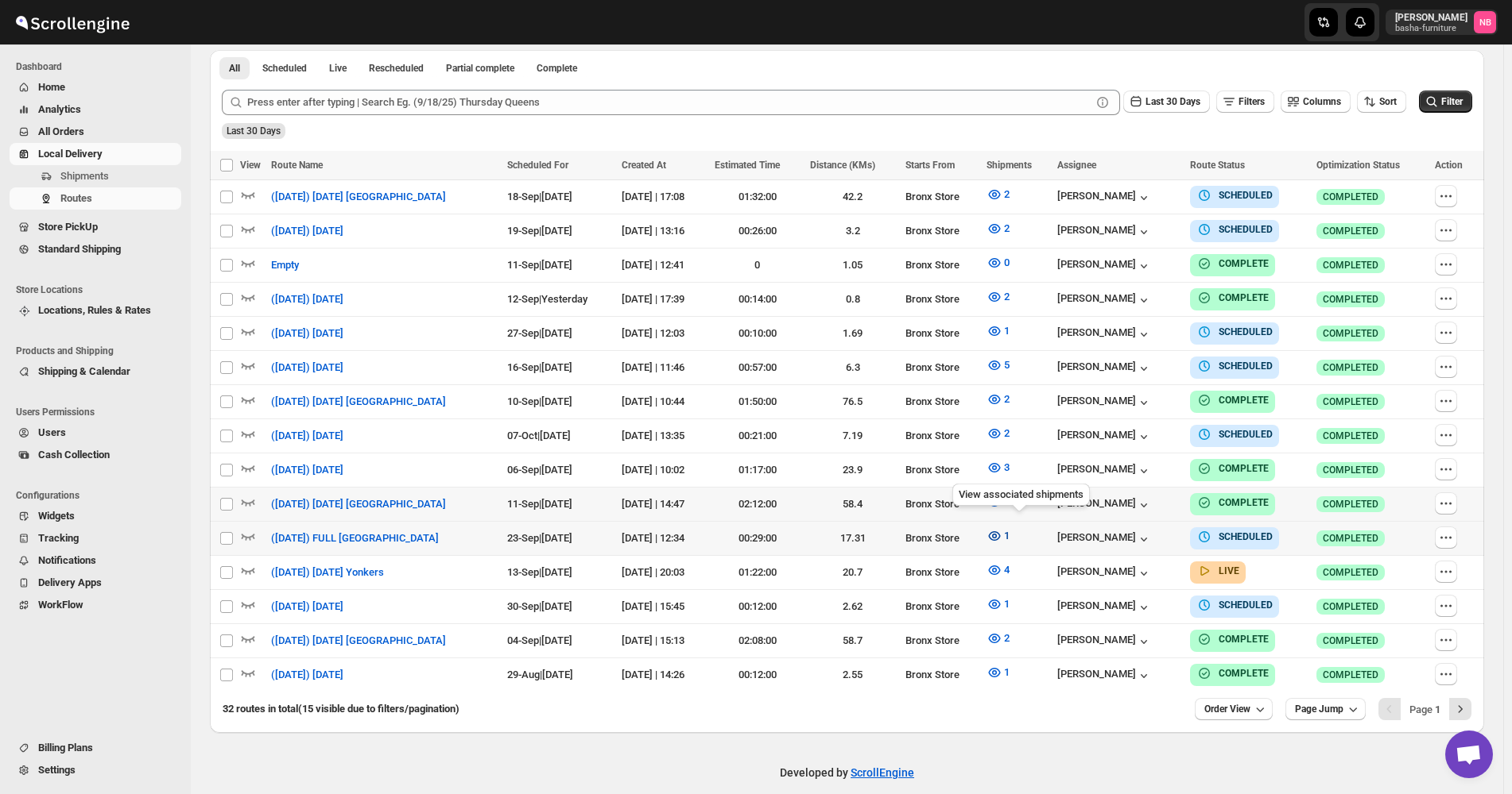
click at [1007, 525] on button "1" at bounding box center [998, 536] width 42 height 26
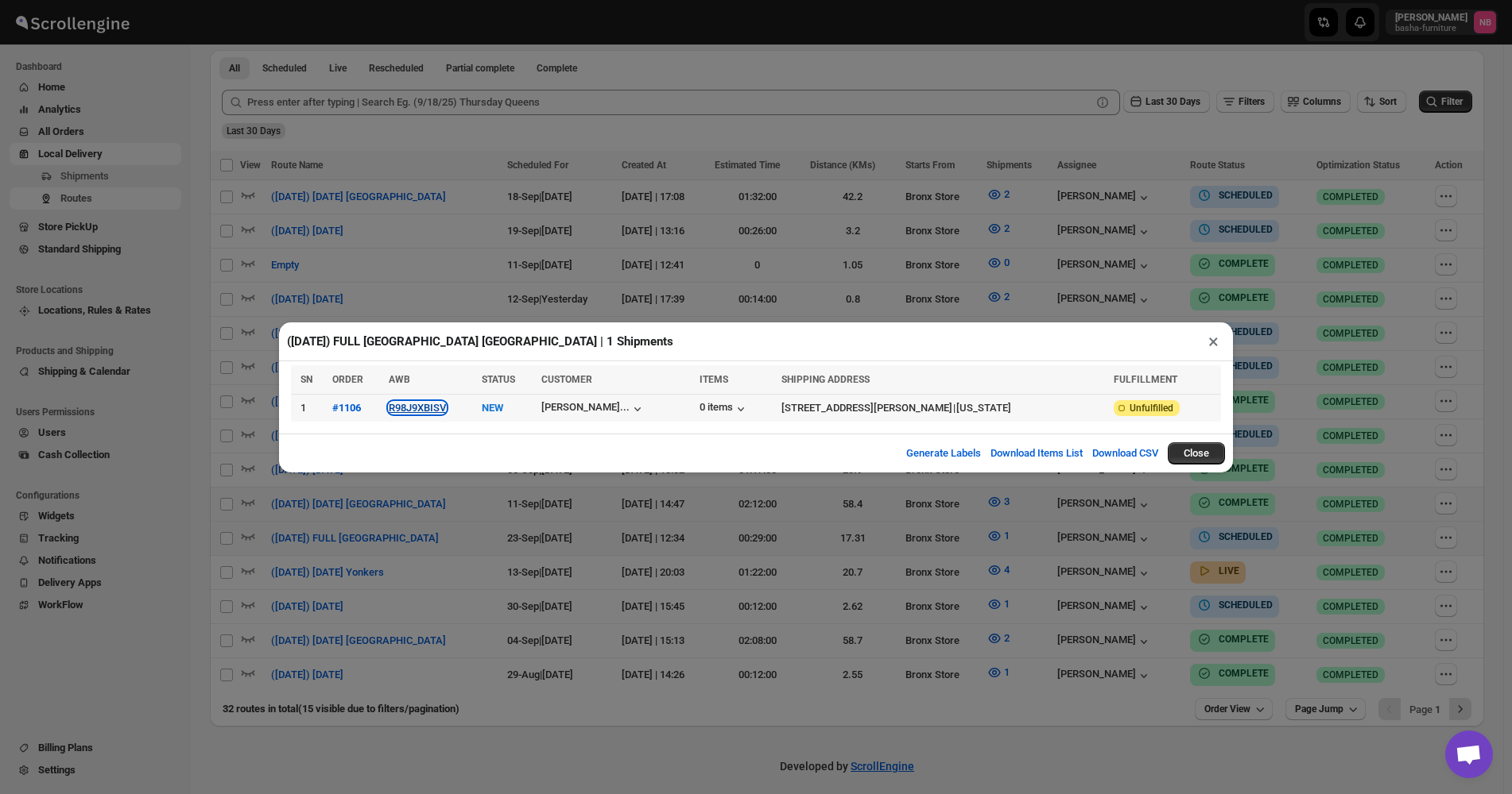
click at [419, 413] on button "R98J9XBISV" at bounding box center [417, 408] width 58 height 11
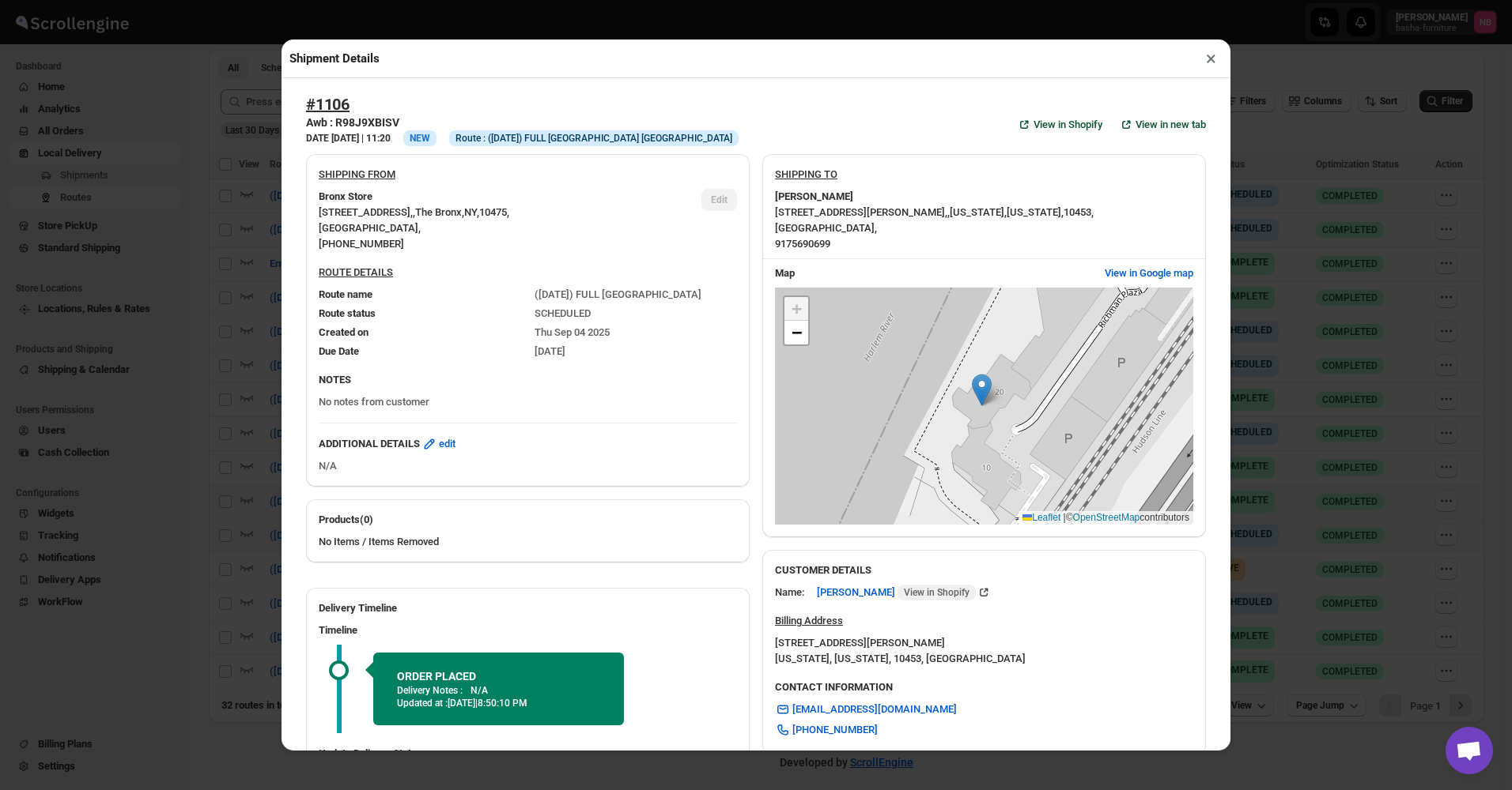
drag, startPoint x: 201, startPoint y: 315, endPoint x: 224, endPoint y: 324, distance: 24.7
click at [202, 315] on div "Shipment Details × #1106 Awb : R98J9XBISV DATE 23-Aug-22 | 11:20 Info NEW Info …" at bounding box center [756, 395] width 1512 height 790
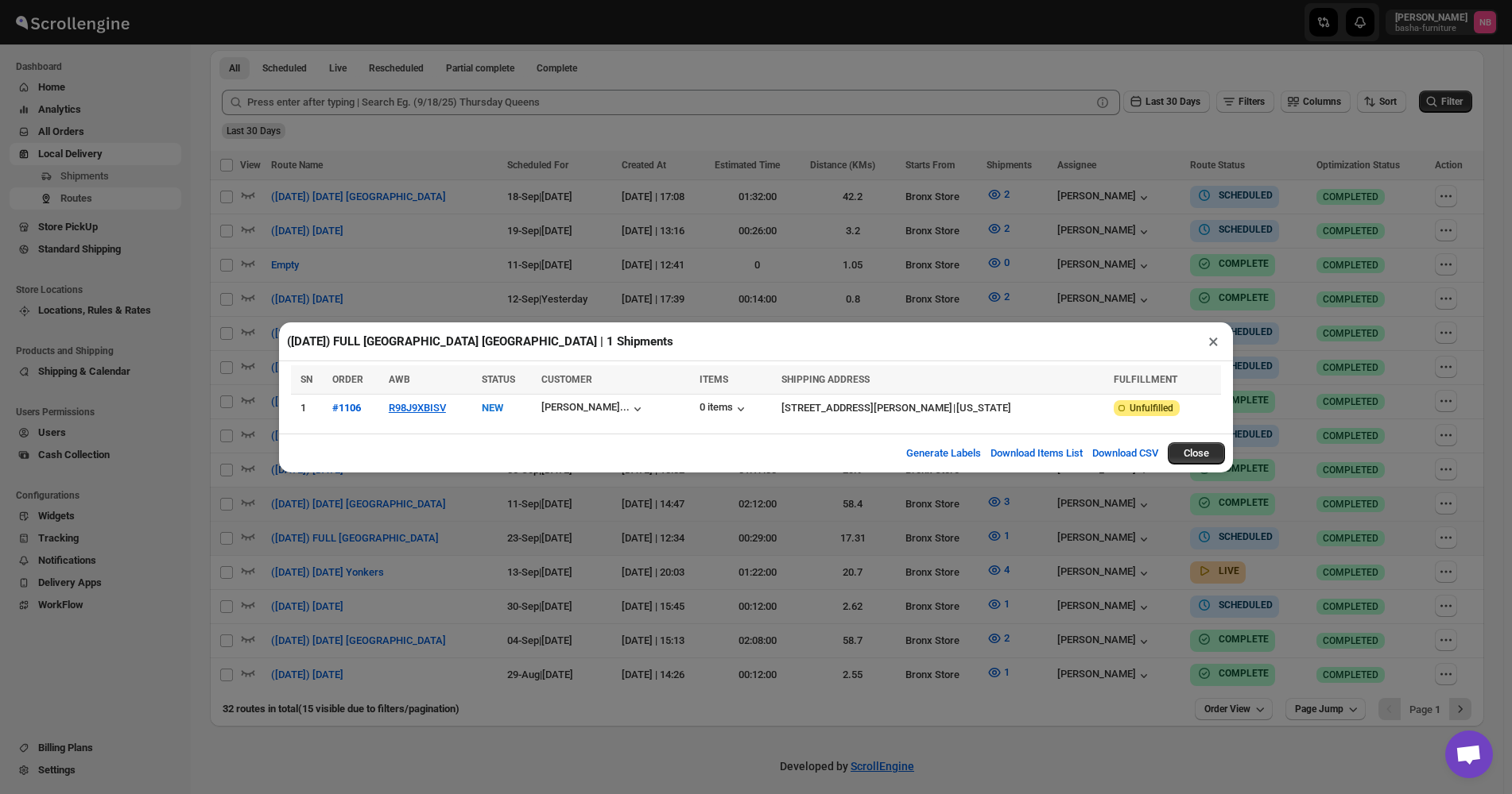
click at [986, 535] on div "(9/23/25) FULL ALBANY NY | 1 Shipments × SN ORDER AWB STATUS CUSTOMER ITEMS SHI…" at bounding box center [756, 397] width 1512 height 794
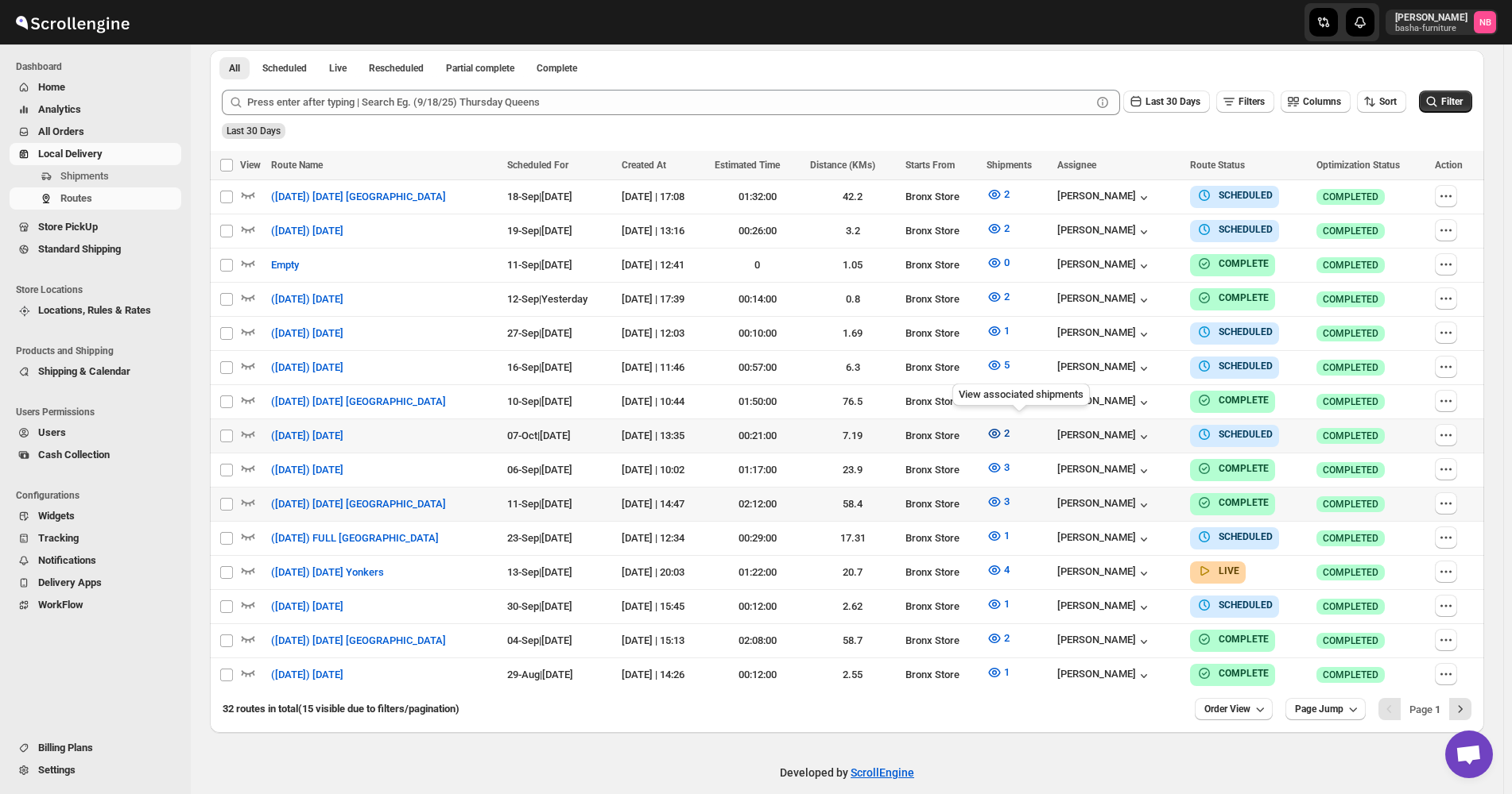
click at [1004, 429] on button "2" at bounding box center [998, 433] width 42 height 26
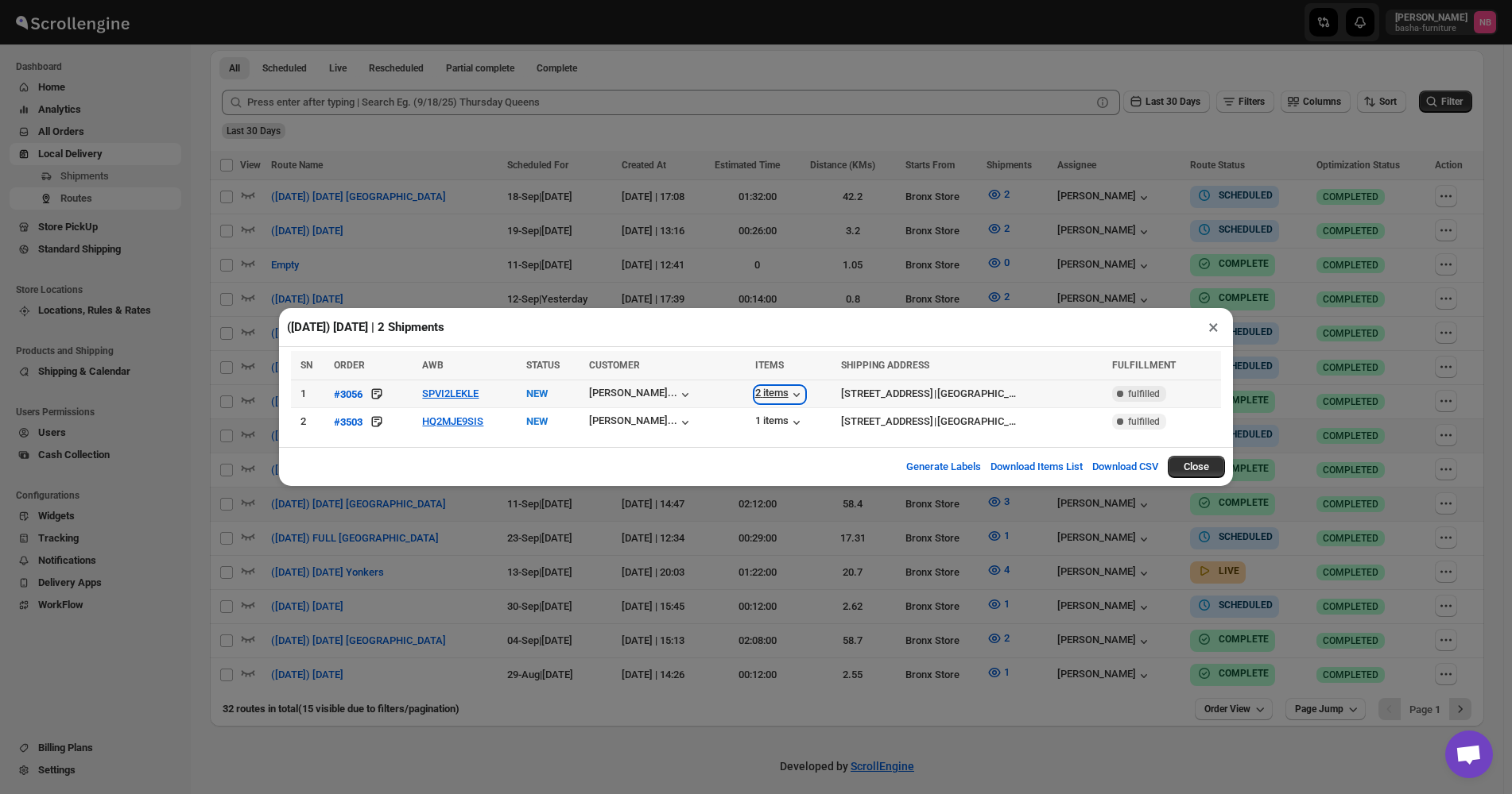
click at [788, 395] on icon "button" at bounding box center [796, 394] width 16 height 16
click at [750, 432] on td "1 items" at bounding box center [793, 422] width 86 height 27
click at [755, 425] on div "1 items" at bounding box center [779, 423] width 50 height 16
click at [667, 280] on div "(10/7/25) Tuesday | 2 Shipments × SN ORDER AWB STATUS CUSTOMER ITEMS SHIPPING A…" at bounding box center [756, 397] width 1512 height 794
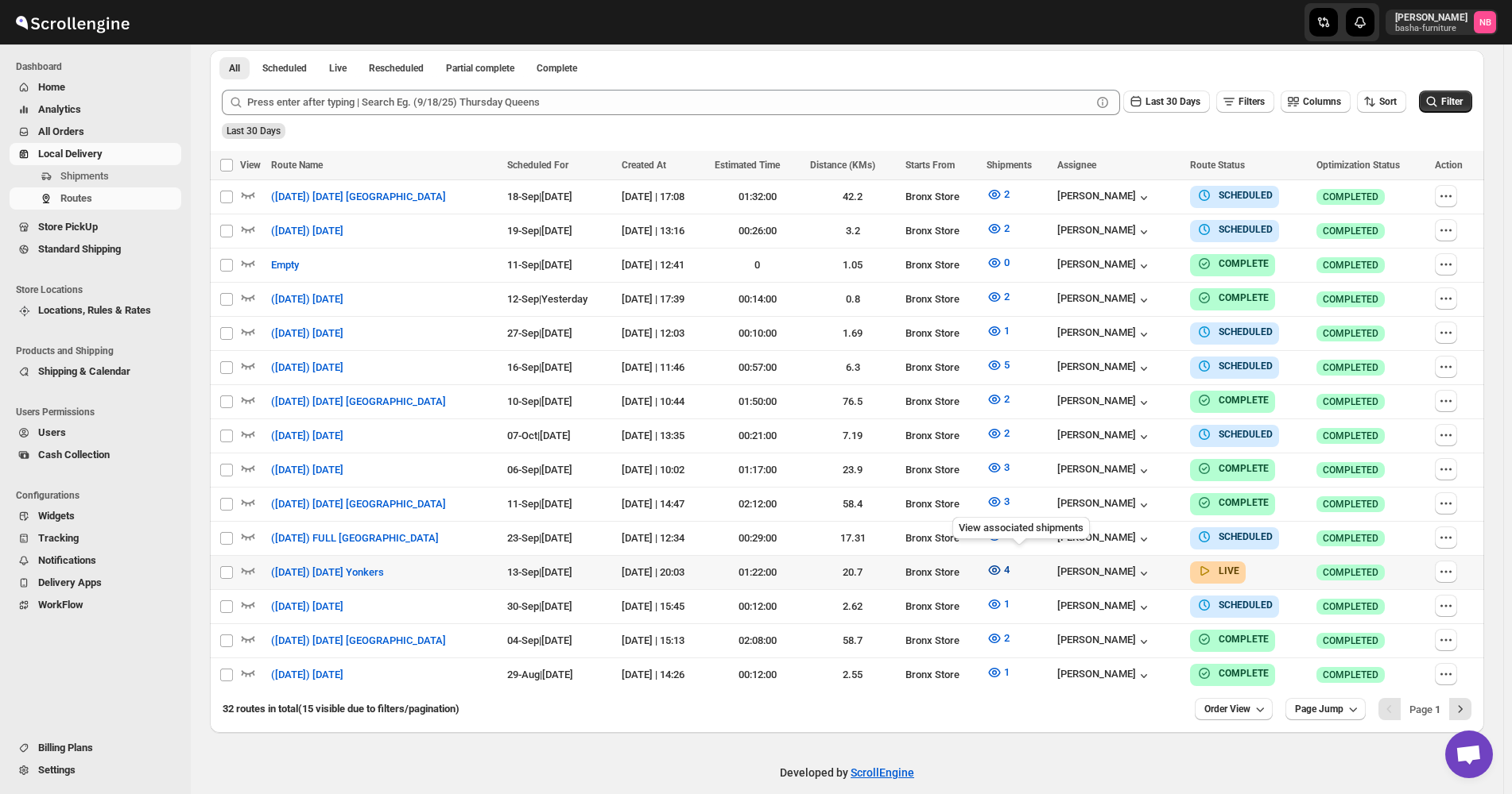
click at [1002, 562] on icon "button" at bounding box center [994, 570] width 16 height 16
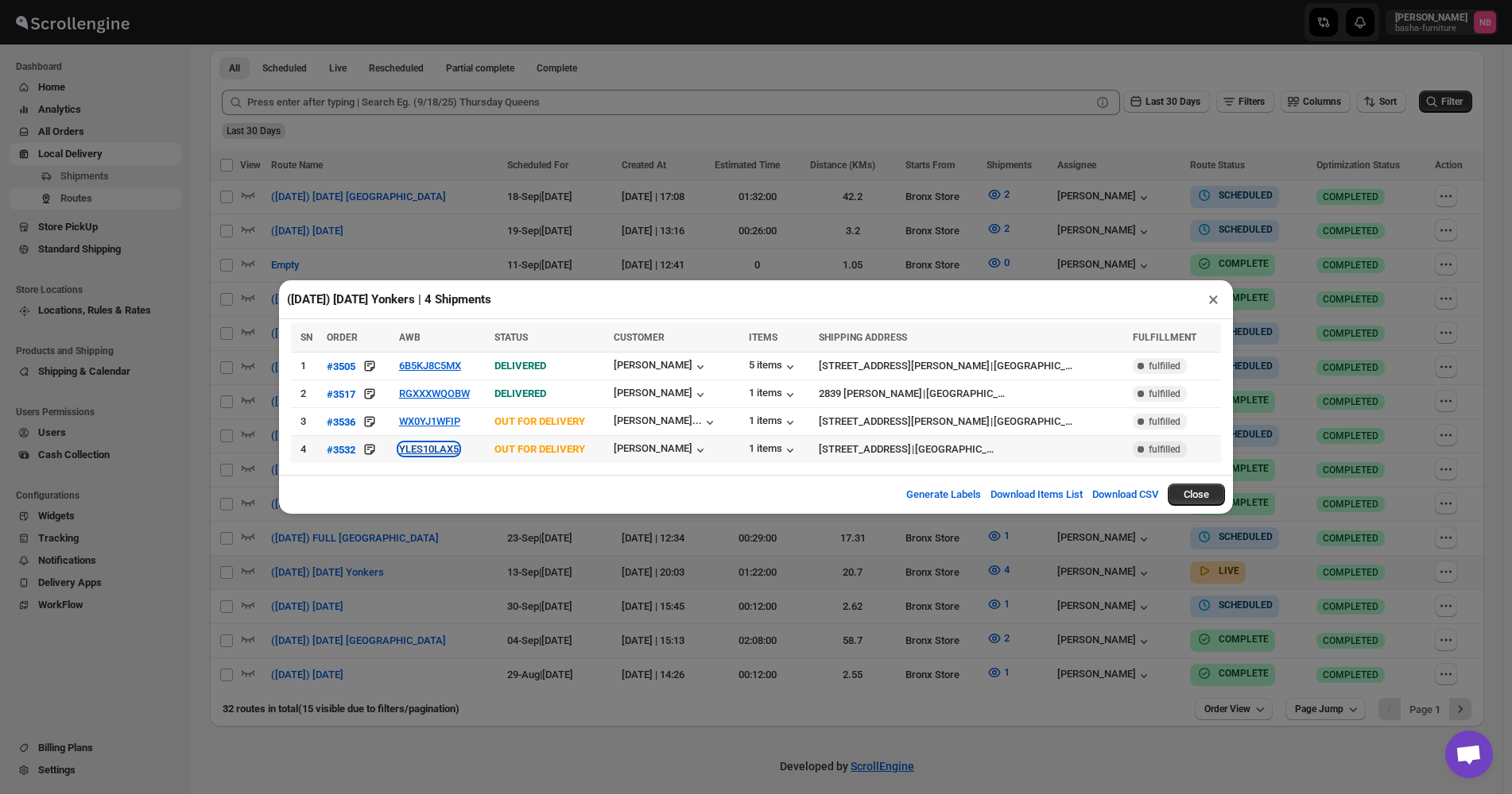
click at [412, 449] on button "YLES10LAX5" at bounding box center [428, 448] width 59 height 11
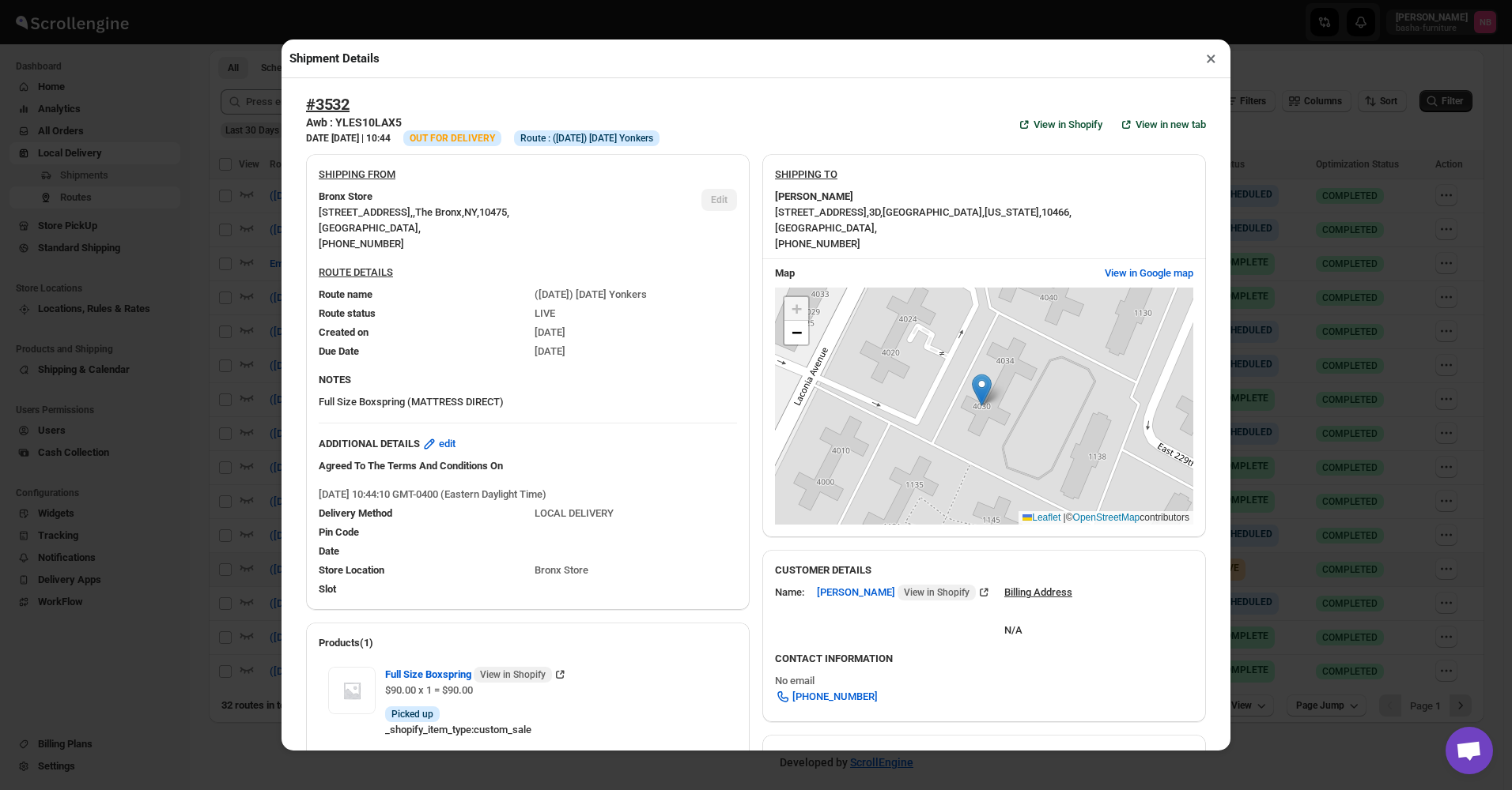
click at [243, 338] on div "Shipment Details × #3532 Awb : YLES10LAX5 DATE [DATE] | 10:44 Info OUT FOR DELI…" at bounding box center [756, 395] width 1512 height 790
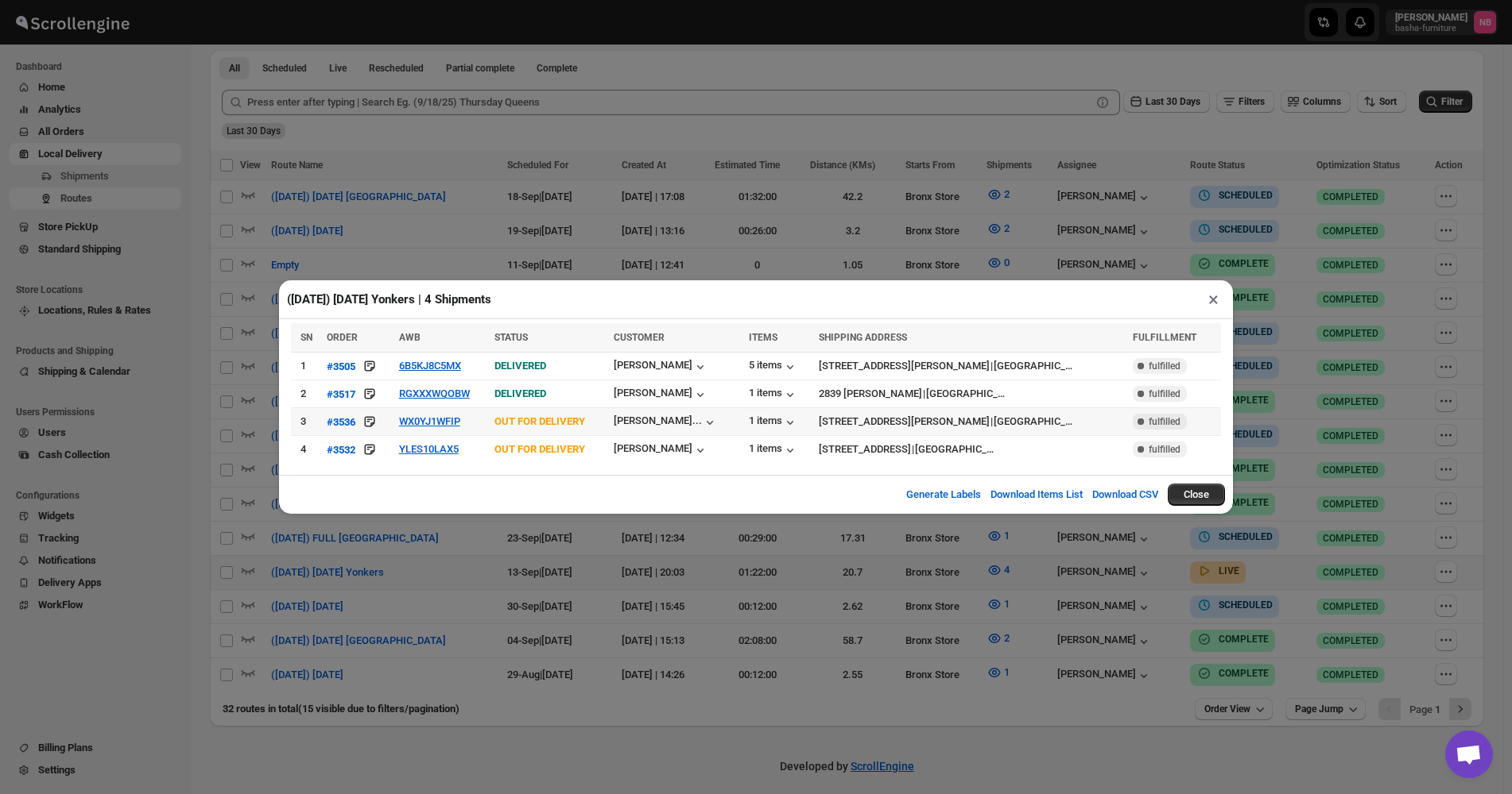
click at [431, 413] on td "WX0YJ1WFIP" at bounding box center [442, 422] width 96 height 27
click at [432, 419] on button "WX0YJ1WFIP" at bounding box center [429, 421] width 61 height 11
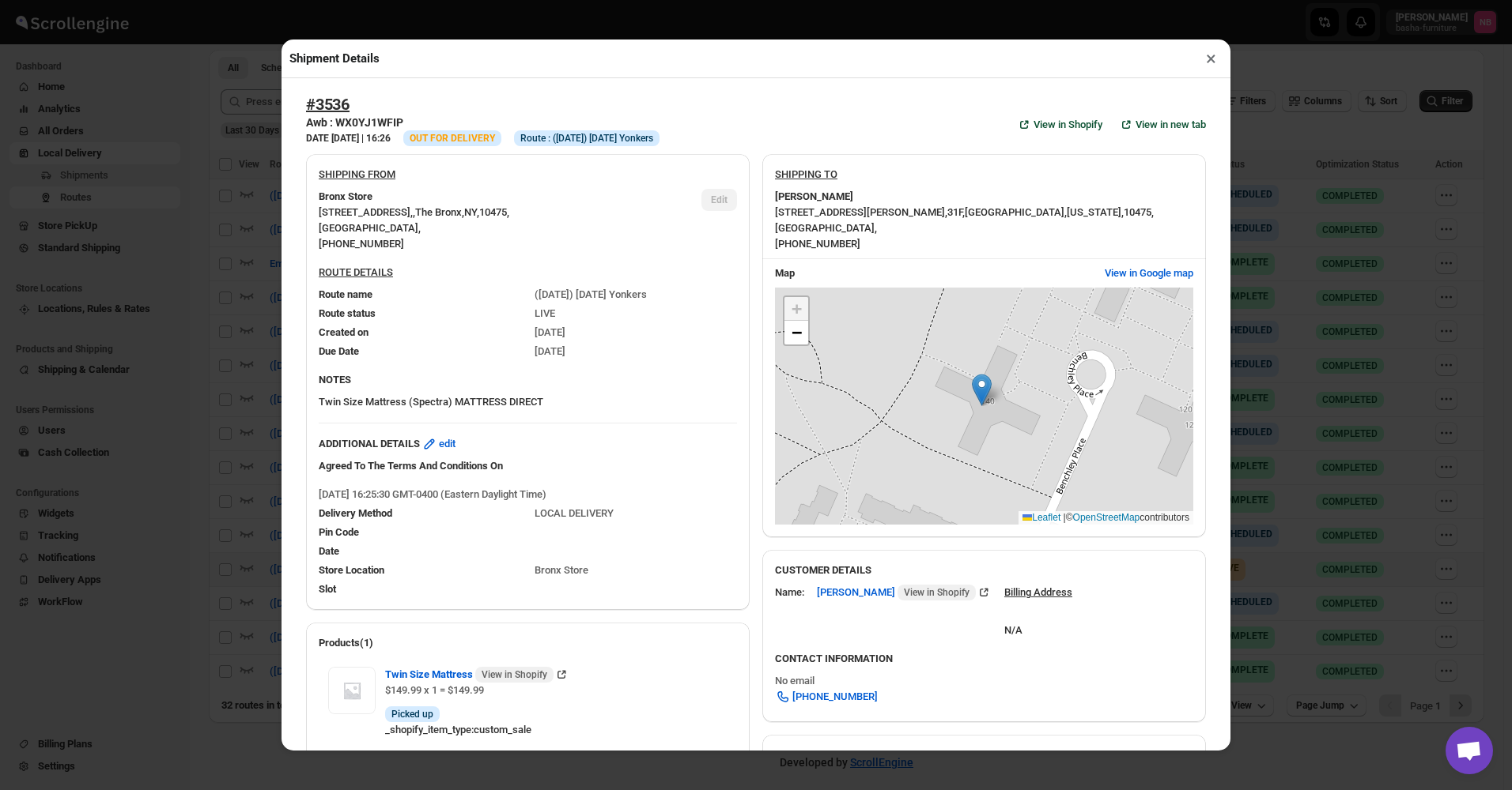
click at [195, 268] on div "Shipment Details × #3536 Awb : WX0YJ1WFIP DATE [DATE] | 16:26 Info OUT FOR DELI…" at bounding box center [756, 395] width 1512 height 790
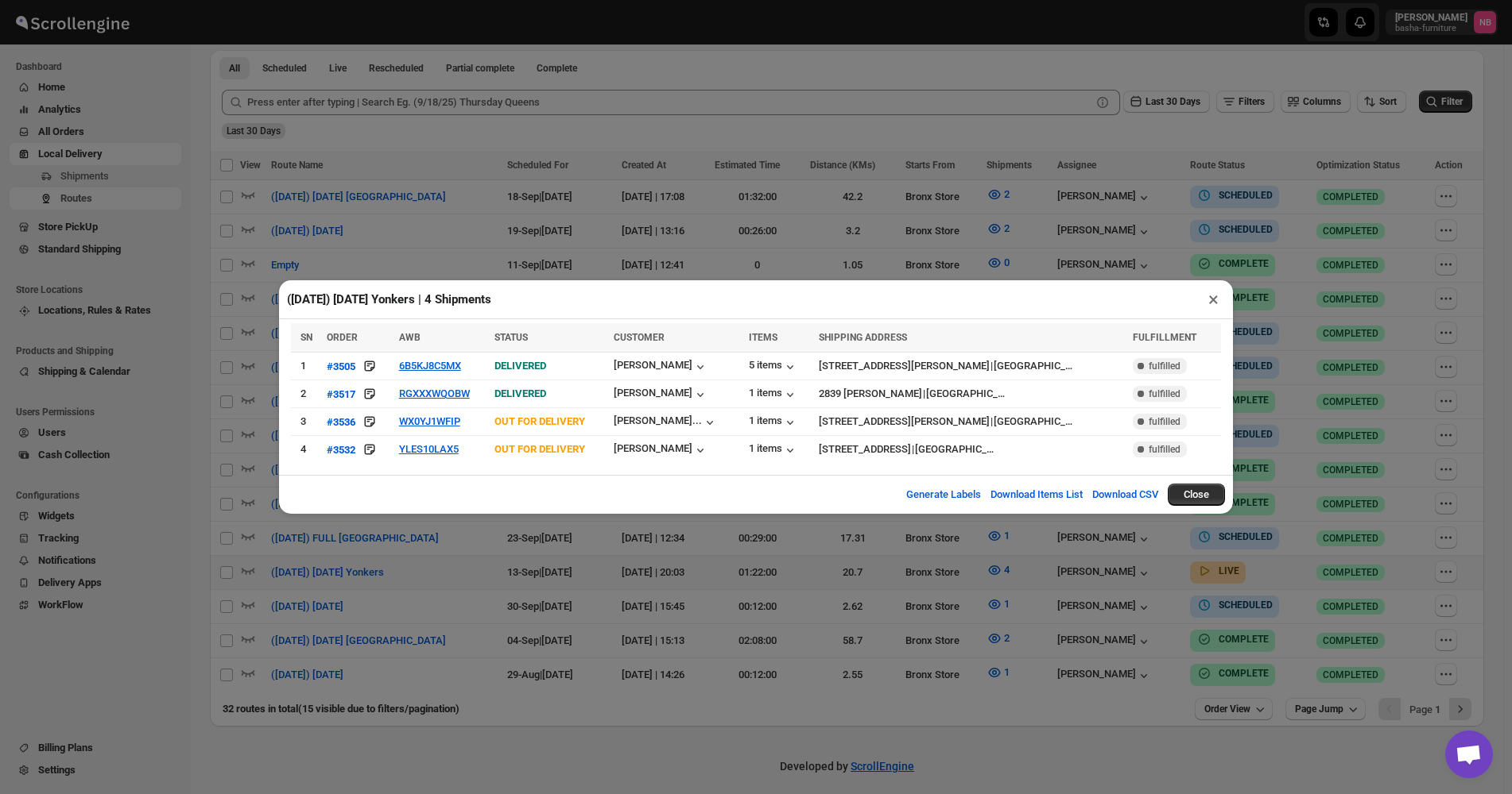
click at [309, 203] on div "([DATE]) [DATE] Yonkers | 4 Shipments × SN ORDER AWB STATUS CUSTOMER ITEMS SHIP…" at bounding box center [756, 397] width 1512 height 794
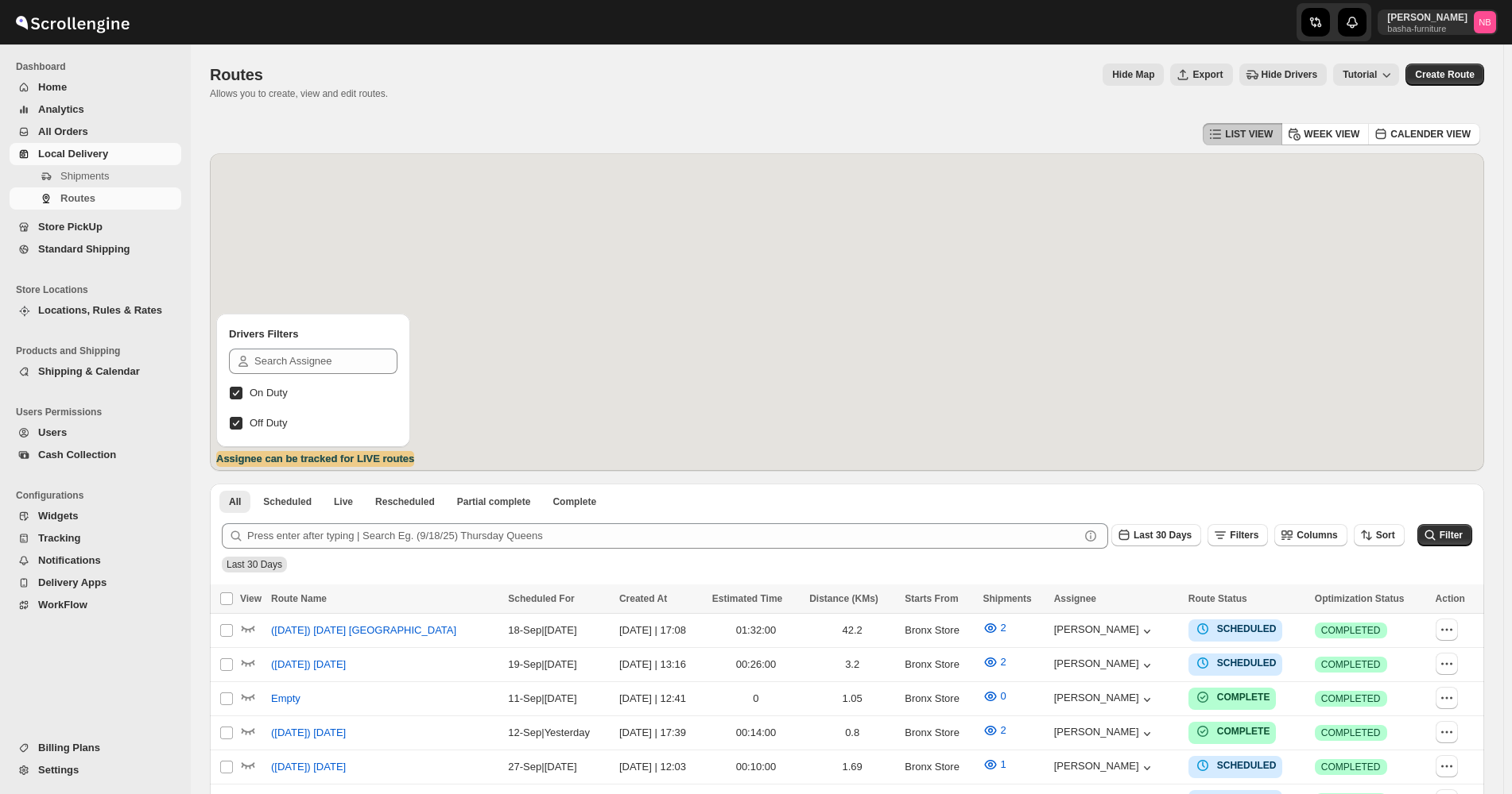
scroll to position [273, 0]
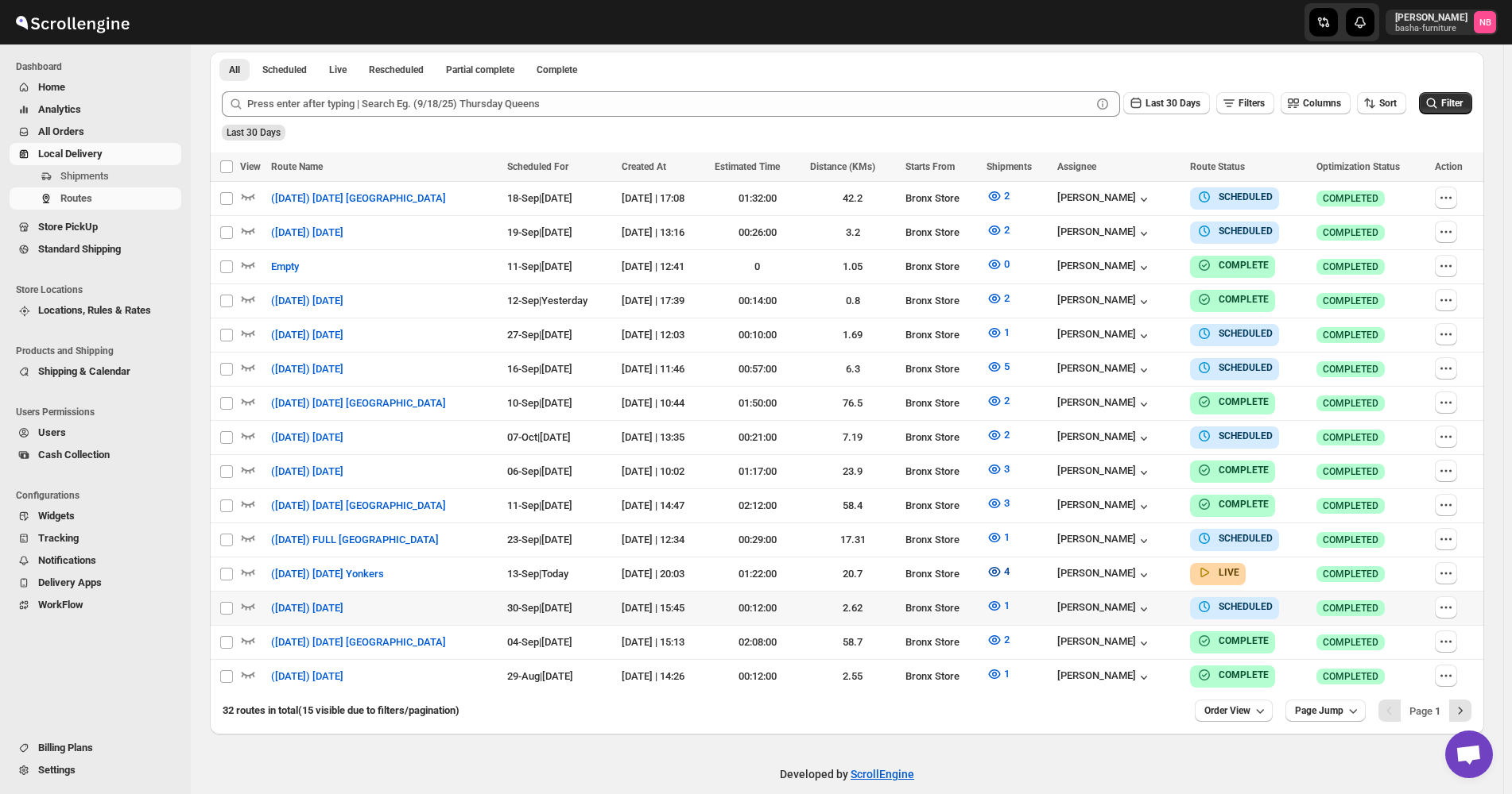
scroll to position [440, 0]
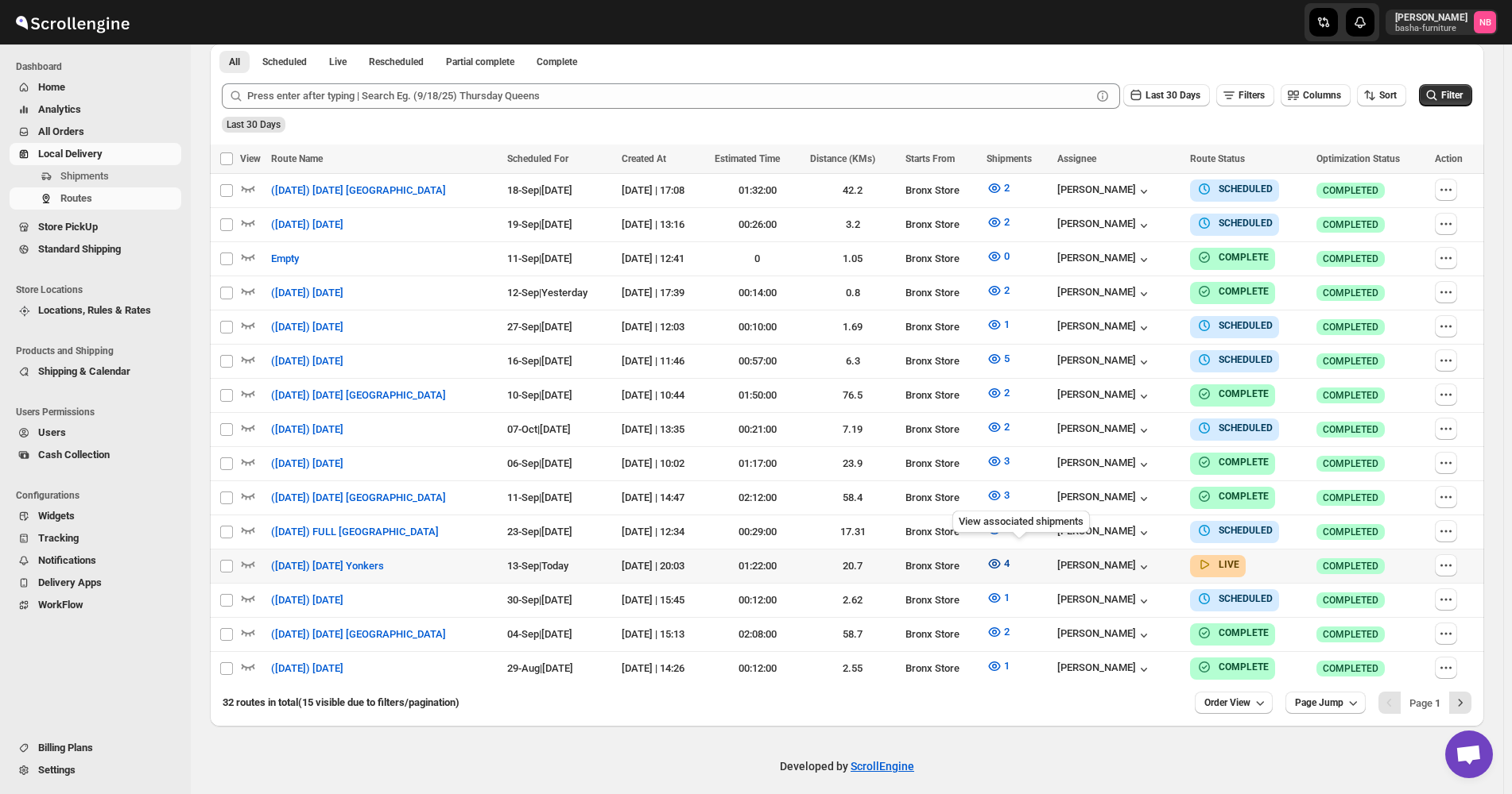
click at [1001, 559] on icon "button" at bounding box center [994, 563] width 12 height 10
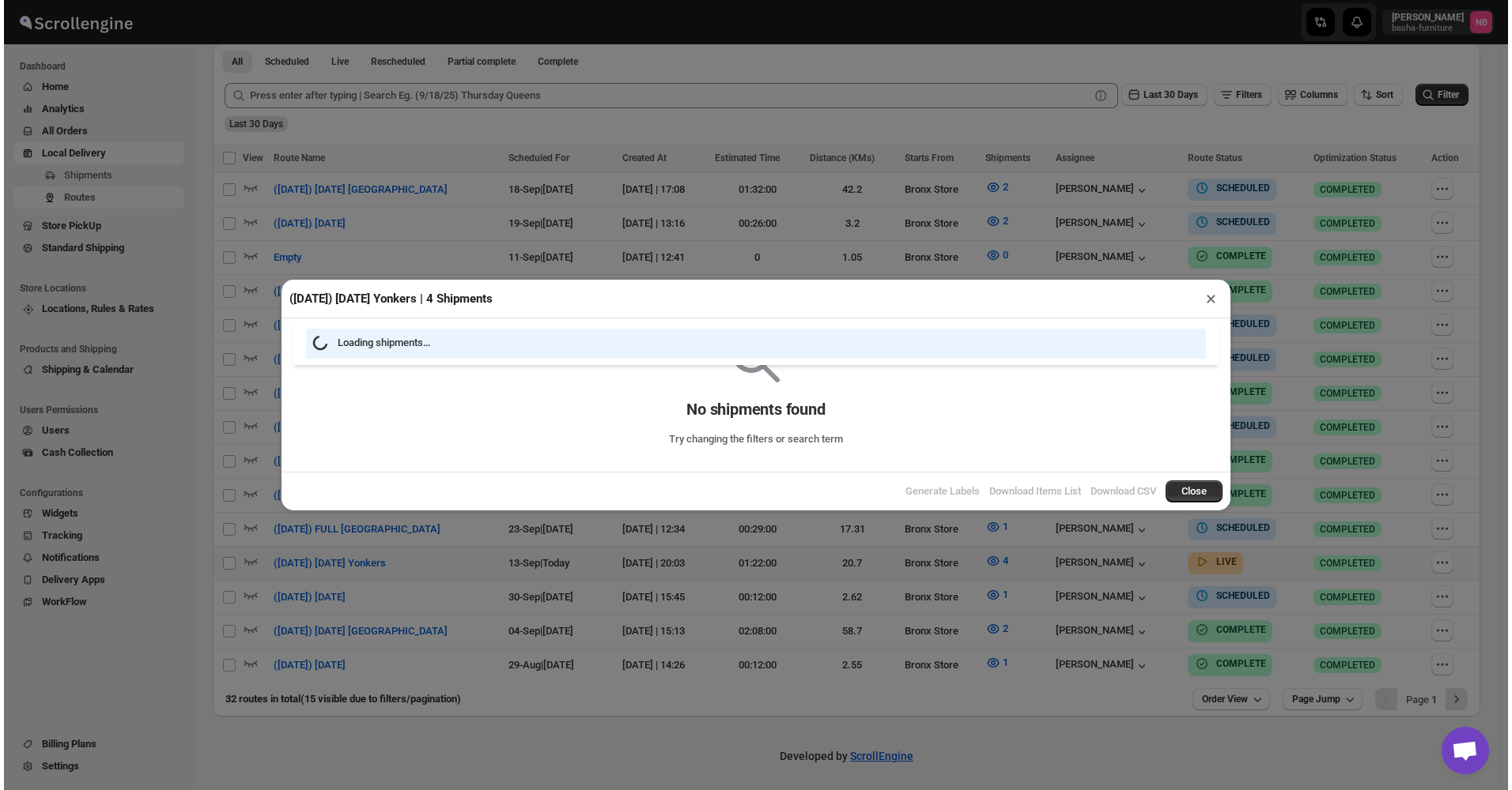
scroll to position [431, 0]
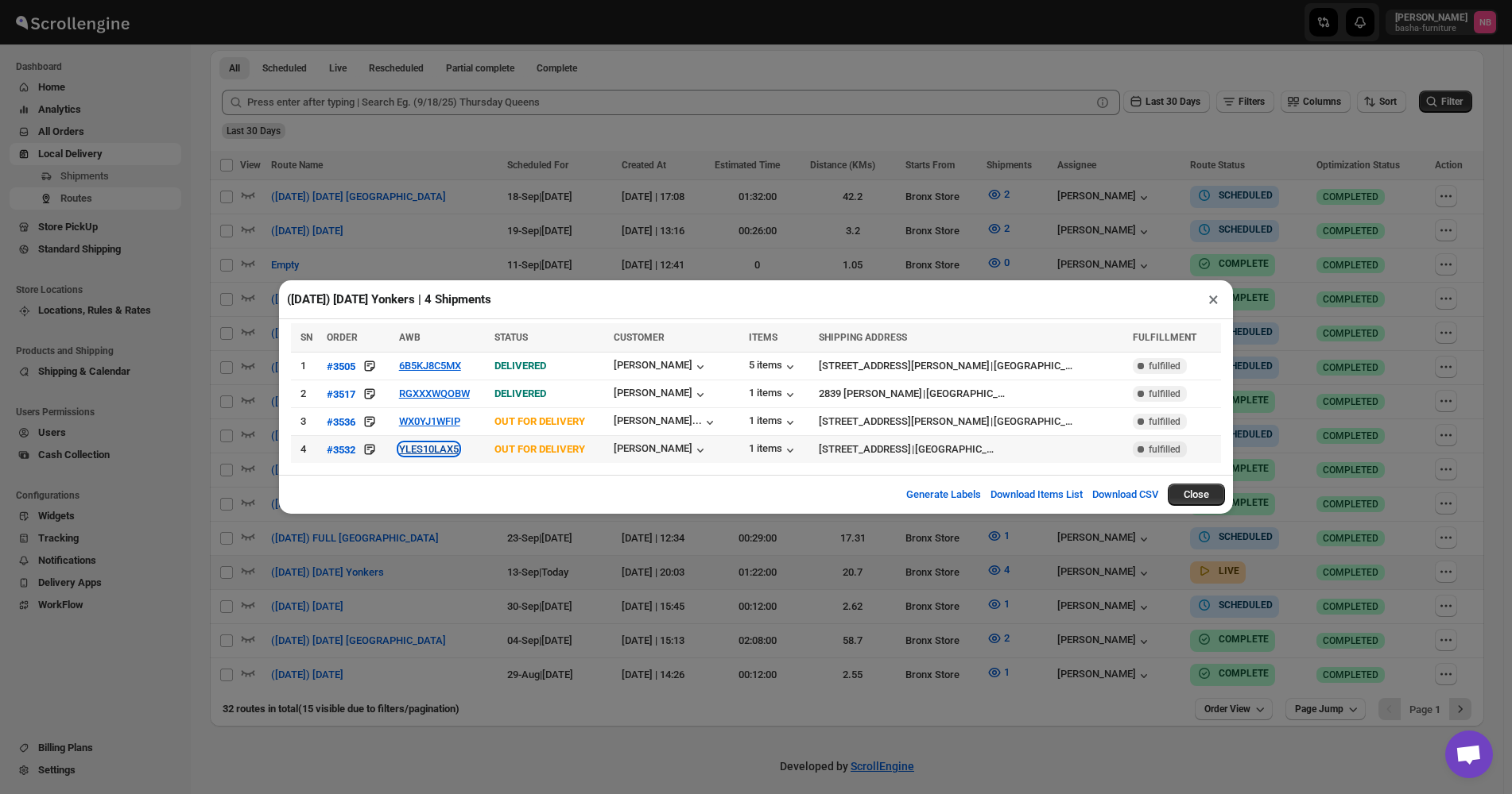
click at [446, 451] on button "YLES10LAX5" at bounding box center [428, 448] width 59 height 11
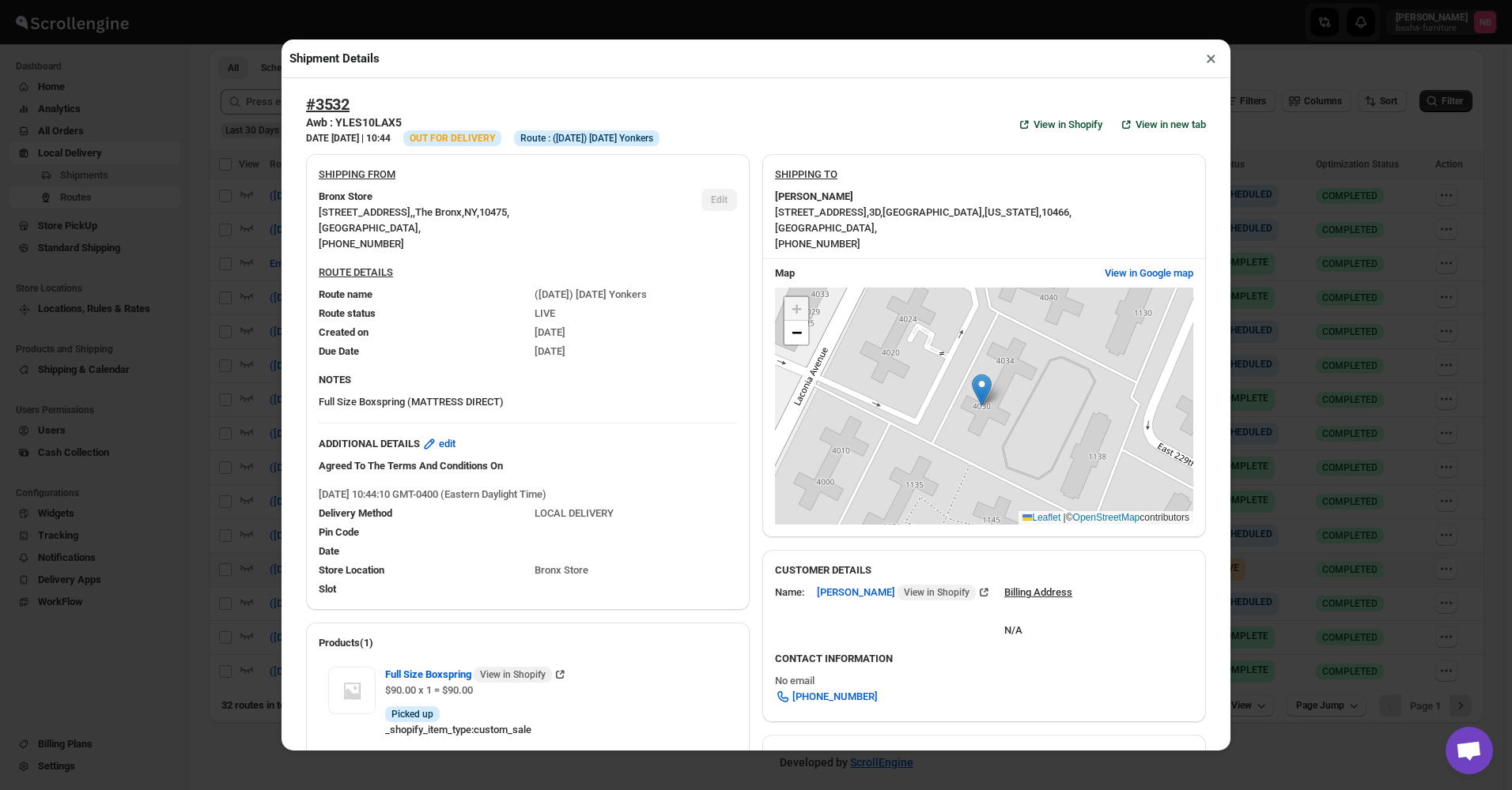
click at [224, 314] on div "Shipment Details × #3532 Awb : YLES10LAX5 DATE [DATE] | 10:44 Info OUT FOR DELI…" at bounding box center [756, 395] width 1512 height 790
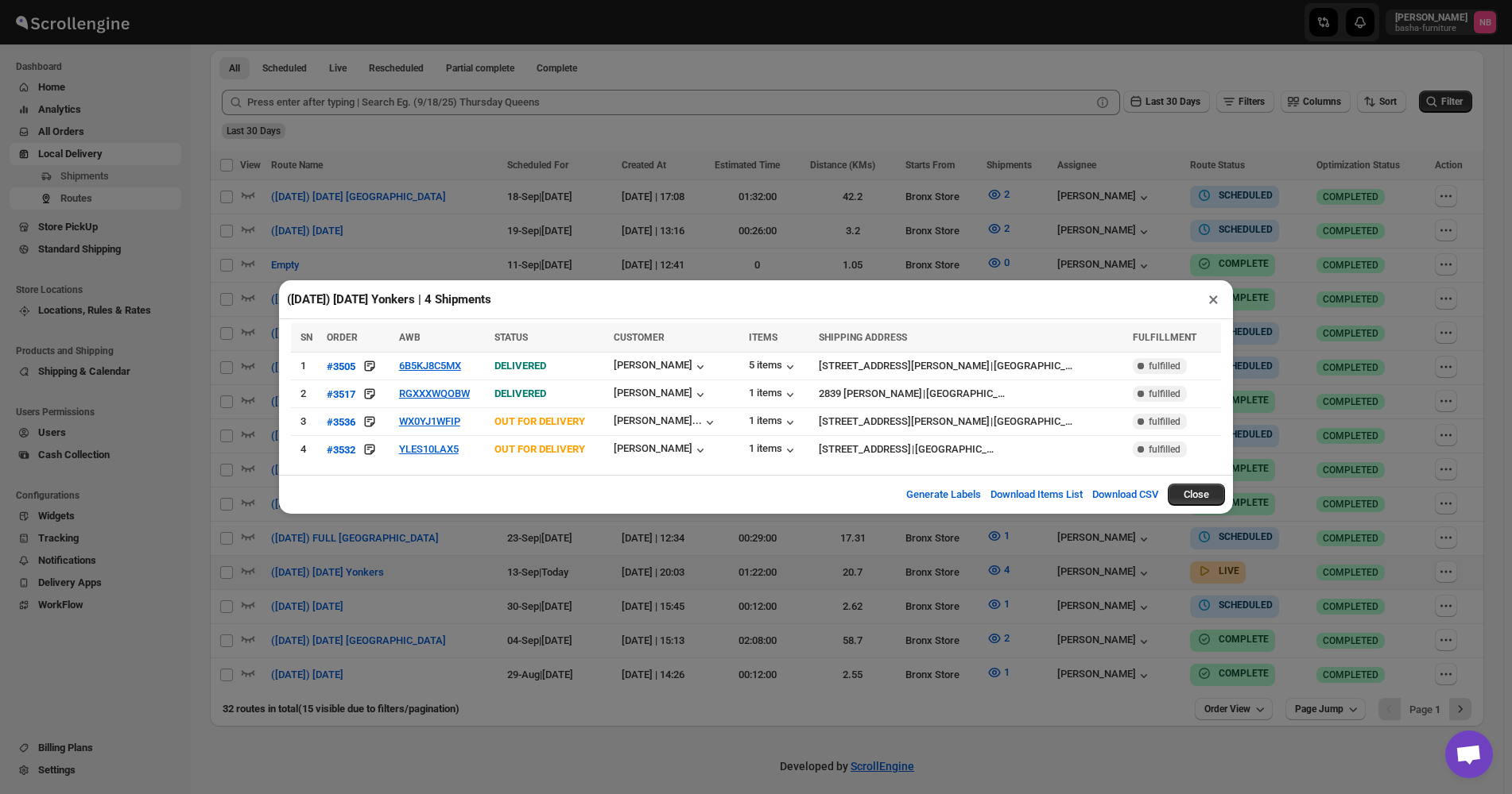
click at [342, 215] on div "([DATE]) [DATE] Yonkers | 4 Shipments × SN ORDER AWB STATUS CUSTOMER ITEMS SHIP…" at bounding box center [756, 397] width 1512 height 794
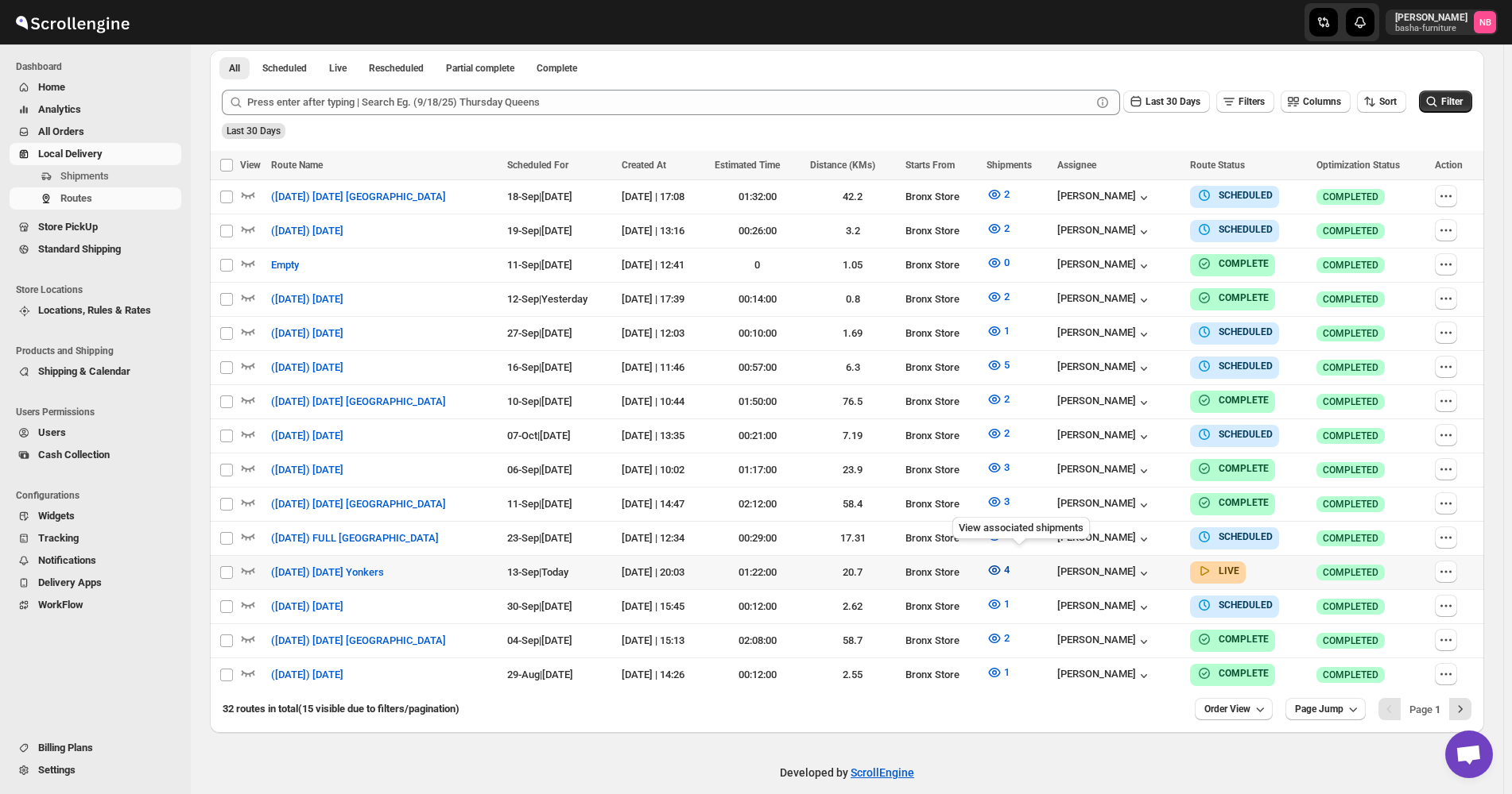
click at [1004, 559] on button "4" at bounding box center [998, 570] width 42 height 26
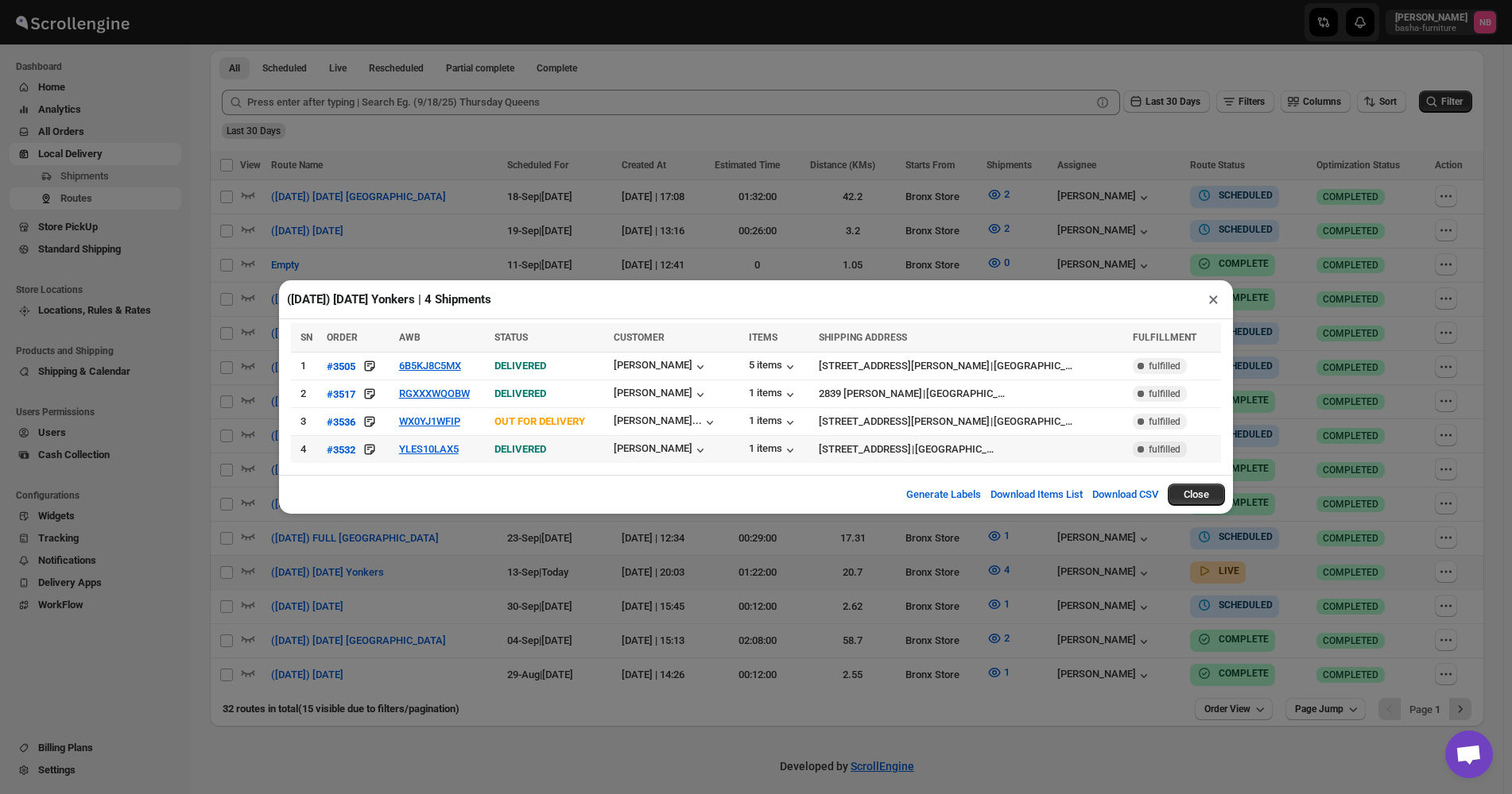
click at [433, 458] on td "YLES10LAX5" at bounding box center [442, 449] width 96 height 27
click at [448, 449] on button "YLES10LAX5" at bounding box center [428, 448] width 59 height 11
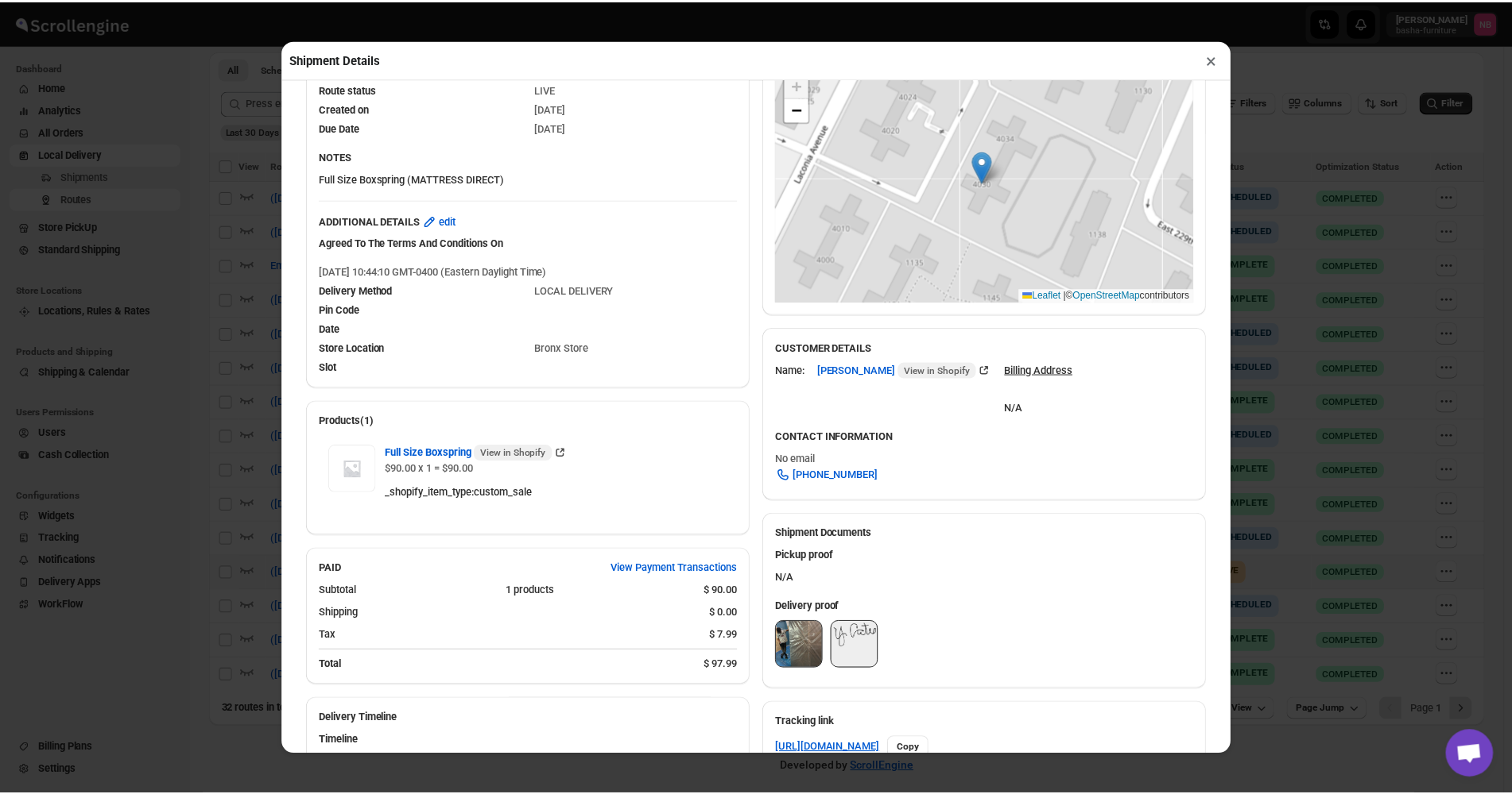
scroll to position [317, 0]
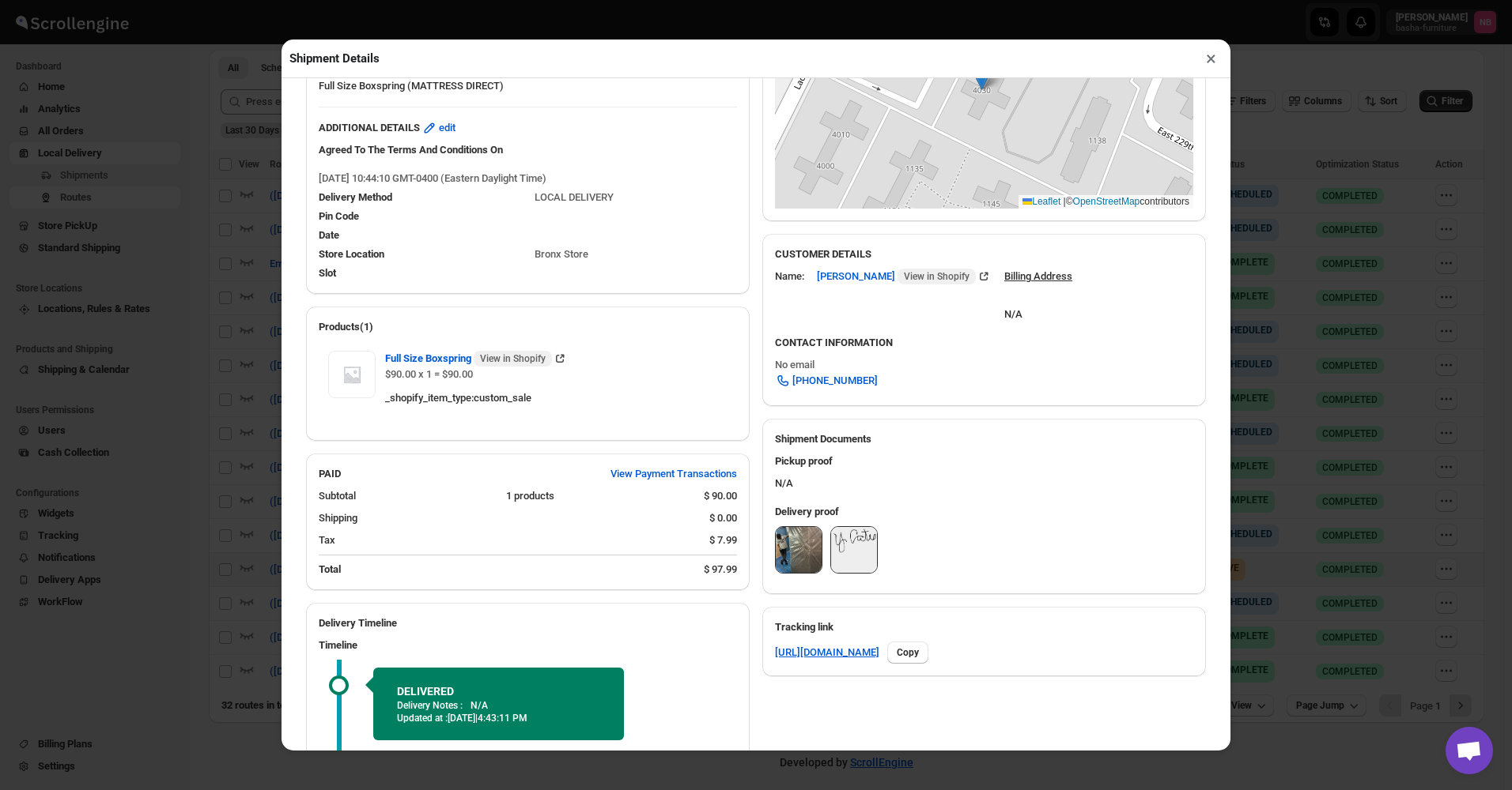
click at [791, 555] on img at bounding box center [798, 550] width 46 height 46
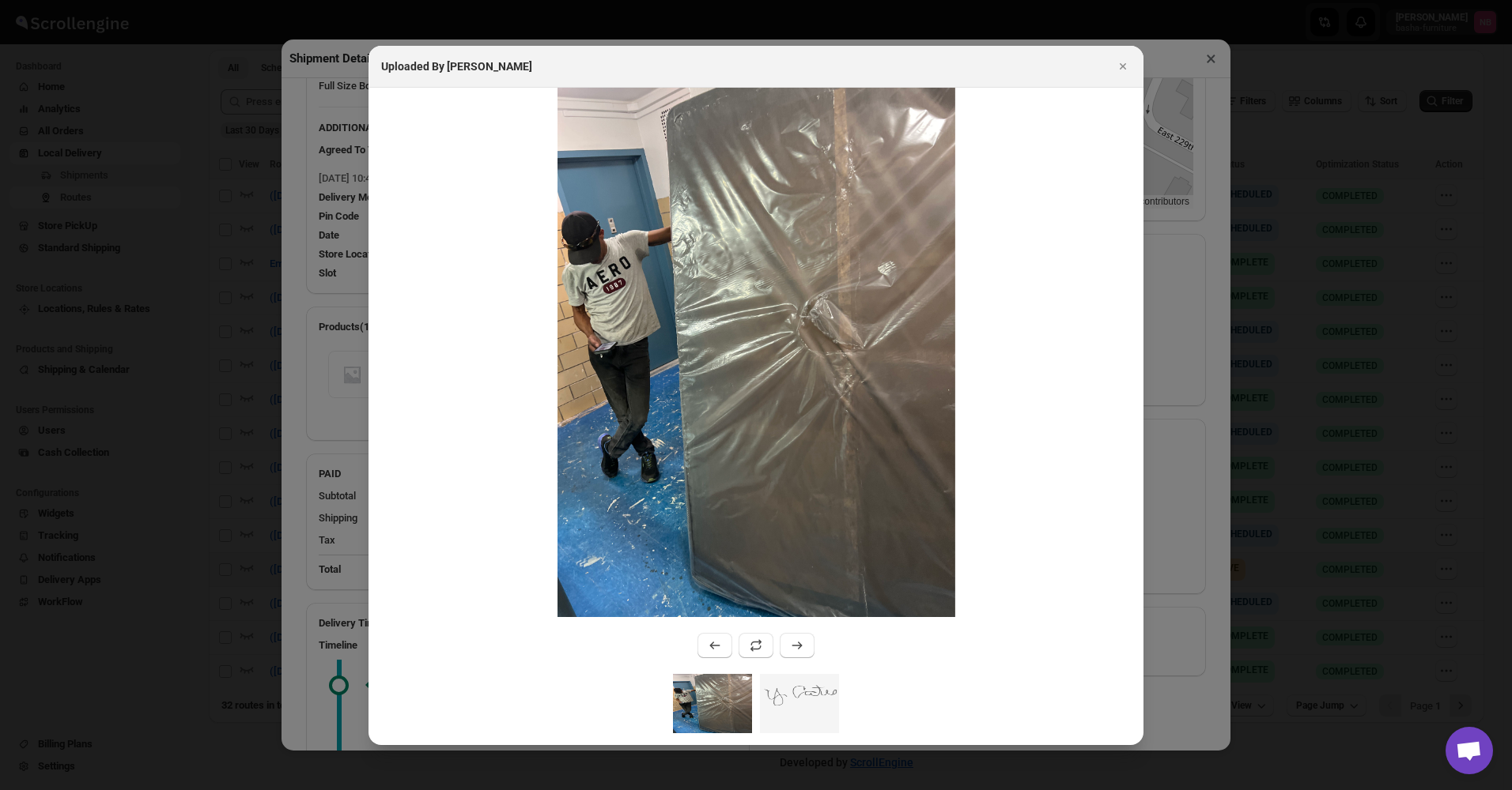
click at [216, 342] on div at bounding box center [756, 395] width 1512 height 790
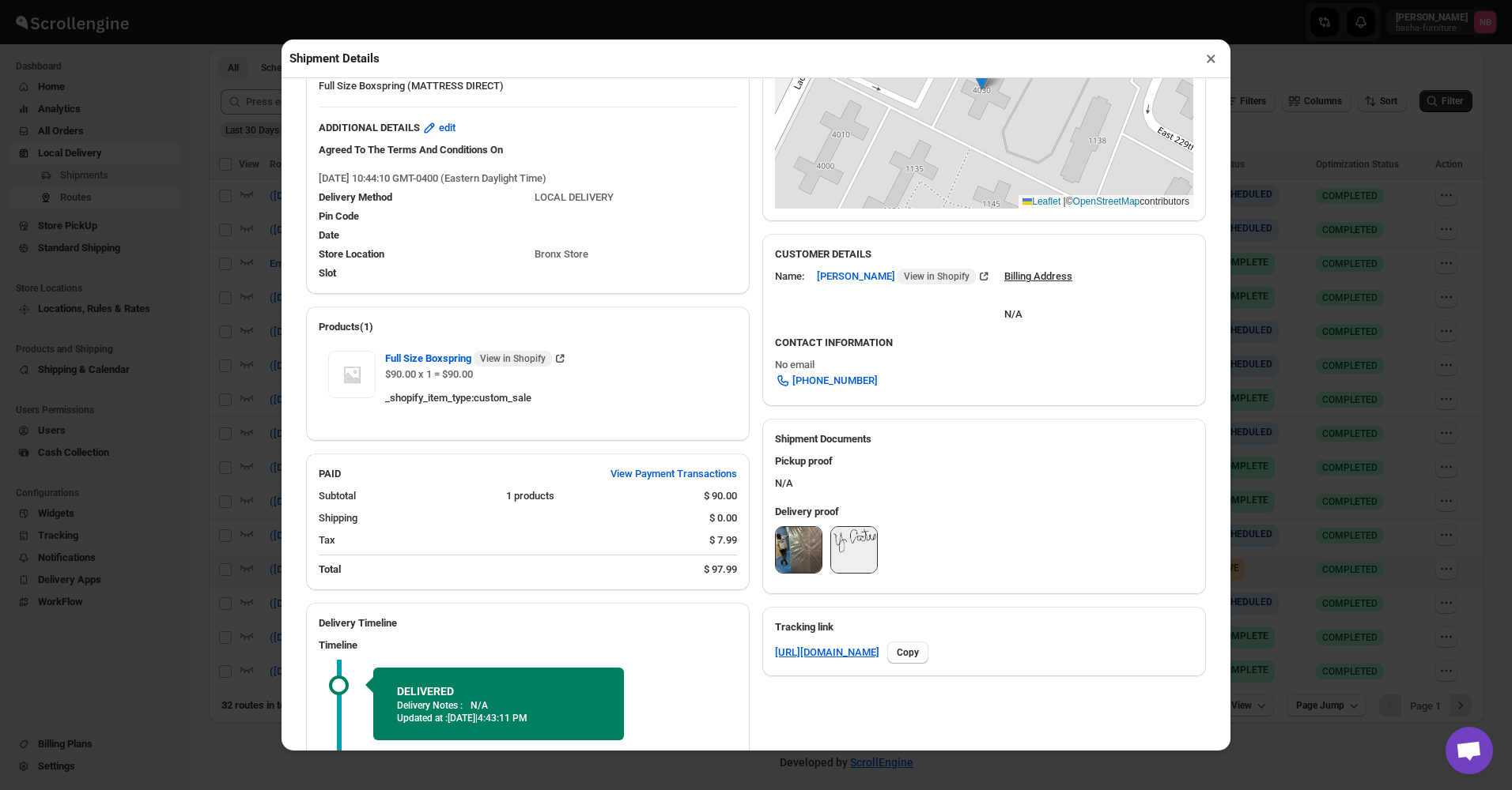
click at [224, 344] on div "Shipment Details × #3532 Awb : YLES10LAX5 DATE [DATE] | 10:44 Success DELIVERED…" at bounding box center [756, 395] width 1512 height 790
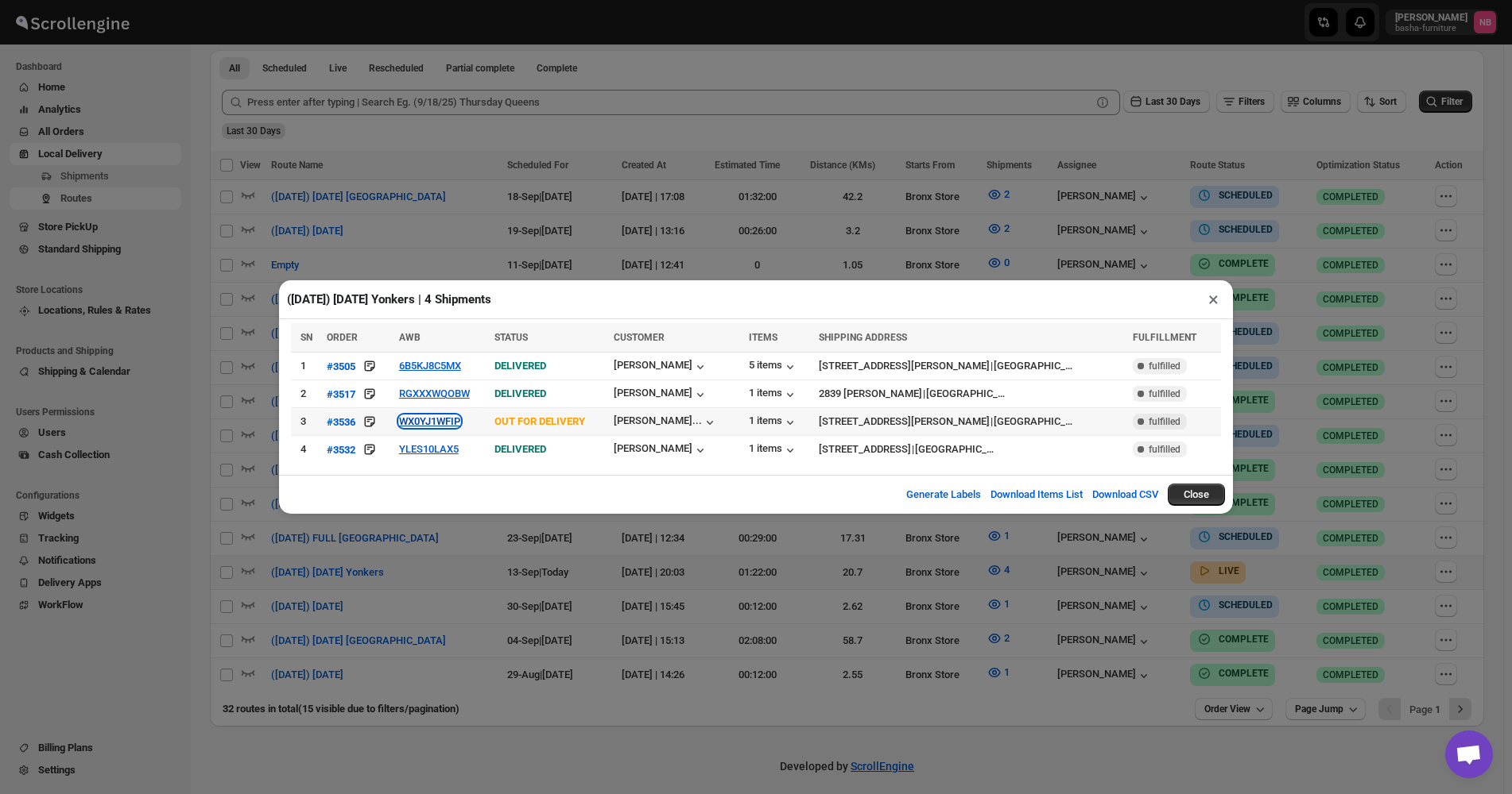
click at [449, 418] on button "WX0YJ1WFIP" at bounding box center [429, 421] width 61 height 11
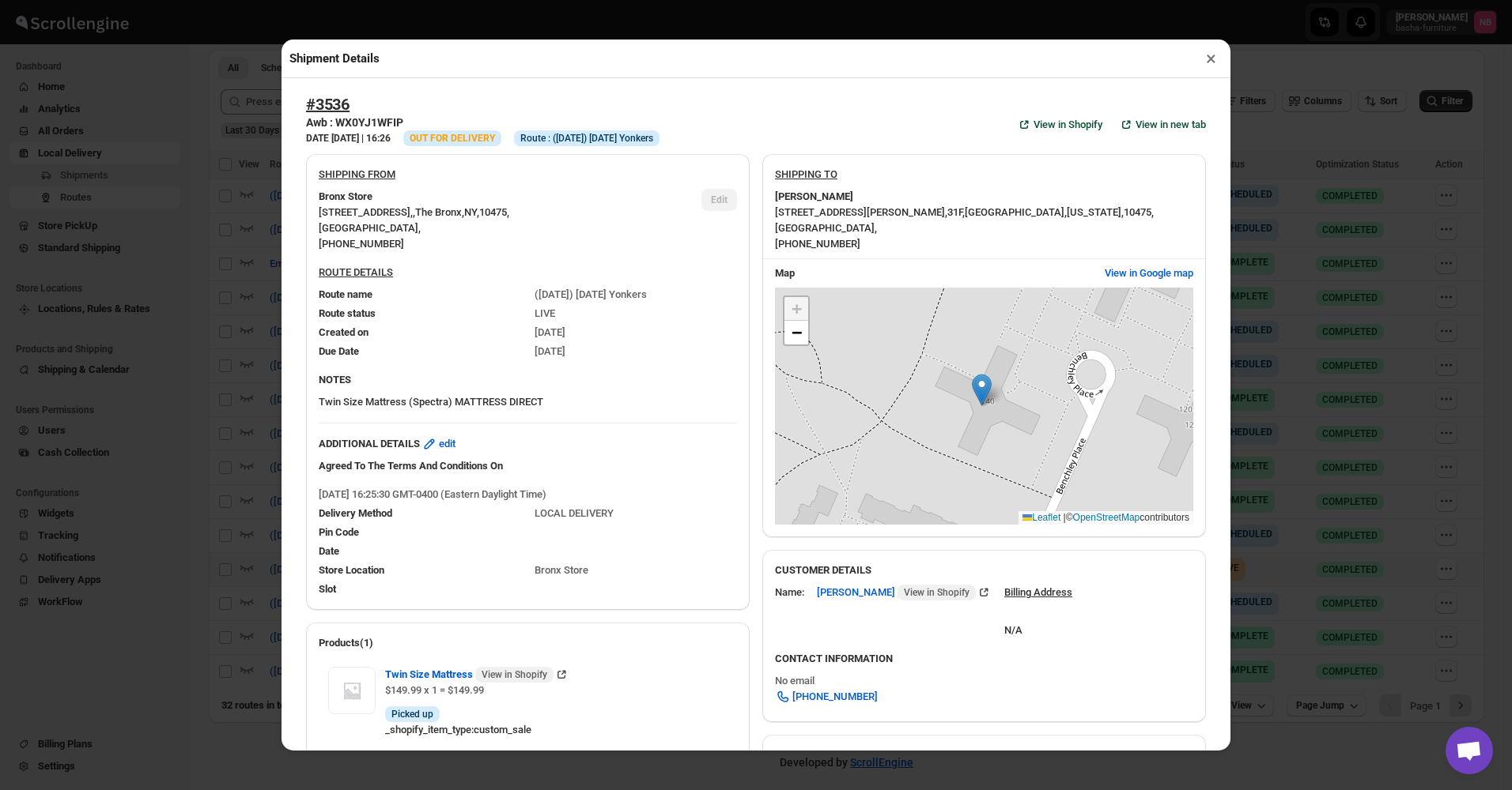
click at [247, 318] on div "Shipment Details × #3536 Awb : WX0YJ1WFIP DATE [DATE] | 16:26 Info OUT FOR DELI…" at bounding box center [756, 395] width 1512 height 790
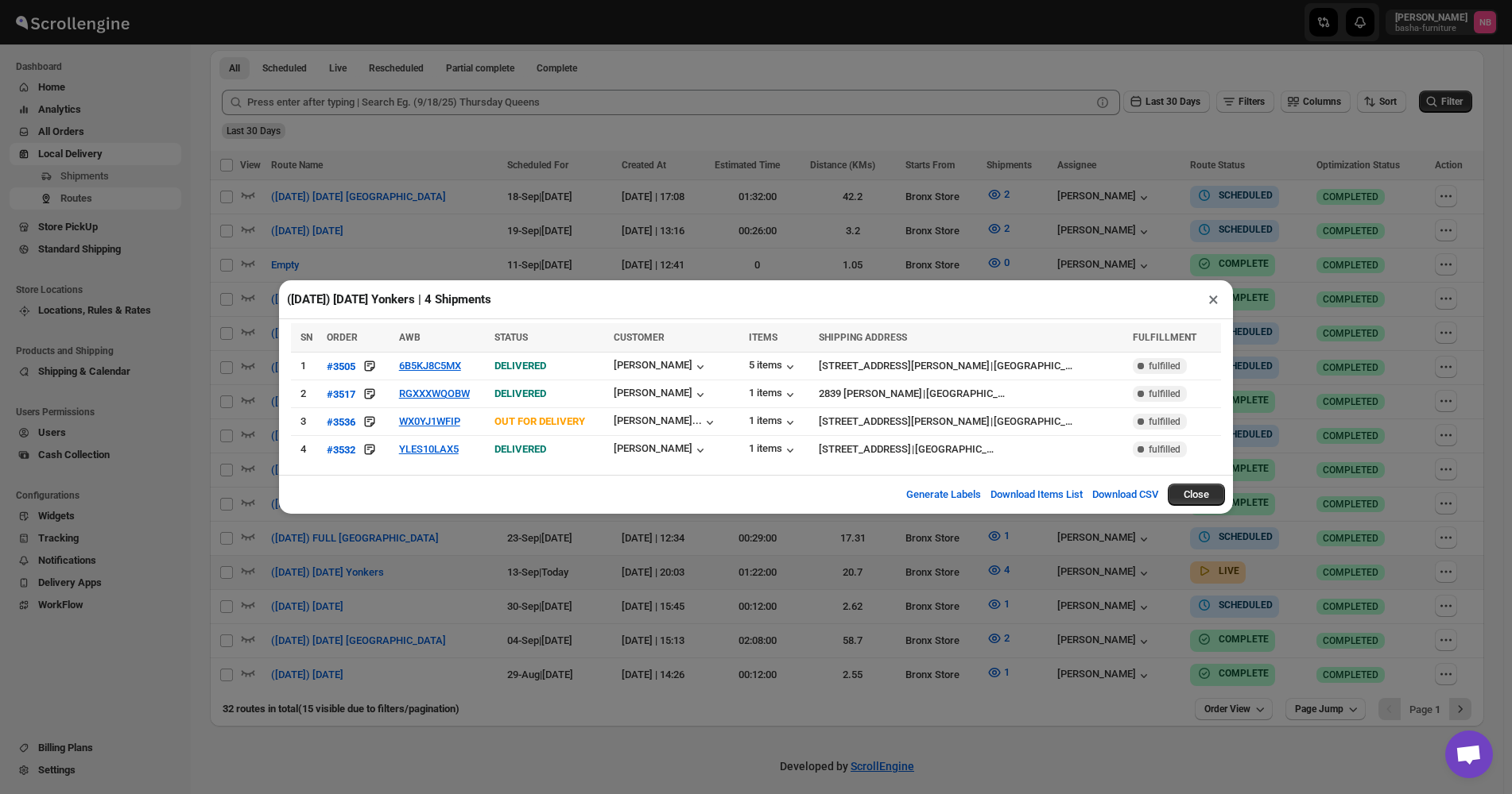
click at [409, 194] on div "([DATE]) [DATE] Yonkers | 4 Shipments × SN ORDER AWB STATUS CUSTOMER ITEMS SHIP…" at bounding box center [756, 397] width 1512 height 794
